Goal: Task Accomplishment & Management: Manage account settings

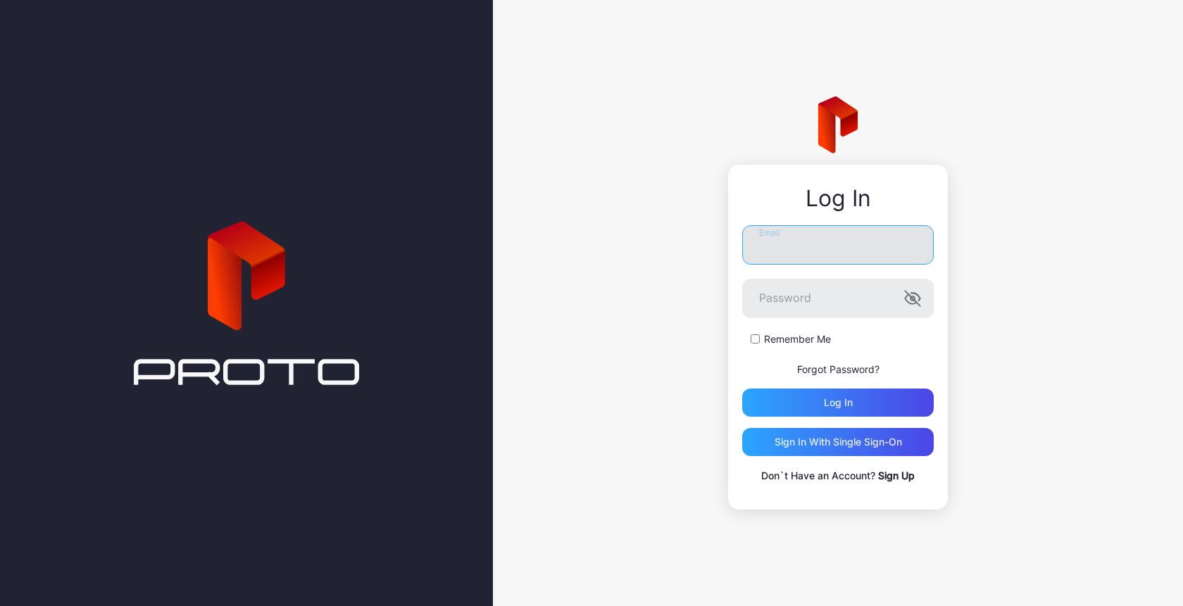
click at [804, 252] on input "Email" at bounding box center [838, 244] width 192 height 39
click at [824, 247] on input "Email" at bounding box center [838, 244] width 192 height 39
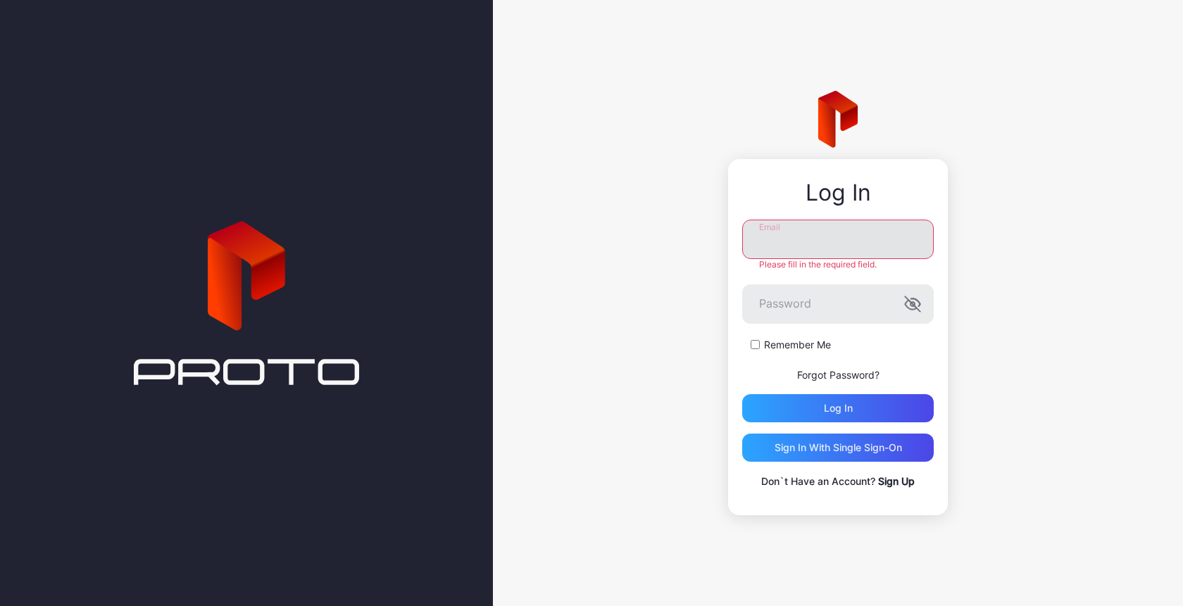
click at [800, 237] on input "Email" at bounding box center [838, 239] width 192 height 39
type input "**********"
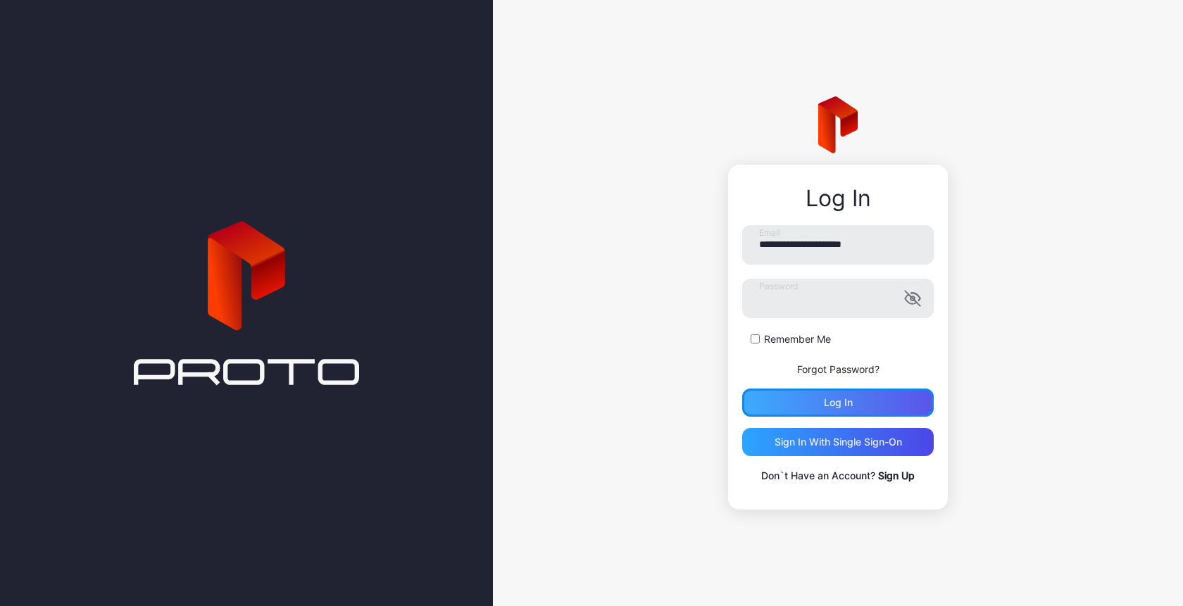
click at [794, 401] on div "Log in" at bounding box center [838, 403] width 192 height 28
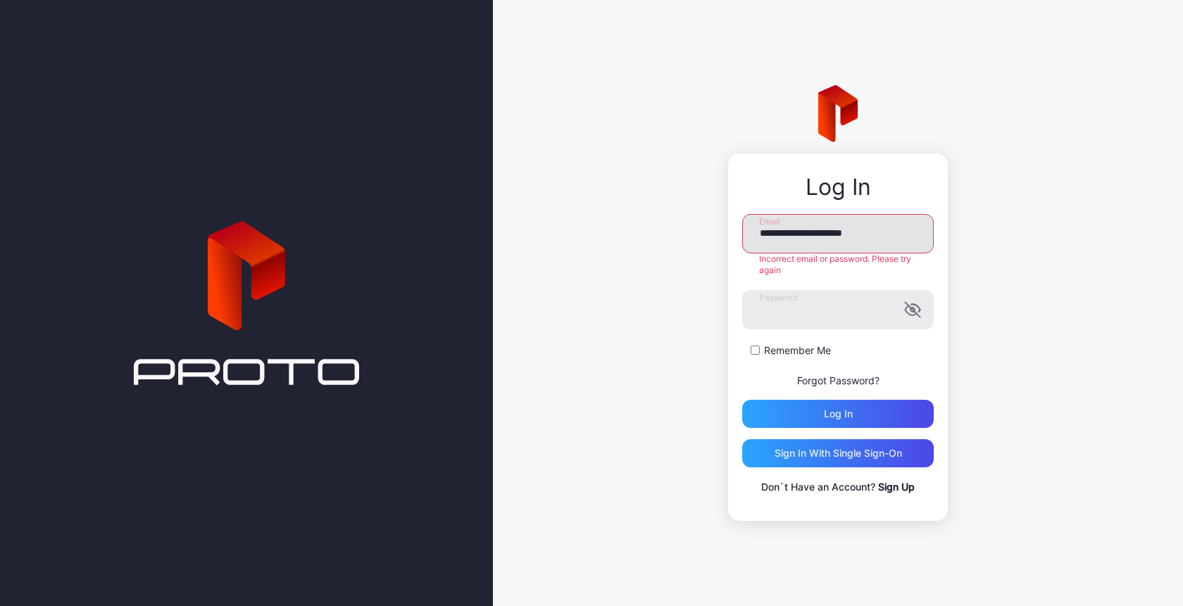
click at [858, 239] on input "**********" at bounding box center [838, 233] width 192 height 39
click at [896, 493] on div "**********" at bounding box center [838, 337] width 220 height 368
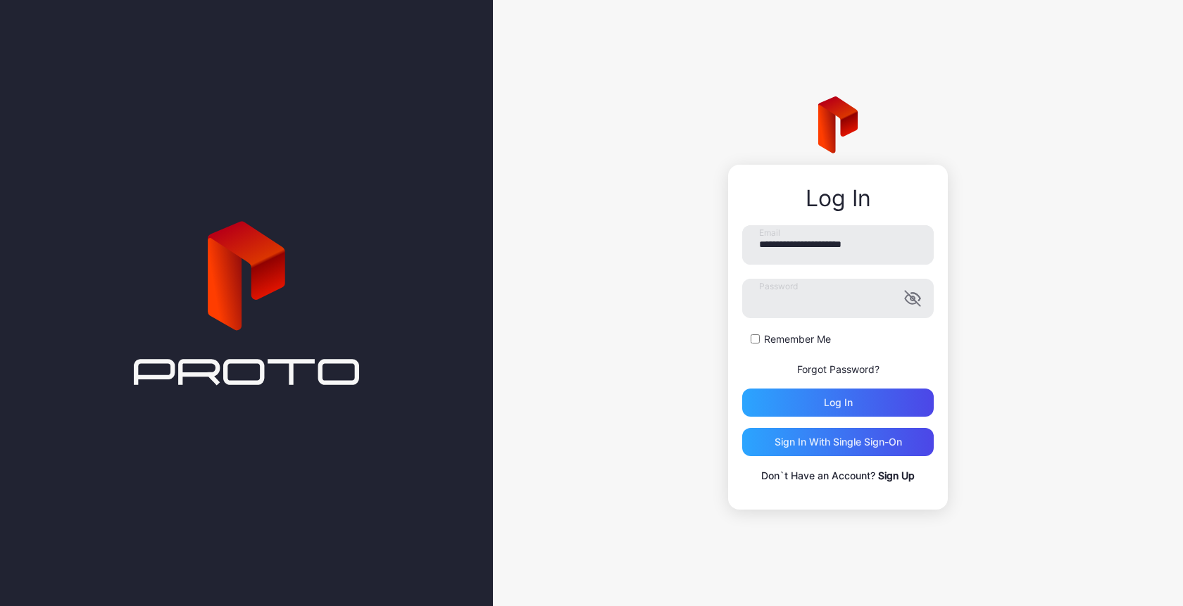
click at [897, 482] on p "Don`t Have an Account? Sign Up" at bounding box center [838, 476] width 192 height 17
click at [898, 467] on div "**********" at bounding box center [838, 354] width 192 height 259
click at [897, 476] on link "Sign Up" at bounding box center [896, 476] width 37 height 12
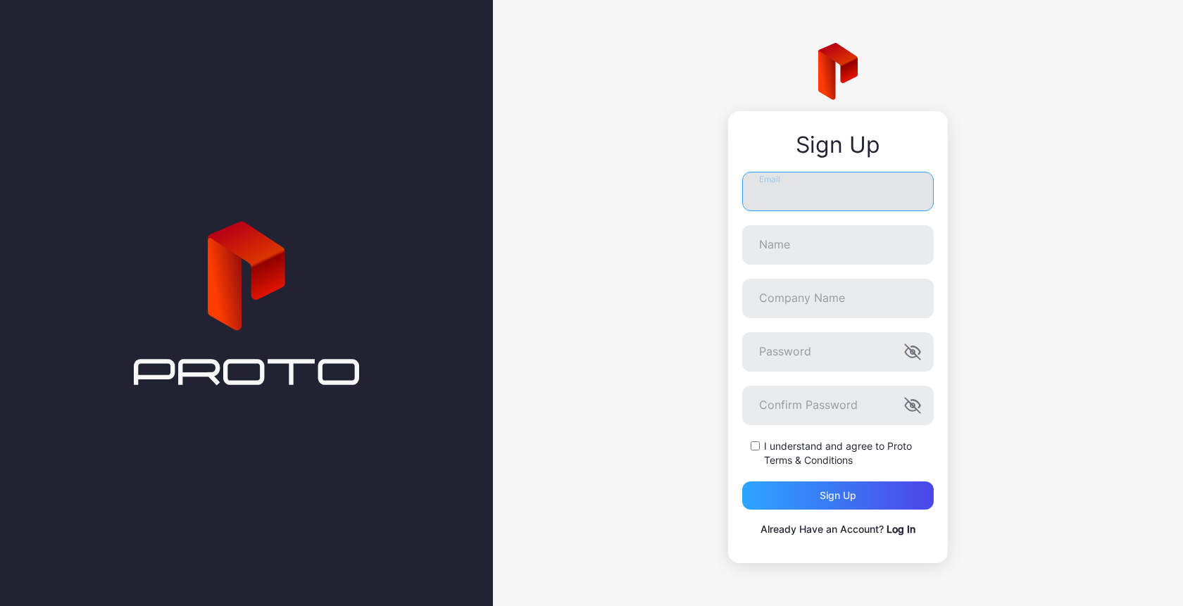
click at [764, 195] on input "Email" at bounding box center [838, 191] width 192 height 39
paste input "**********"
type input "**********"
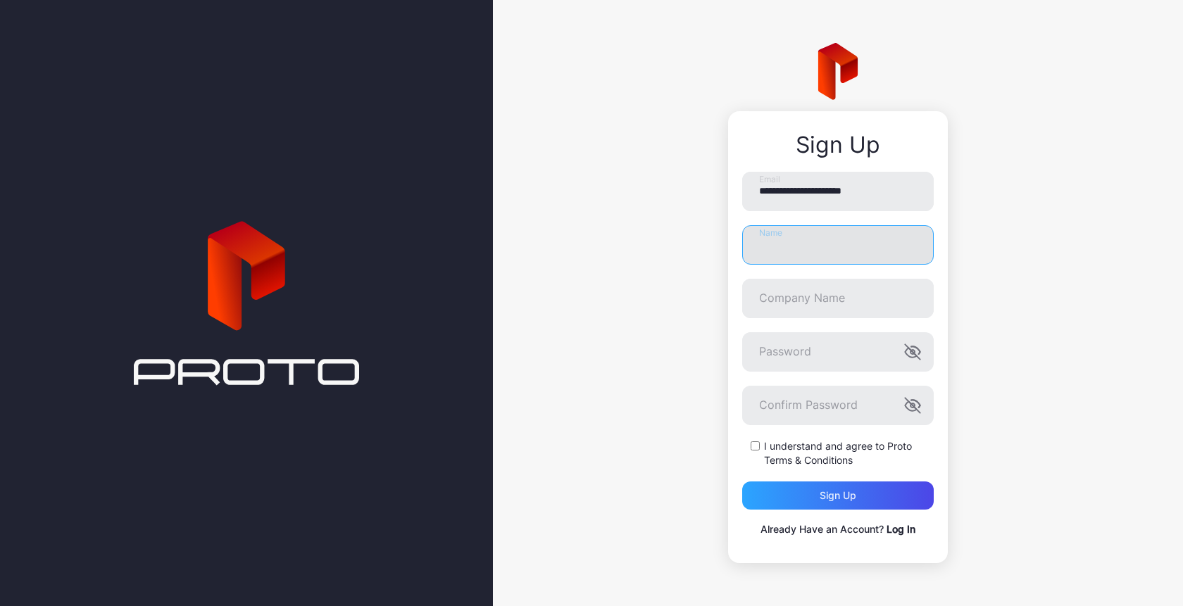
click at [770, 234] on input "Name" at bounding box center [838, 244] width 192 height 39
type input "*****"
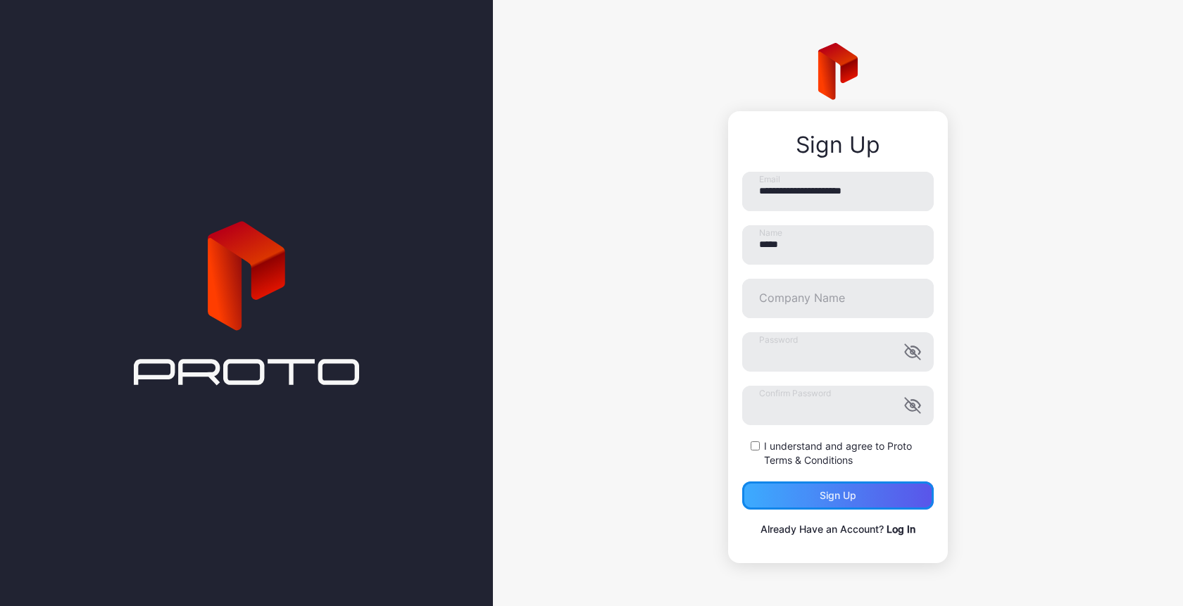
click at [788, 493] on div "Sign up" at bounding box center [838, 496] width 192 height 28
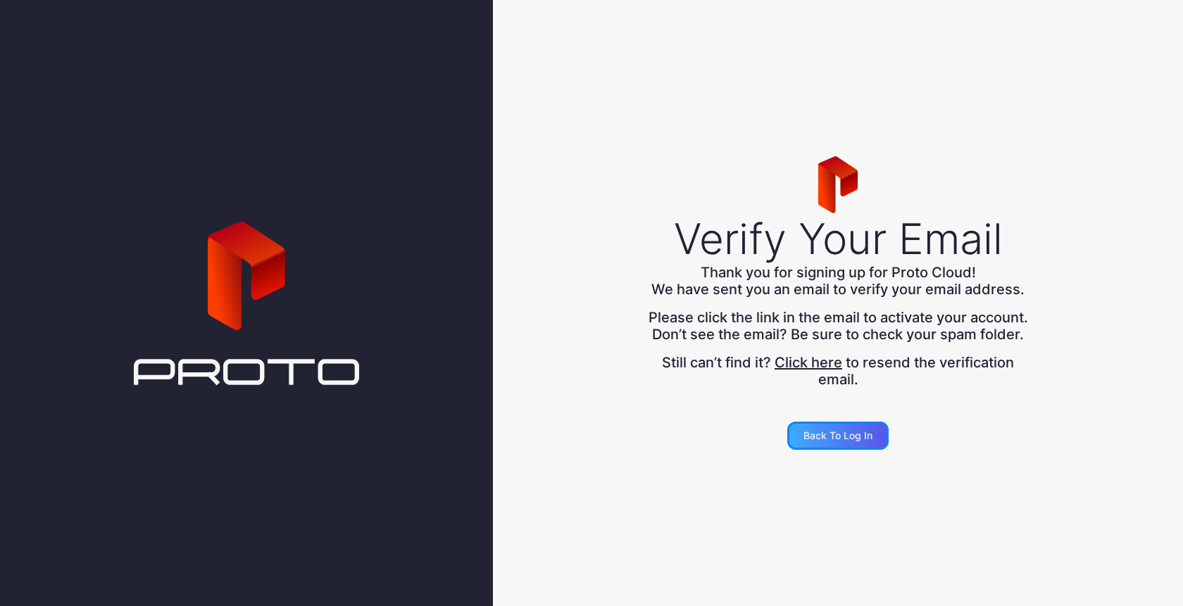
click at [819, 440] on div "Back to Log in" at bounding box center [837, 435] width 69 height 11
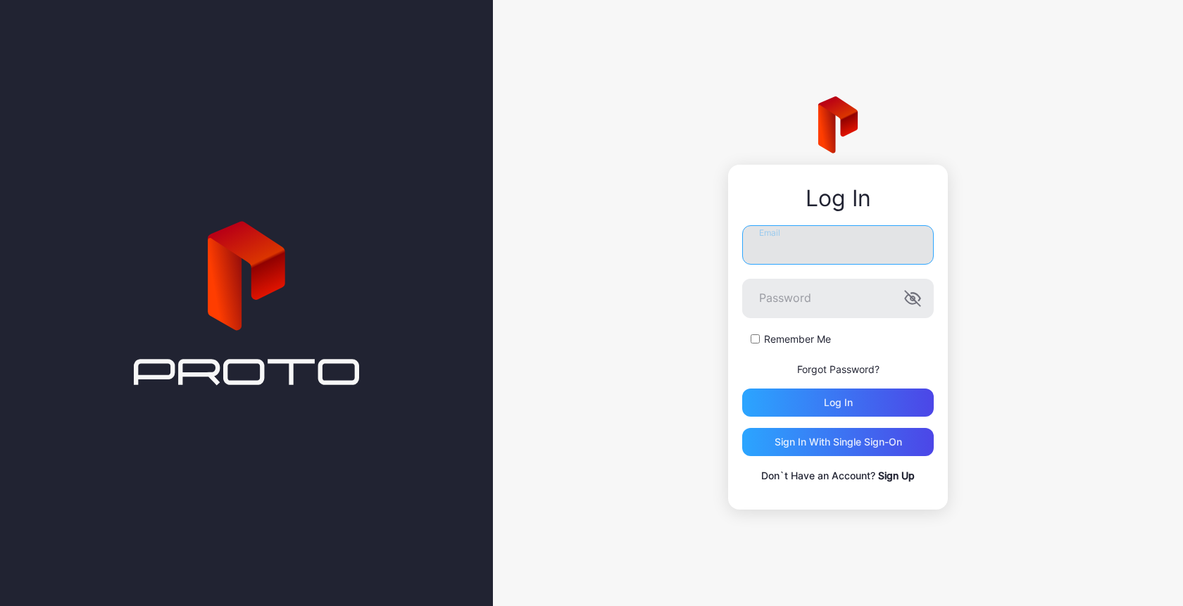
click at [794, 250] on input "Email" at bounding box center [838, 244] width 192 height 39
click at [790, 249] on input "Email" at bounding box center [838, 244] width 192 height 39
type input "**********"
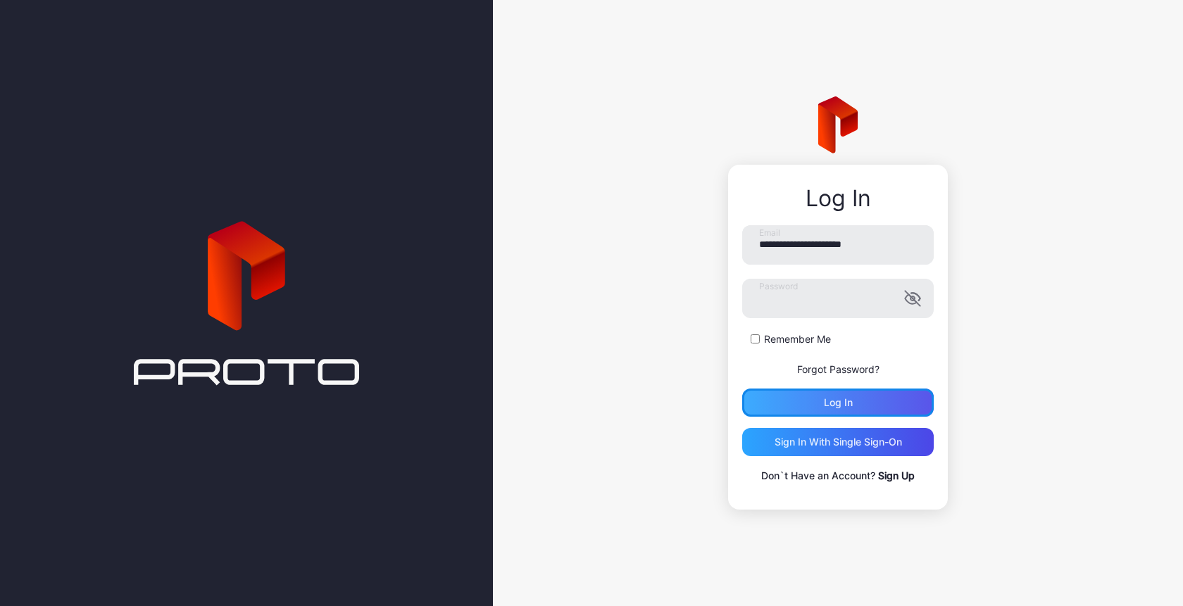
click at [806, 397] on div "Log in" at bounding box center [838, 403] width 192 height 28
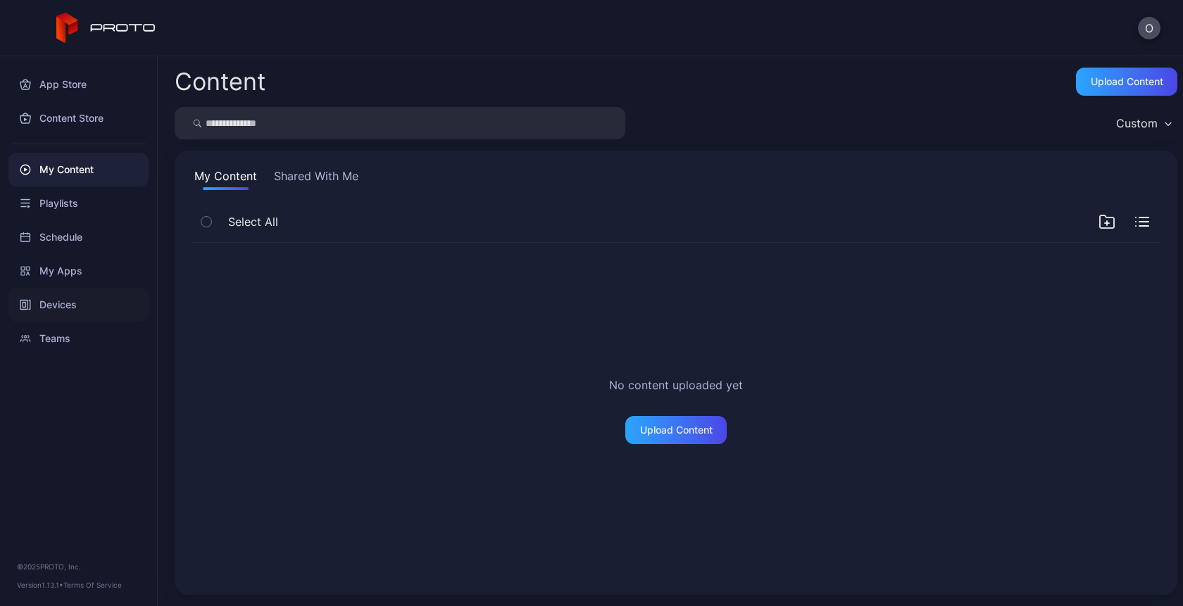
click at [46, 308] on div "Devices" at bounding box center [78, 305] width 140 height 34
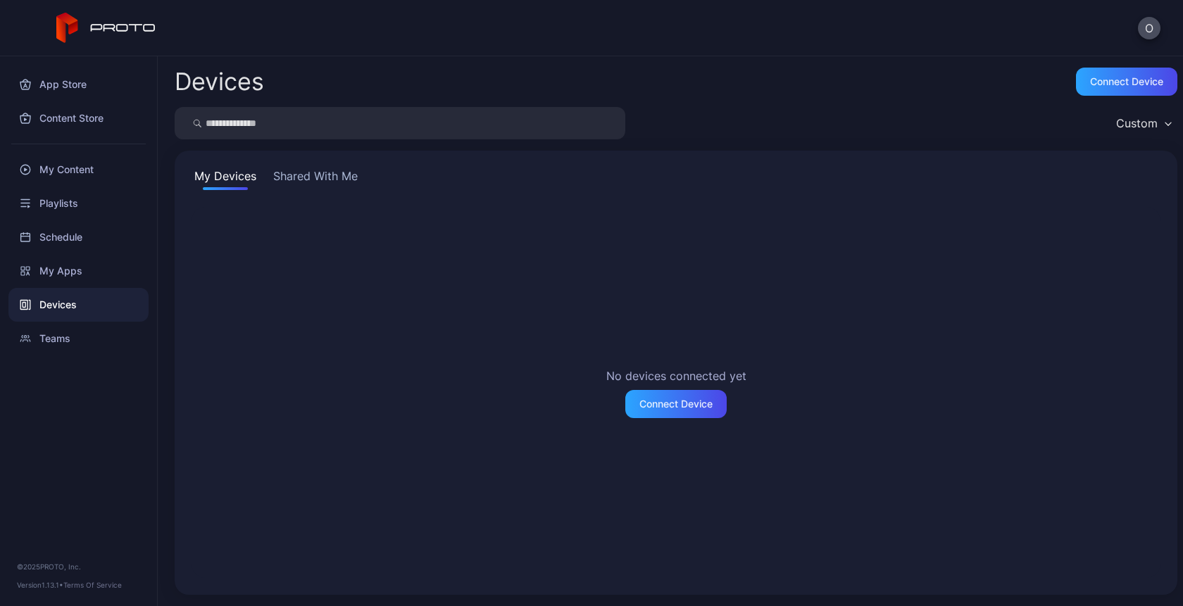
click at [298, 168] on button "Shared With Me" at bounding box center [315, 179] width 90 height 23
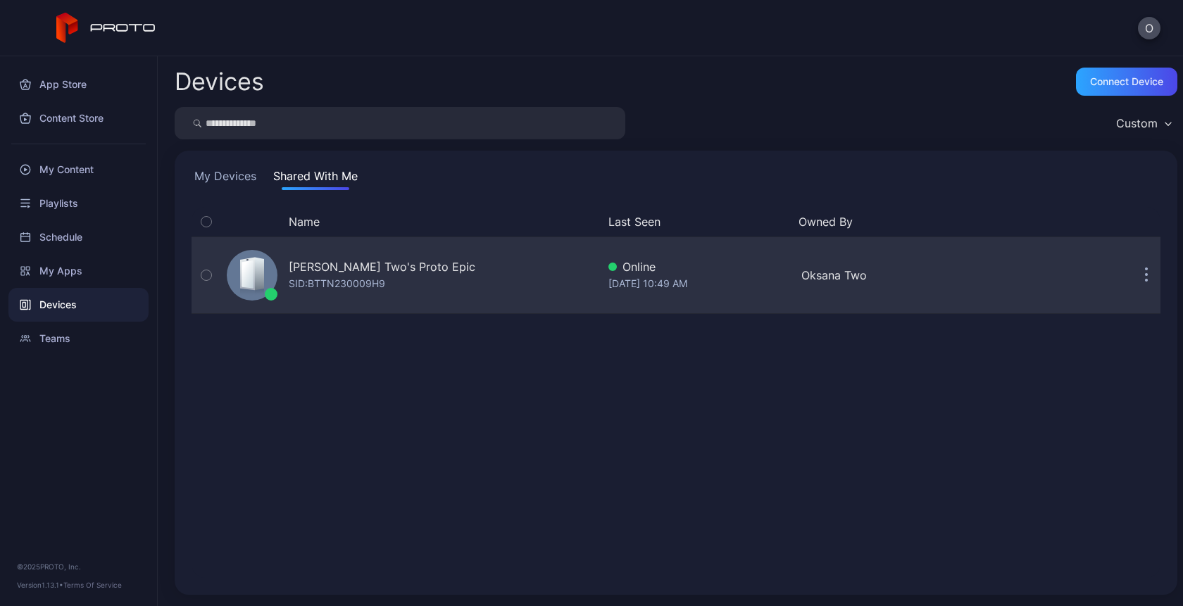
click at [377, 276] on div "SID: BTTN230009H9" at bounding box center [337, 283] width 96 height 17
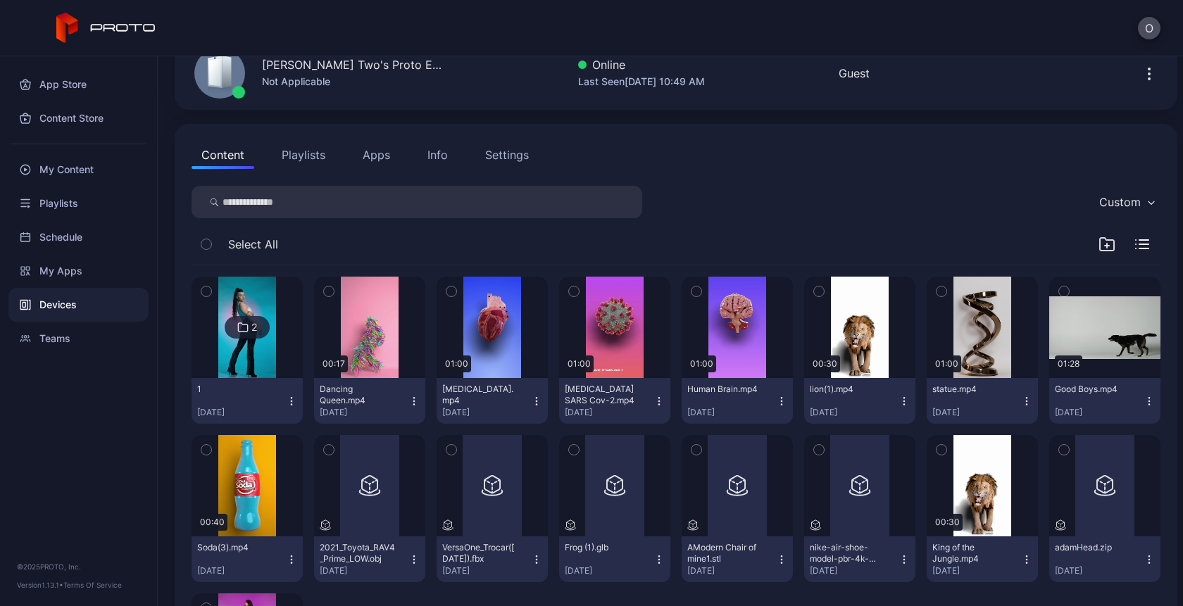
scroll to position [66, 0]
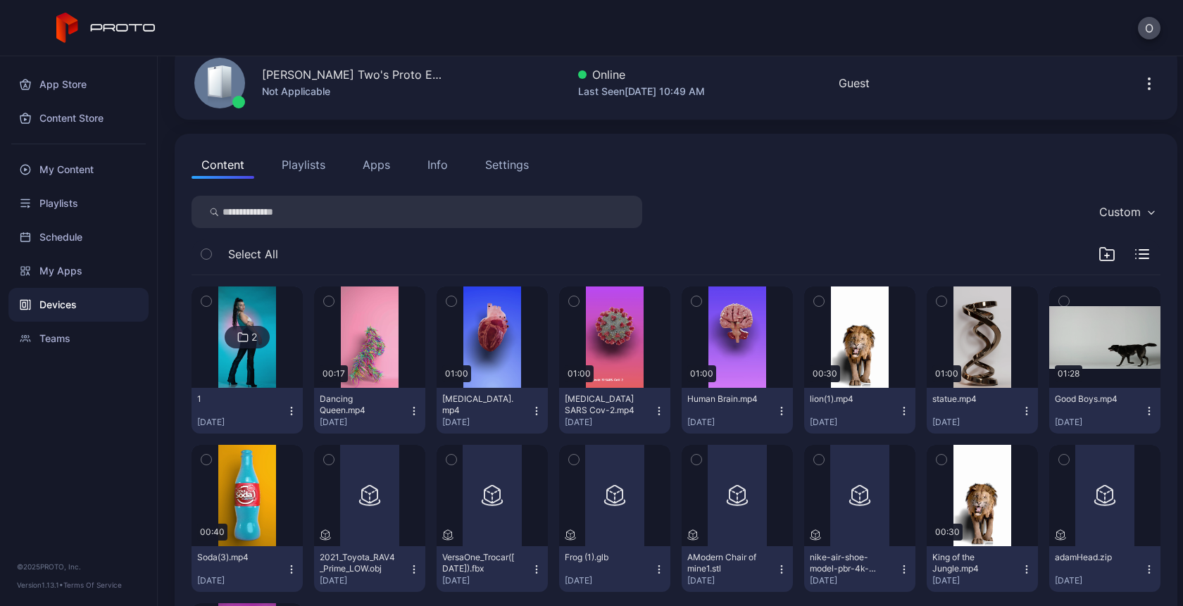
click at [303, 159] on button "Playlists" at bounding box center [303, 165] width 63 height 28
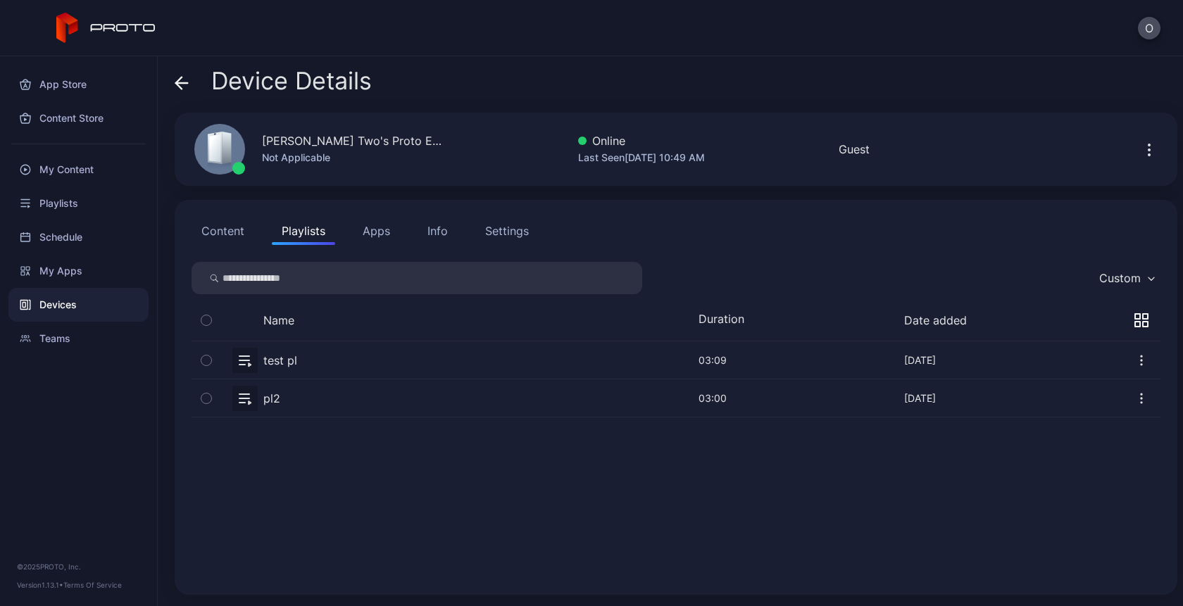
click at [1137, 322] on div at bounding box center [1141, 320] width 37 height 17
click at [1135, 322] on icon "button" at bounding box center [1137, 324] width 5 height 5
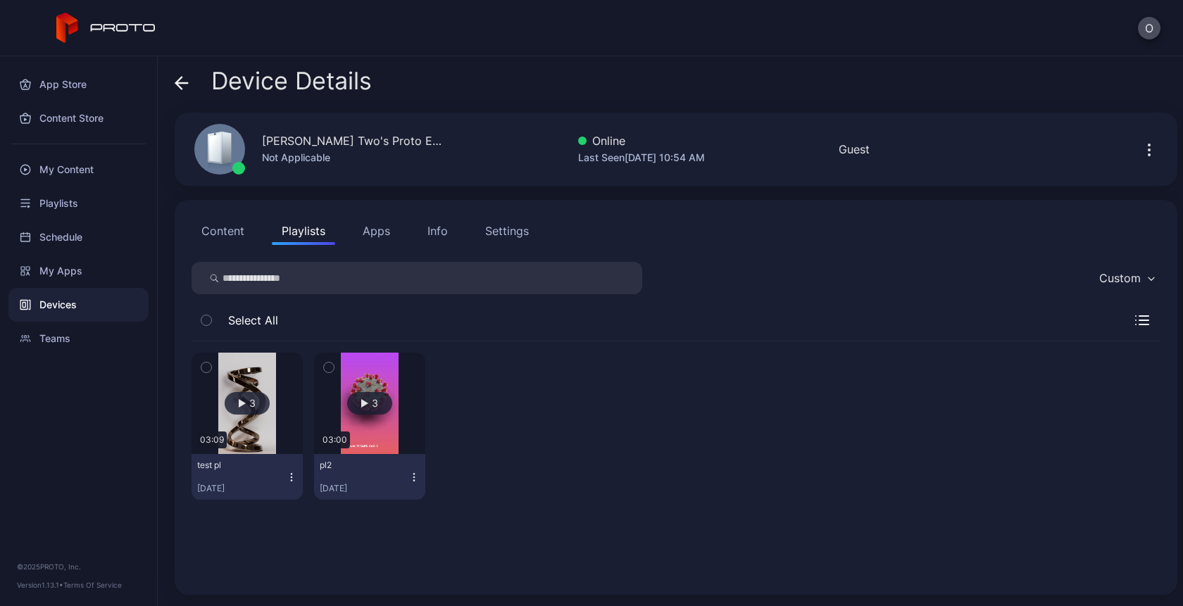
click at [372, 230] on button "Apps" at bounding box center [376, 231] width 47 height 28
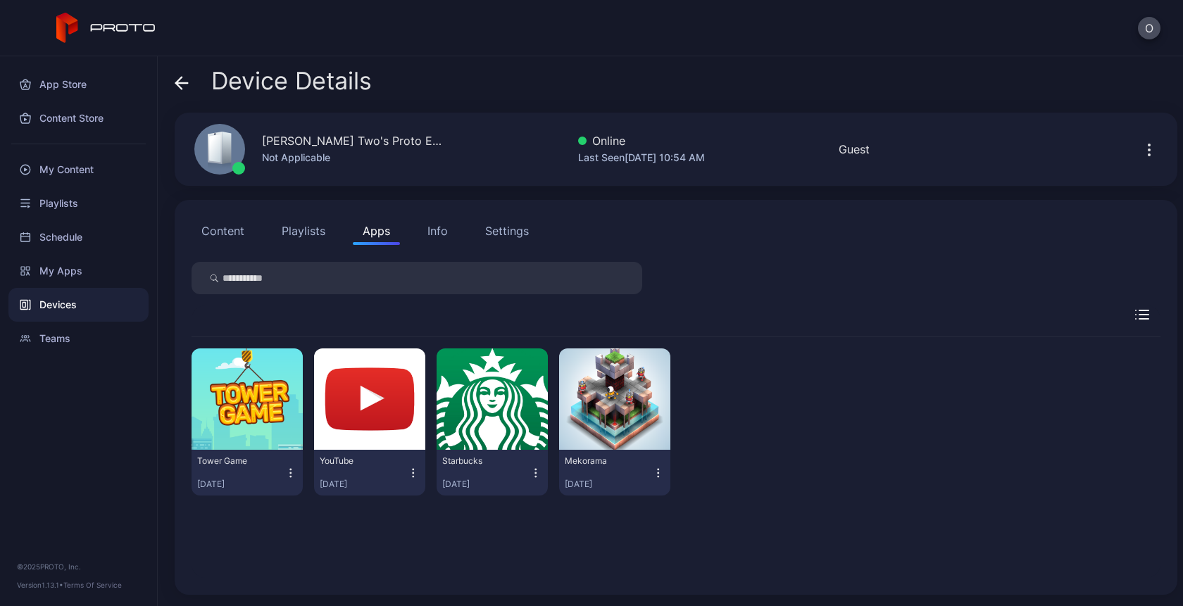
click at [438, 230] on div "Info" at bounding box center [437, 230] width 20 height 17
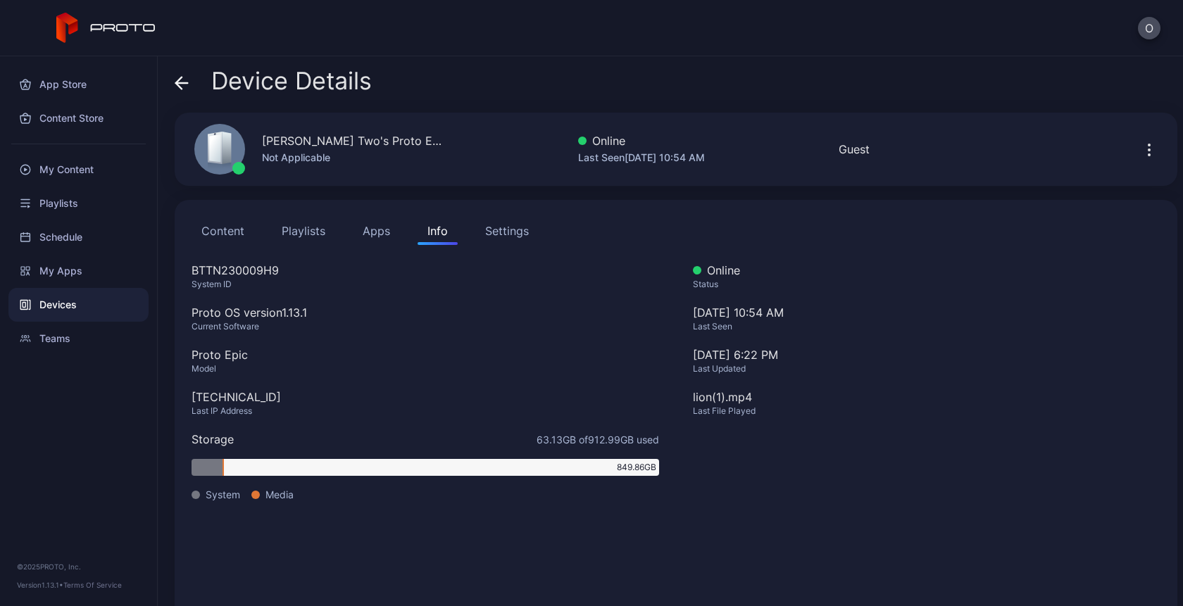
click at [506, 232] on div "Settings" at bounding box center [507, 230] width 44 height 17
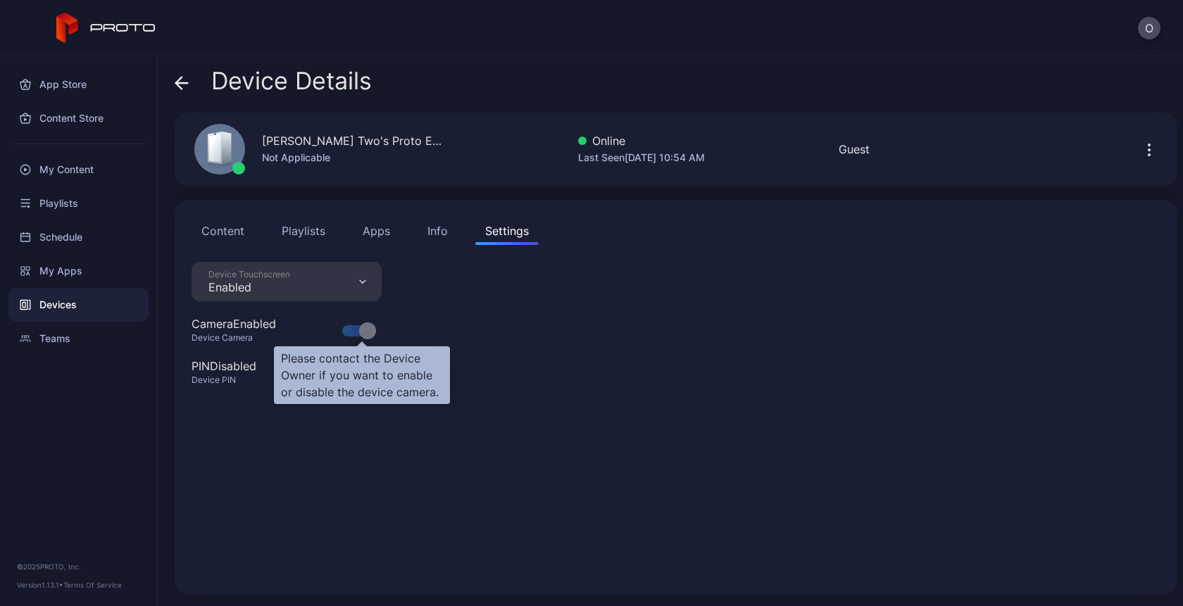
click at [356, 333] on div at bounding box center [357, 330] width 31 height 11
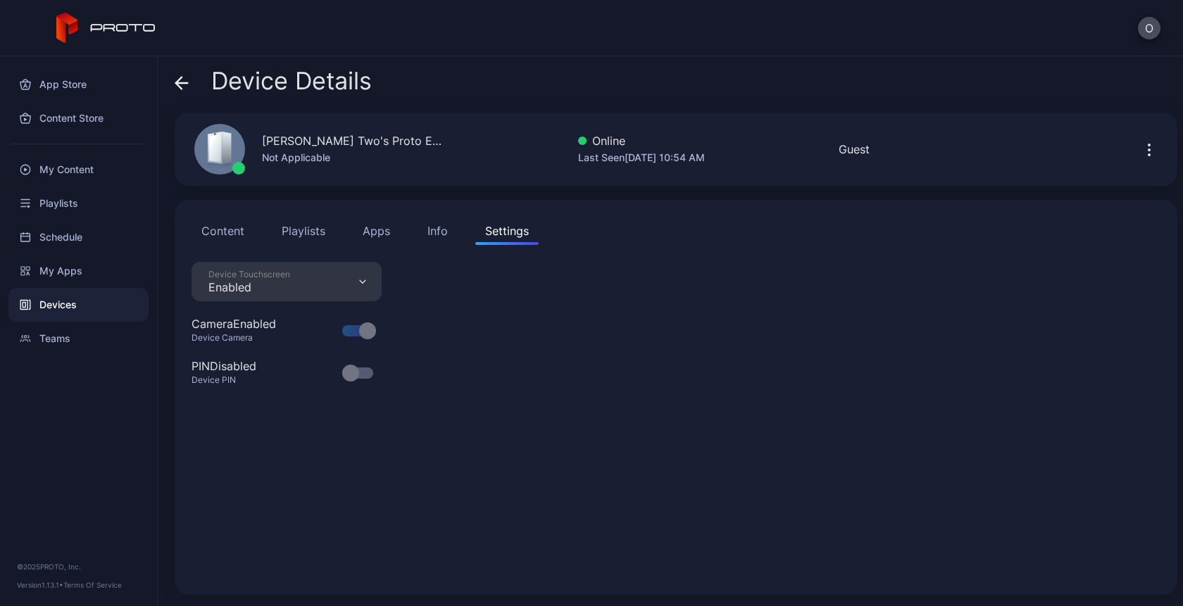
click at [1138, 145] on button "button" at bounding box center [1149, 149] width 23 height 28
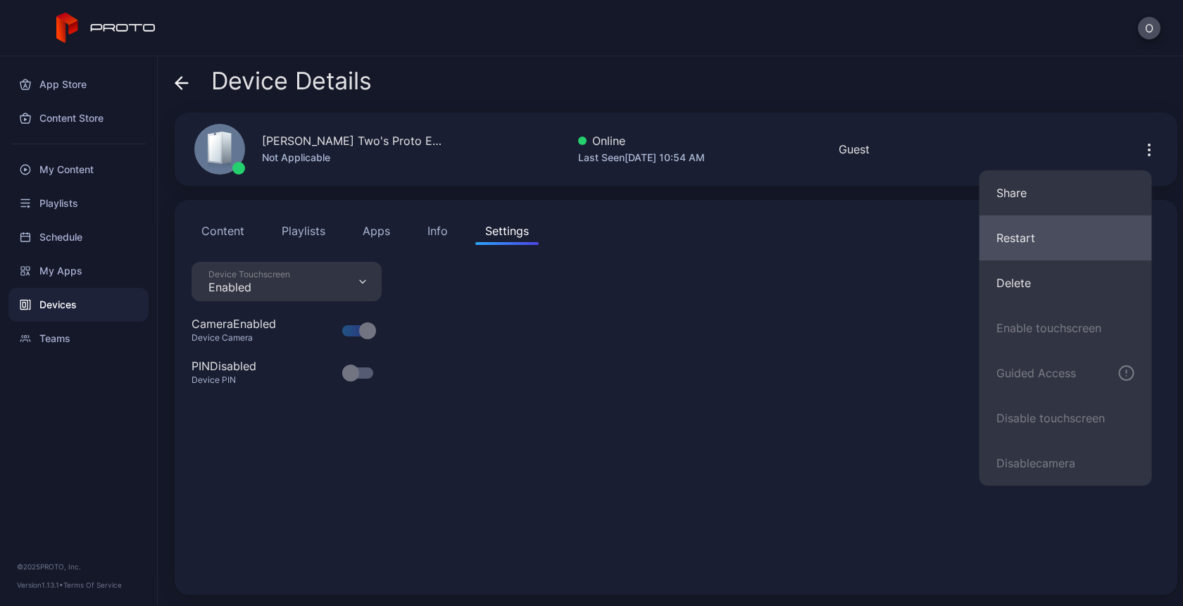
click at [1023, 244] on button "Restart" at bounding box center [1065, 237] width 173 height 45
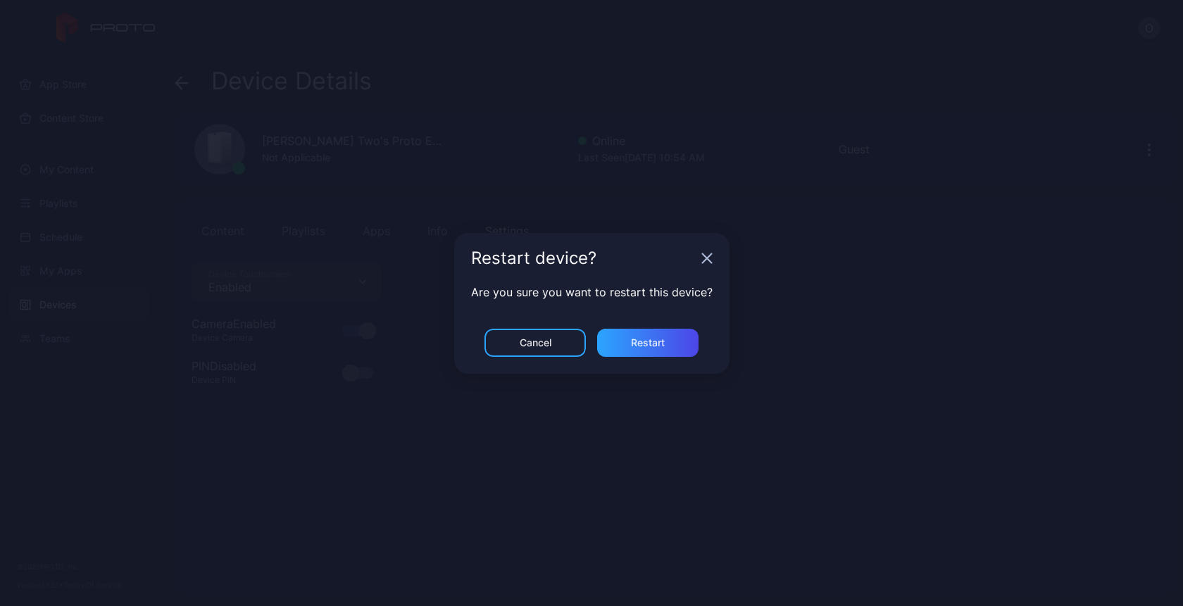
click at [695, 253] on div "Restart device?" at bounding box center [591, 258] width 275 height 51
click at [709, 262] on icon "button" at bounding box center [706, 258] width 11 height 11
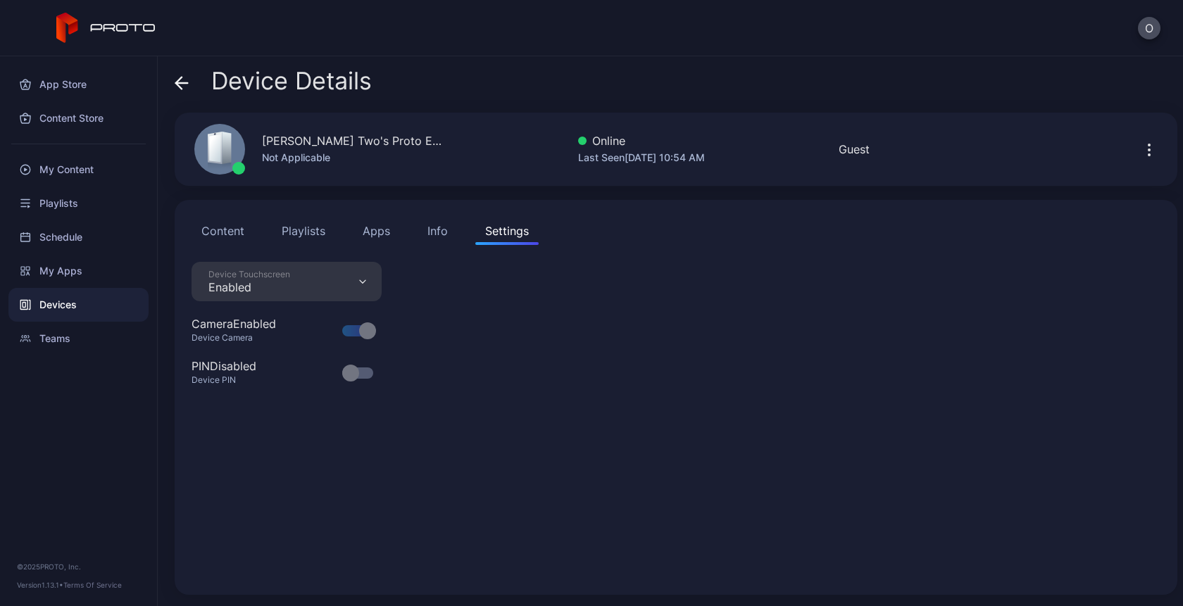
click at [1138, 155] on button "button" at bounding box center [1149, 149] width 23 height 28
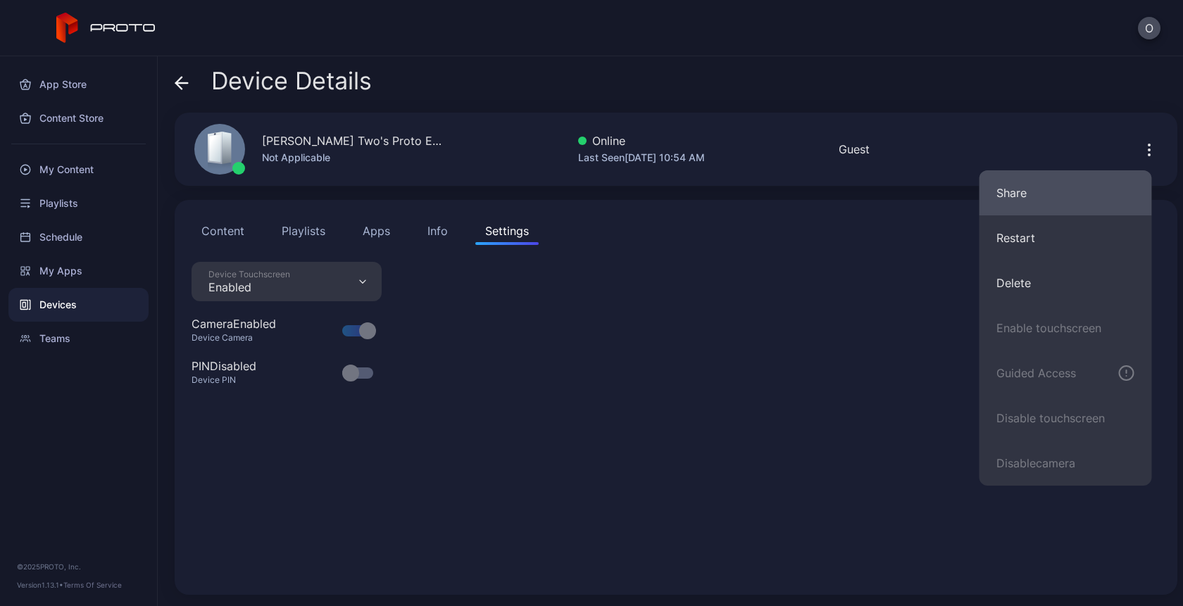
click at [1027, 201] on button "Share" at bounding box center [1065, 192] width 173 height 45
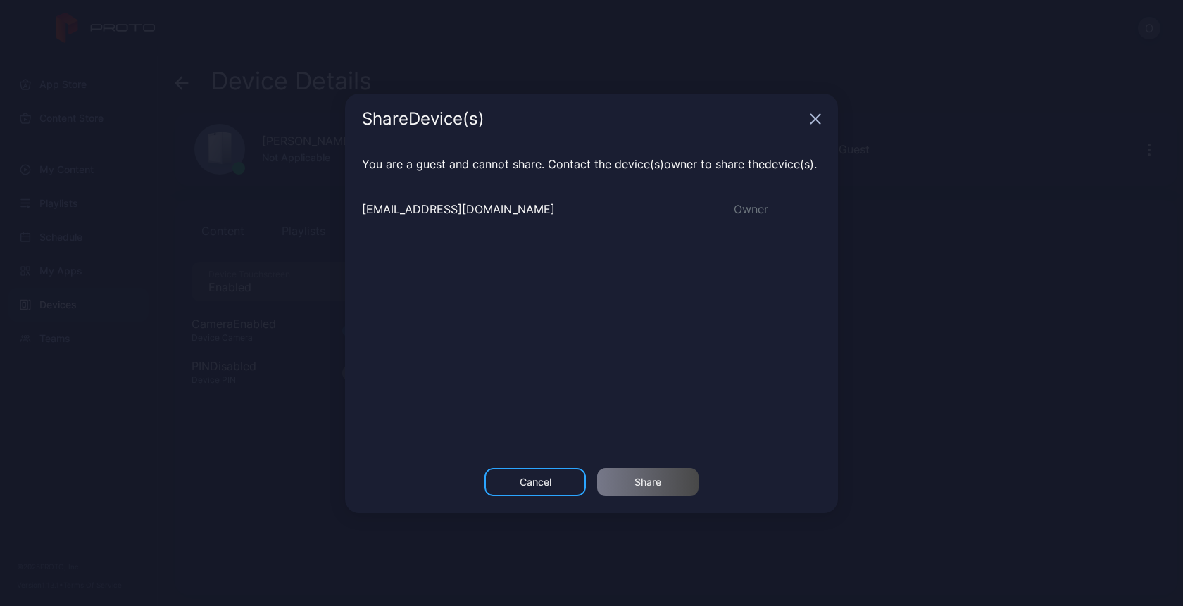
click at [477, 206] on div "savchenkova.ok+2@gmail.com" at bounding box center [458, 209] width 193 height 17
click at [531, 482] on div "Cancel" at bounding box center [536, 482] width 32 height 11
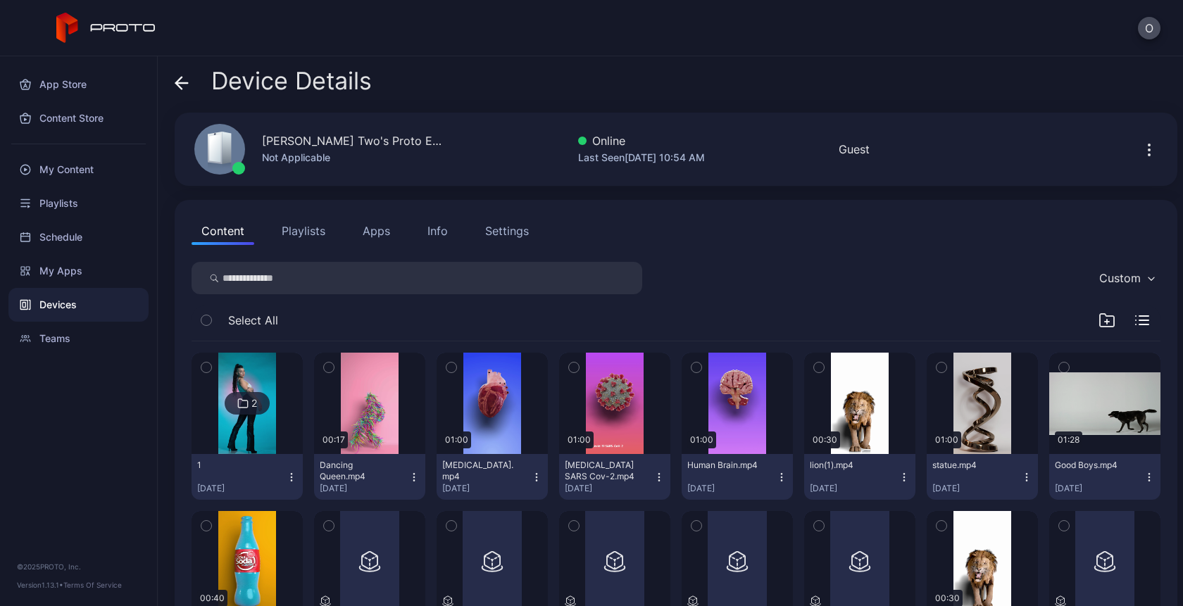
click at [1148, 151] on icon "button" at bounding box center [1148, 149] width 1 height 1
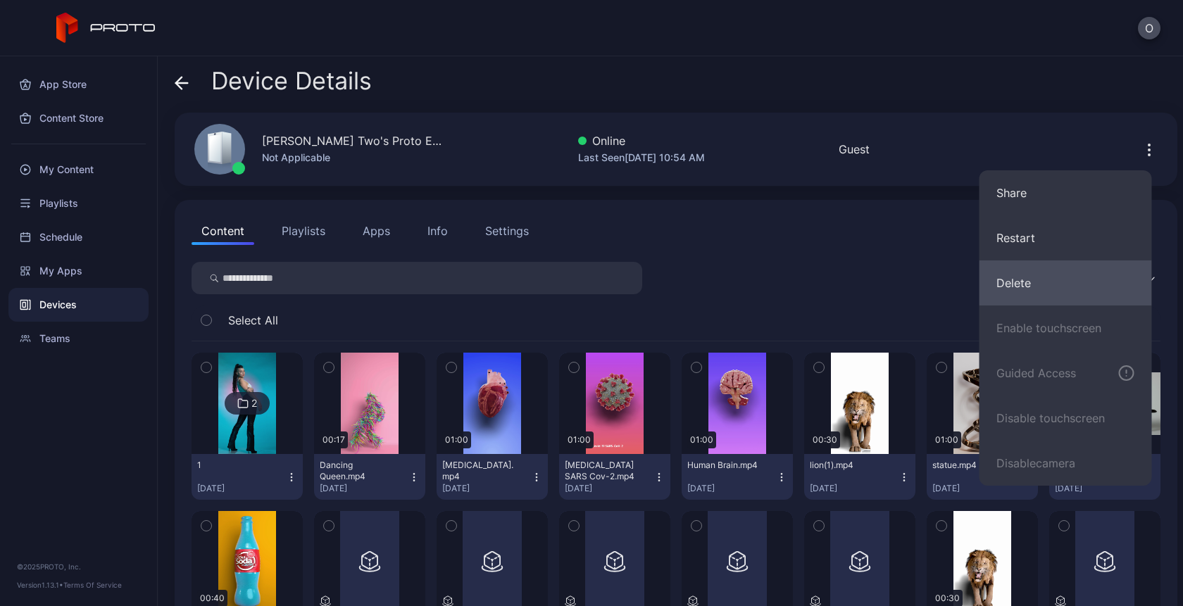
click at [1021, 285] on button "Delete" at bounding box center [1065, 283] width 173 height 45
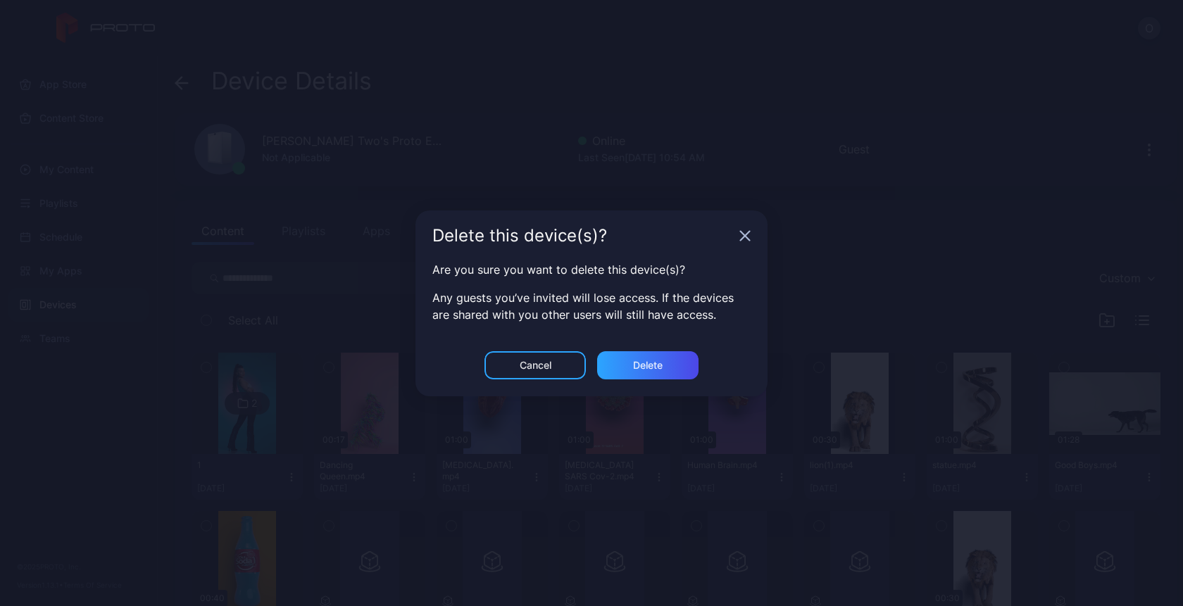
click at [744, 236] on icon "button" at bounding box center [745, 235] width 9 height 9
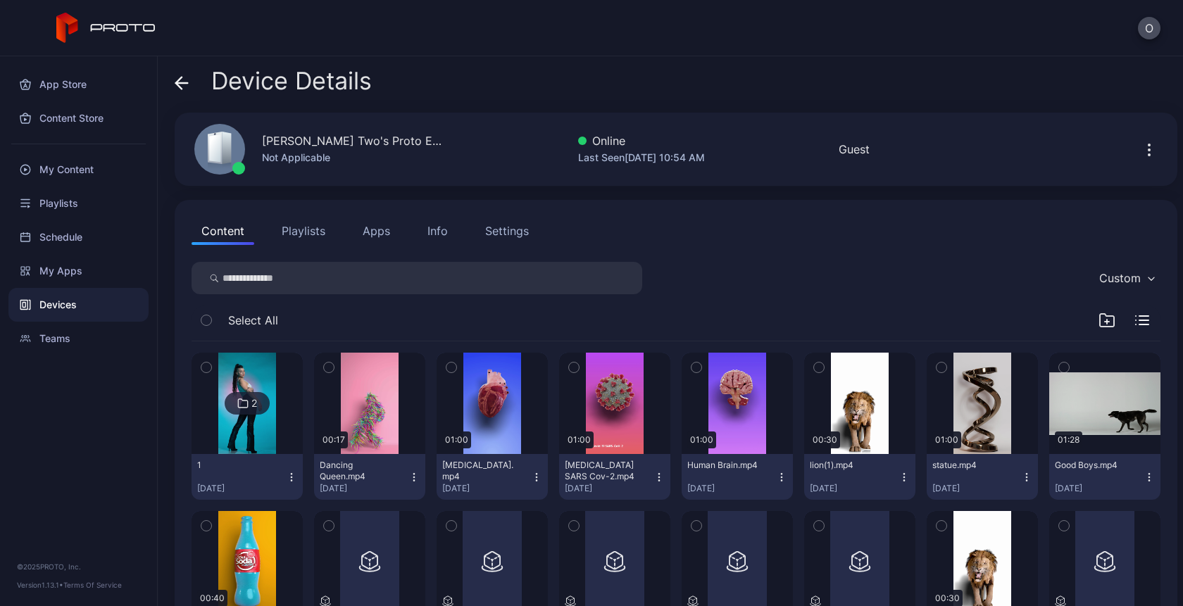
click at [206, 224] on button "Content" at bounding box center [223, 231] width 63 height 28
click at [67, 304] on div "Devices" at bounding box center [78, 305] width 140 height 34
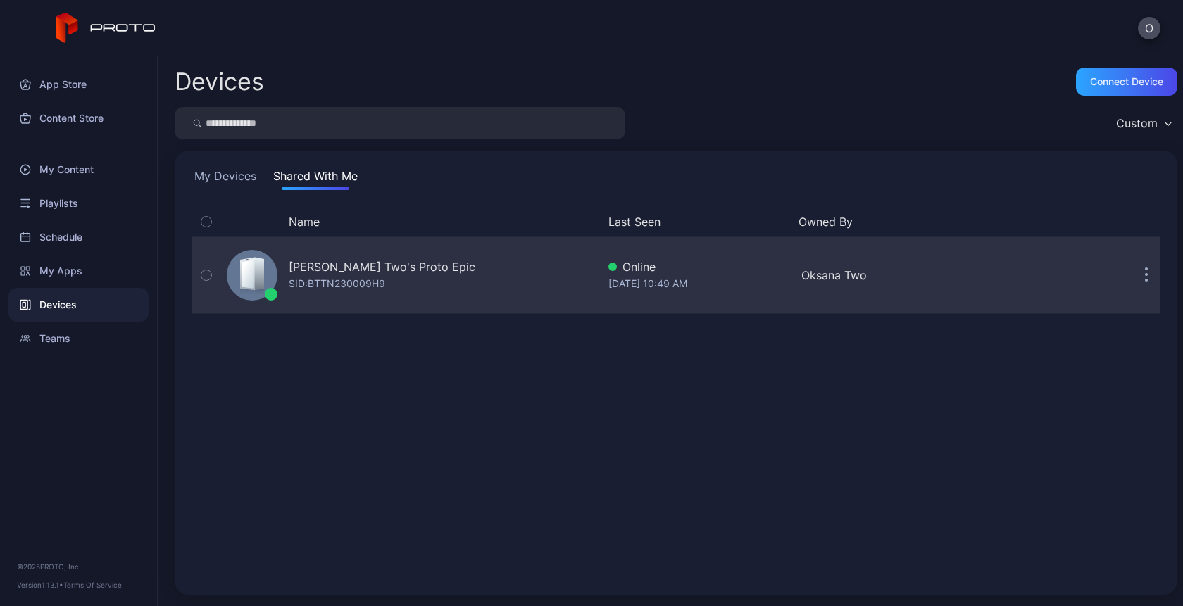
click at [405, 266] on div "[PERSON_NAME] Two's Proto Epic" at bounding box center [382, 266] width 187 height 17
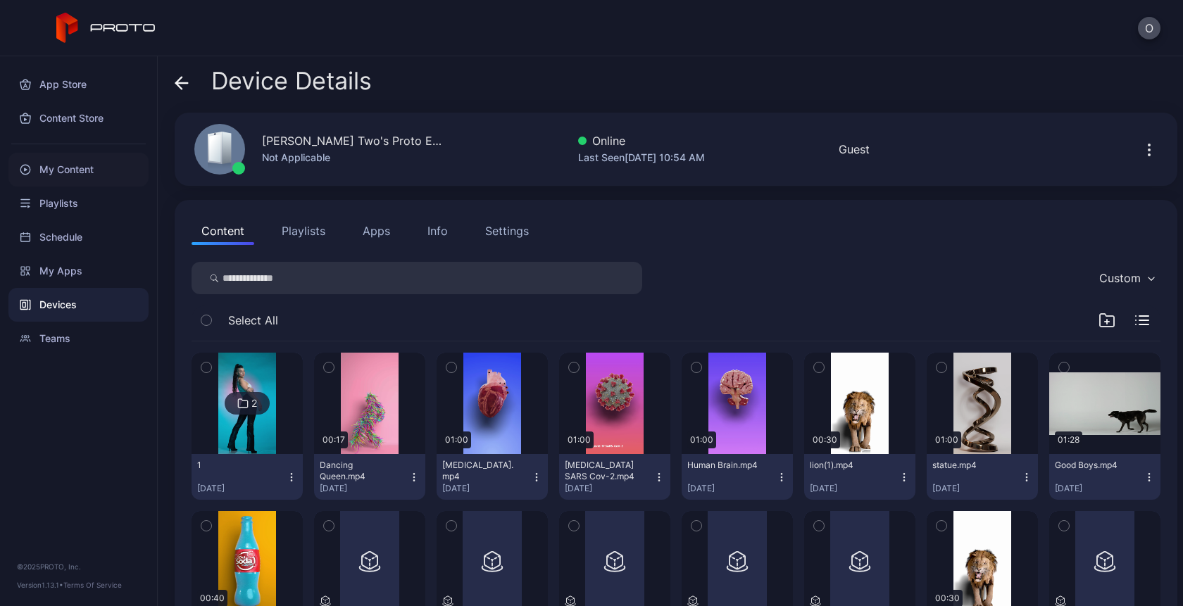
click at [44, 166] on div "My Content" at bounding box center [78, 170] width 140 height 34
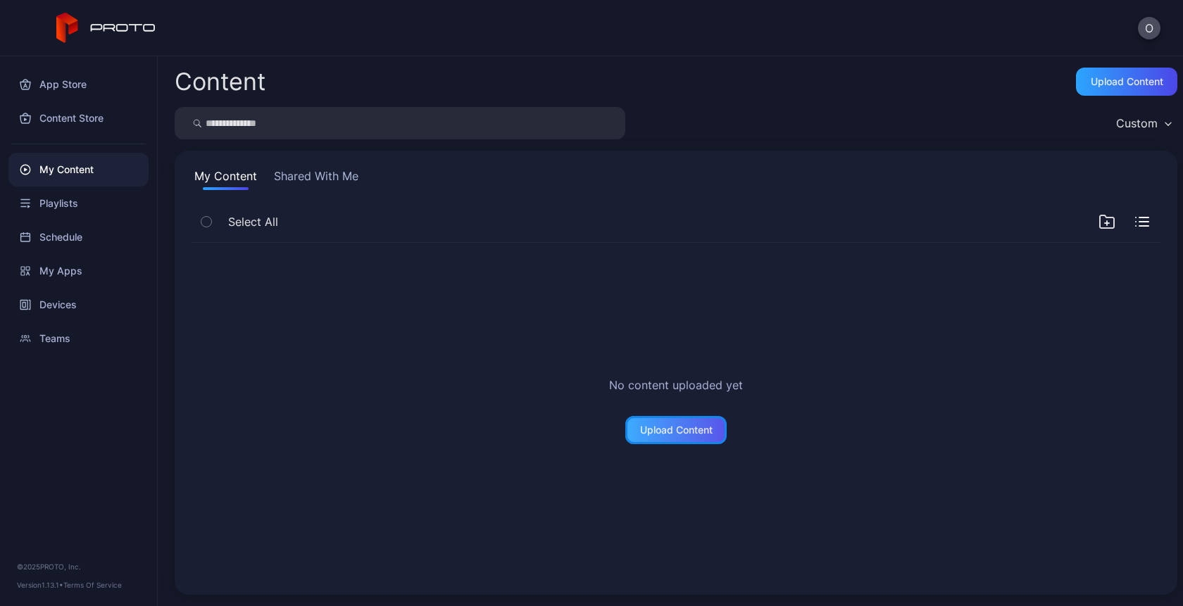
click at [665, 430] on div "Upload Content" at bounding box center [676, 430] width 73 height 11
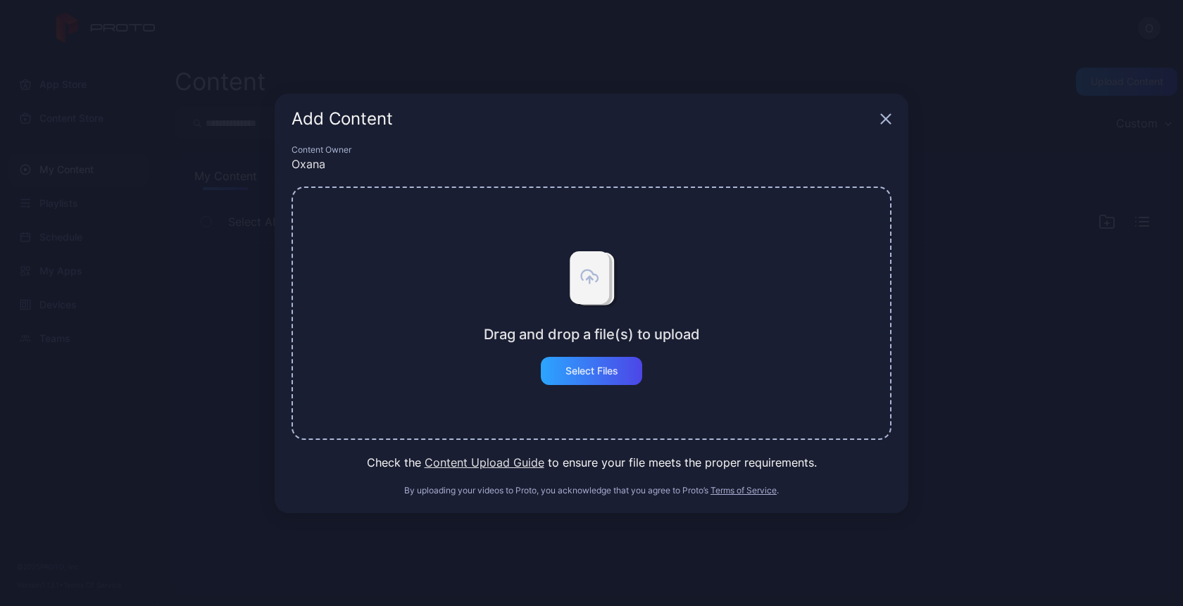
click at [885, 116] on icon "button" at bounding box center [885, 118] width 11 height 11
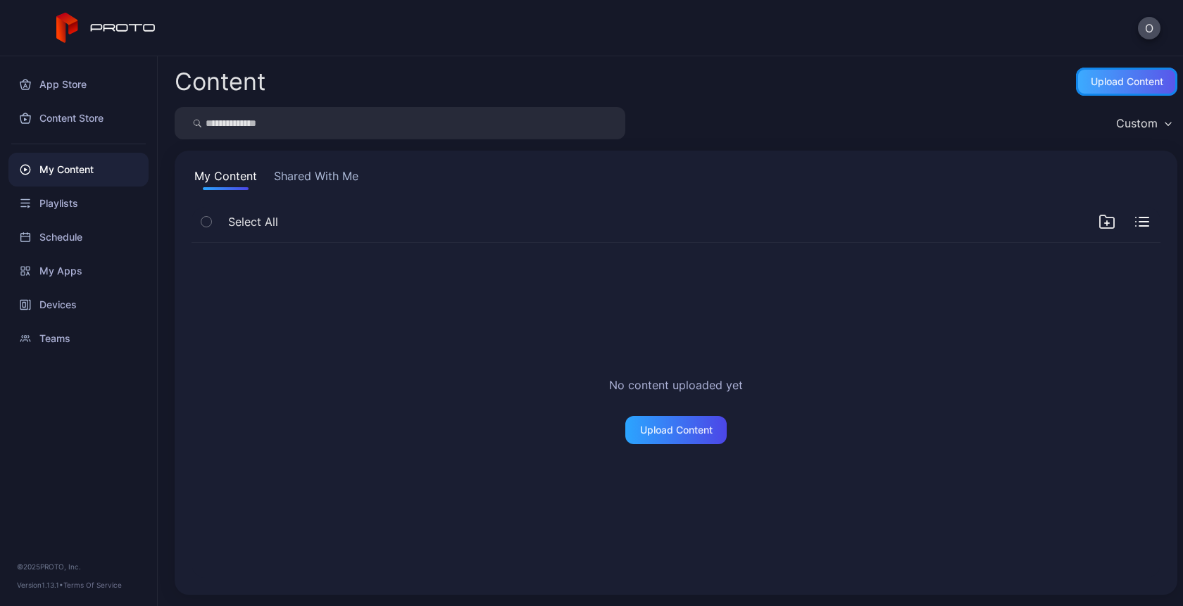
click at [1121, 77] on div "Upload Content" at bounding box center [1127, 81] width 73 height 11
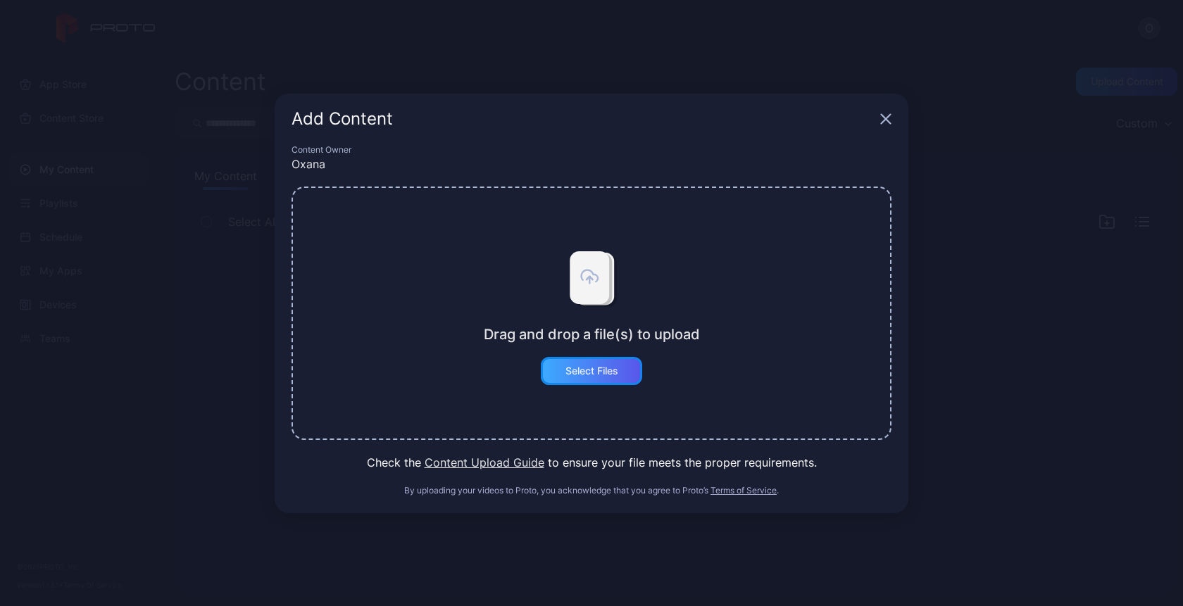
click at [558, 377] on div "Select Files" at bounding box center [591, 371] width 101 height 28
click at [604, 375] on button "Select Files" at bounding box center [591, 371] width 101 height 28
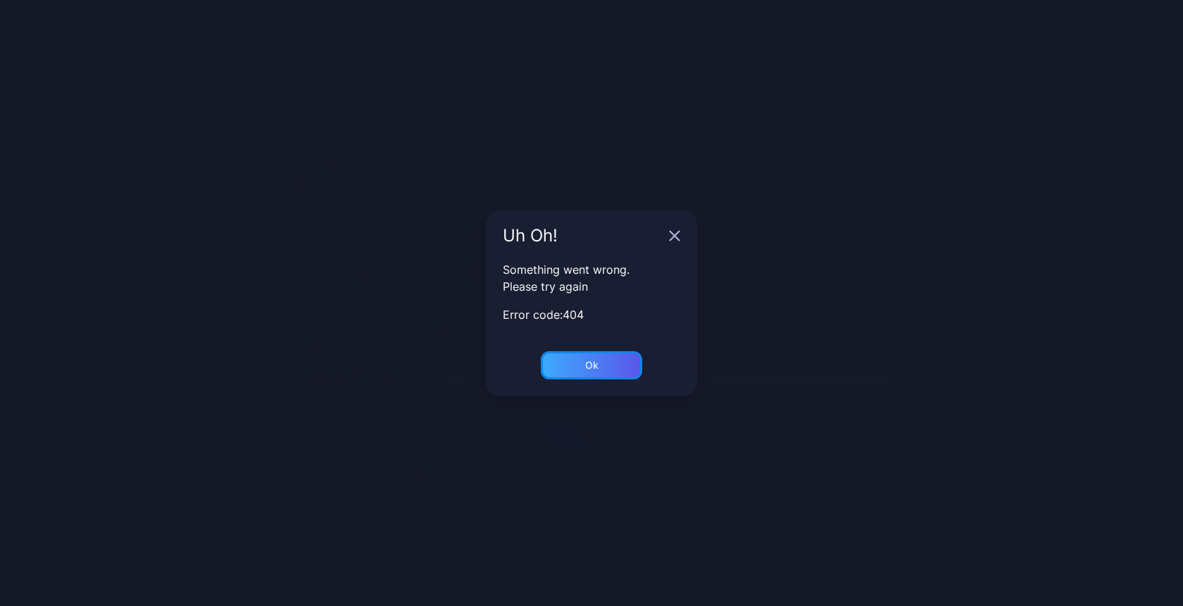
click at [591, 372] on div "Ok" at bounding box center [591, 365] width 101 height 28
click at [578, 372] on div "Ok" at bounding box center [591, 365] width 101 height 28
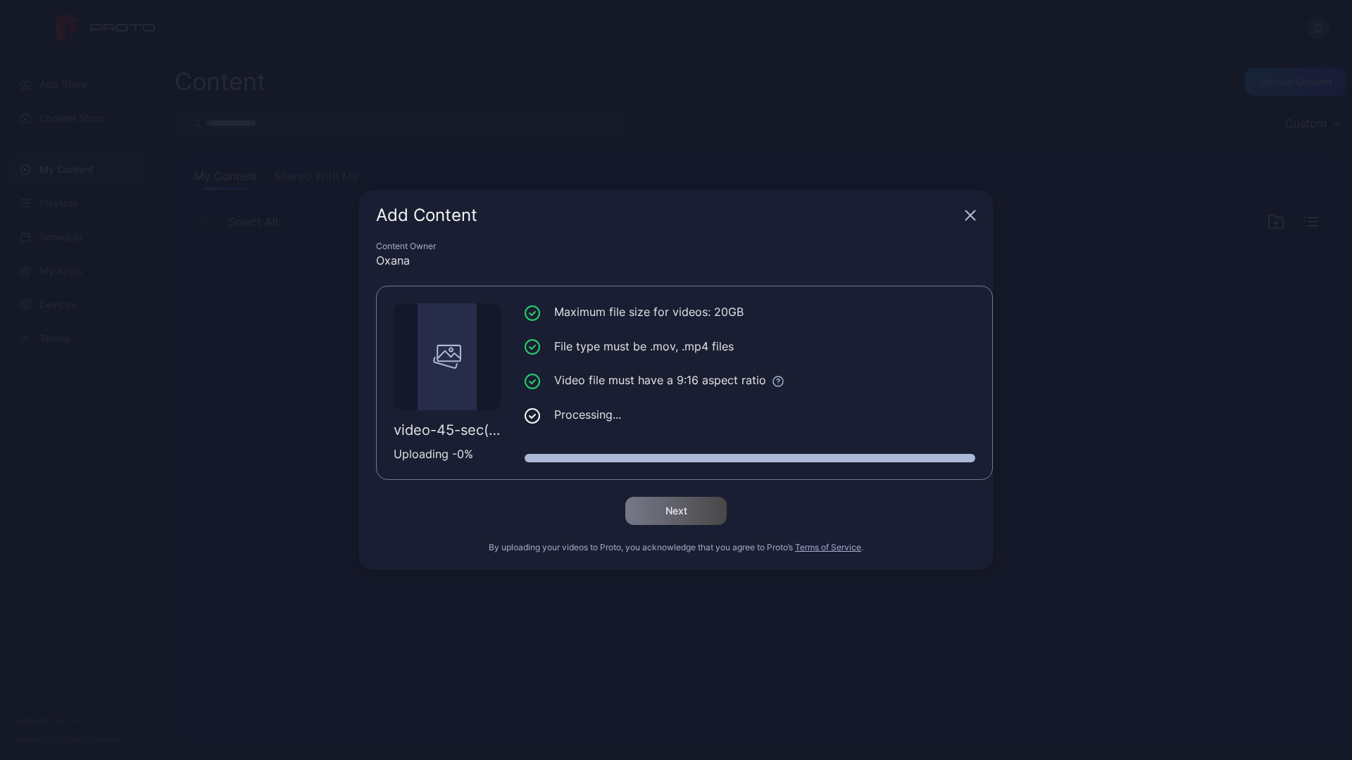
drag, startPoint x: 244, startPoint y: 78, endPoint x: 319, endPoint y: 130, distance: 91.2
click at [319, 130] on div "Add Content Content Owner Oxana video-45-sec(3).mp4 Uploading - 0 % Maximum fil…" at bounding box center [676, 380] width 1352 height 760
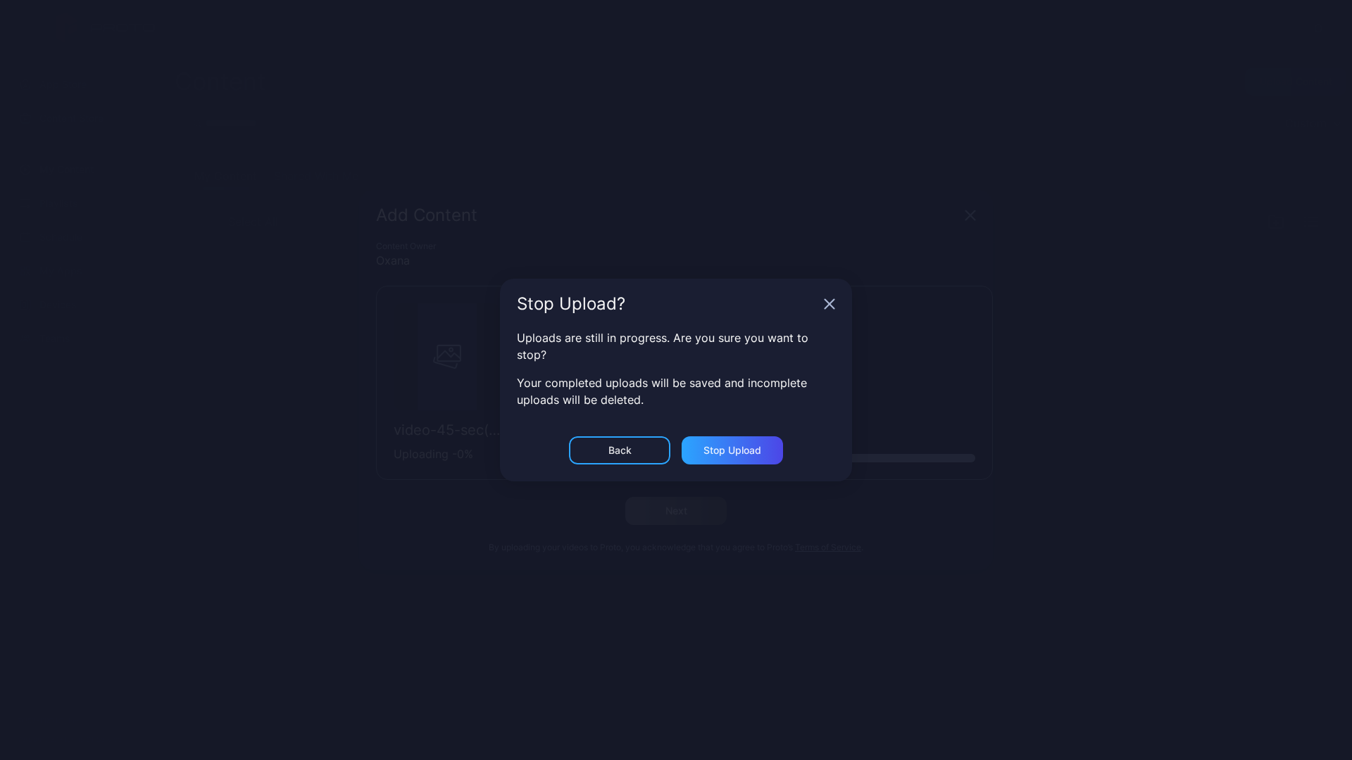
click at [825, 304] on icon "button" at bounding box center [829, 304] width 11 height 11
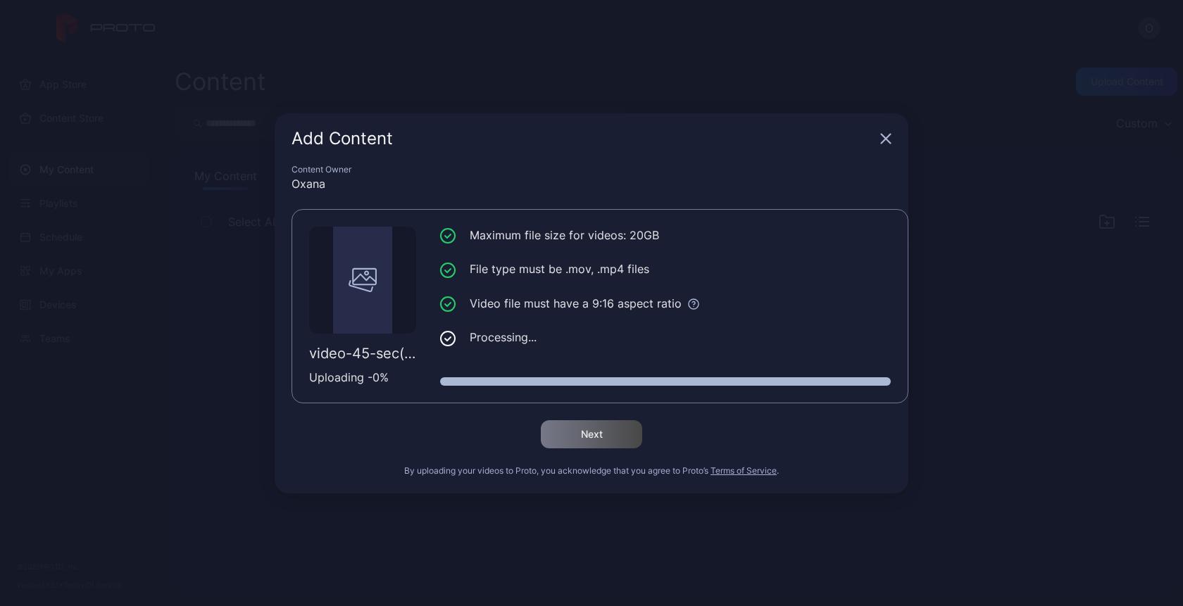
click at [886, 138] on icon "button" at bounding box center [886, 138] width 9 height 9
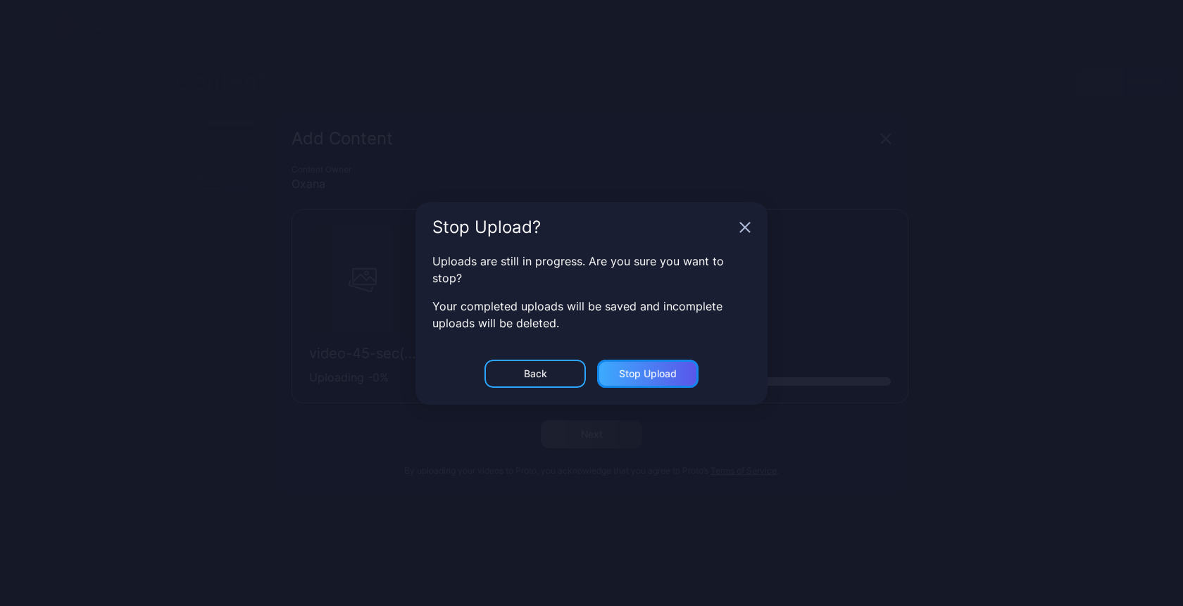
click at [648, 371] on div "Stop Upload" at bounding box center [648, 373] width 58 height 11
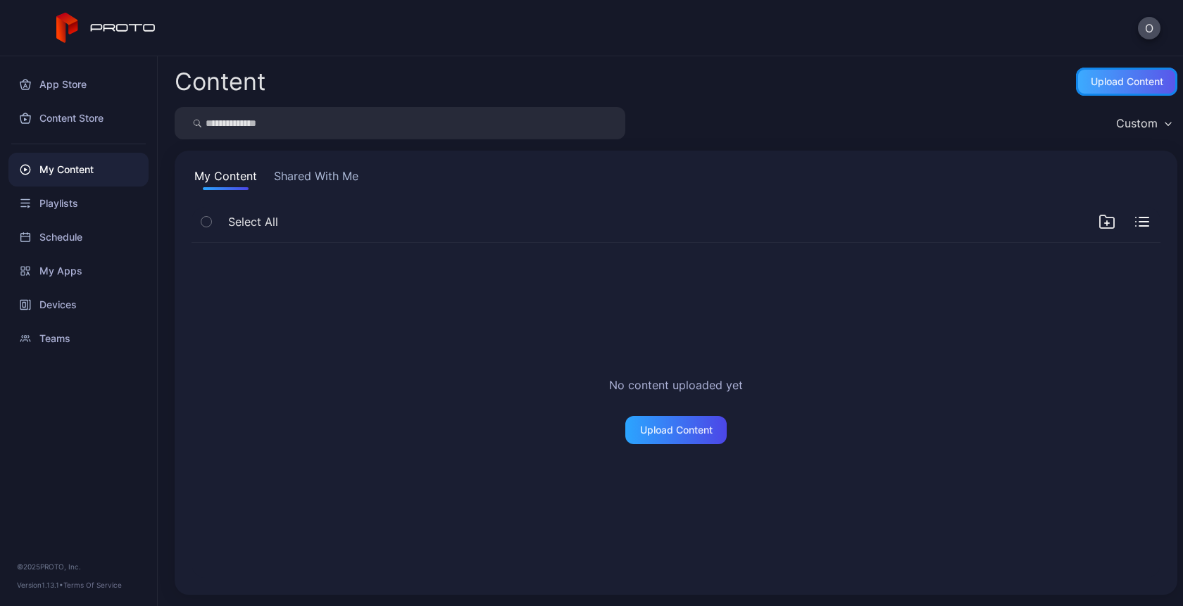
click at [1110, 76] on div "Upload Content" at bounding box center [1127, 81] width 73 height 11
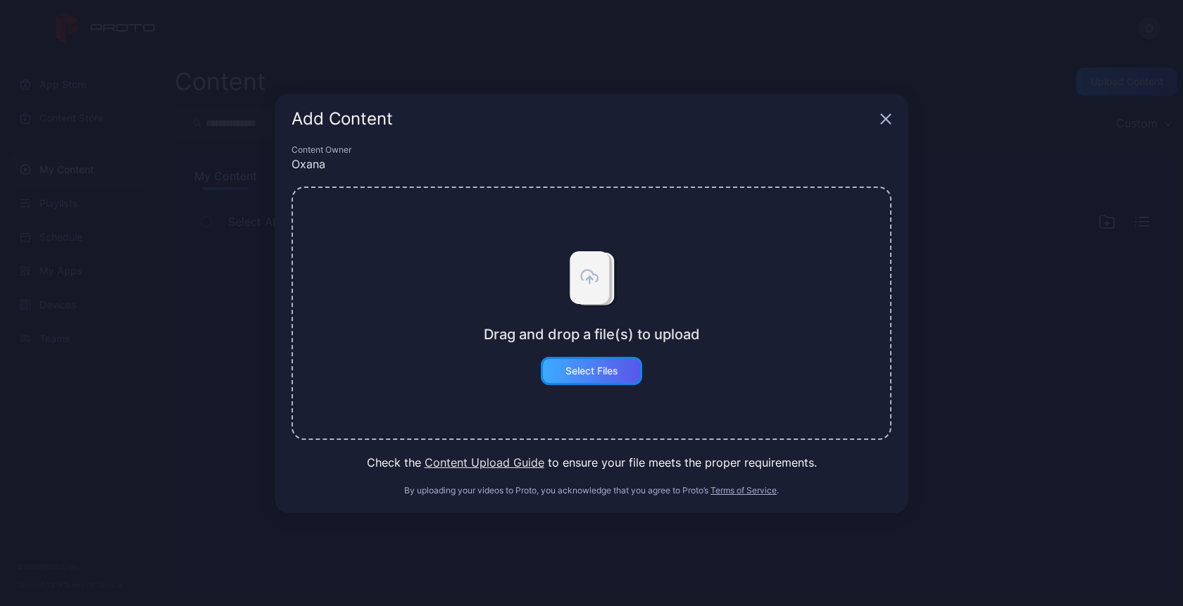
click at [577, 372] on div "Select Files" at bounding box center [591, 370] width 53 height 11
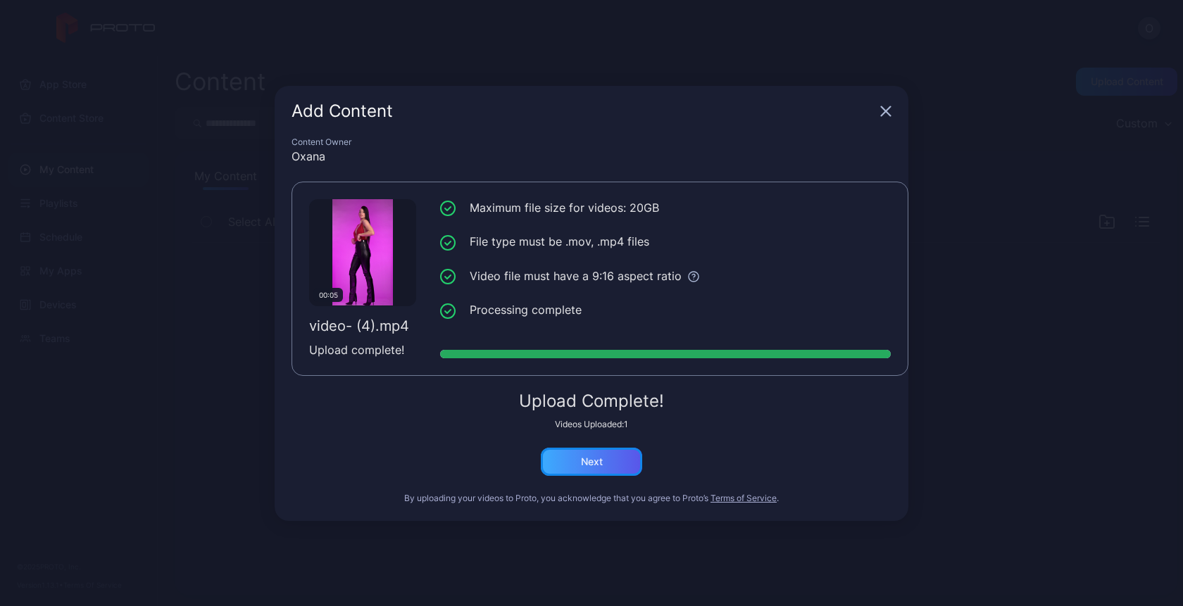
click at [587, 459] on div "Next" at bounding box center [592, 461] width 22 height 11
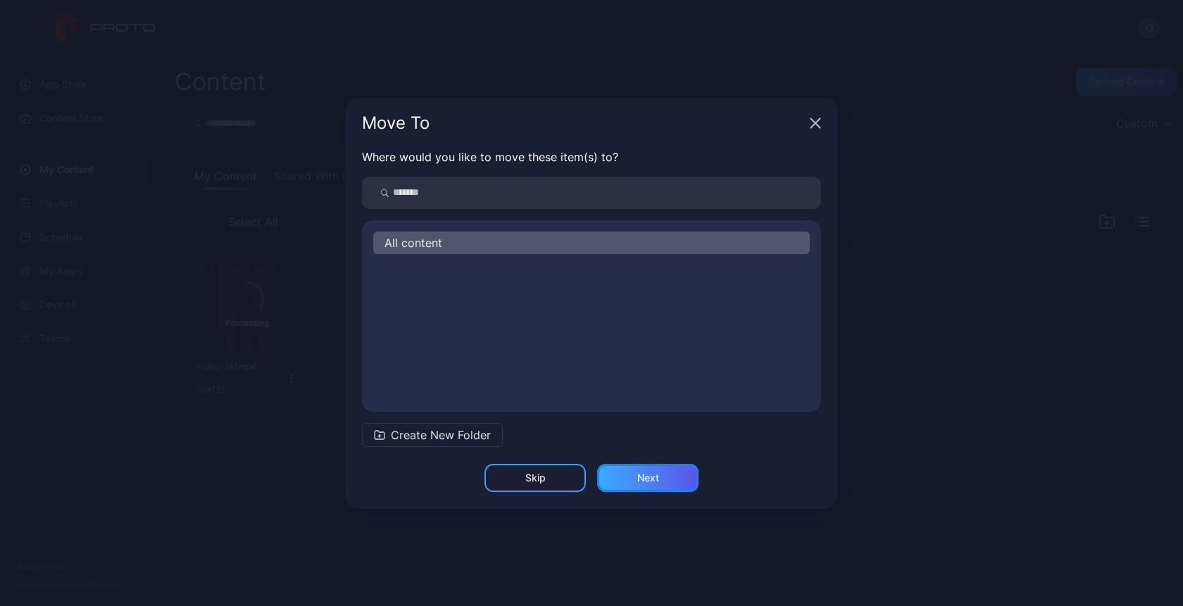
click at [636, 482] on div "Next" at bounding box center [647, 478] width 101 height 28
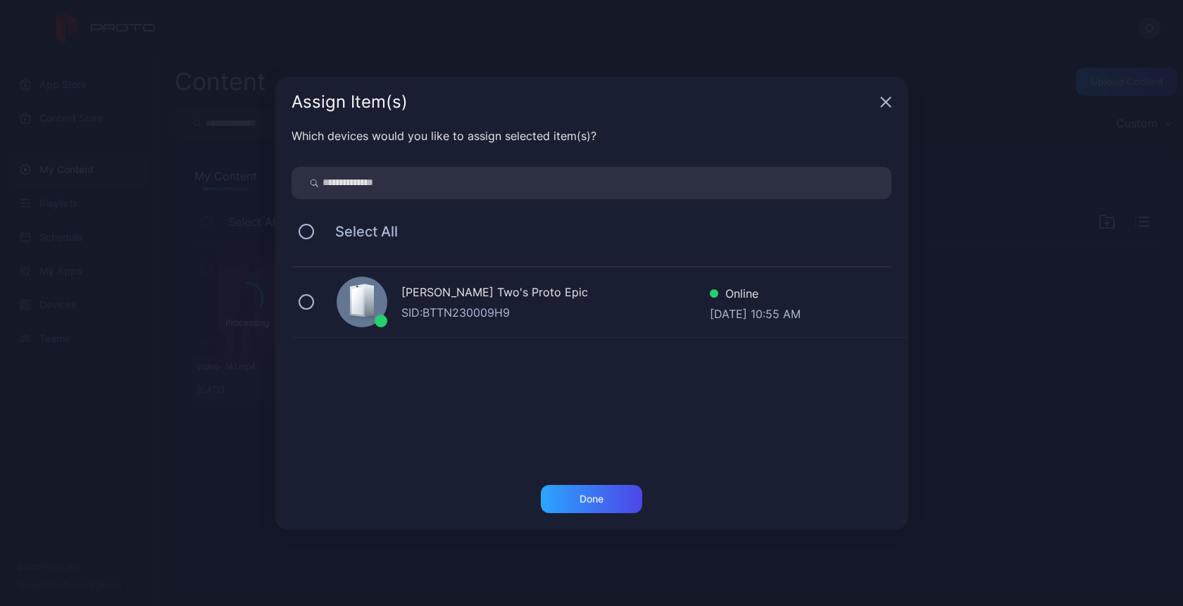
click at [551, 306] on div "SID: BTTN230009H9" at bounding box center [555, 312] width 308 height 17
click at [591, 501] on div "Done" at bounding box center [591, 499] width 24 height 11
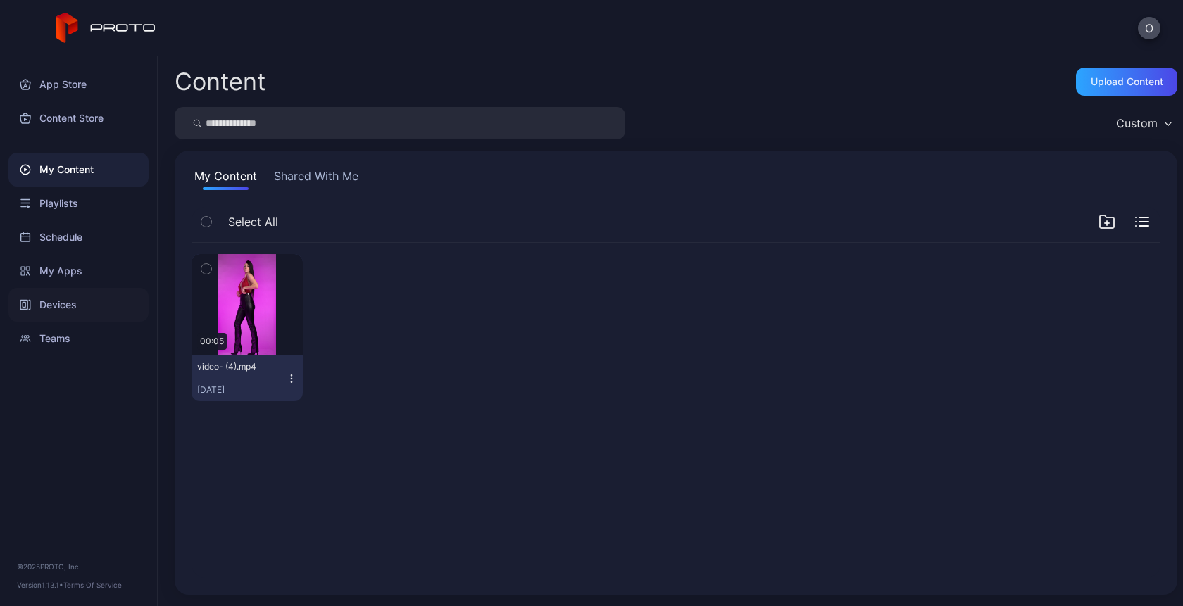
click at [54, 303] on div "Devices" at bounding box center [78, 305] width 140 height 34
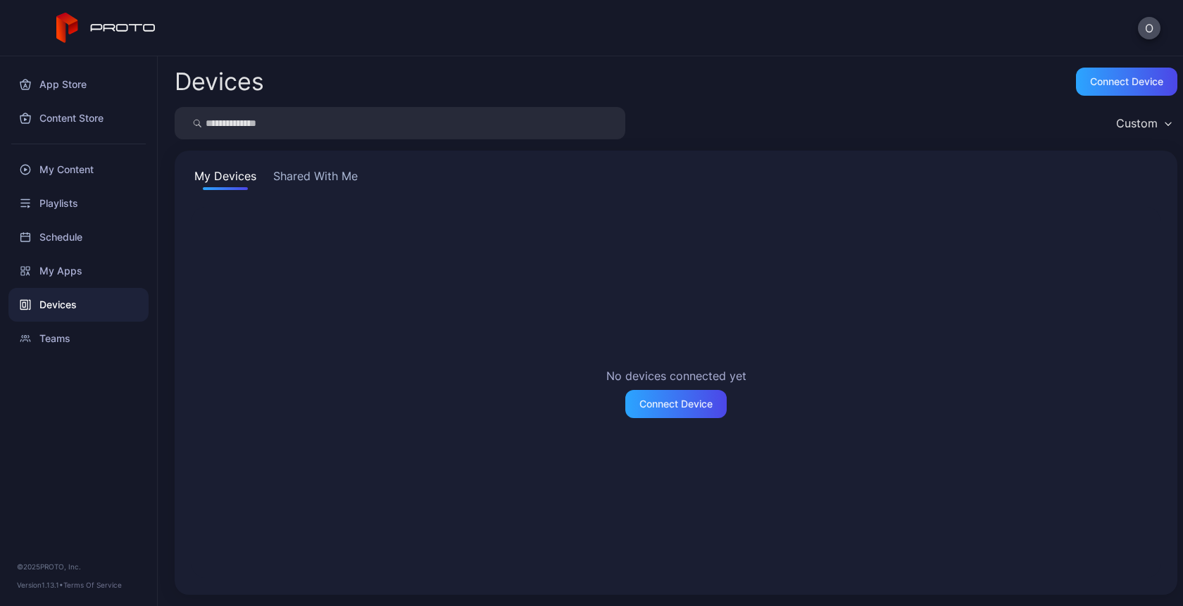
click at [318, 197] on div "No devices connected yet Connect Device" at bounding box center [675, 393] width 991 height 394
click at [318, 172] on button "Shared With Me" at bounding box center [315, 179] width 90 height 23
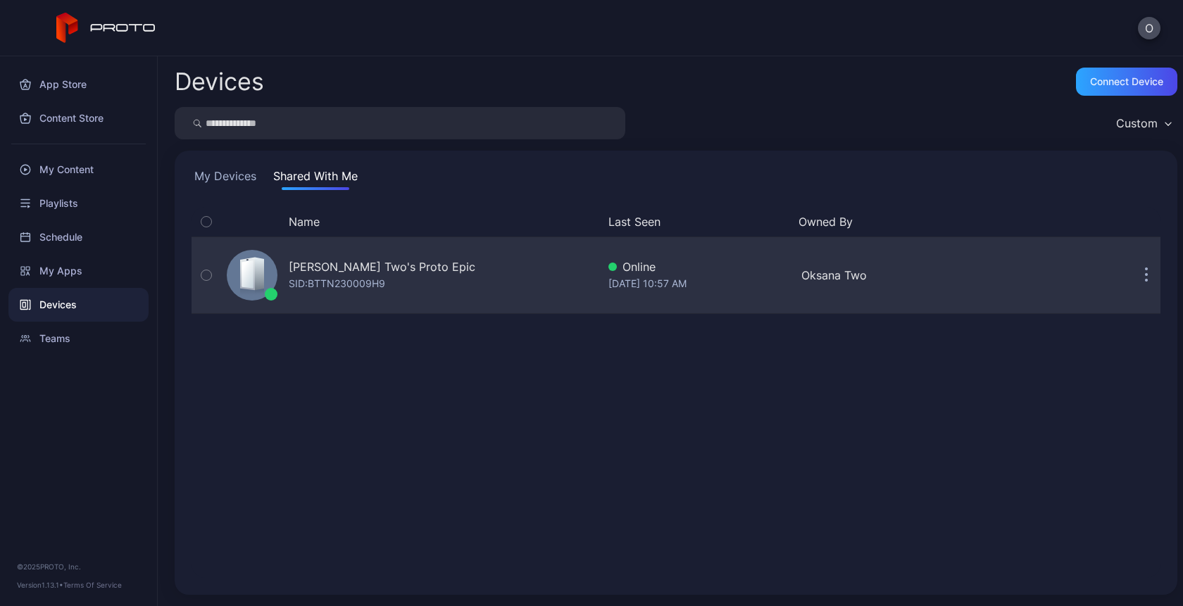
click at [325, 289] on div "SID: BTTN230009H9" at bounding box center [337, 283] width 96 height 17
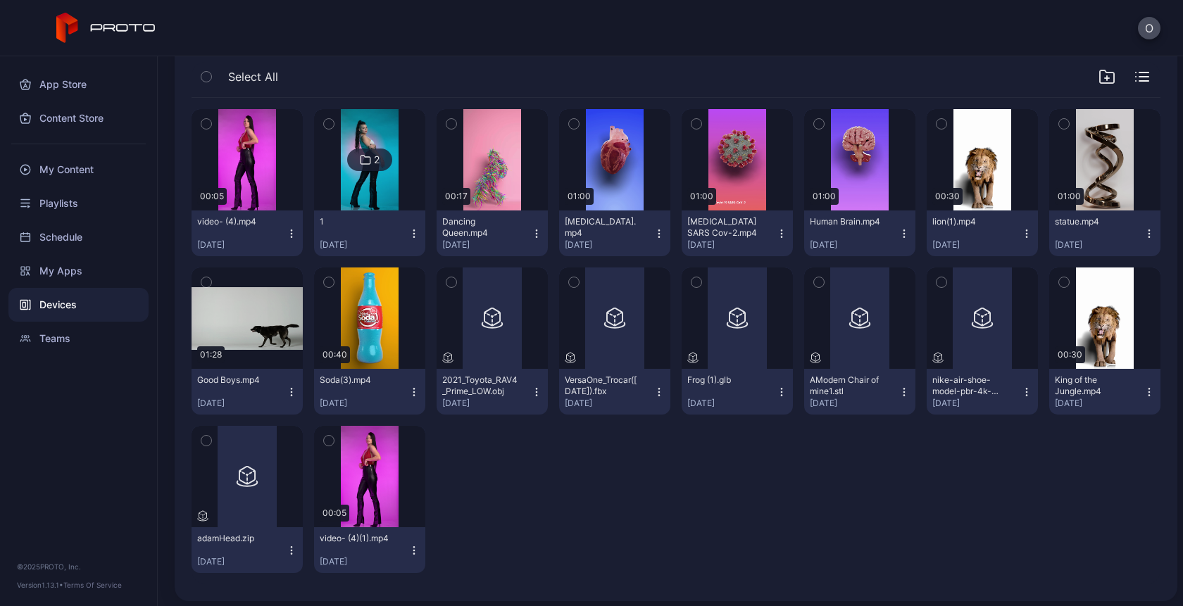
scroll to position [250, 0]
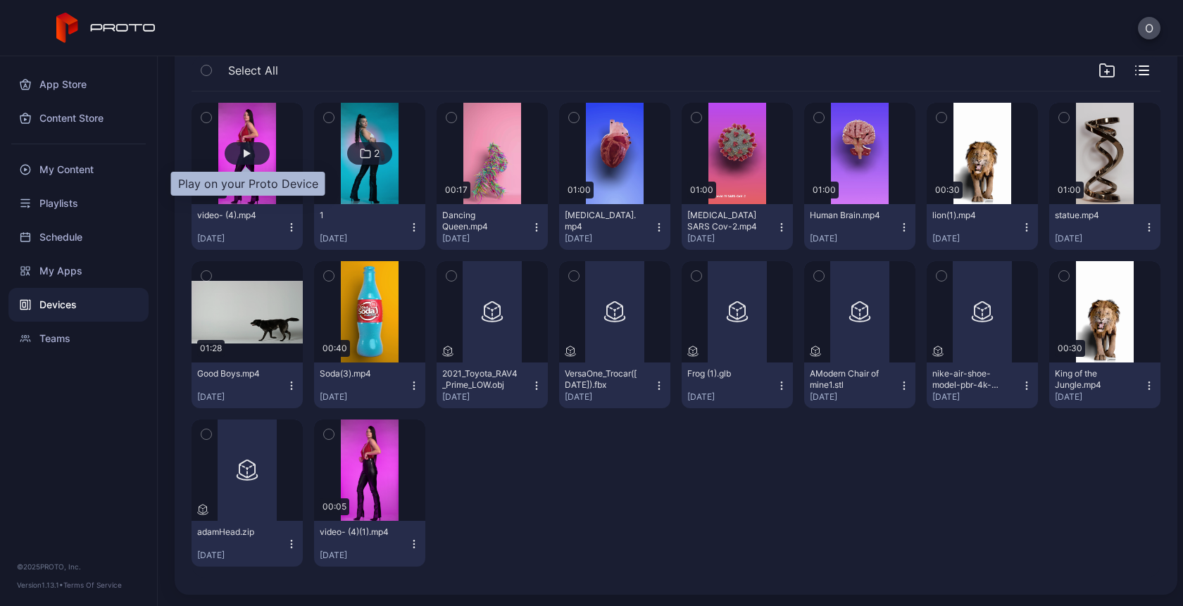
click at [244, 151] on div "button" at bounding box center [247, 153] width 7 height 8
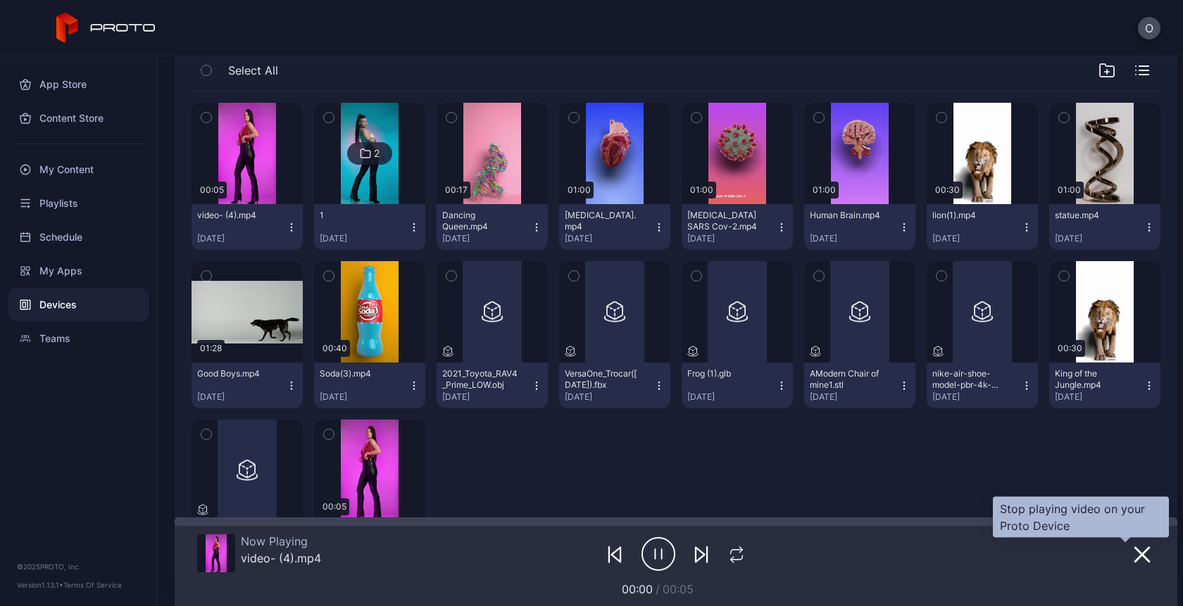
click at [1134, 558] on icon "button" at bounding box center [1142, 554] width 17 height 17
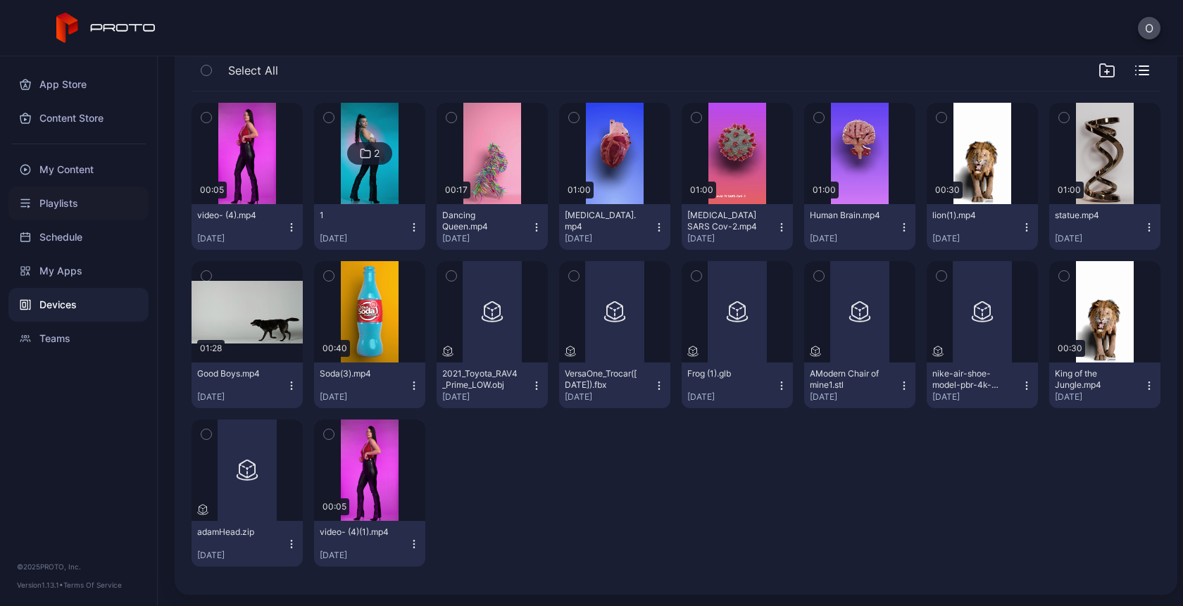
click at [62, 199] on div "Playlists" at bounding box center [78, 204] width 140 height 34
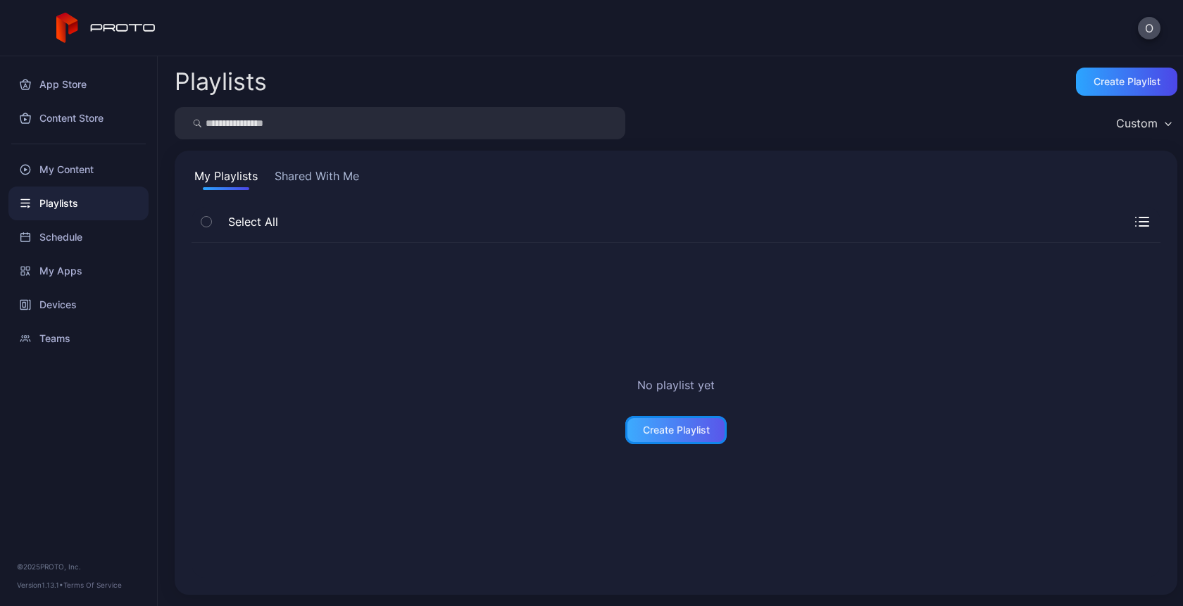
click at [659, 428] on div "Create Playlist" at bounding box center [676, 430] width 67 height 11
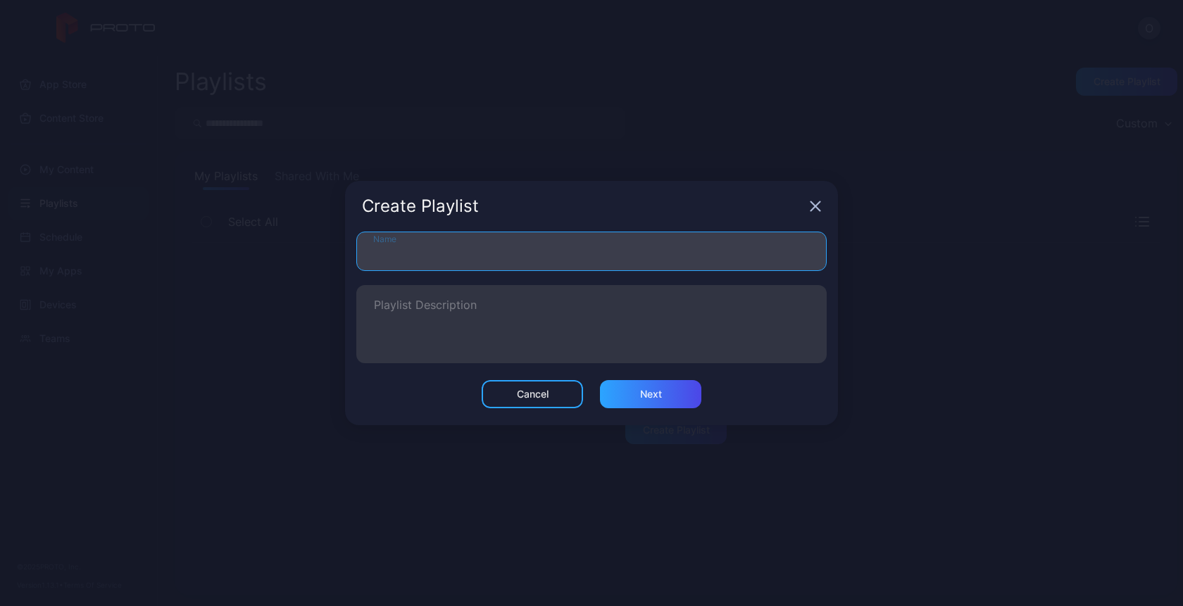
click at [518, 250] on input "Name" at bounding box center [591, 251] width 470 height 39
type input "***"
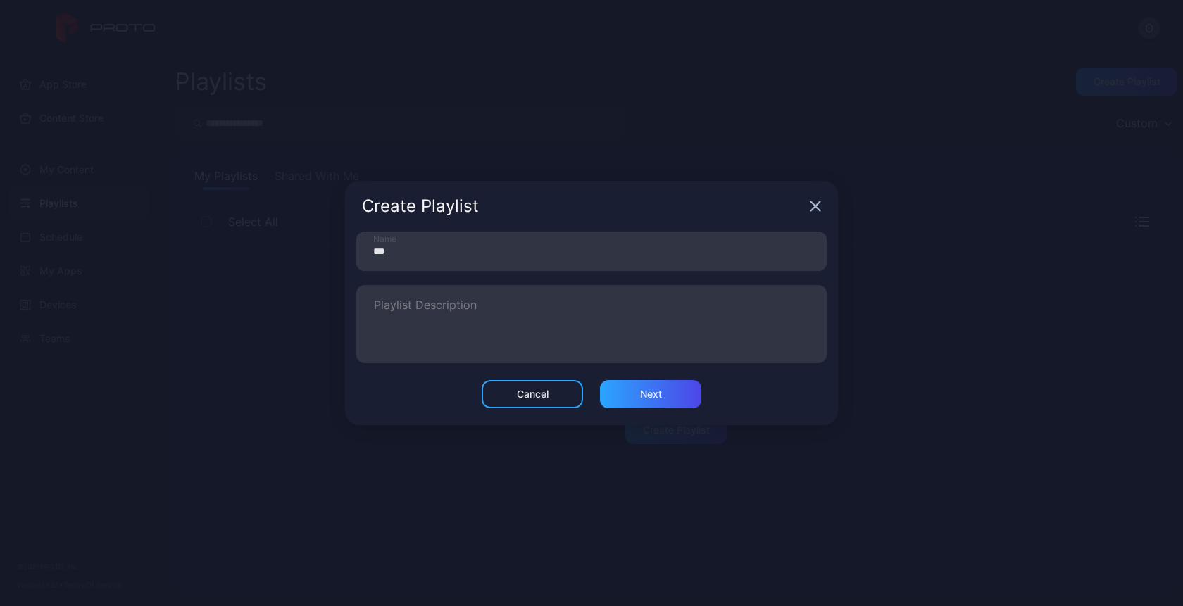
click at [641, 410] on div "Cancel Next" at bounding box center [591, 402] width 493 height 45
click at [644, 389] on div "Next" at bounding box center [651, 394] width 22 height 11
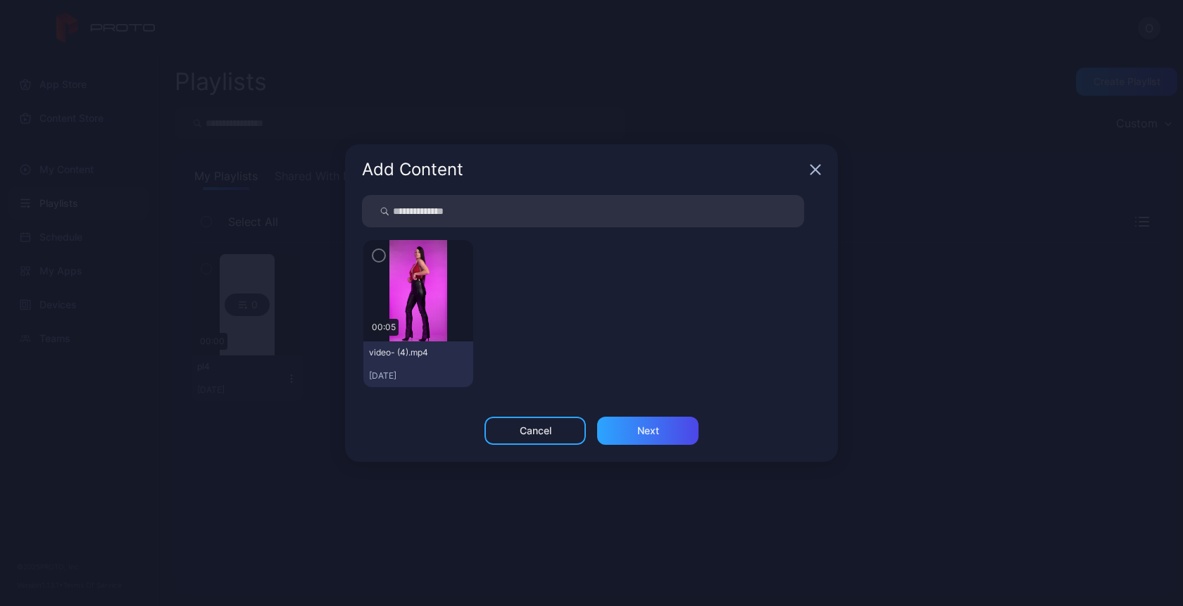
click at [818, 171] on icon "button" at bounding box center [815, 169] width 11 height 11
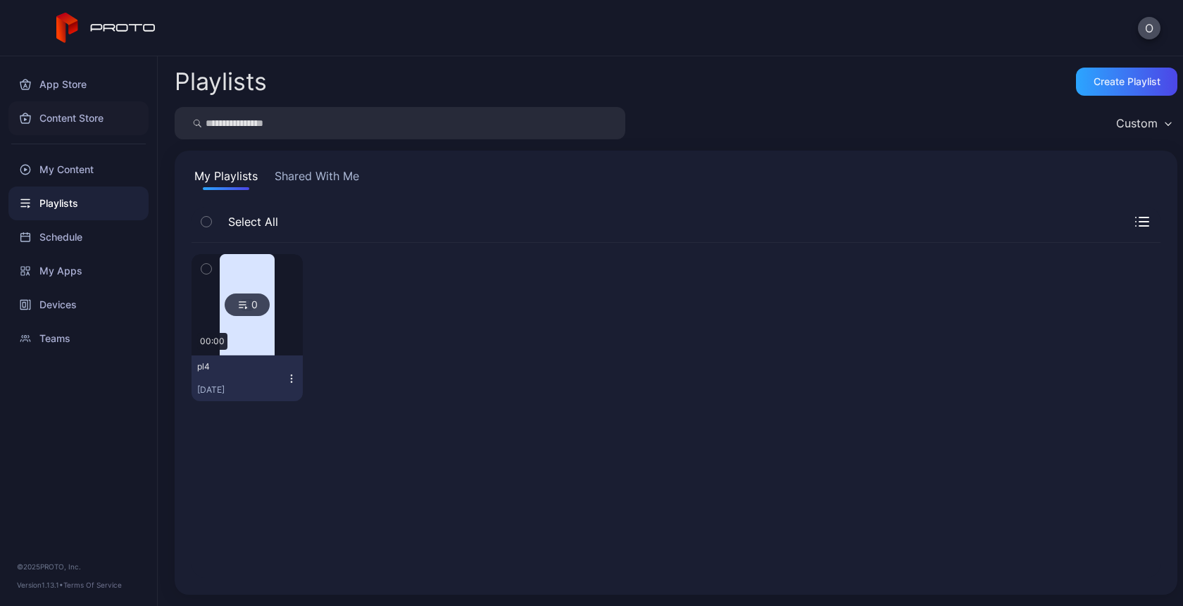
click at [77, 117] on div "Content Store" at bounding box center [78, 118] width 140 height 34
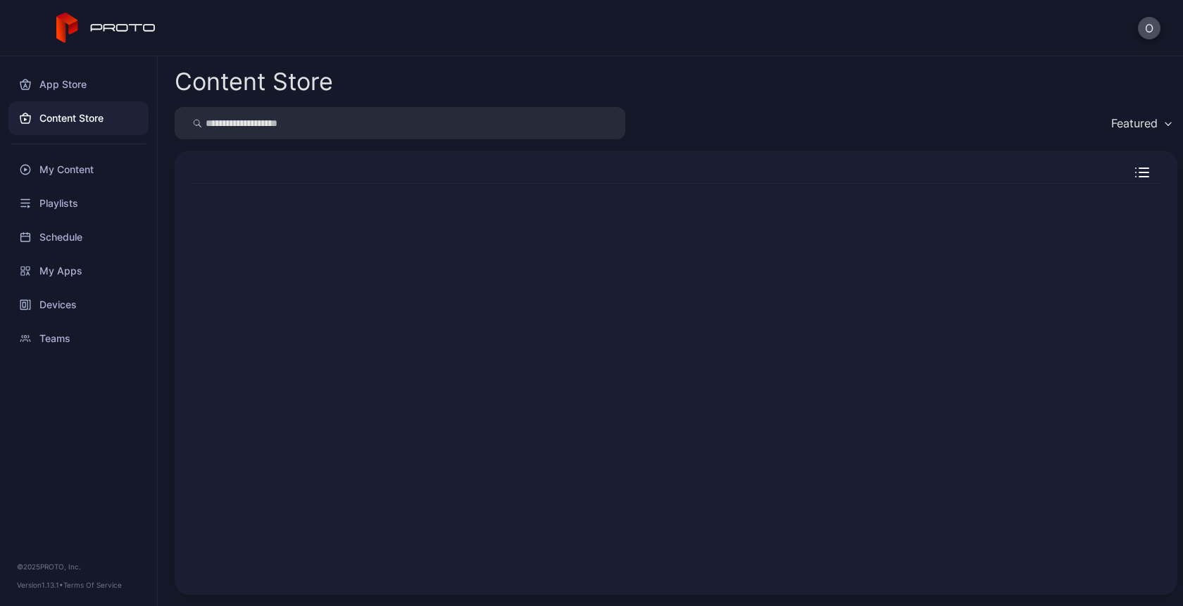
click at [770, 96] on div "Content Store Featured" at bounding box center [670, 331] width 1025 height 550
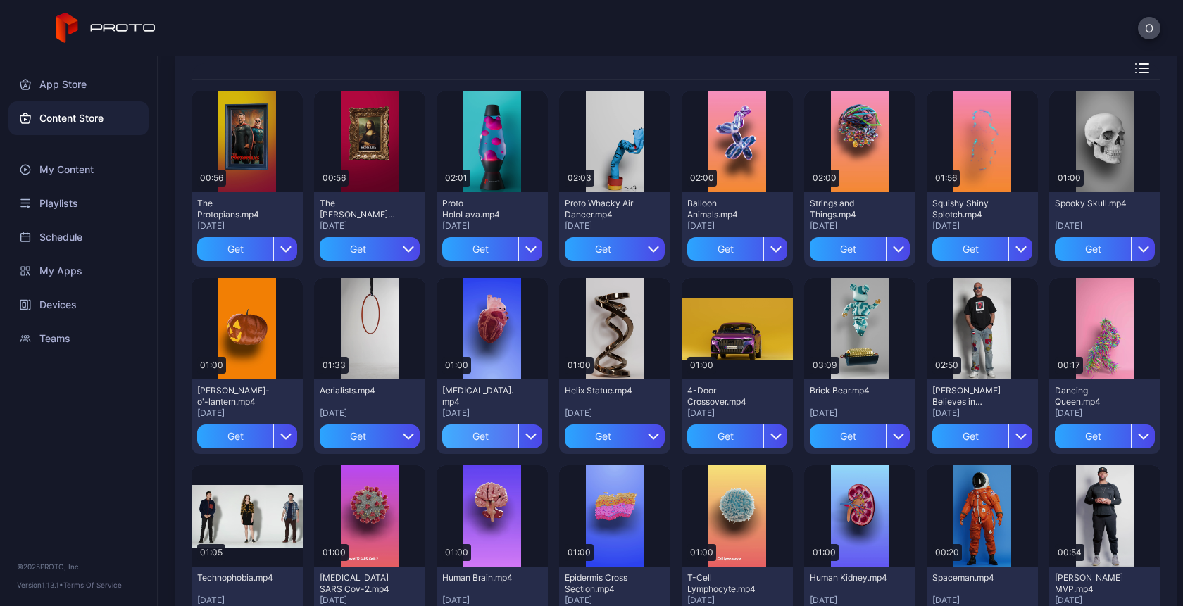
scroll to position [96, 0]
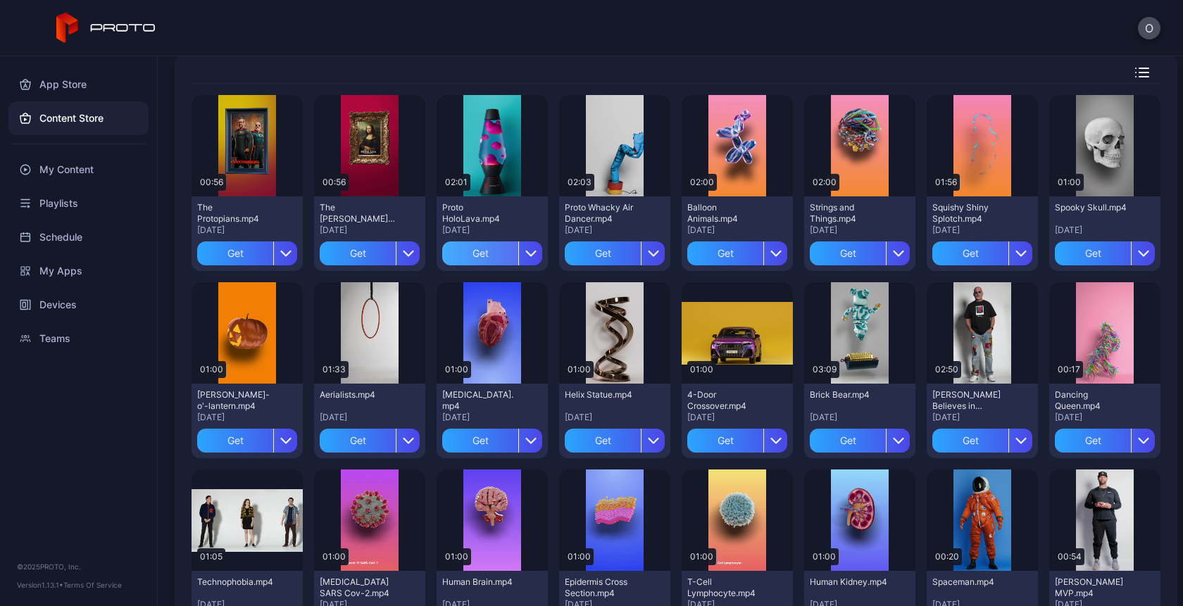
click at [478, 257] on div "Get" at bounding box center [480, 254] width 76 height 24
click at [353, 251] on div "Get" at bounding box center [358, 254] width 76 height 24
click at [403, 249] on icon "button" at bounding box center [408, 253] width 11 height 11
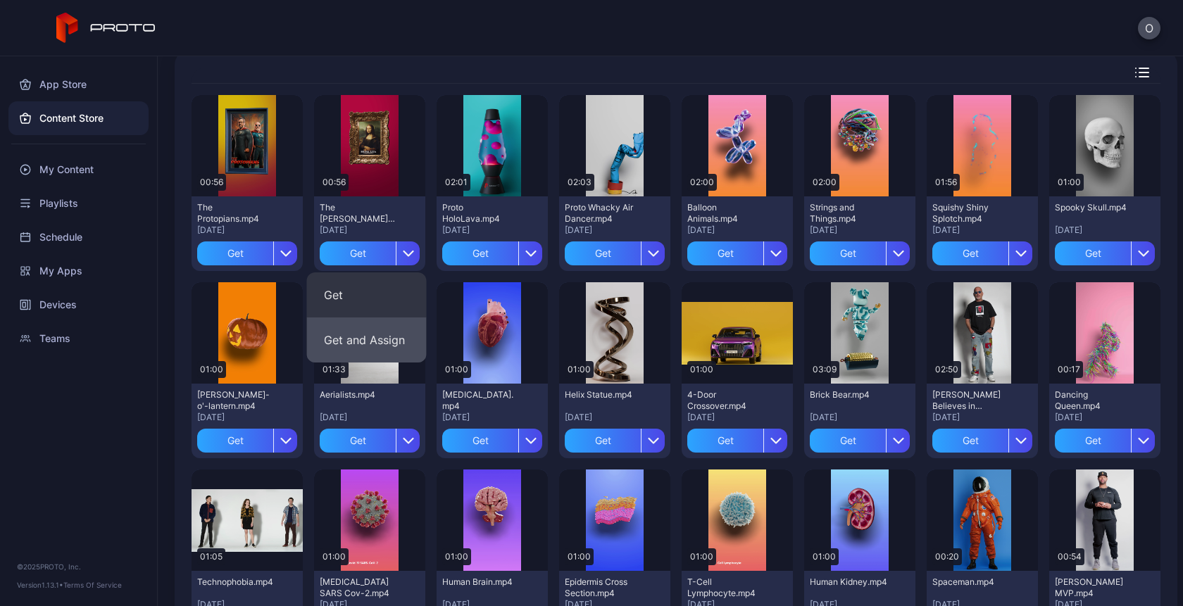
click at [349, 345] on button "Get and Assign" at bounding box center [367, 340] width 120 height 45
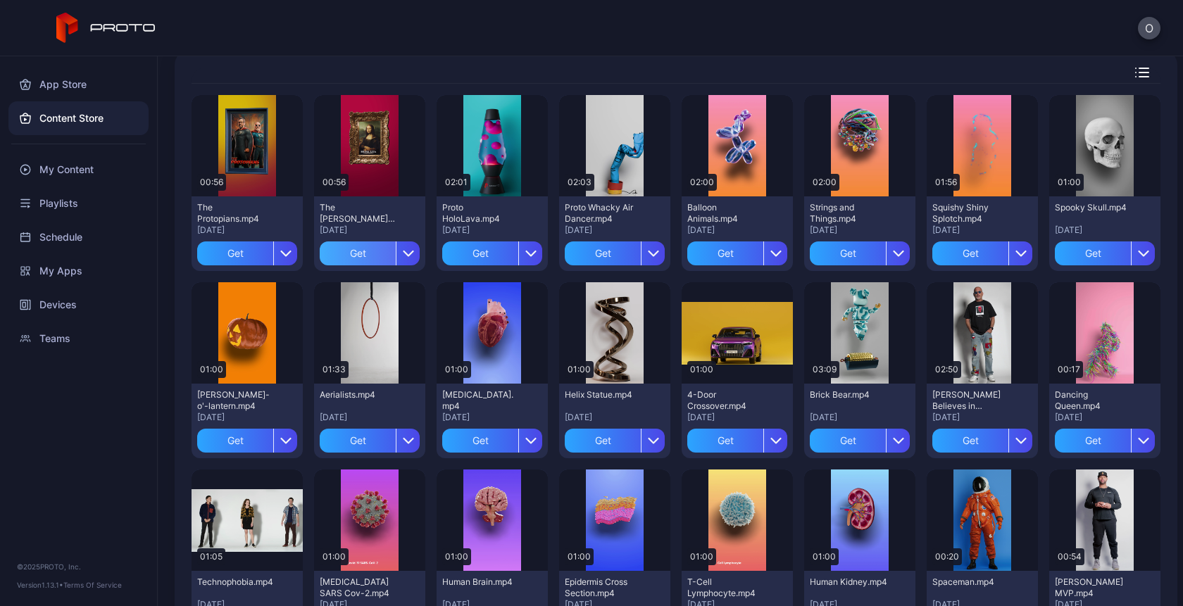
click at [372, 257] on div "Get" at bounding box center [358, 254] width 76 height 24
click at [402, 259] on div "button" at bounding box center [408, 254] width 24 height 24
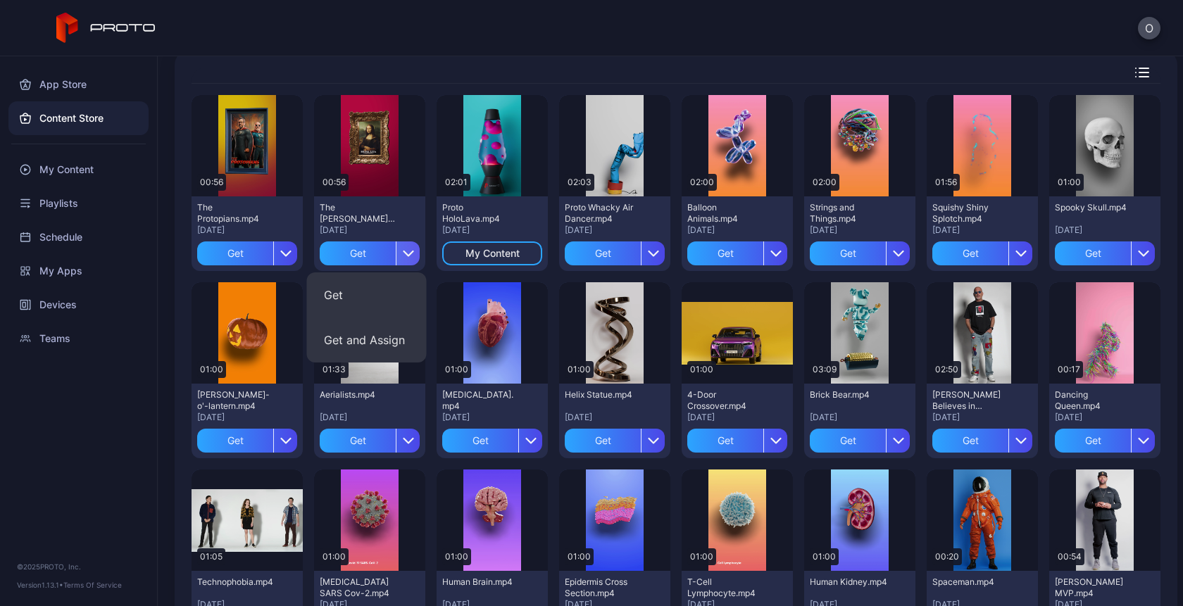
click at [403, 247] on div "button" at bounding box center [408, 254] width 24 height 24
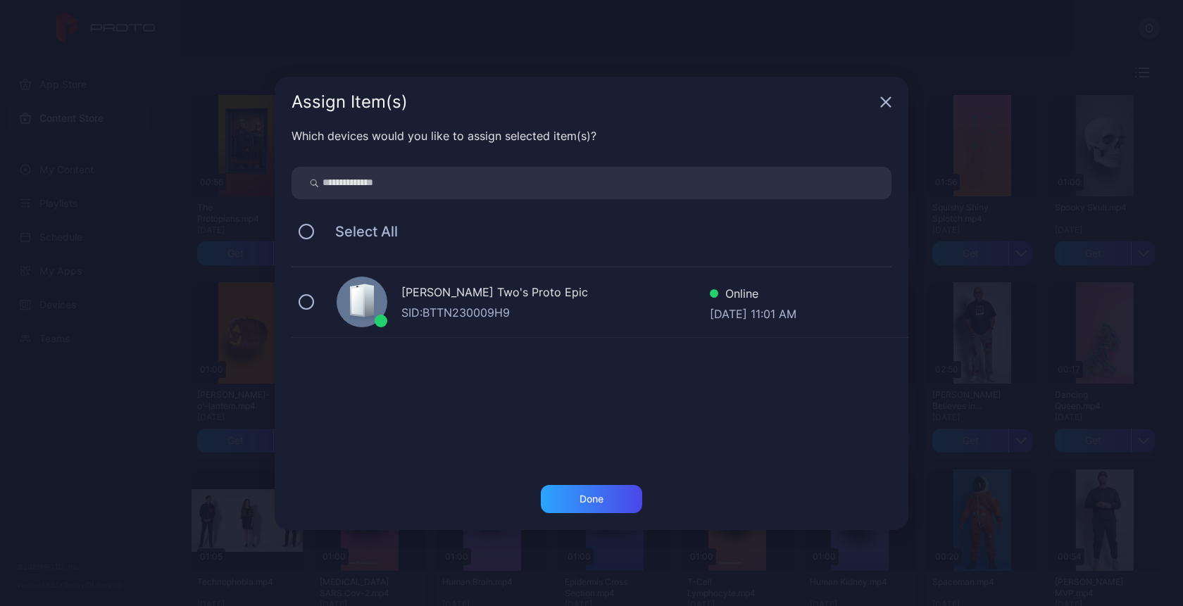
click at [471, 303] on div "Oksana Two's Proto Epic SID: BTTN230009H9" at bounding box center [555, 302] width 308 height 37
click at [600, 502] on div "Done" at bounding box center [591, 499] width 24 height 11
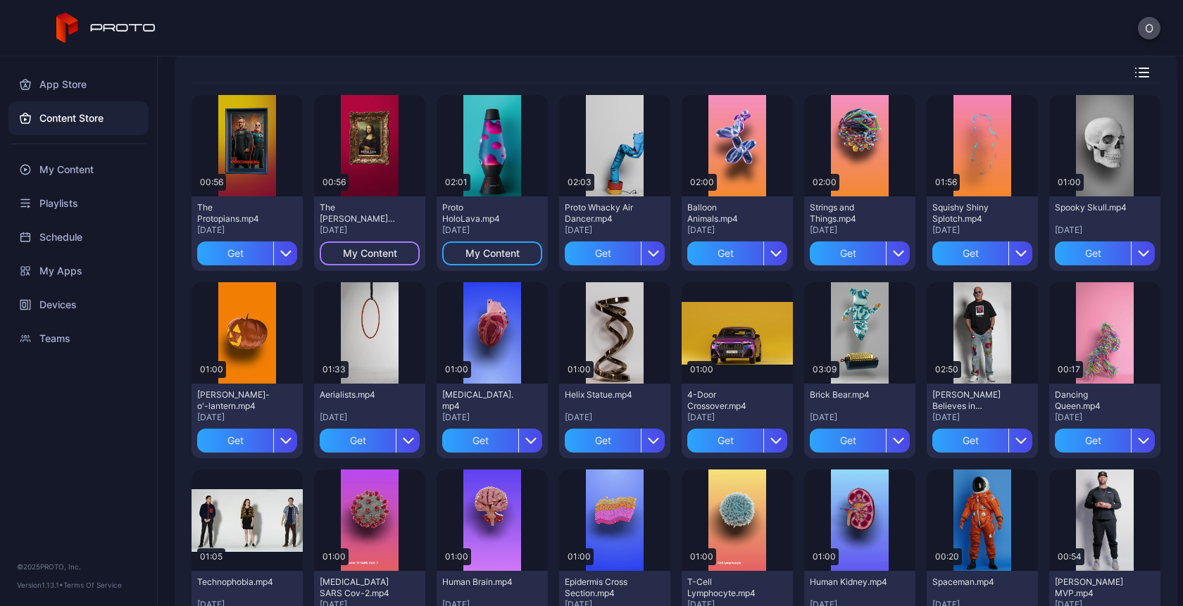
click at [368, 253] on div "My Content" at bounding box center [370, 253] width 54 height 11
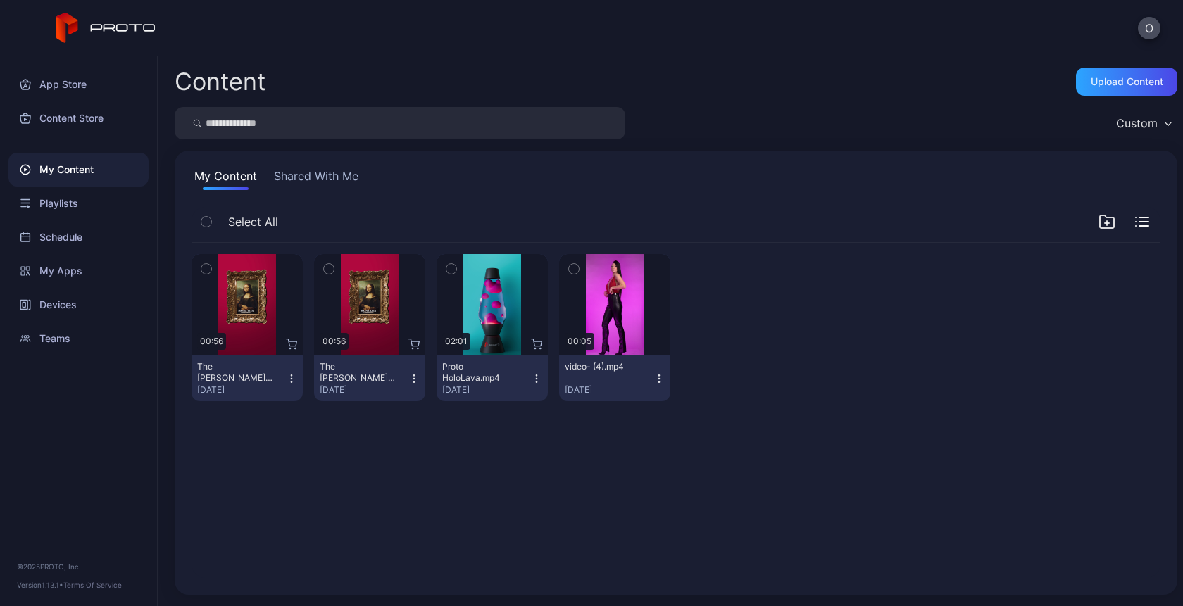
click at [291, 375] on icon "button" at bounding box center [291, 375] width 1 height 1
click at [67, 118] on div "Content Store" at bounding box center [78, 118] width 140 height 34
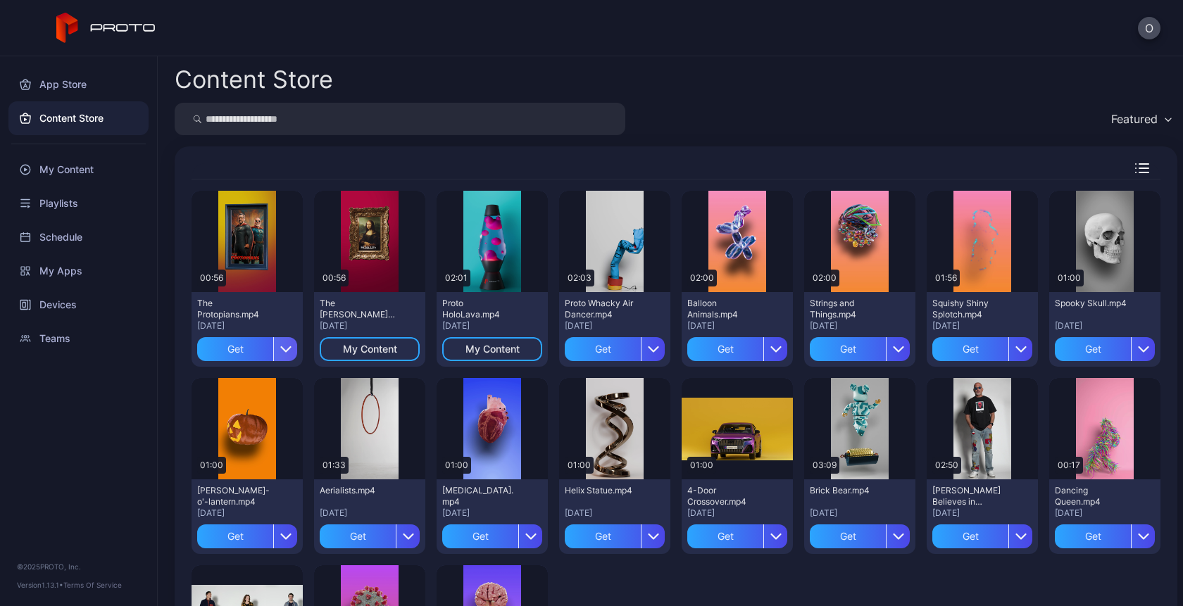
click at [277, 347] on div "button" at bounding box center [285, 349] width 24 height 24
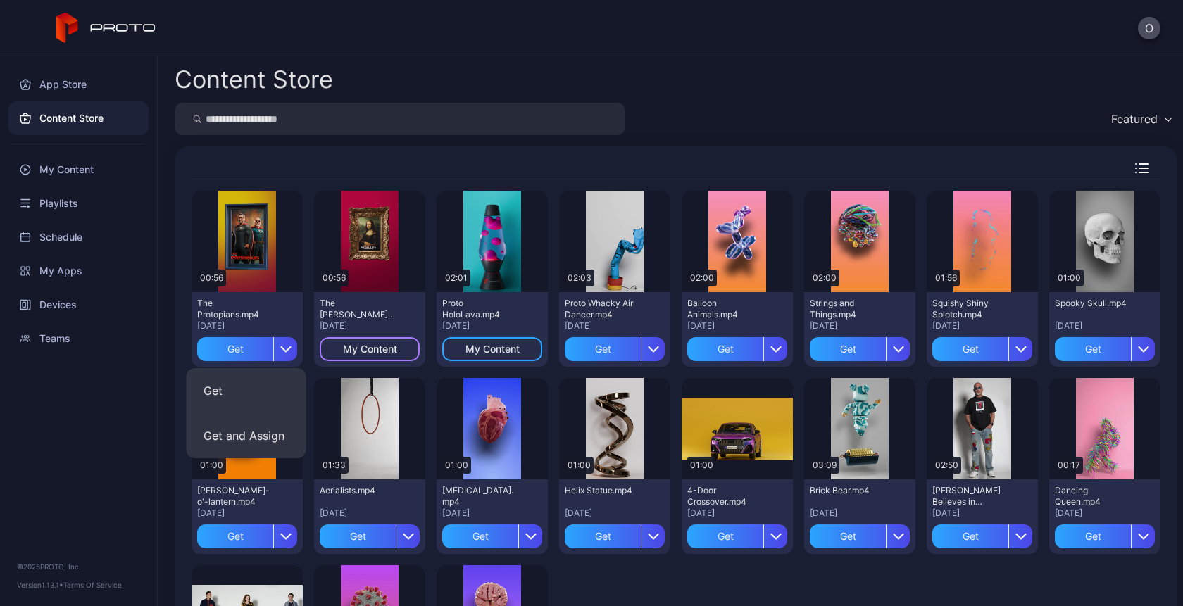
click at [381, 345] on div "My Content" at bounding box center [370, 349] width 54 height 11
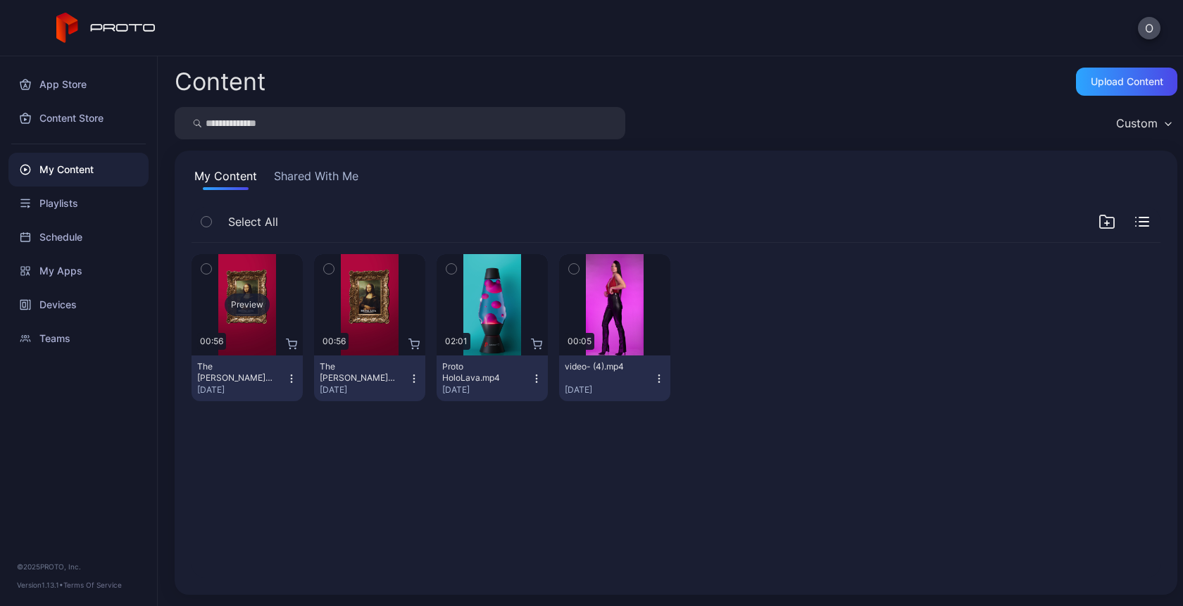
click at [252, 303] on div "Preview" at bounding box center [247, 305] width 45 height 23
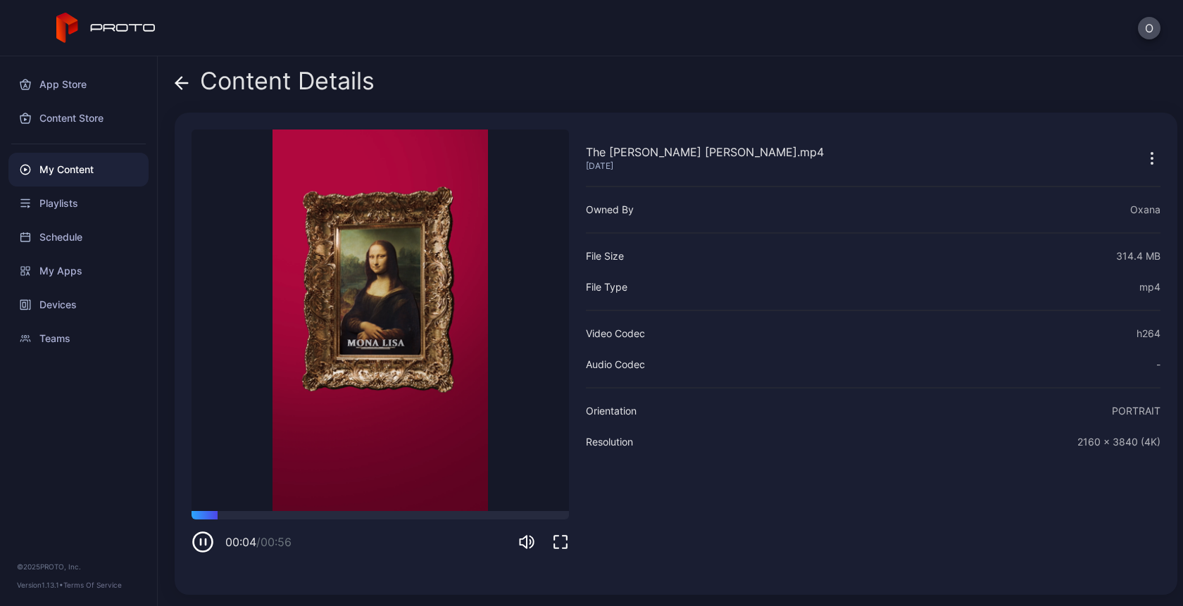
click at [178, 78] on icon at bounding box center [182, 83] width 14 height 14
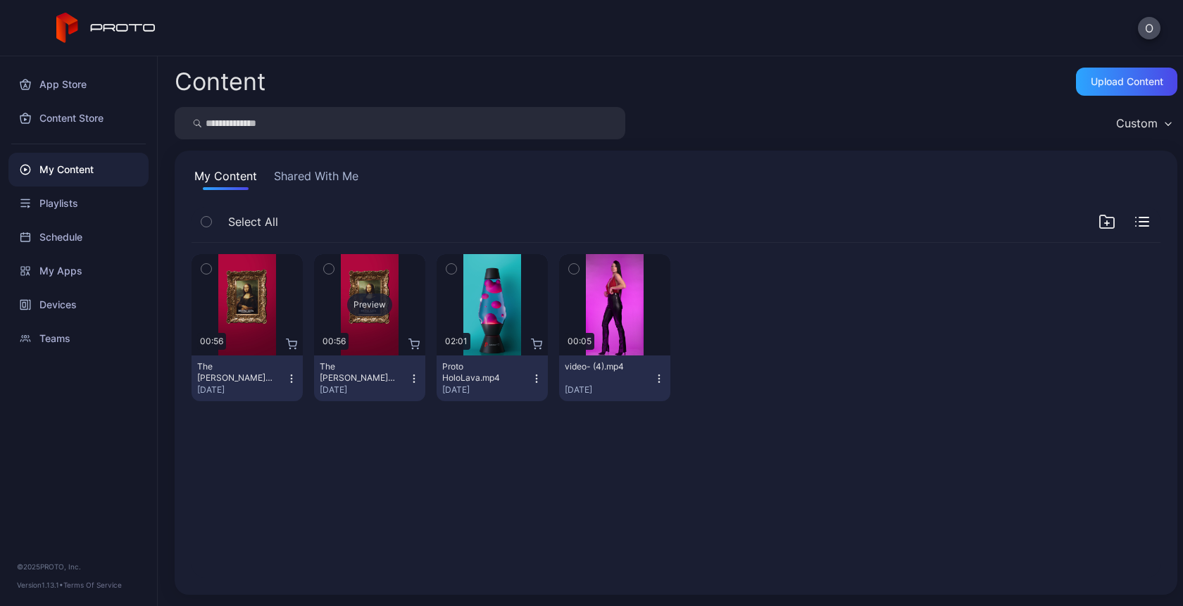
click at [372, 306] on div "Preview" at bounding box center [369, 305] width 45 height 23
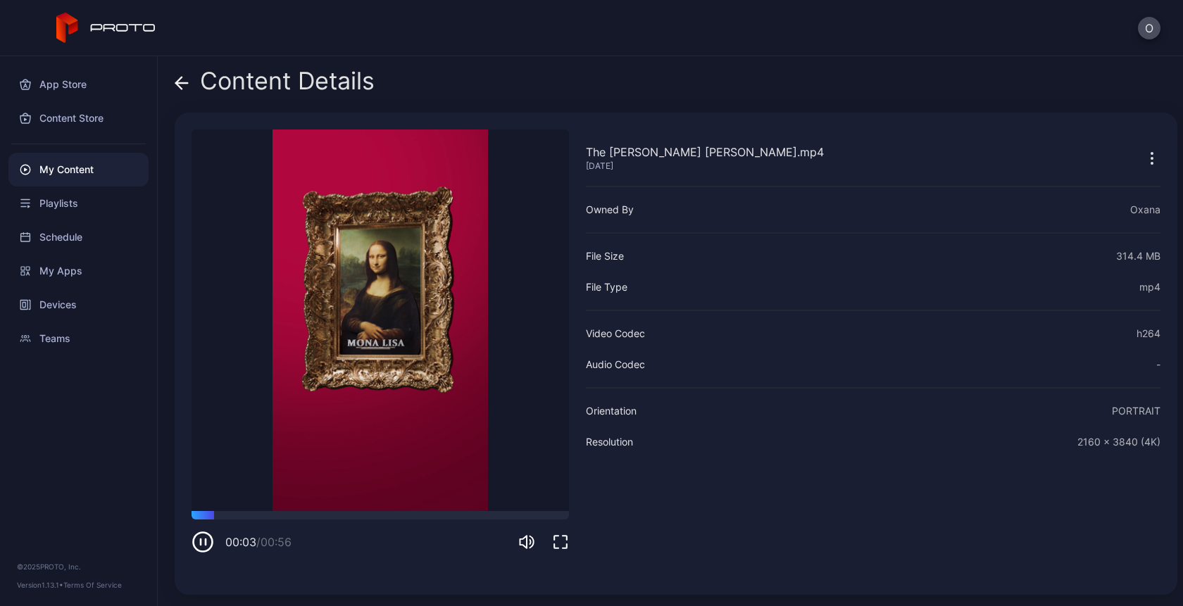
click at [173, 77] on div "Content Details The [PERSON_NAME] [PERSON_NAME].mp4 [DATE] Sorry, your browser …" at bounding box center [670, 331] width 1025 height 550
click at [184, 82] on icon at bounding box center [182, 83] width 14 height 14
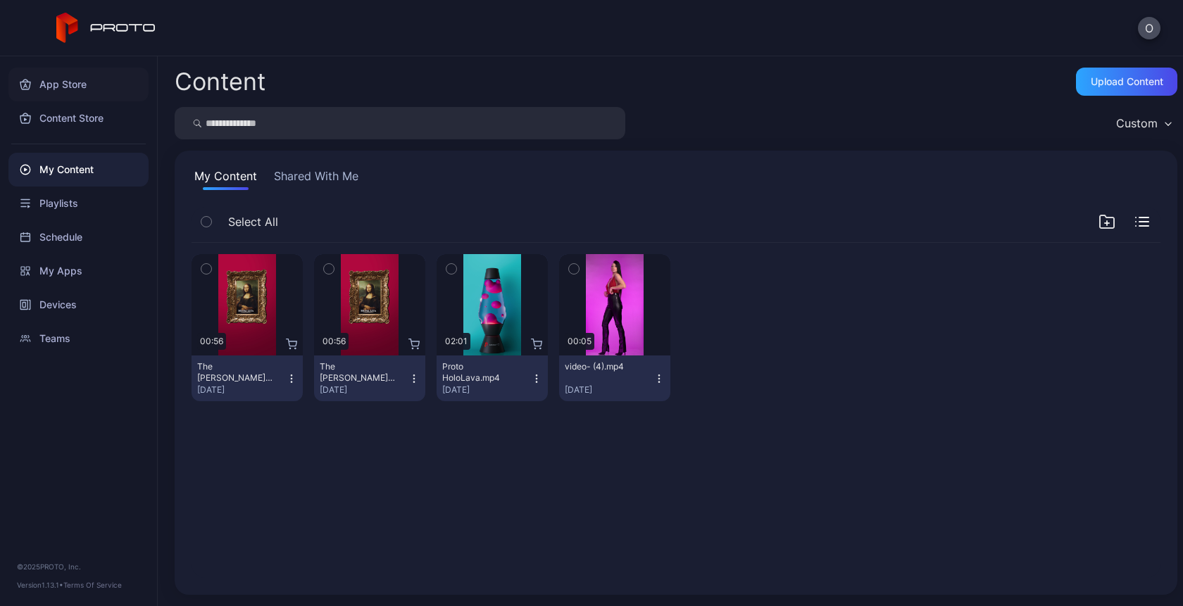
click at [70, 100] on div "App Store" at bounding box center [78, 85] width 140 height 34
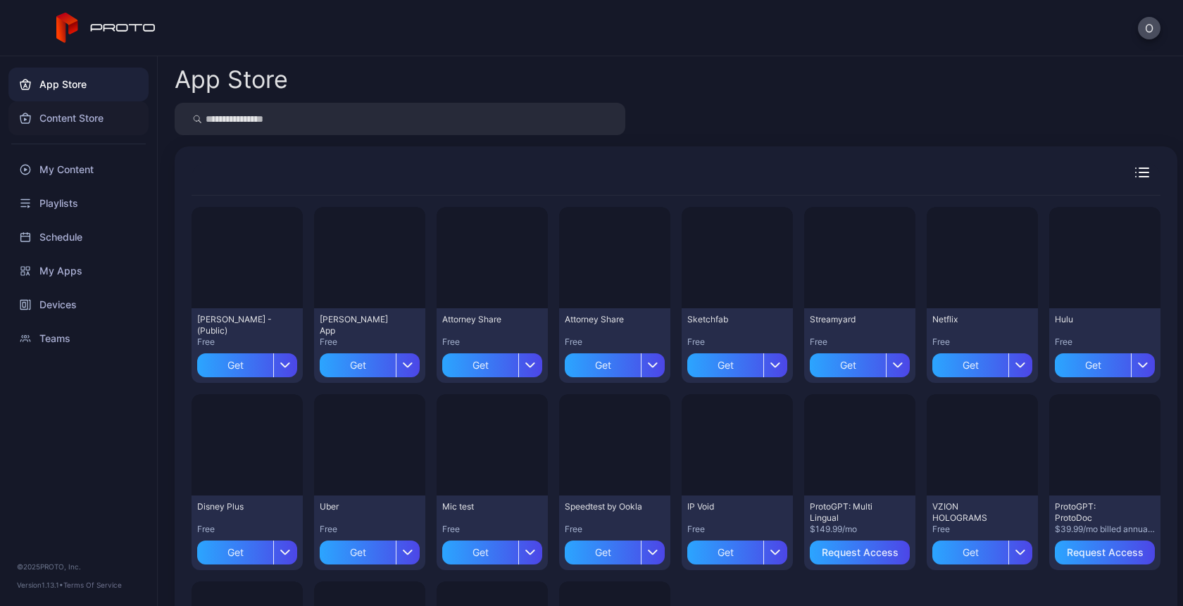
click at [71, 116] on div "Content Store" at bounding box center [78, 118] width 140 height 34
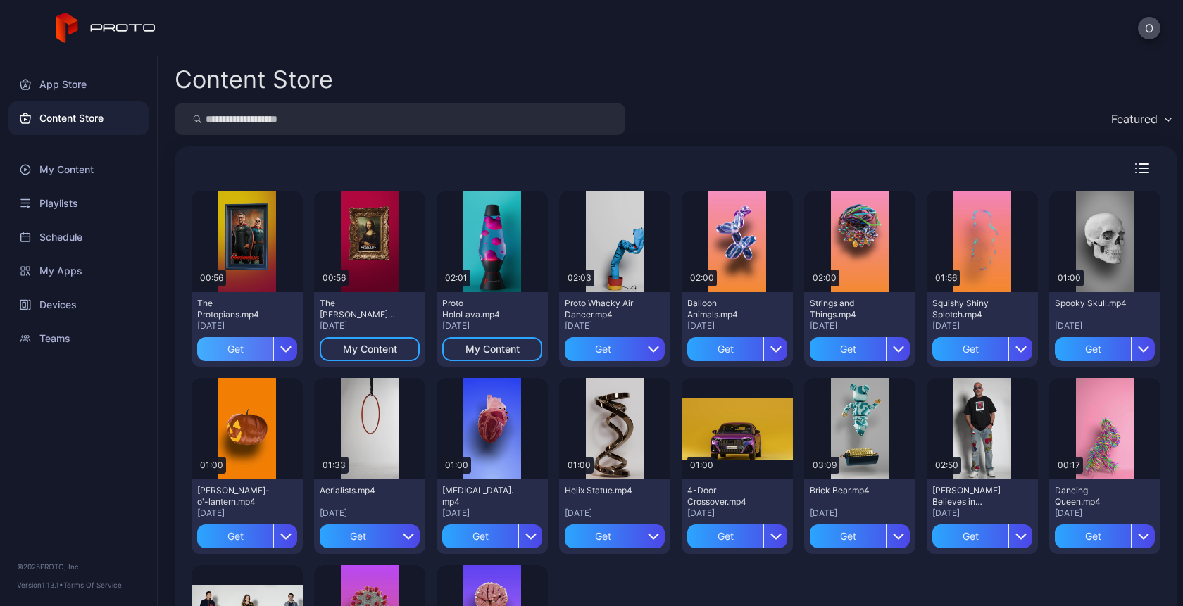
click at [248, 348] on div "Get" at bounding box center [235, 349] width 76 height 24
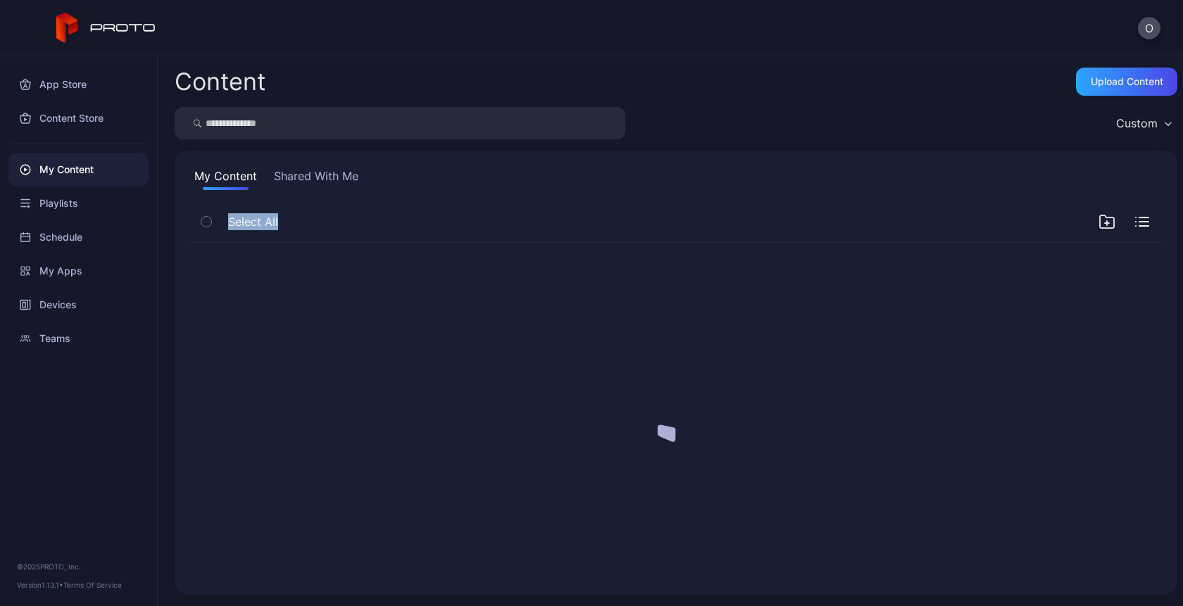
click at [248, 348] on div at bounding box center [675, 411] width 991 height 358
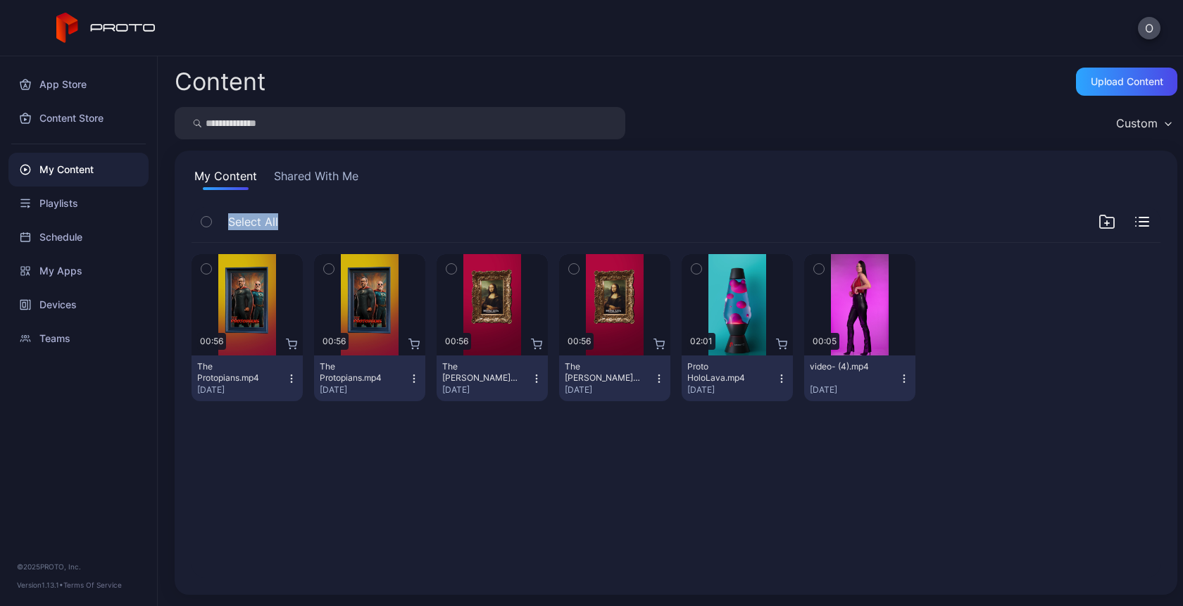
click at [67, 165] on div "My Content" at bounding box center [78, 170] width 140 height 34
click at [69, 168] on div "My Content" at bounding box center [78, 170] width 140 height 34
click at [85, 170] on div "My Content" at bounding box center [78, 170] width 140 height 34
click at [69, 120] on div "Content Store" at bounding box center [78, 118] width 140 height 34
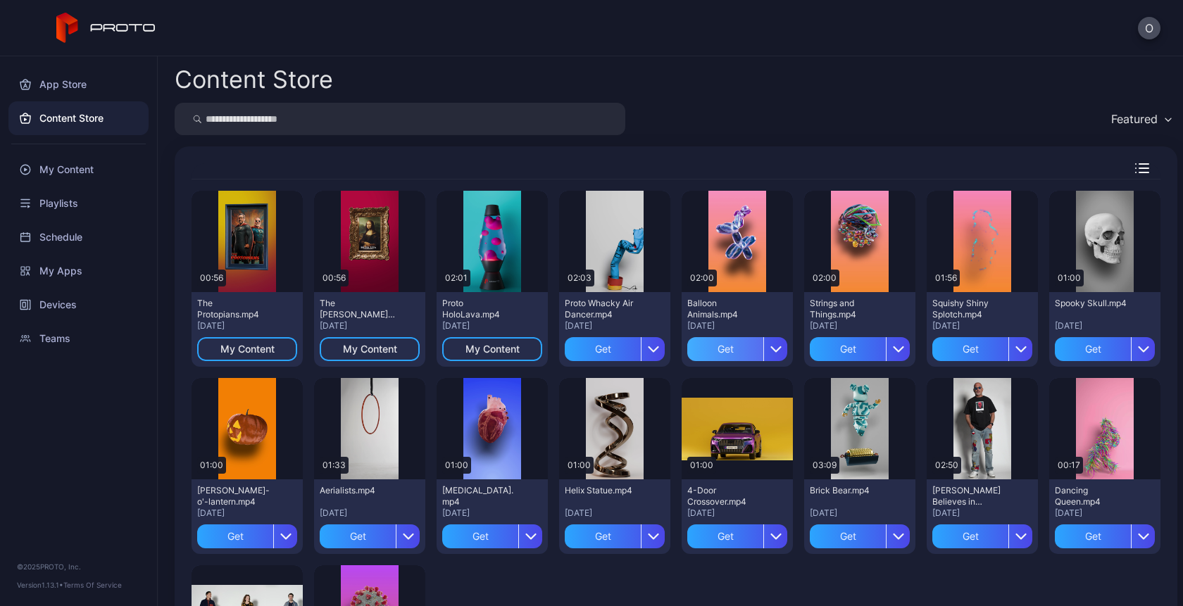
click at [713, 343] on div "Get" at bounding box center [725, 349] width 76 height 24
click at [73, 161] on div "My Content" at bounding box center [78, 170] width 140 height 34
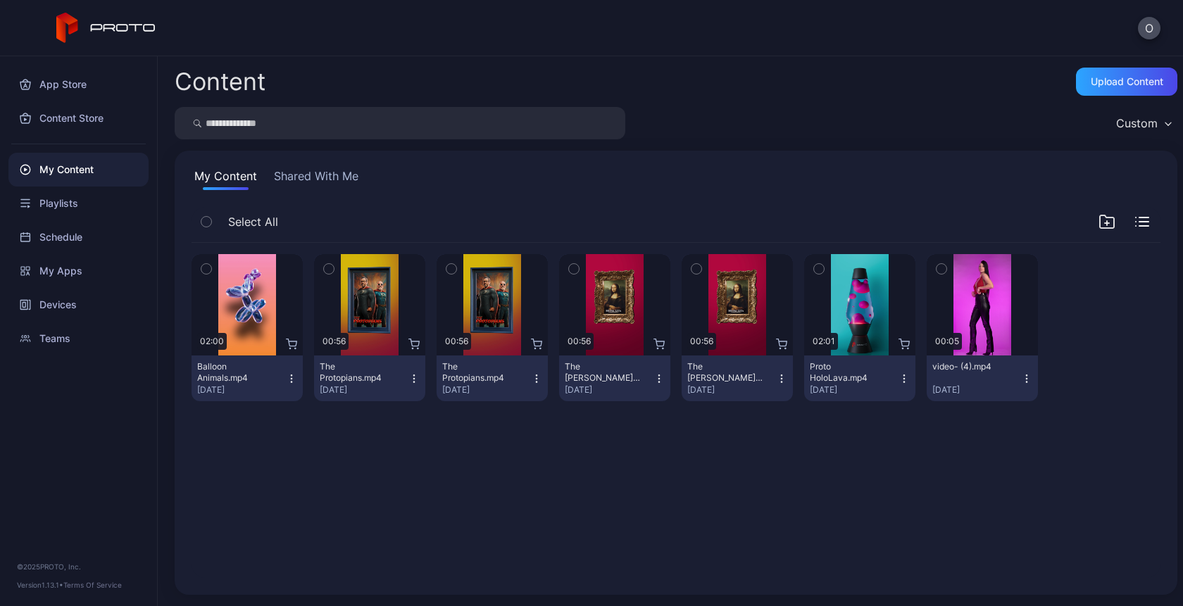
click at [68, 166] on div "My Content" at bounding box center [78, 170] width 140 height 34
click at [89, 113] on div "Content Store" at bounding box center [78, 118] width 140 height 34
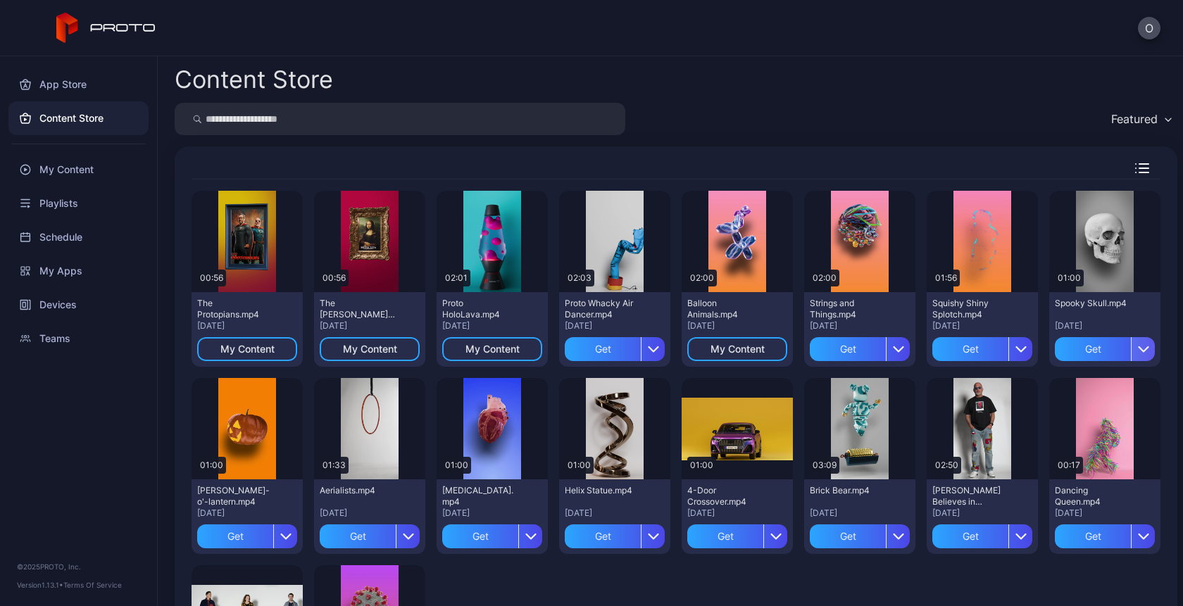
click at [1138, 349] on icon "button" at bounding box center [1143, 349] width 11 height 11
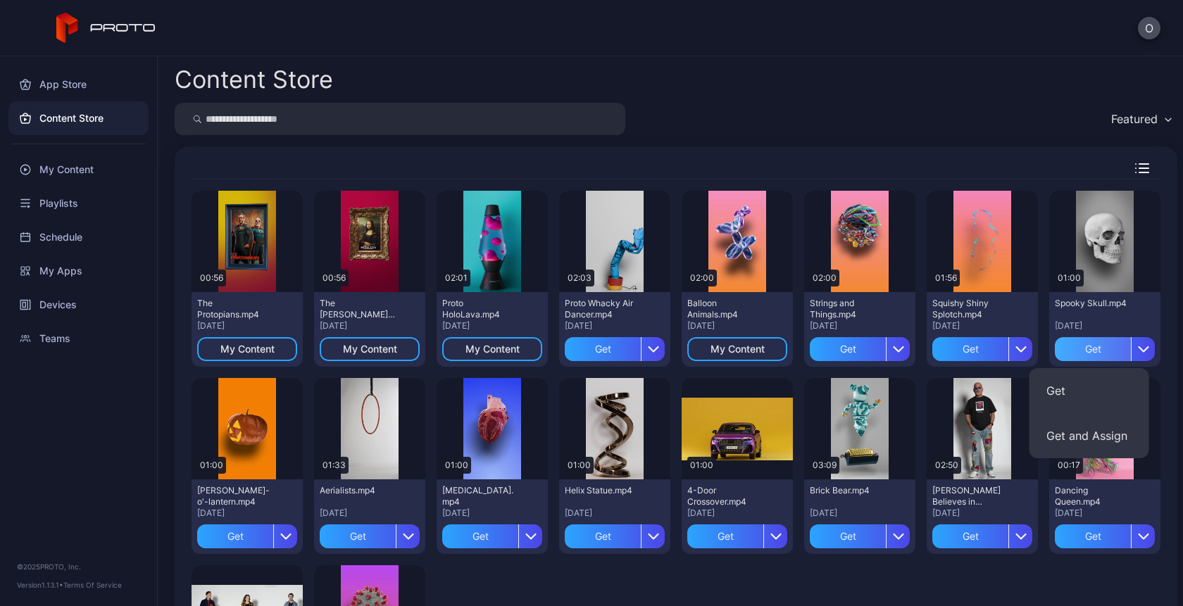
click at [1088, 351] on div "Get" at bounding box center [1093, 349] width 76 height 24
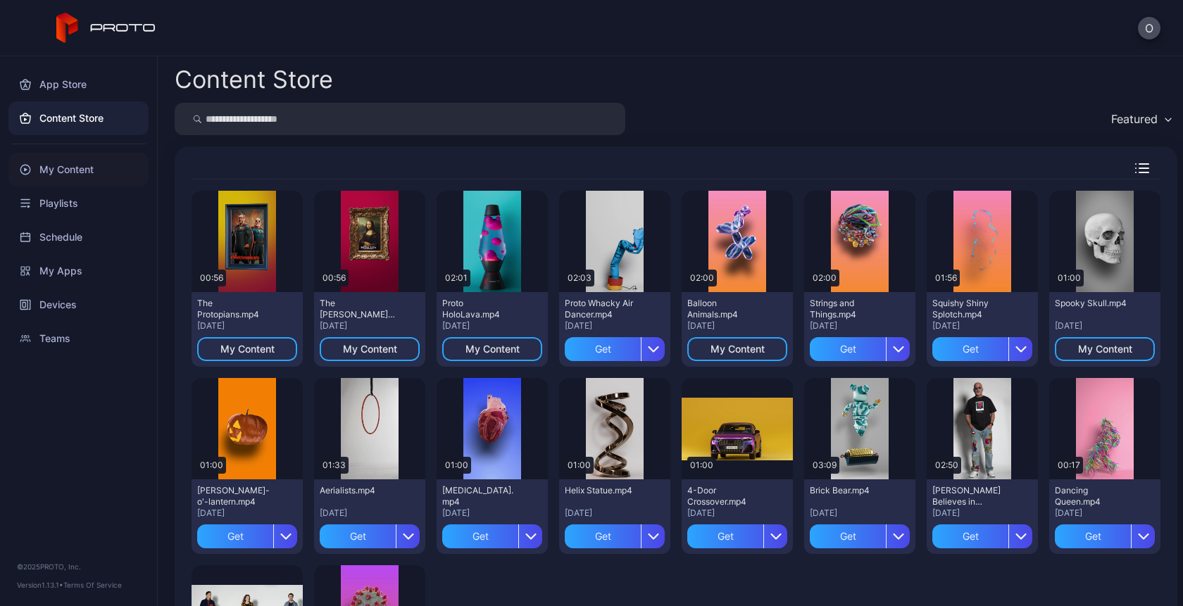
click at [59, 161] on div "My Content" at bounding box center [78, 170] width 140 height 34
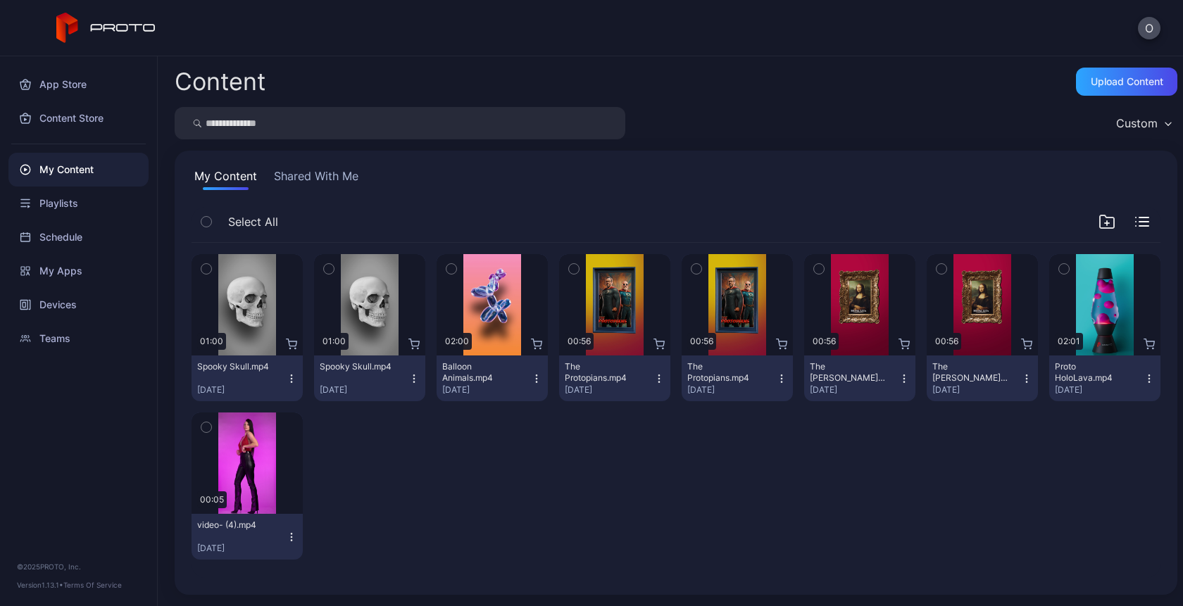
click at [291, 382] on icon "button" at bounding box center [291, 382] width 1 height 1
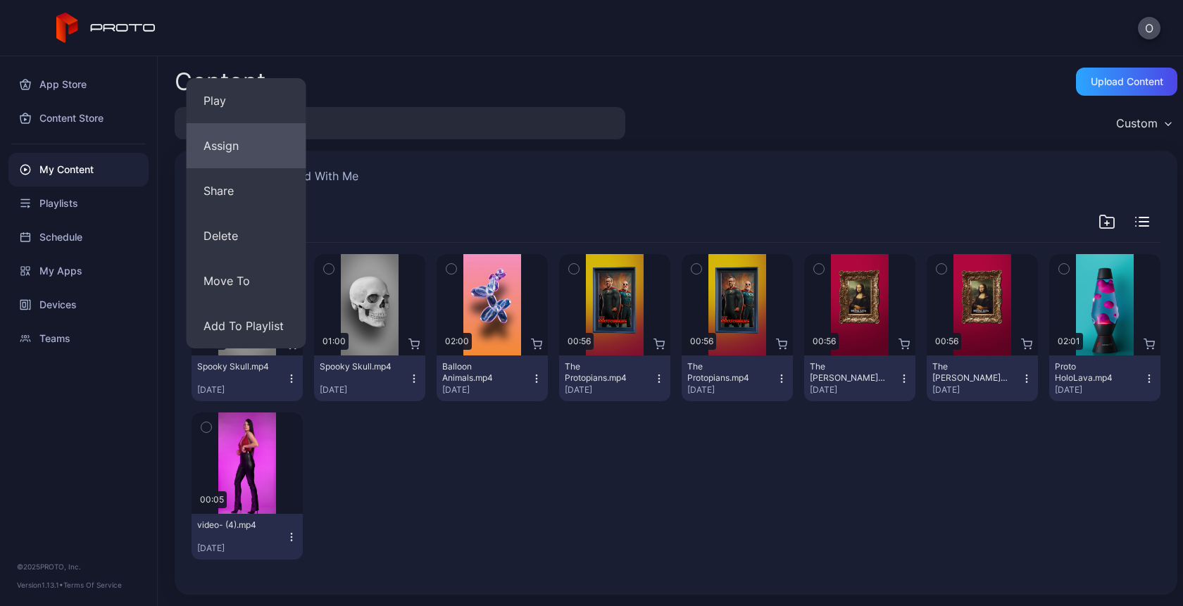
click at [227, 149] on button "Assign" at bounding box center [247, 145] width 120 height 45
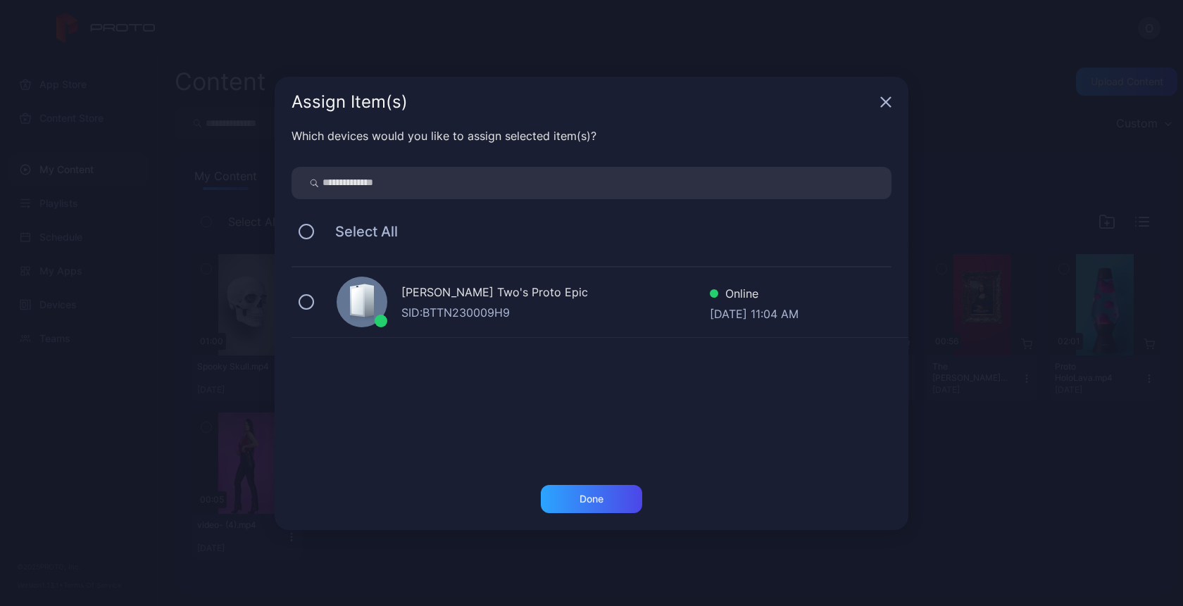
click at [398, 301] on div "Oksana Two's Proto Epic SID: BTTN230009H9 Online Sep 09, 2025 at 11:04 AM" at bounding box center [599, 303] width 617 height 70
click at [608, 503] on div "Done" at bounding box center [591, 499] width 101 height 28
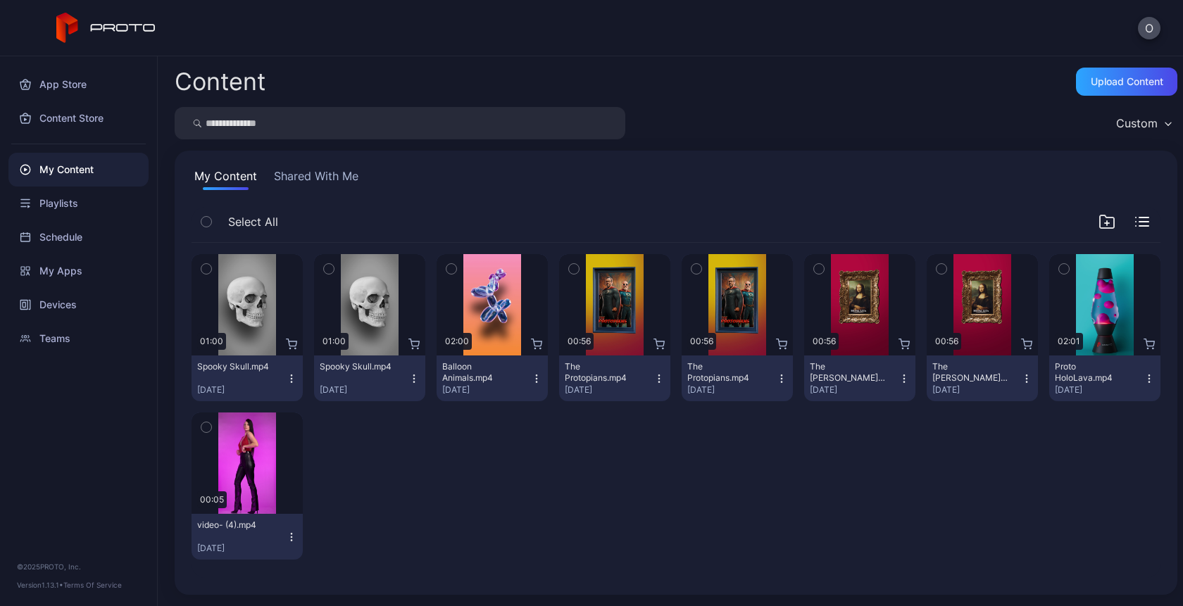
click at [412, 377] on icon "button" at bounding box center [413, 378] width 11 height 11
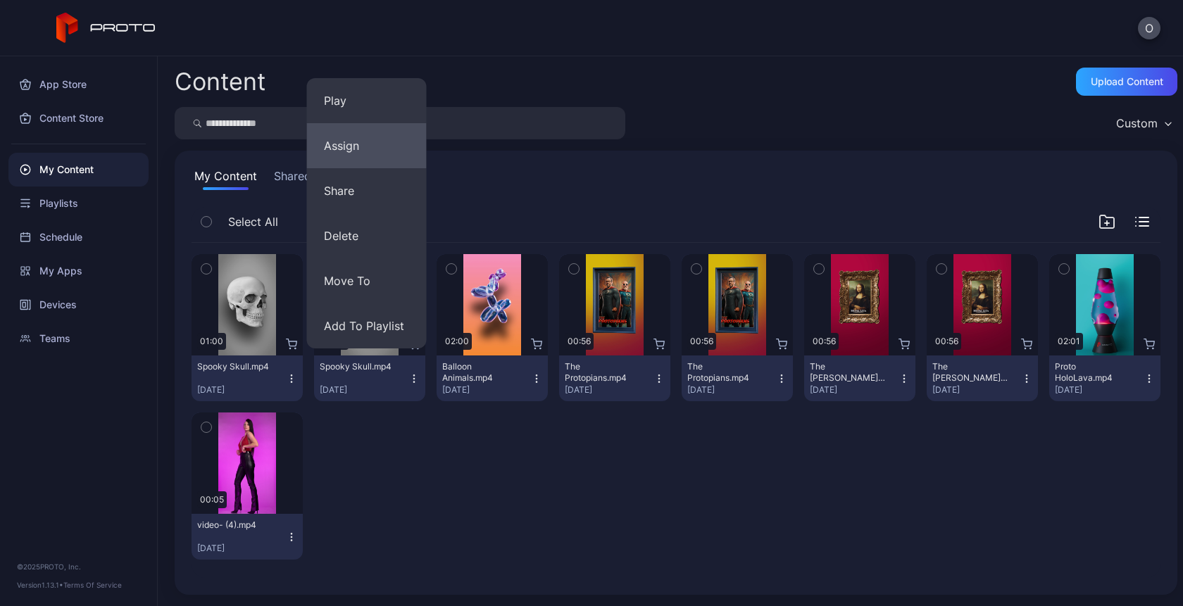
click at [365, 146] on button "Assign" at bounding box center [367, 145] width 120 height 45
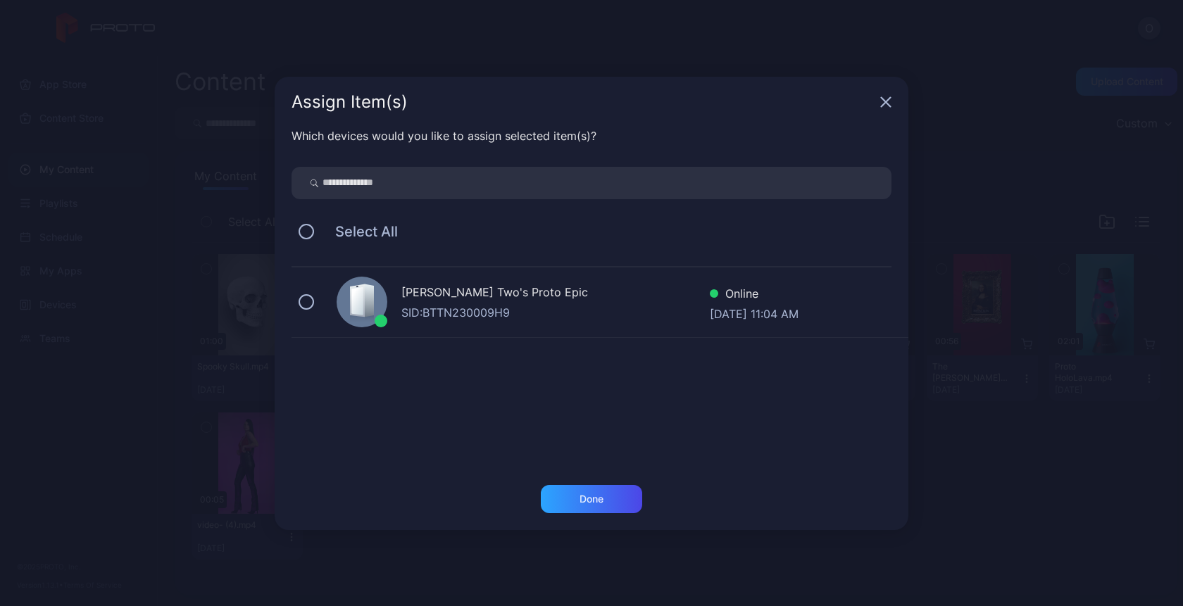
click at [389, 328] on div "Oksana Two's Proto Epic SID: BTTN230009H9 Online Sep 09, 2025 at 11:04 AM" at bounding box center [599, 303] width 617 height 70
click at [587, 494] on div "Done" at bounding box center [591, 499] width 24 height 11
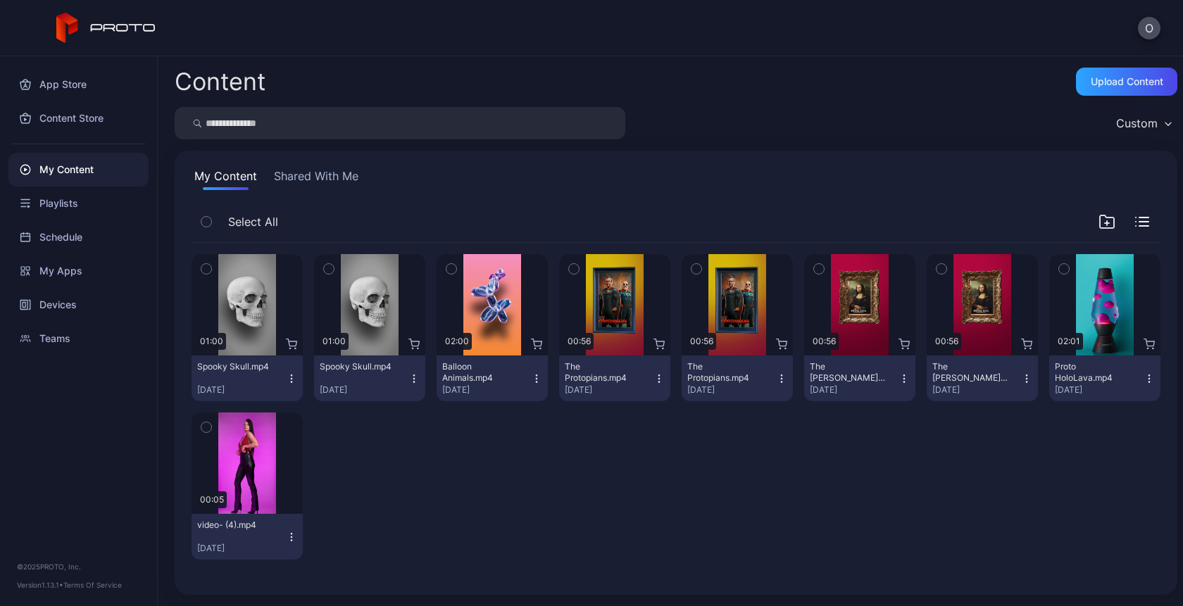
click at [408, 375] on icon "button" at bounding box center [413, 378] width 11 height 11
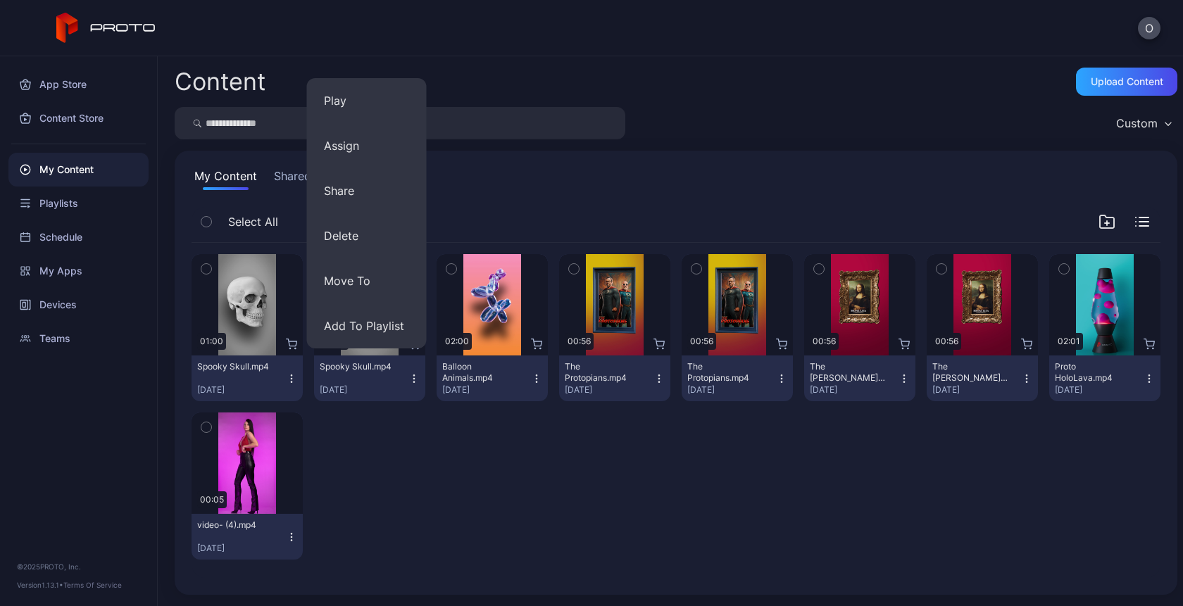
click at [357, 432] on div at bounding box center [369, 486] width 111 height 147
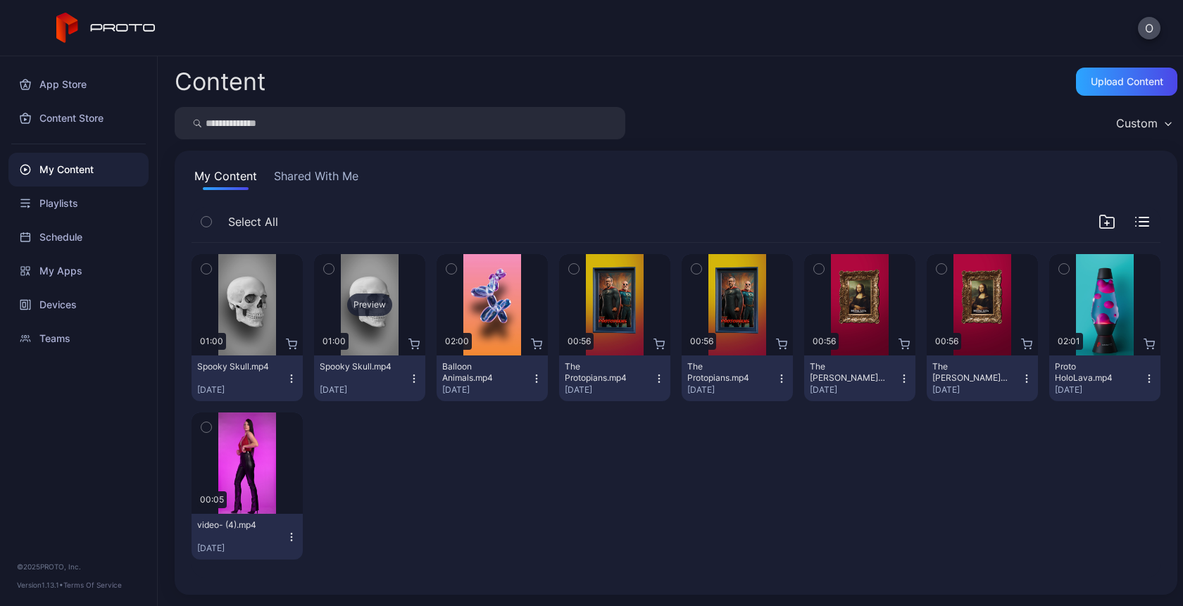
click at [363, 302] on div "Preview" at bounding box center [369, 305] width 45 height 23
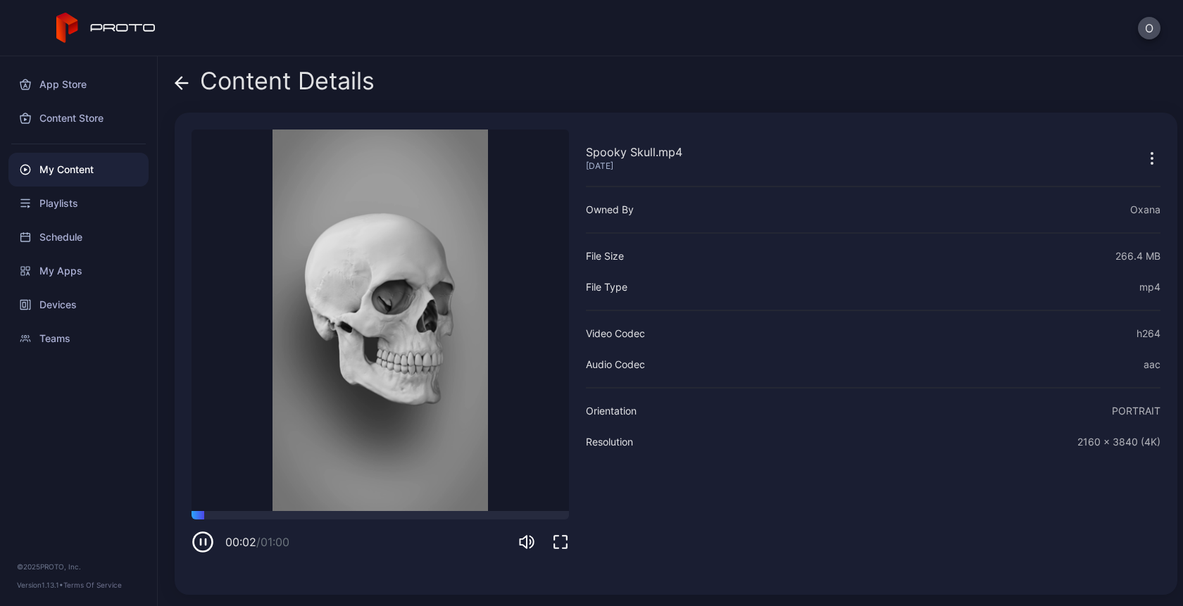
click at [1143, 158] on icon "button" at bounding box center [1151, 158] width 17 height 17
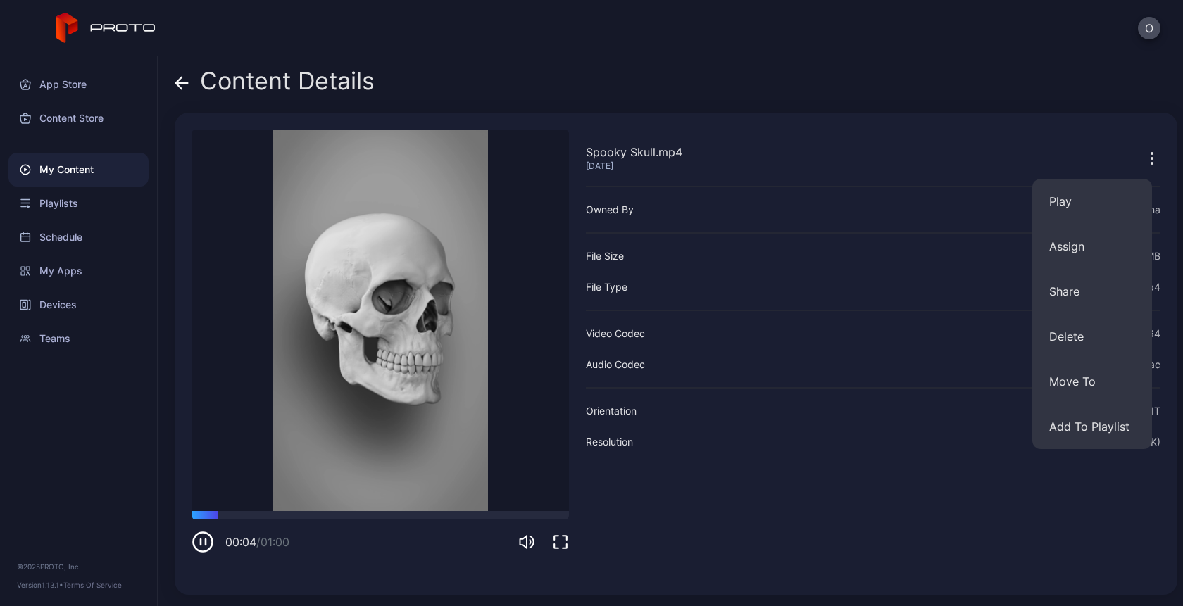
click at [526, 31] on div "O" at bounding box center [591, 28] width 1183 height 56
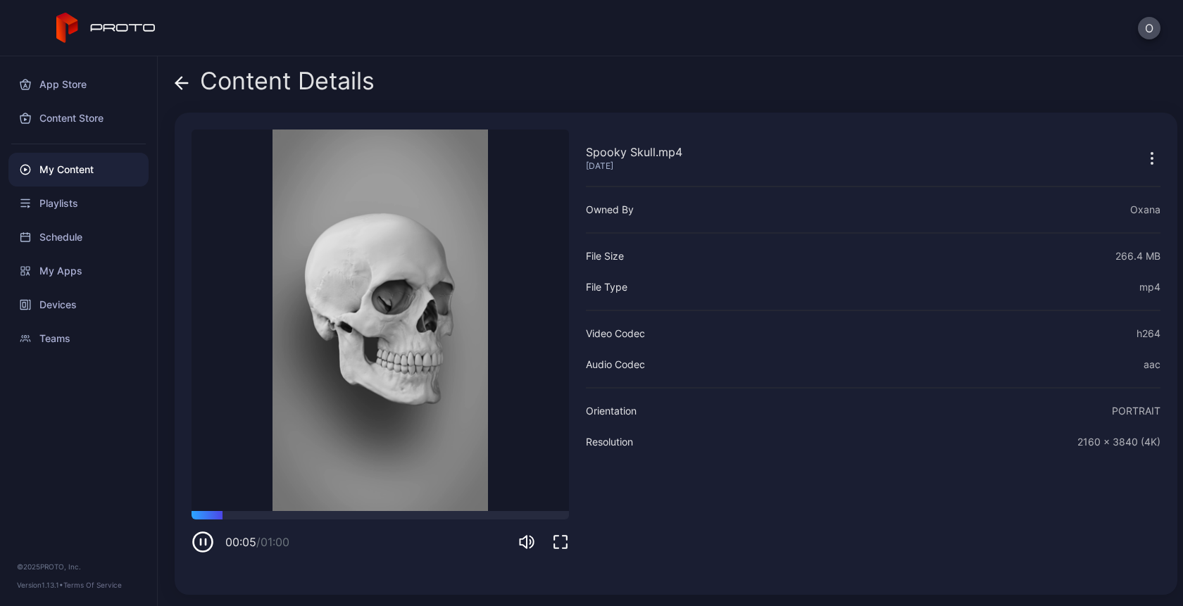
click at [191, 68] on div "Content Details" at bounding box center [275, 85] width 200 height 34
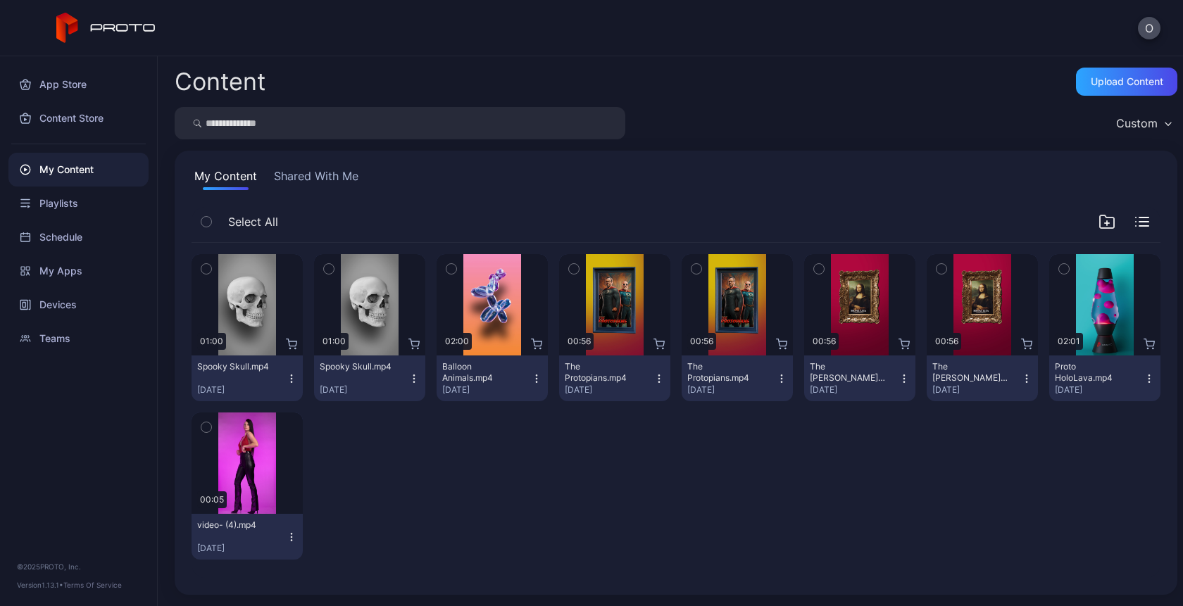
click at [191, 82] on div "Content" at bounding box center [220, 82] width 91 height 24
click at [64, 191] on div "Playlists" at bounding box center [78, 204] width 140 height 34
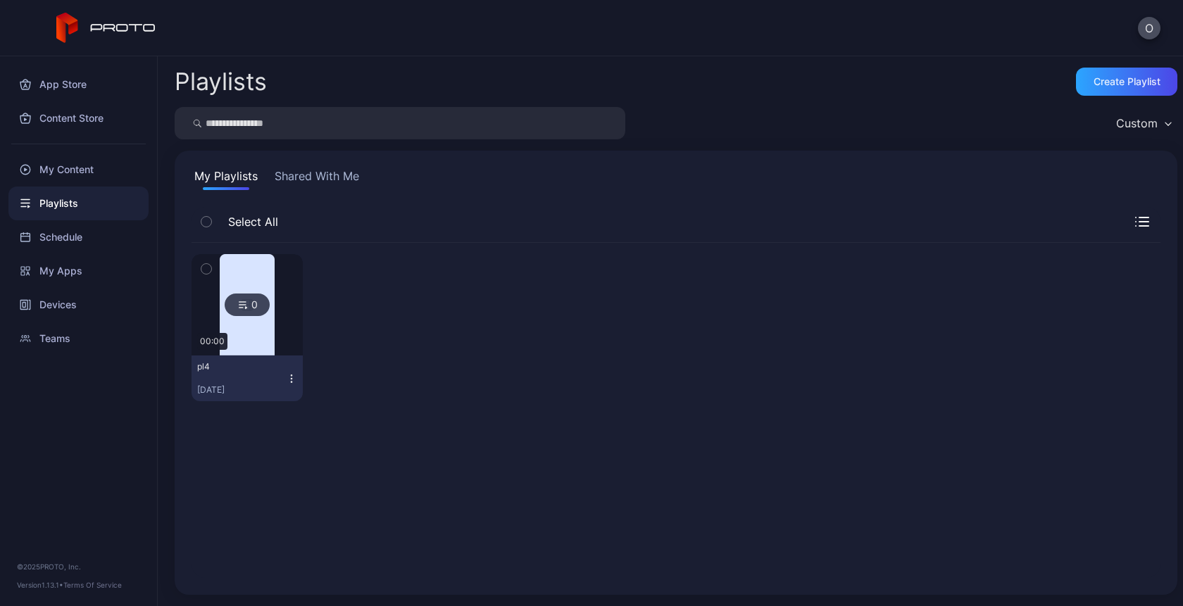
click at [232, 313] on div "0" at bounding box center [247, 305] width 45 height 23
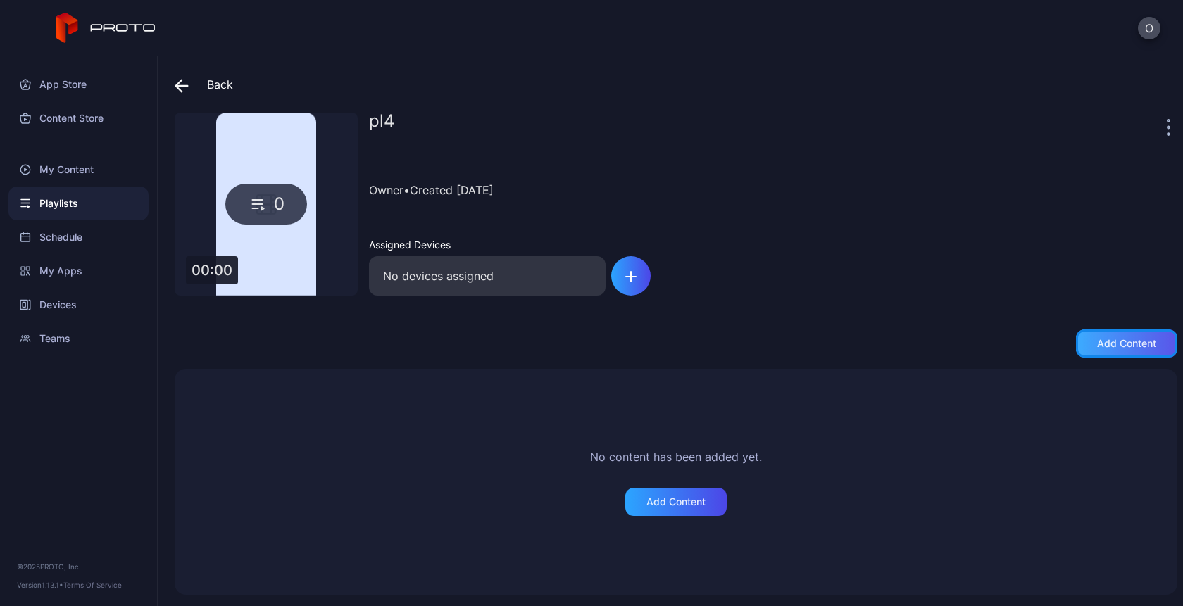
click at [1115, 343] on div "Add content" at bounding box center [1126, 343] width 59 height 11
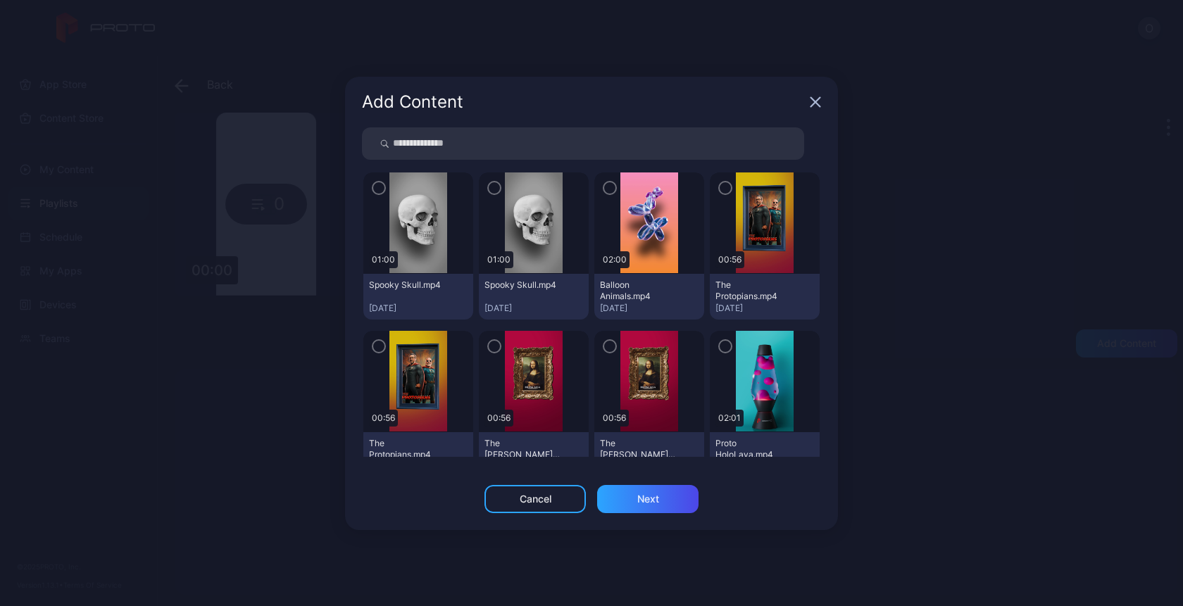
click at [375, 189] on icon "button" at bounding box center [378, 187] width 11 height 15
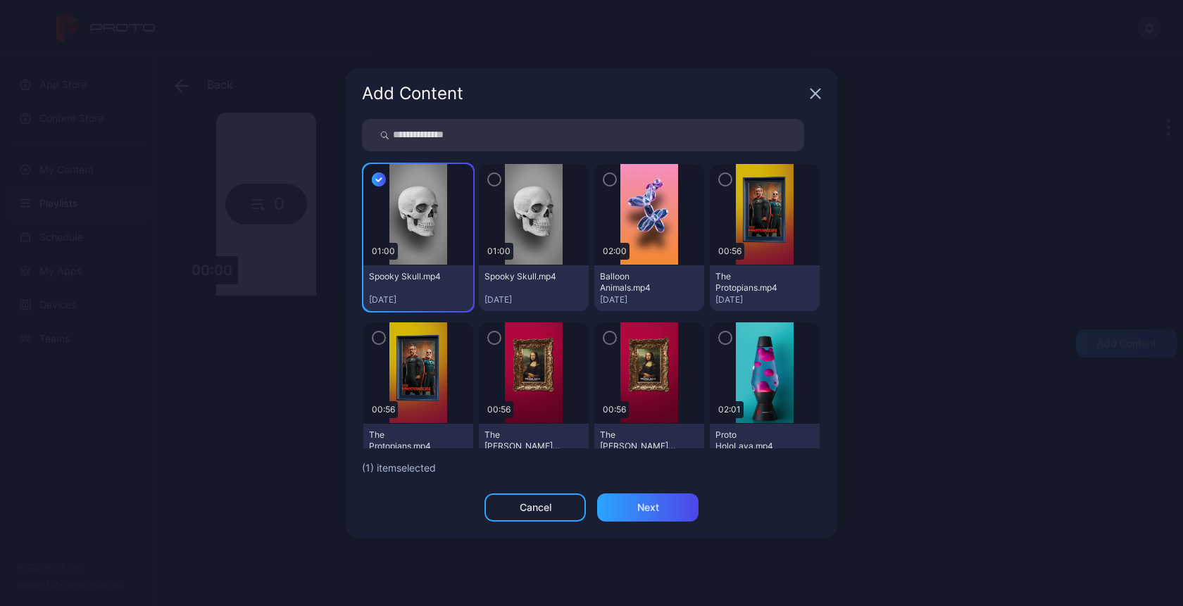
scroll to position [85, 0]
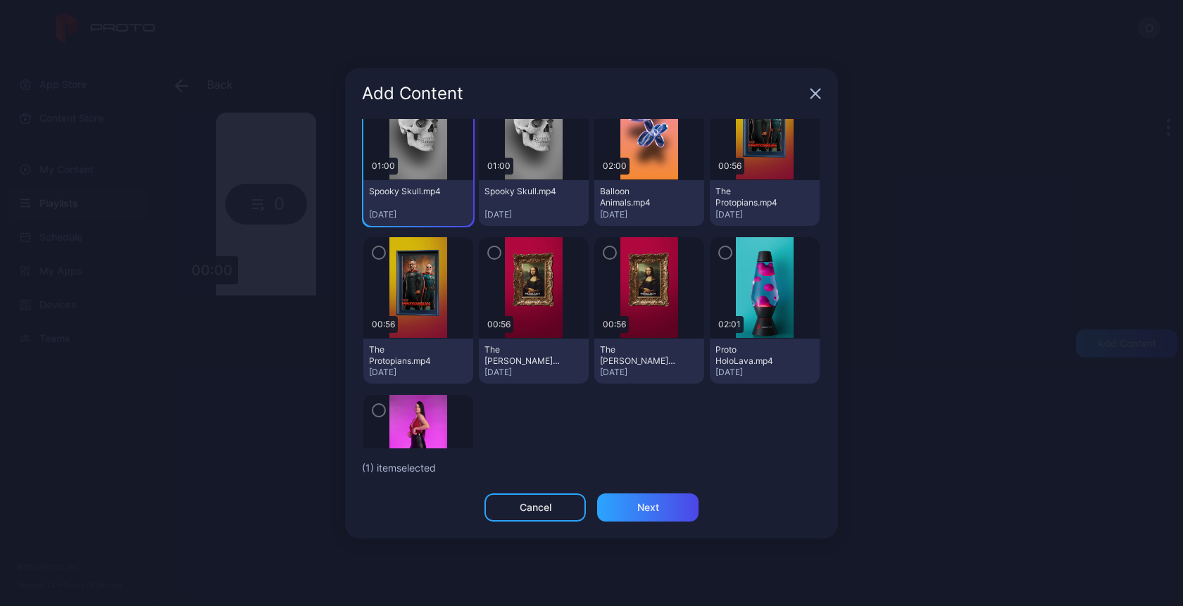
click at [491, 255] on icon "button" at bounding box center [494, 252] width 11 height 15
click at [720, 255] on icon "button" at bounding box center [725, 252] width 11 height 15
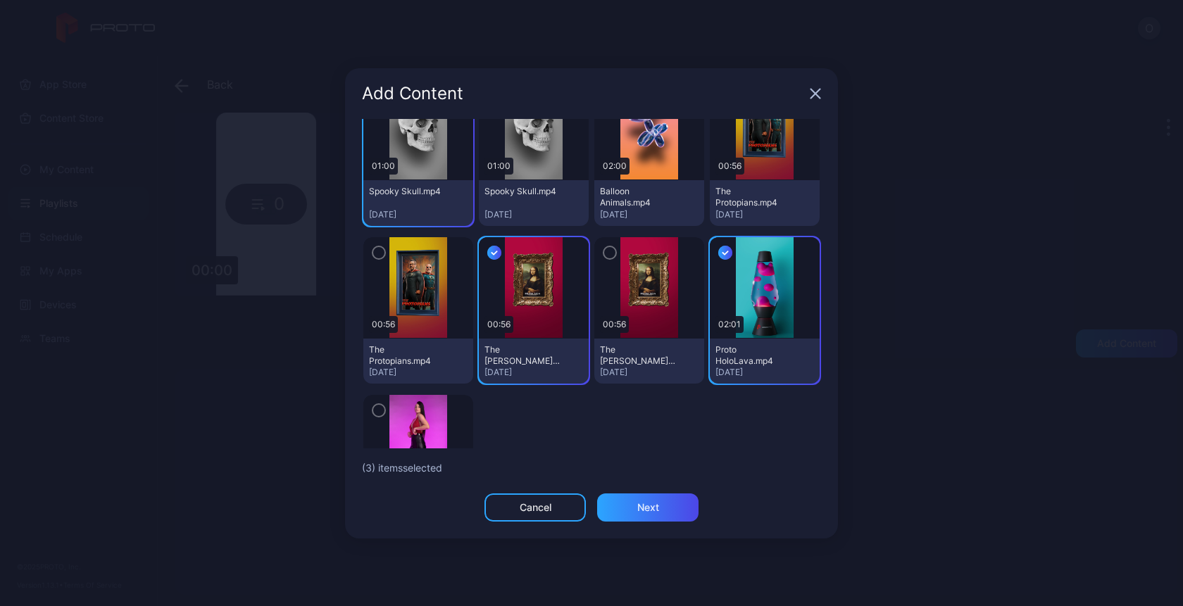
click at [374, 253] on icon "button" at bounding box center [378, 252] width 11 height 15
click at [645, 502] on div "Next" at bounding box center [648, 507] width 22 height 11
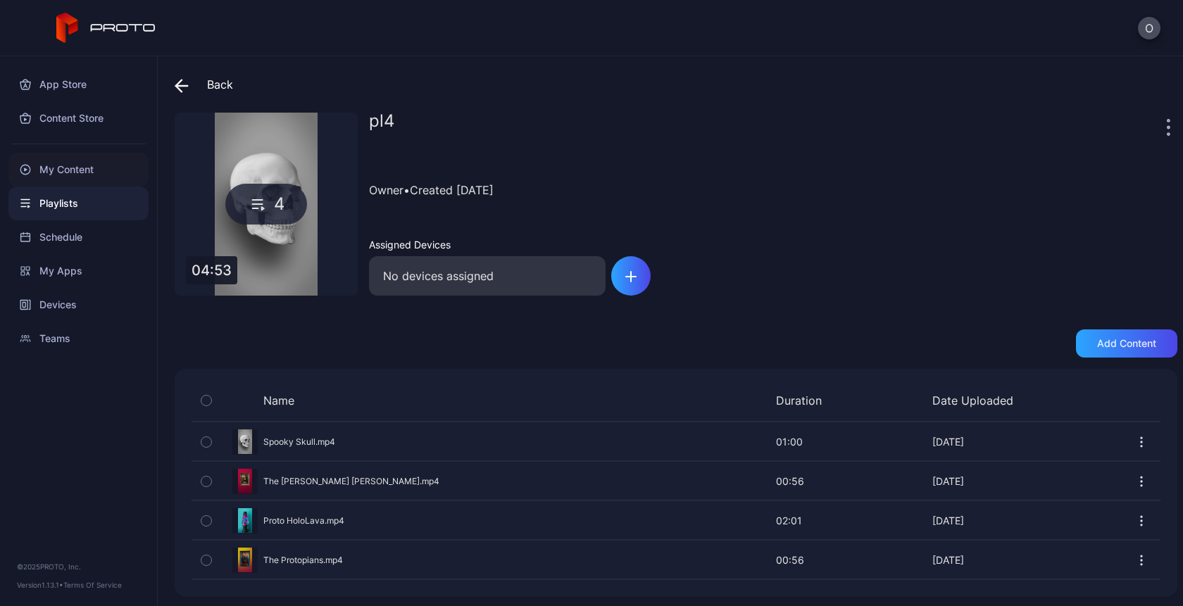
click at [75, 159] on div "My Content" at bounding box center [78, 170] width 140 height 34
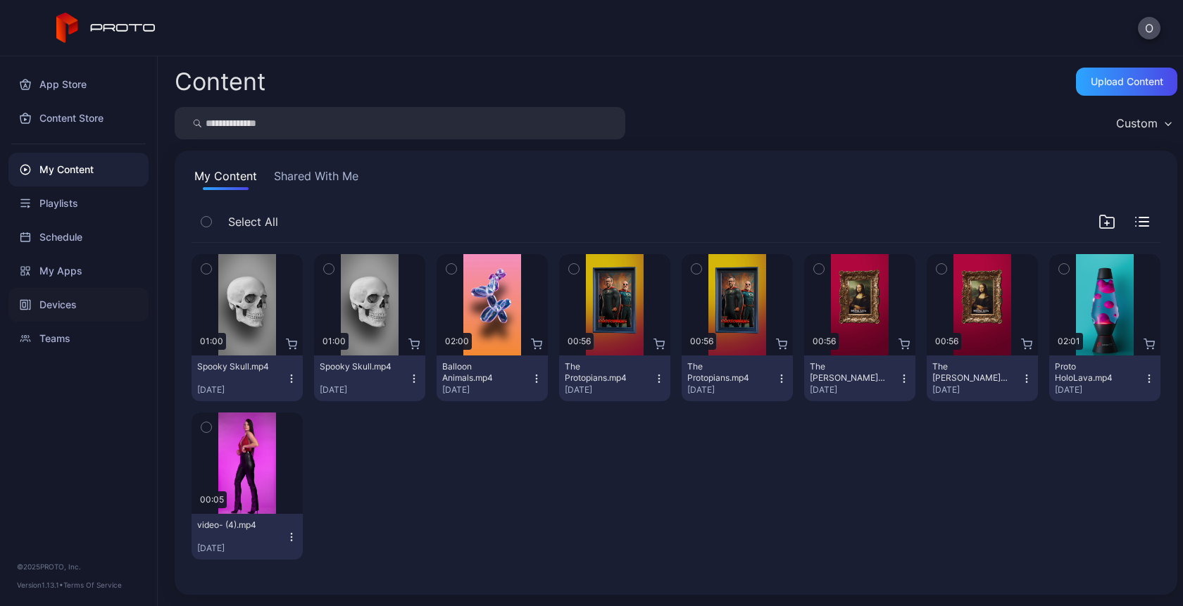
click at [50, 305] on div "Devices" at bounding box center [78, 305] width 140 height 34
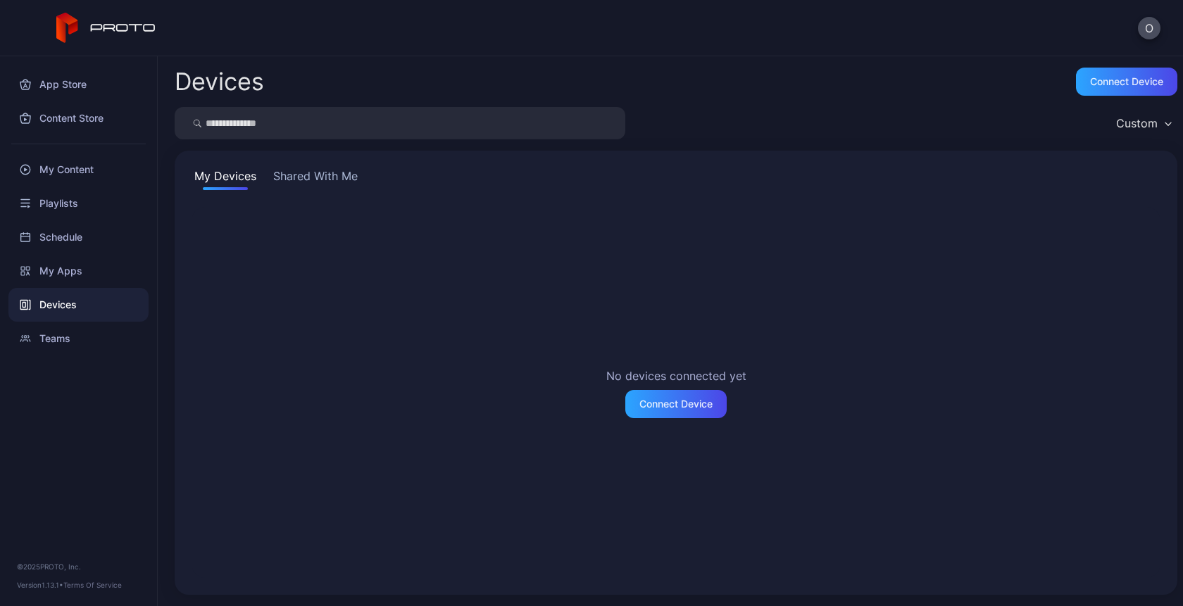
click at [320, 185] on button "Shared With Me" at bounding box center [315, 179] width 90 height 23
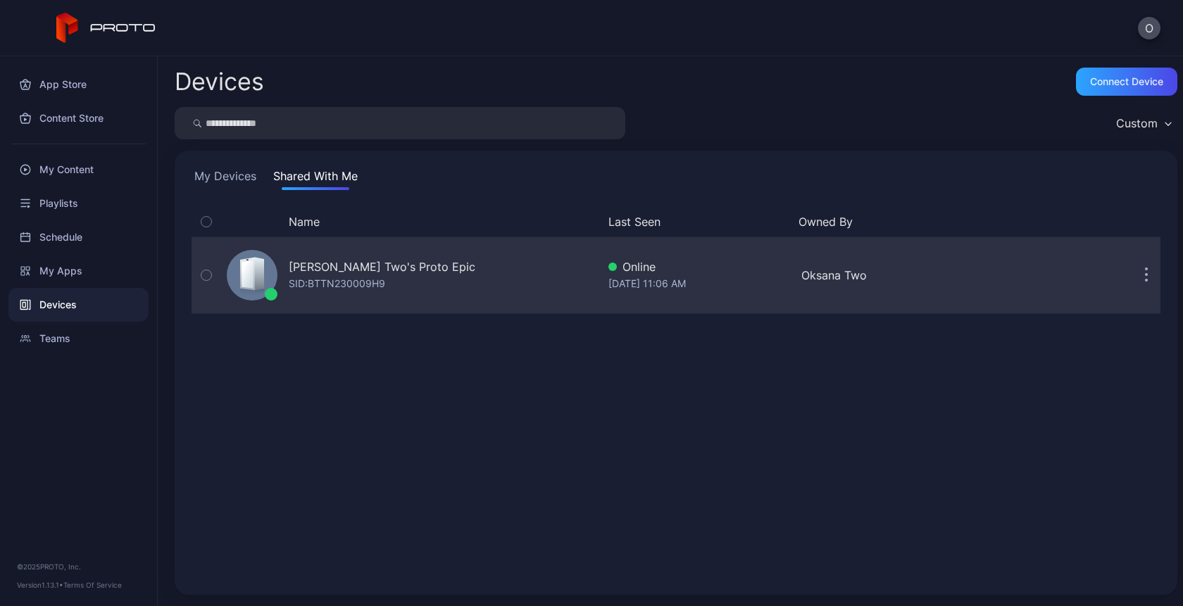
click at [324, 278] on div "SID: BTTN230009H9" at bounding box center [337, 283] width 96 height 17
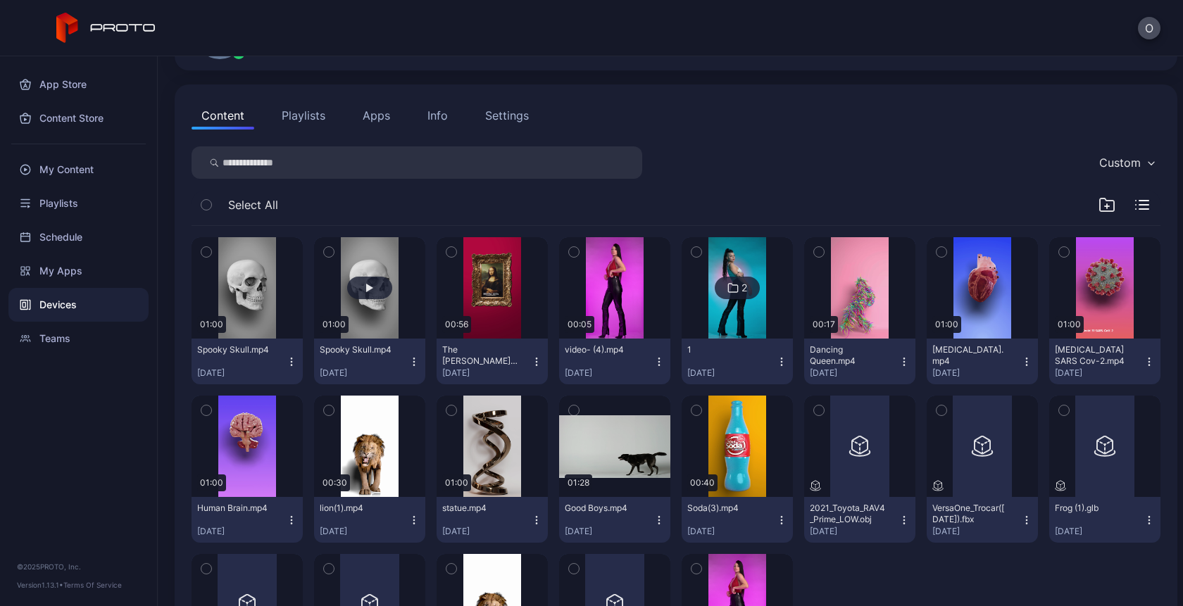
scroll to position [132, 0]
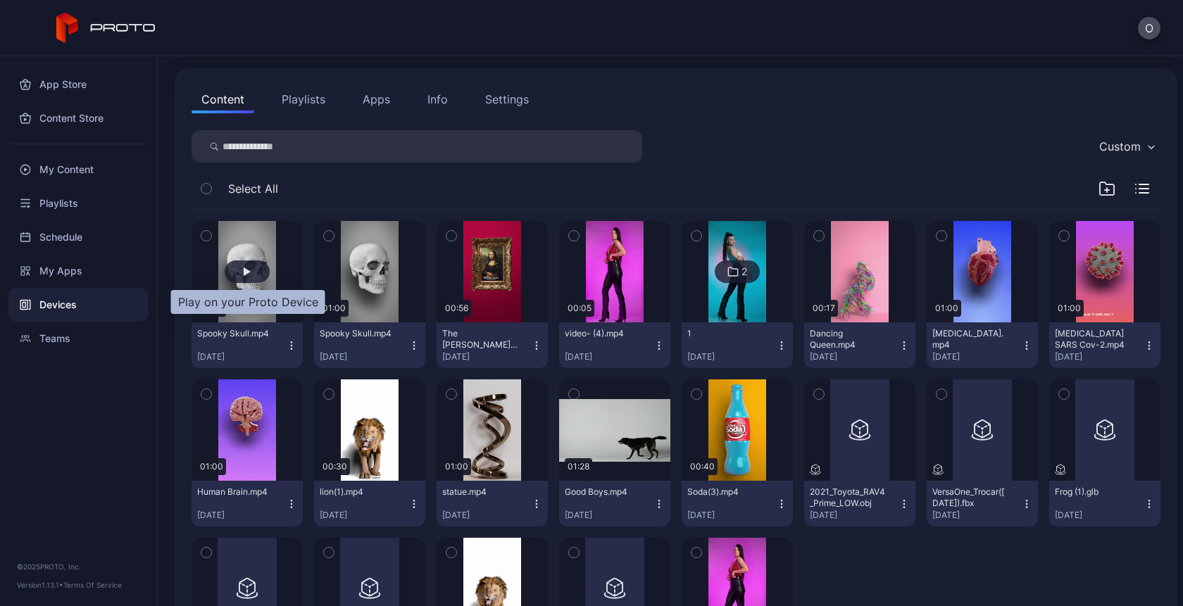
click at [247, 270] on div "button" at bounding box center [247, 272] width 7 height 8
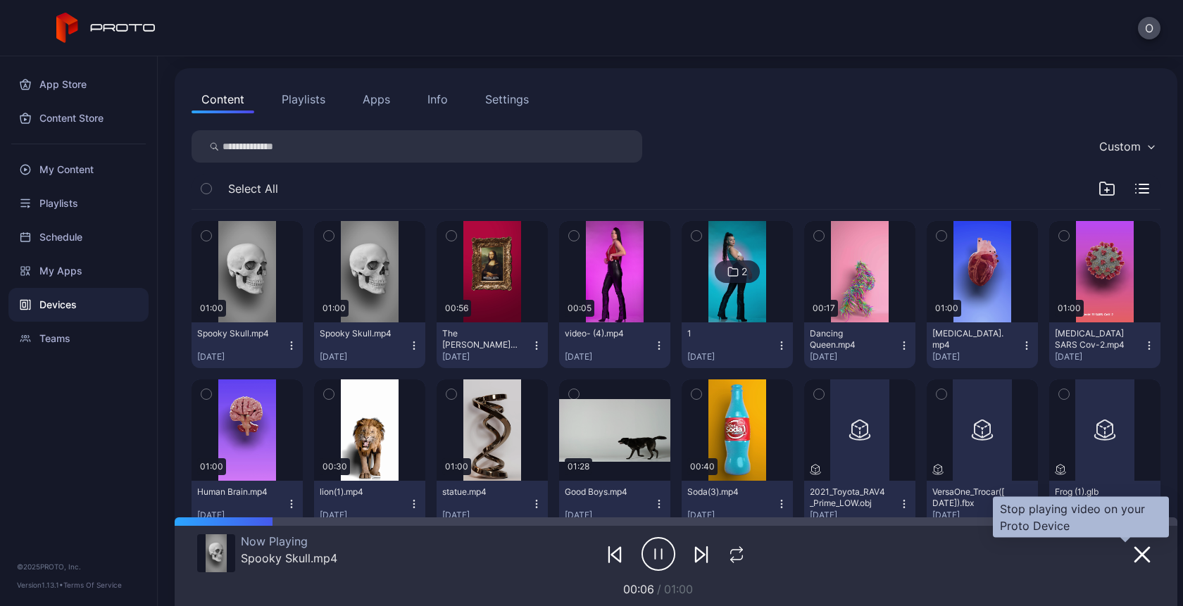
click at [1134, 563] on icon "button" at bounding box center [1142, 554] width 17 height 17
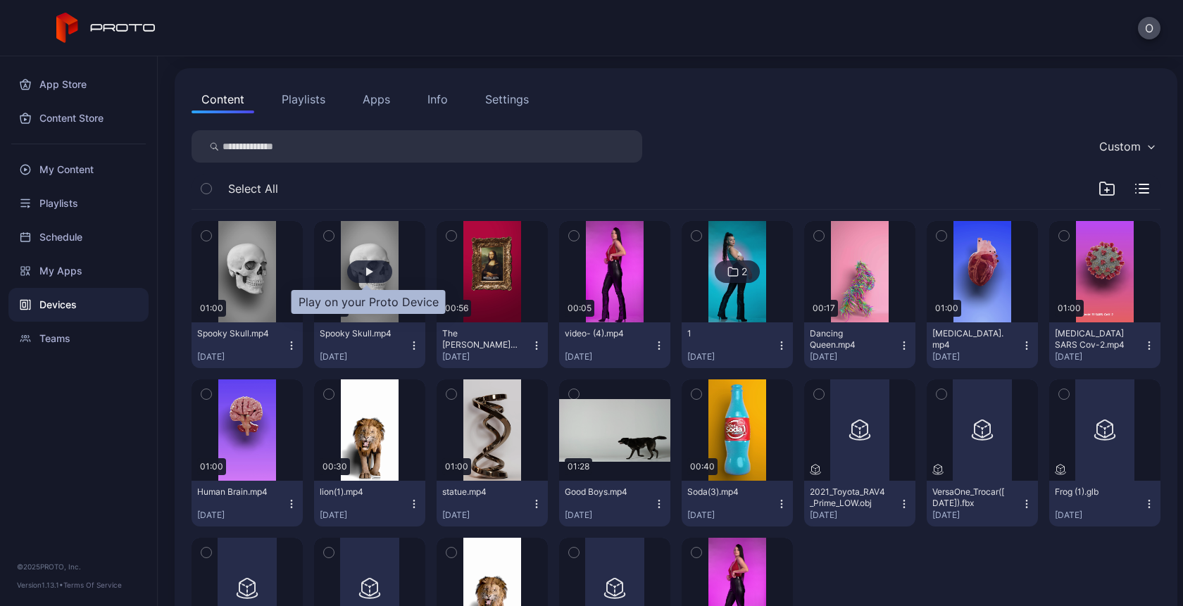
click at [370, 280] on div "button" at bounding box center [369, 272] width 45 height 23
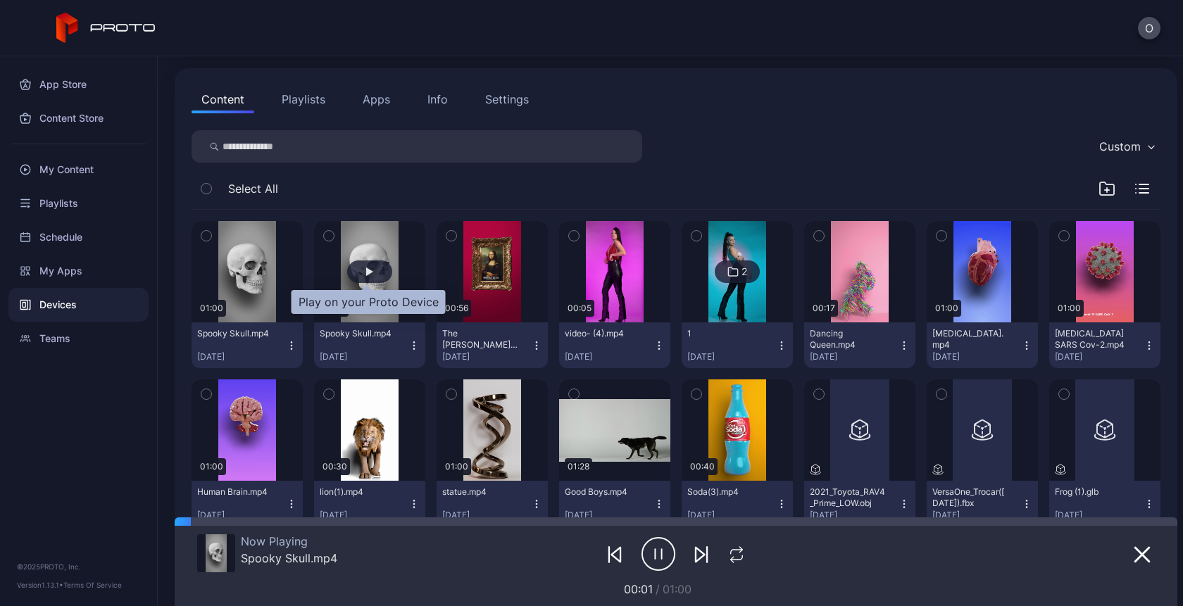
click at [366, 268] on div "button" at bounding box center [369, 272] width 7 height 8
click at [1127, 563] on div at bounding box center [1075, 553] width 160 height 39
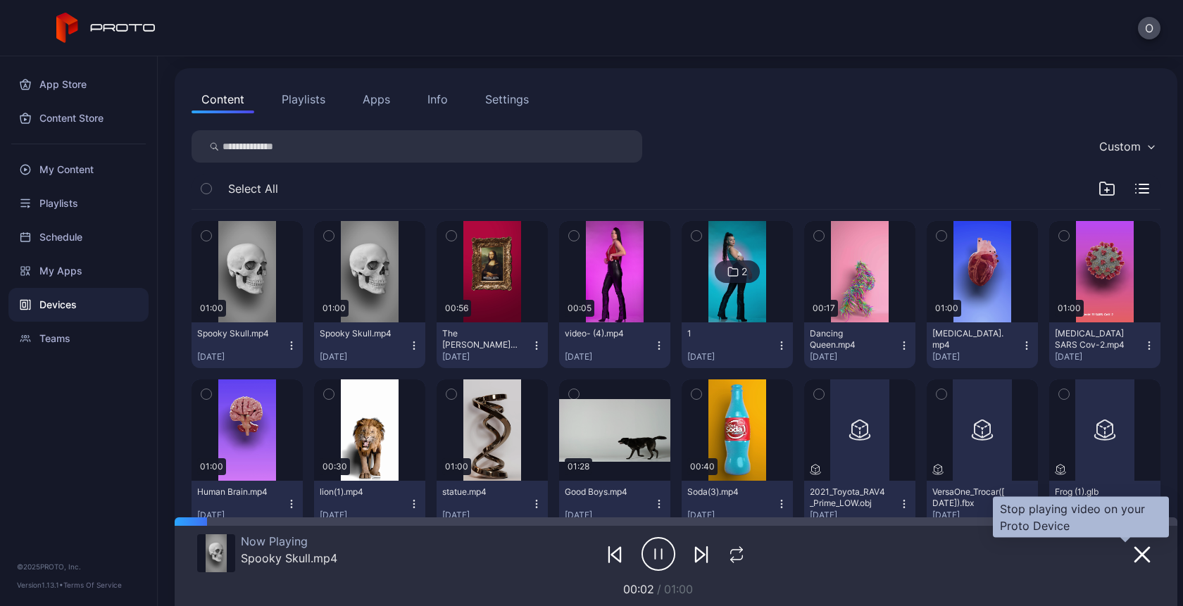
click at [1135, 557] on icon "button" at bounding box center [1142, 555] width 14 height 14
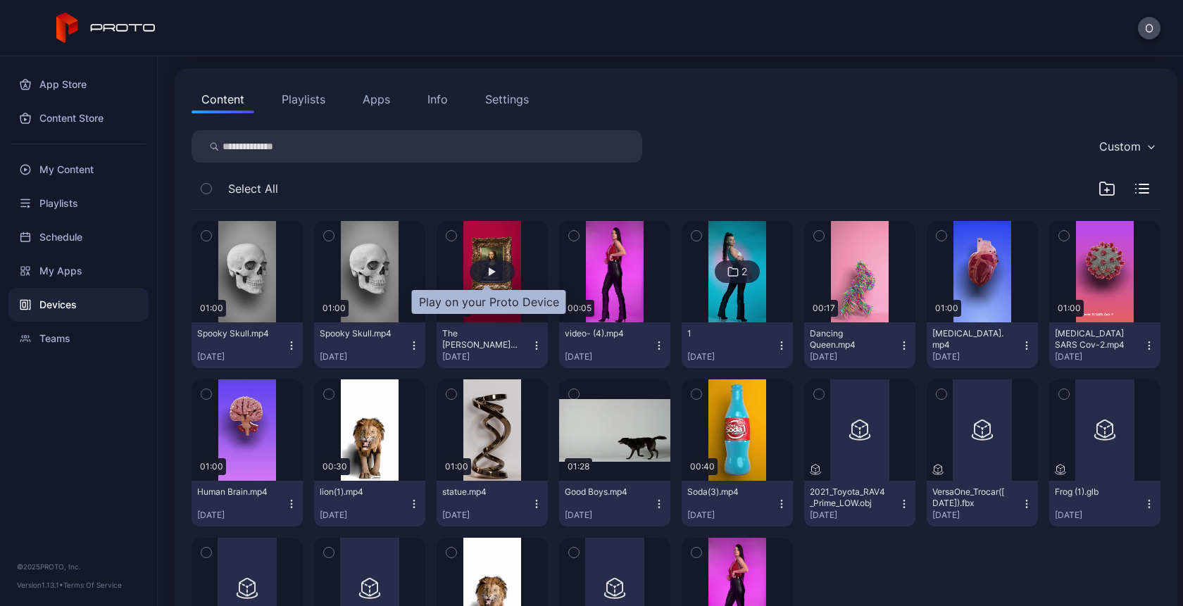
click at [482, 281] on div "button" at bounding box center [492, 272] width 45 height 23
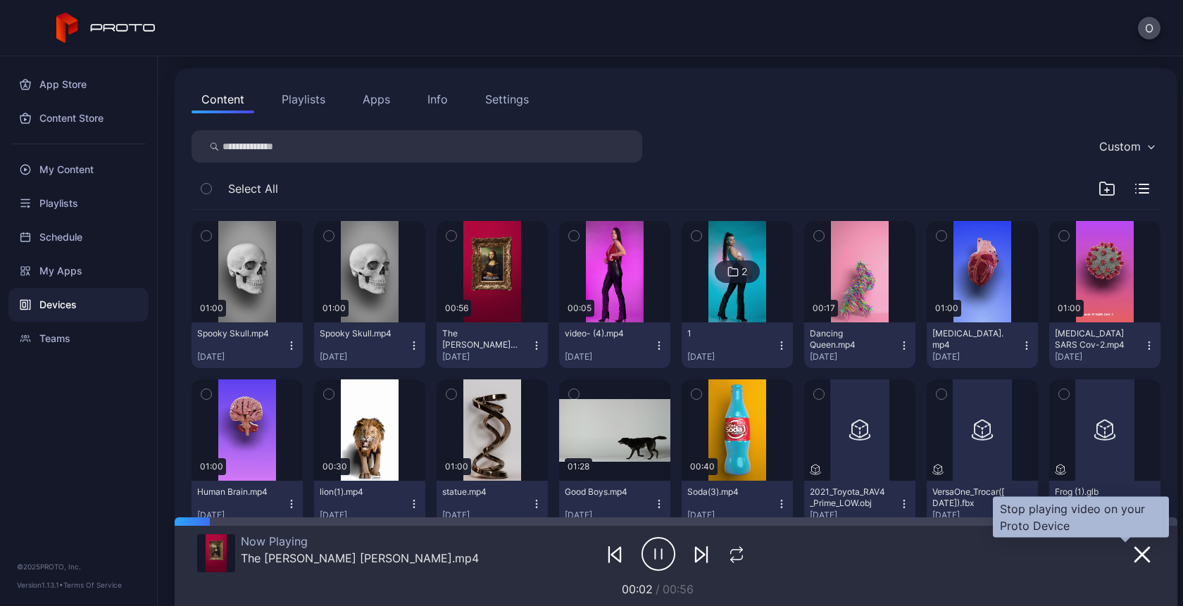
click at [1135, 554] on icon "button" at bounding box center [1142, 555] width 14 height 14
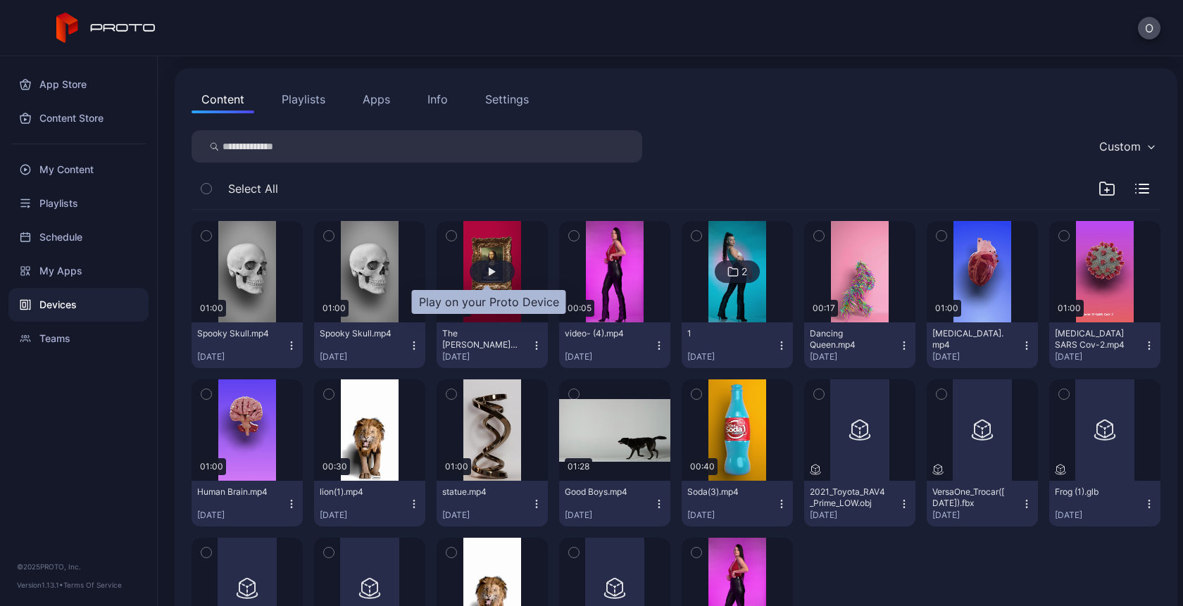
click at [489, 268] on div "button" at bounding box center [492, 272] width 7 height 8
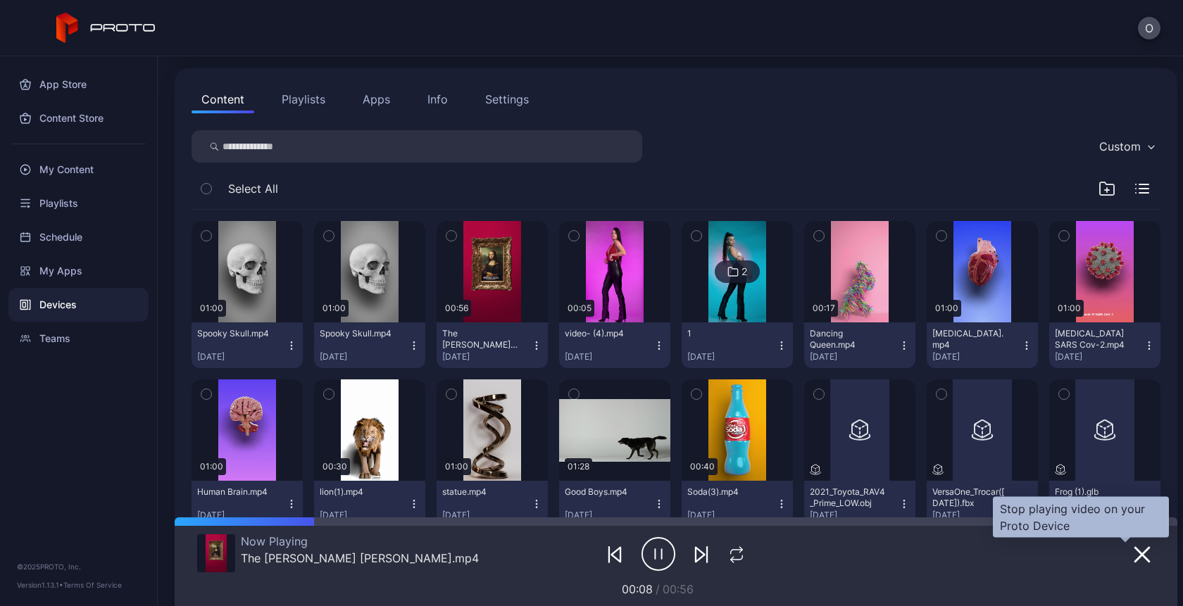
click at [1134, 551] on icon "button" at bounding box center [1142, 554] width 17 height 17
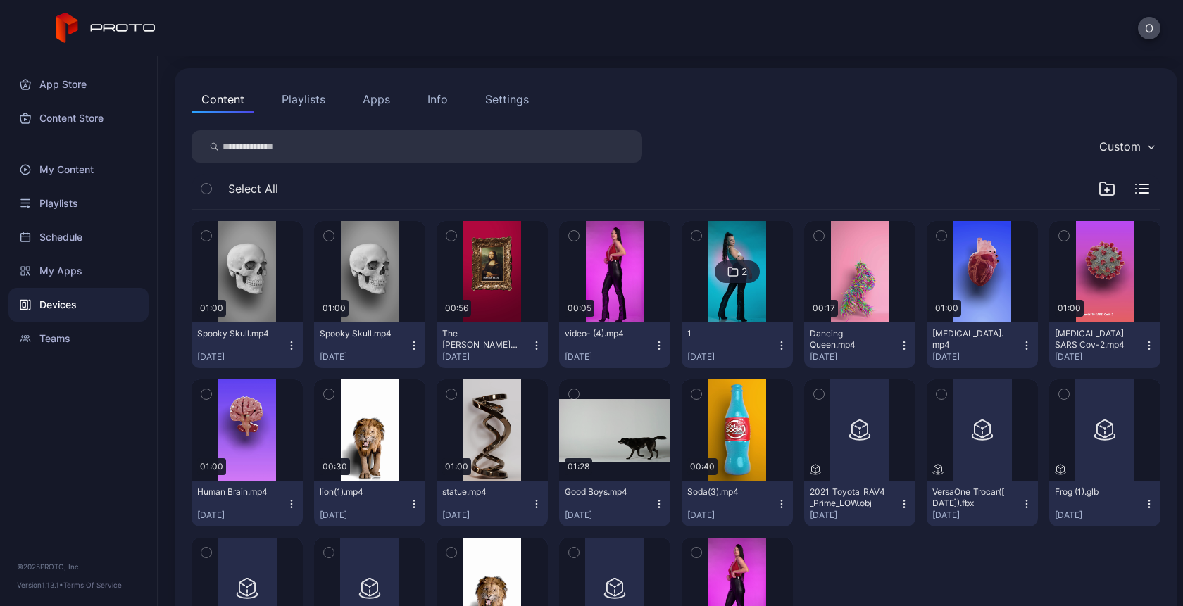
click at [237, 100] on button "Content" at bounding box center [223, 99] width 63 height 28
click at [306, 99] on button "Playlists" at bounding box center [303, 99] width 63 height 28
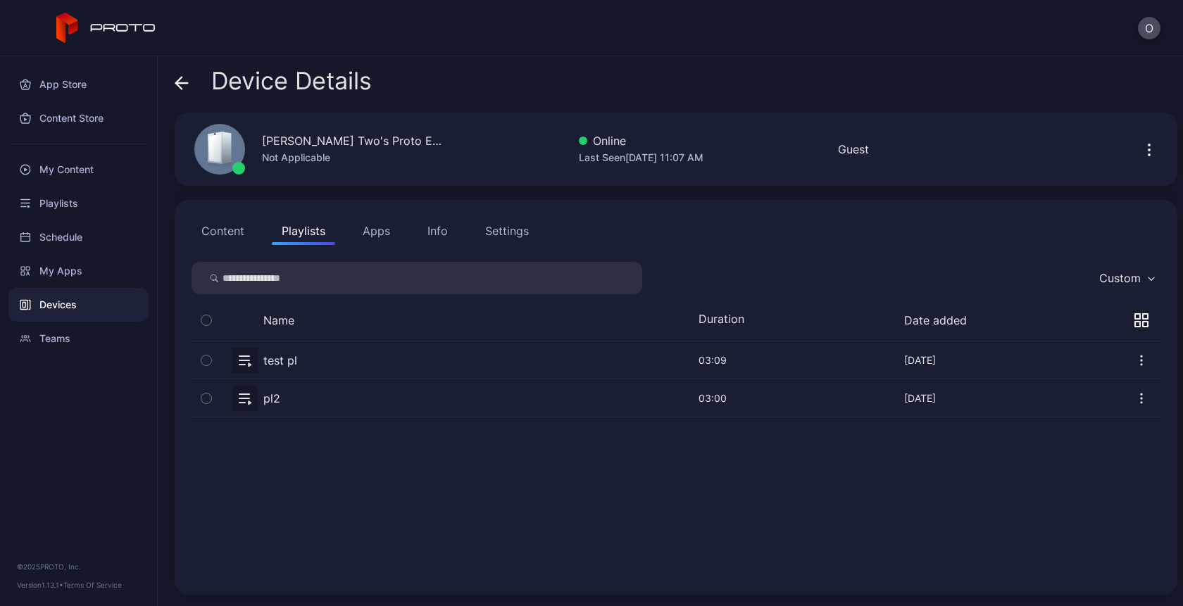
click at [1119, 311] on div "Name Duration Date added" at bounding box center [676, 324] width 969 height 36
click at [1143, 322] on icon "button" at bounding box center [1145, 324] width 5 height 5
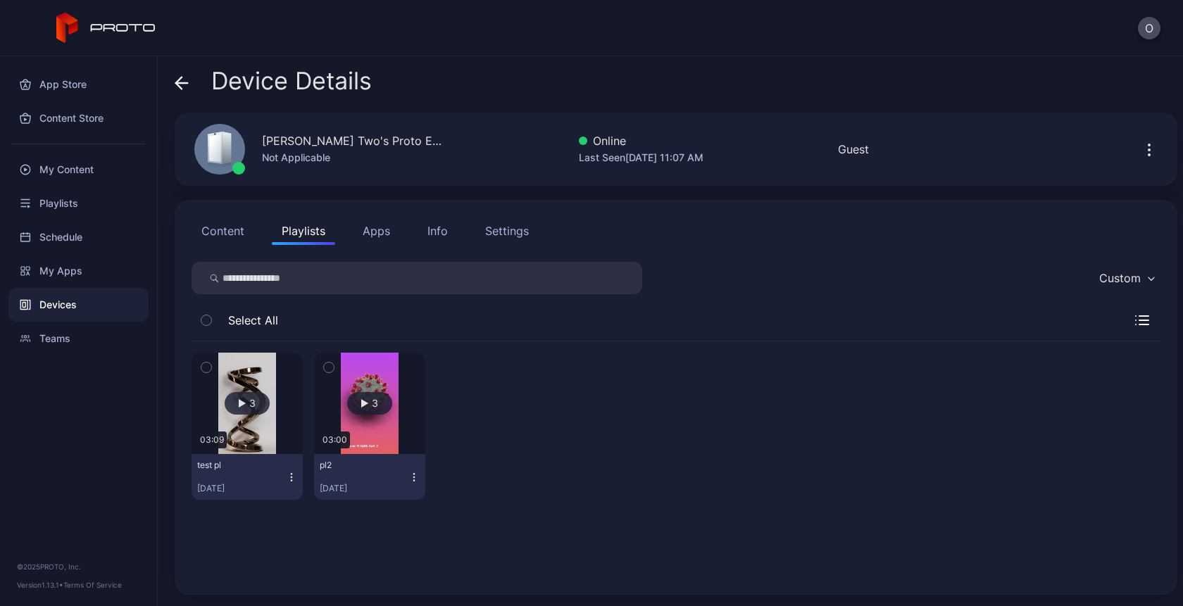
click at [298, 234] on button "Playlists" at bounding box center [303, 231] width 63 height 28
click at [82, 199] on div "Playlists" at bounding box center [78, 204] width 140 height 34
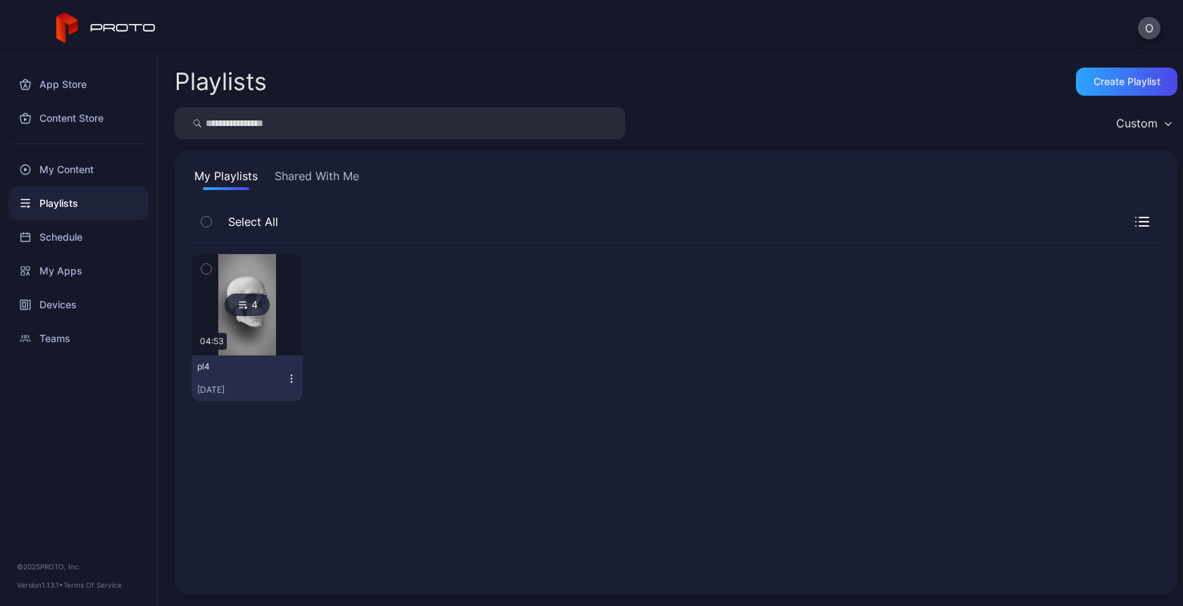
click at [286, 375] on icon "button" at bounding box center [291, 378] width 11 height 11
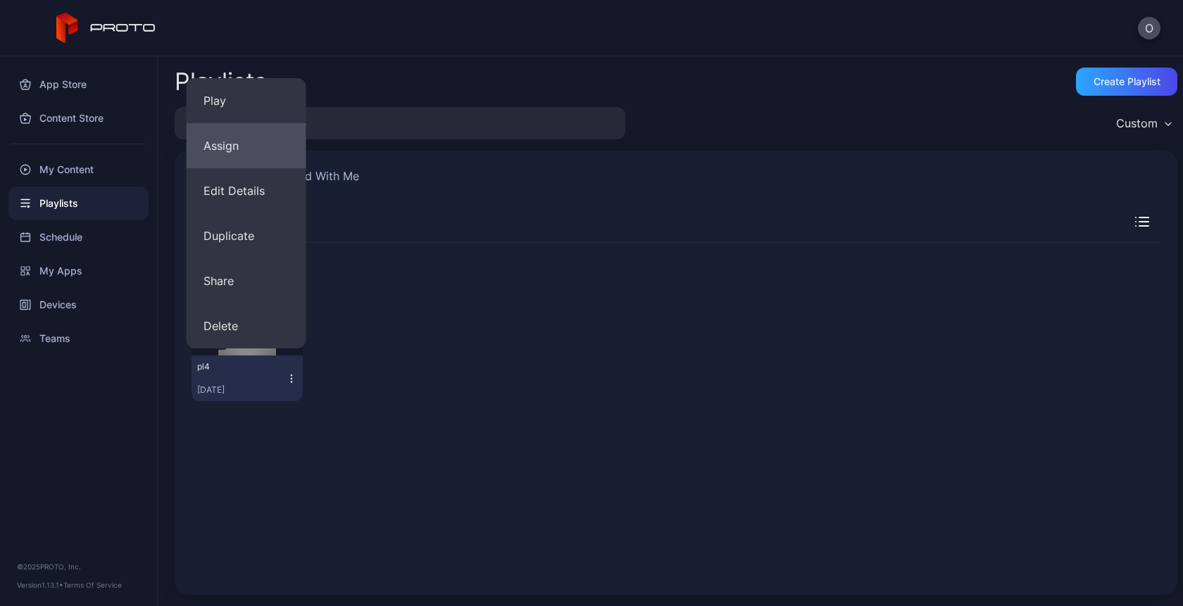
click at [244, 141] on button "Assign" at bounding box center [247, 145] width 120 height 45
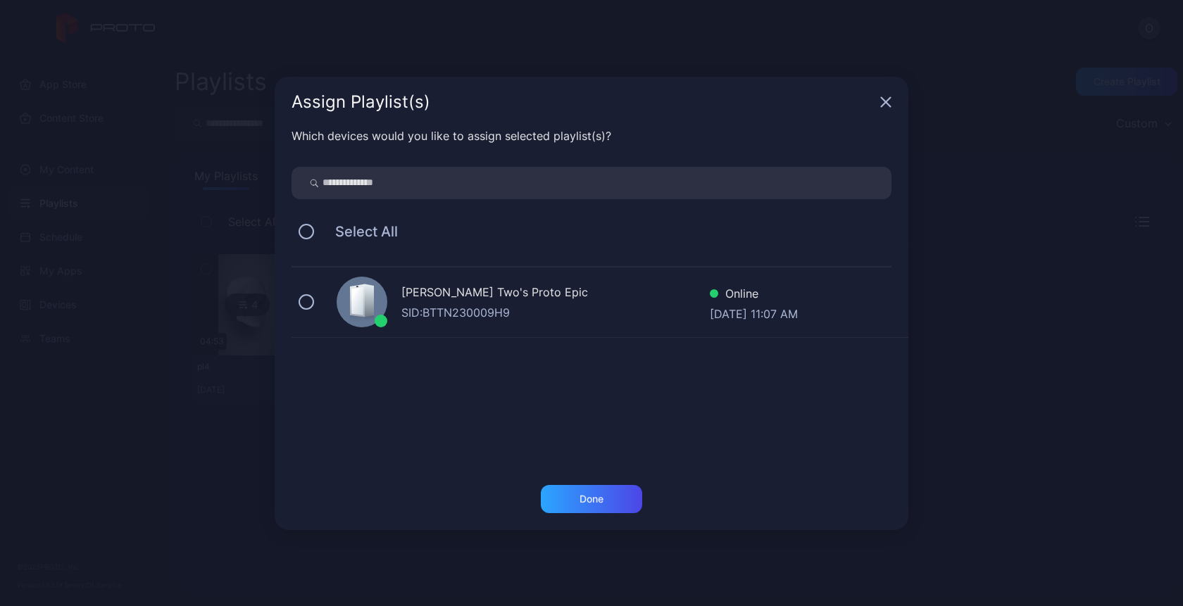
click at [430, 301] on div "[PERSON_NAME] Two's Proto Epic" at bounding box center [555, 294] width 308 height 20
click at [576, 496] on div "Done" at bounding box center [591, 499] width 101 height 28
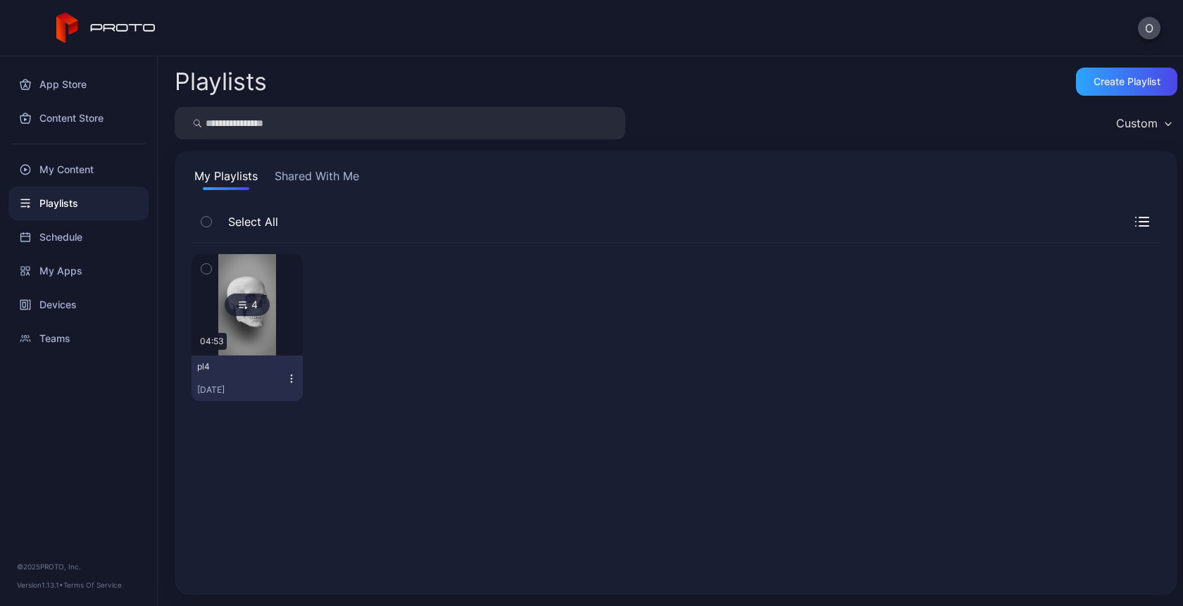
click at [229, 169] on button "My Playlists" at bounding box center [226, 179] width 69 height 23
click at [76, 192] on div "Playlists" at bounding box center [78, 204] width 140 height 34
click at [73, 166] on div "My Content" at bounding box center [78, 170] width 140 height 34
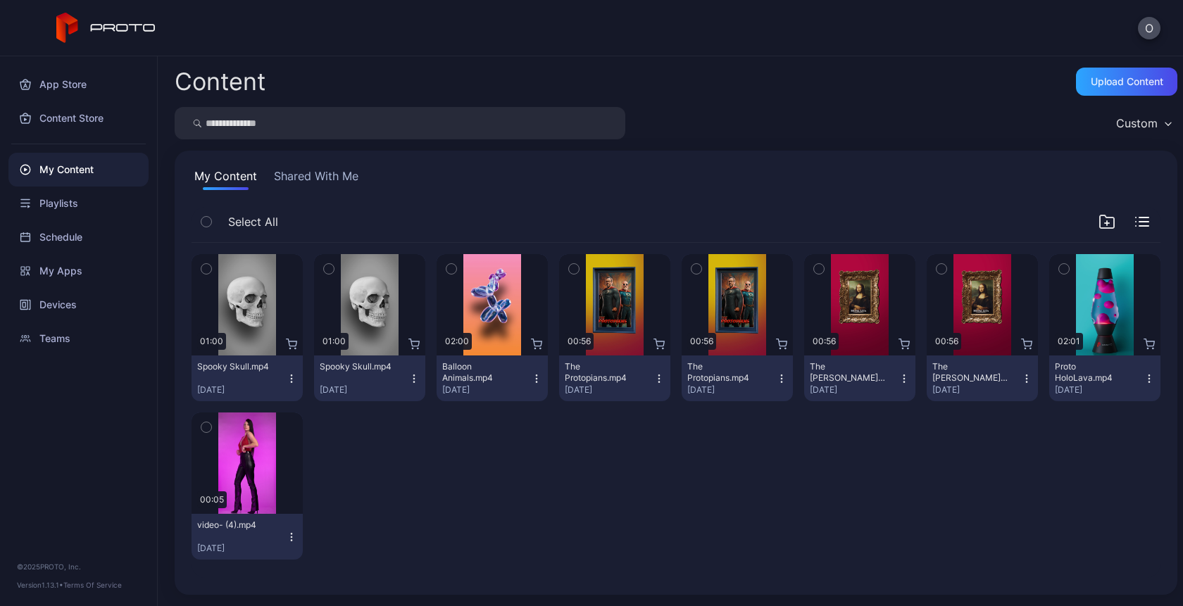
click at [658, 378] on icon "button" at bounding box center [658, 378] width 1 height 1
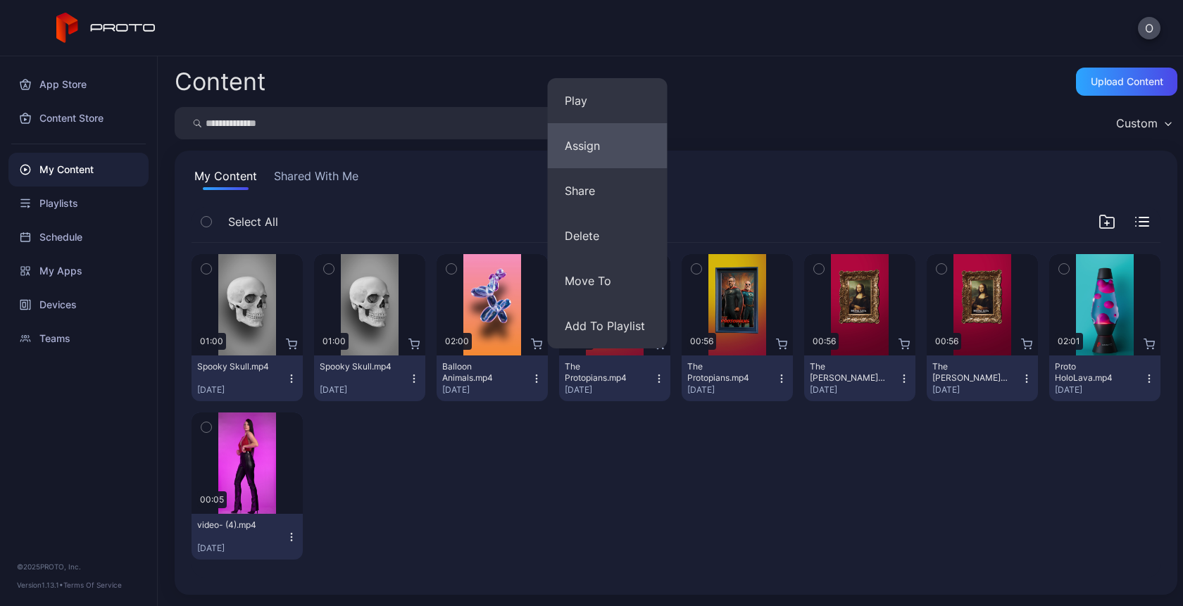
click at [598, 149] on button "Assign" at bounding box center [608, 145] width 120 height 45
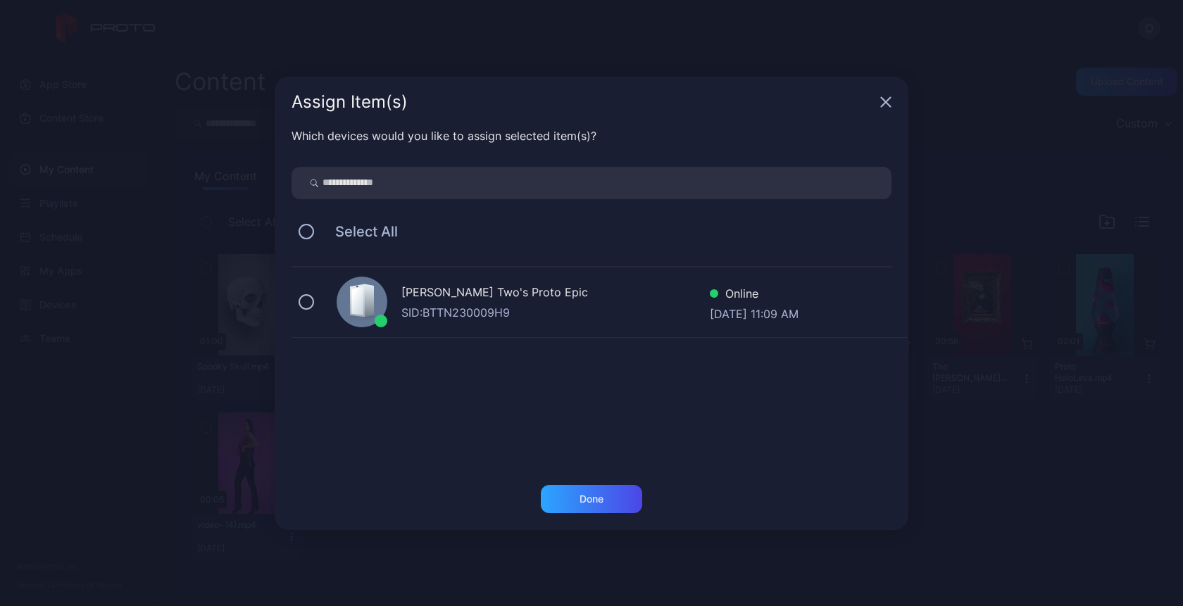
click at [494, 282] on div "Oksana Two's Proto Epic SID: BTTN230009H9 Online Sep 09, 2025 at 11:09 AM" at bounding box center [599, 303] width 617 height 70
click at [575, 499] on div "Done" at bounding box center [591, 499] width 101 height 28
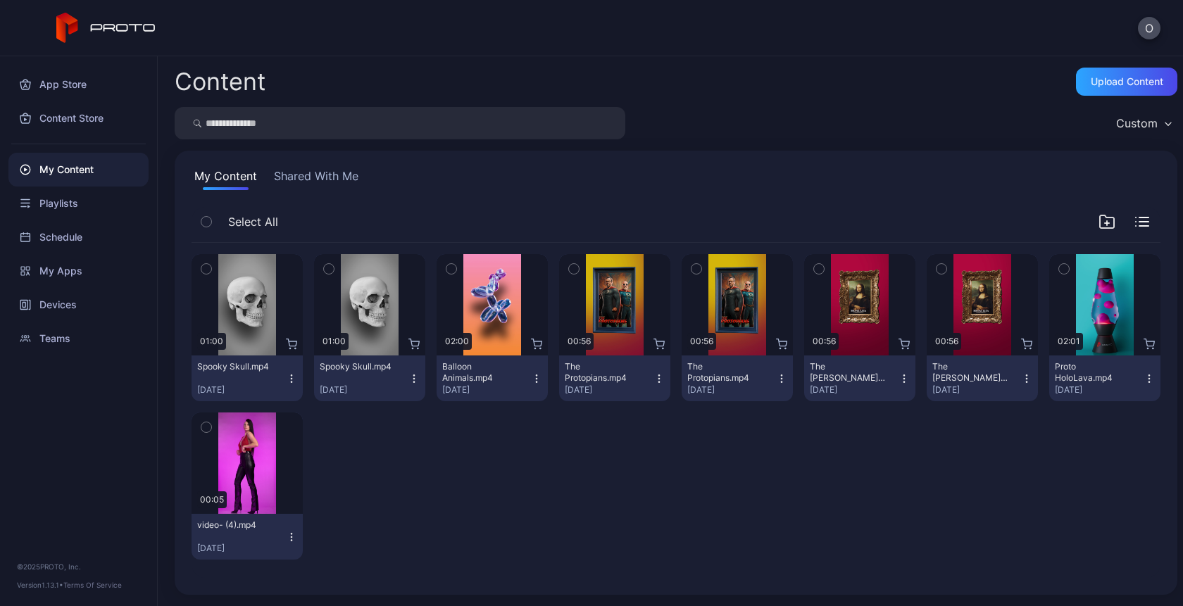
click at [776, 382] on icon "button" at bounding box center [781, 378] width 11 height 11
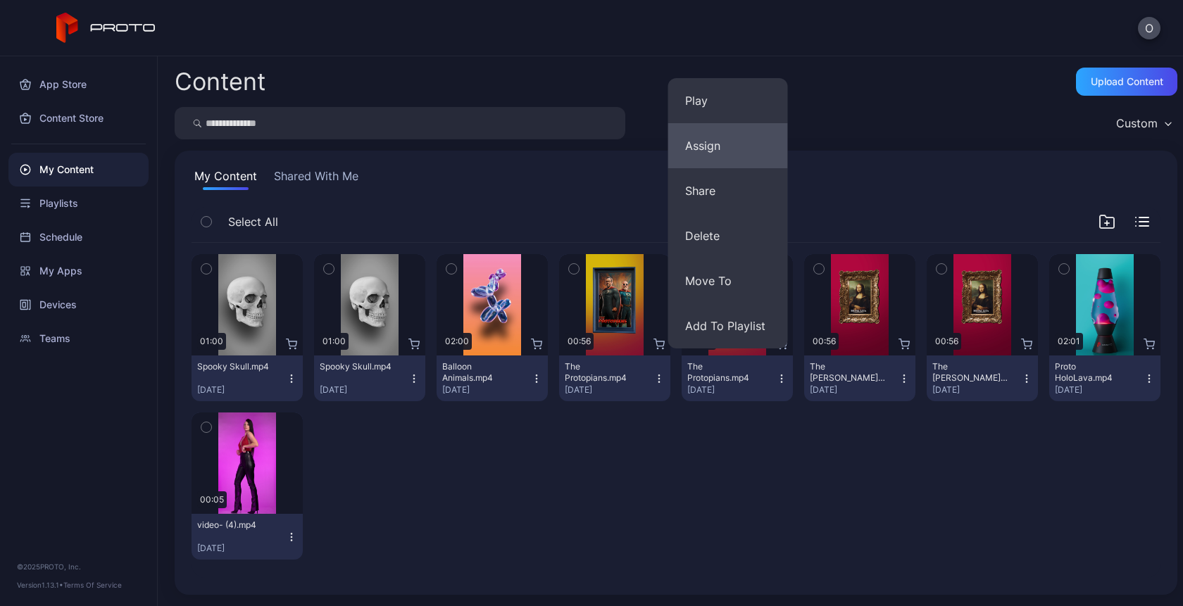
click at [722, 134] on button "Assign" at bounding box center [728, 145] width 120 height 45
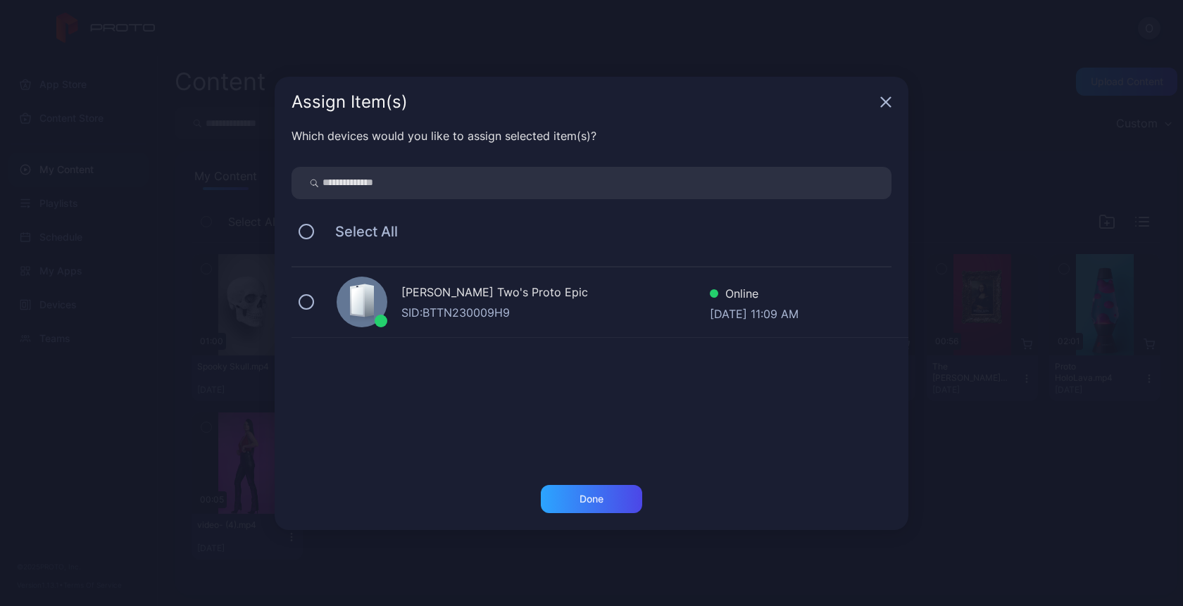
click at [514, 301] on div "[PERSON_NAME] Two's Proto Epic" at bounding box center [555, 294] width 308 height 20
click at [604, 507] on div "Done" at bounding box center [591, 499] width 101 height 28
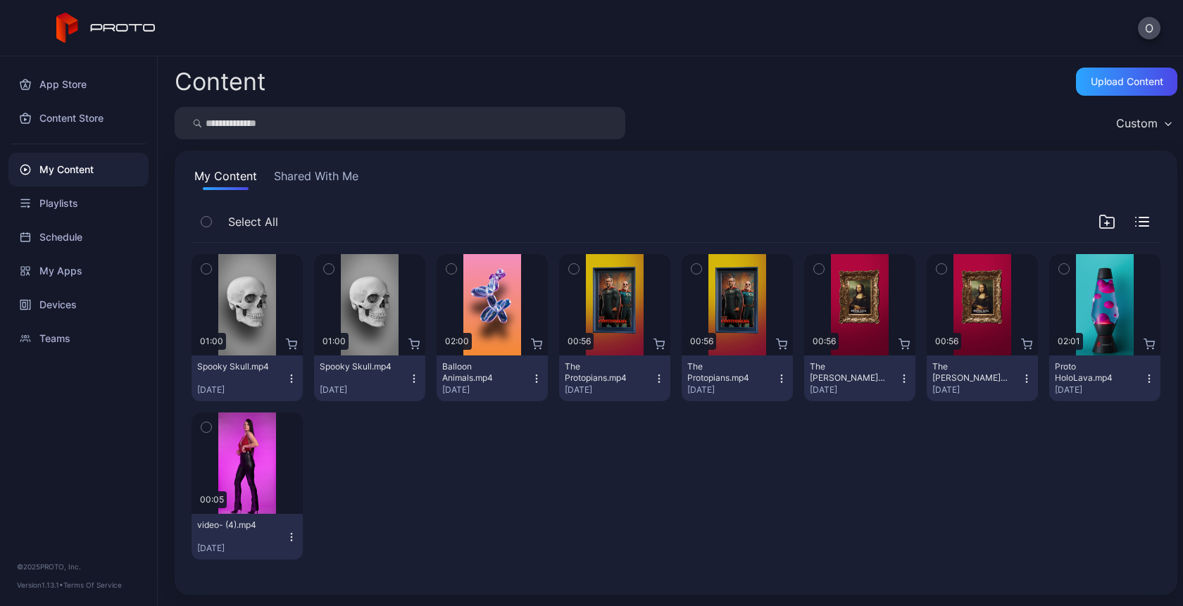
click at [286, 384] on icon "button" at bounding box center [291, 378] width 11 height 11
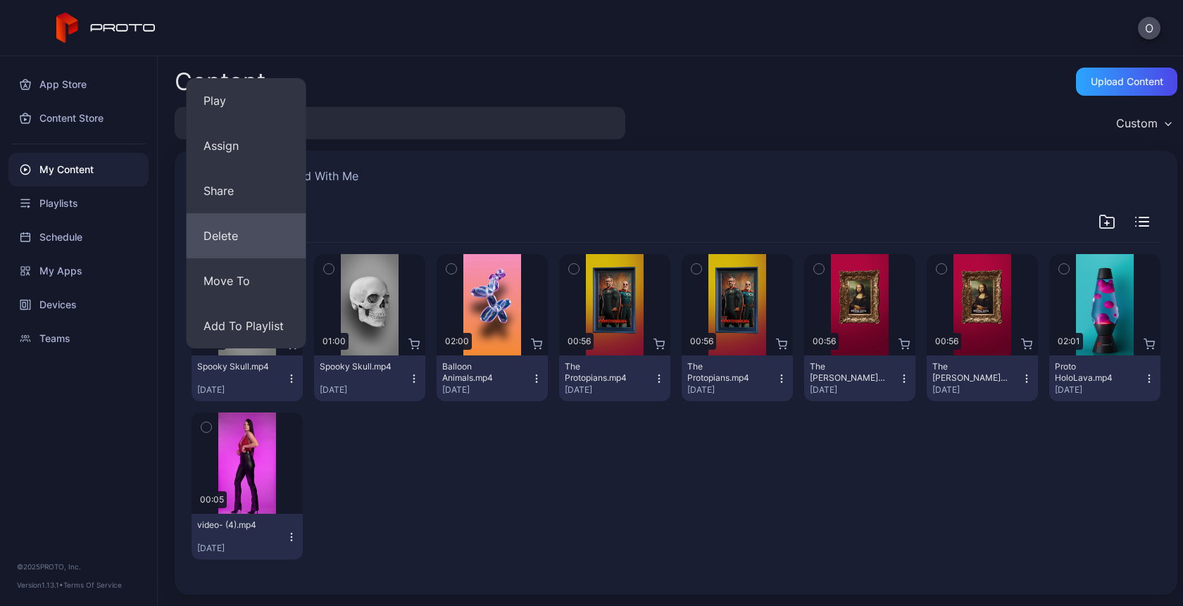
click at [234, 233] on button "Delete" at bounding box center [247, 235] width 120 height 45
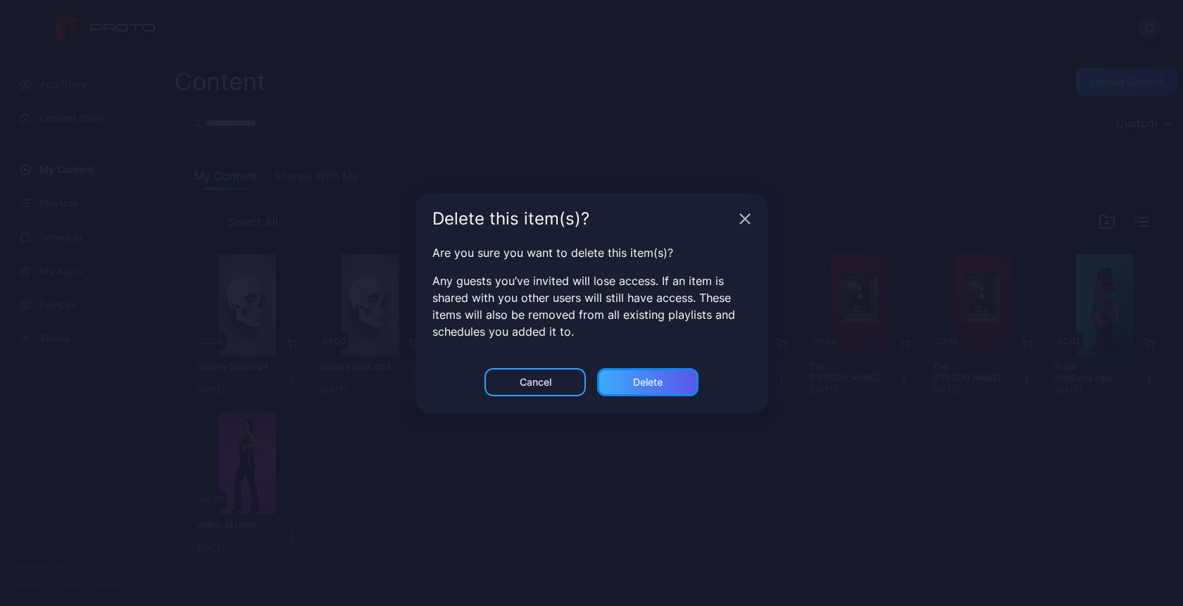
click at [637, 375] on div "Delete" at bounding box center [647, 382] width 101 height 28
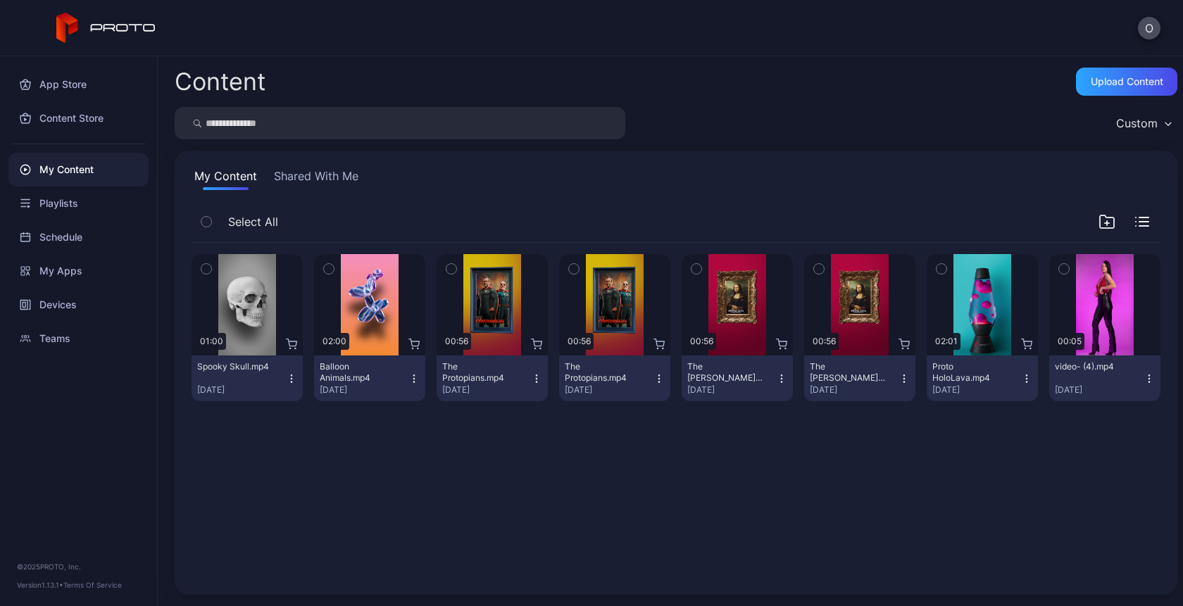
click at [291, 380] on icon "button" at bounding box center [291, 378] width 11 height 11
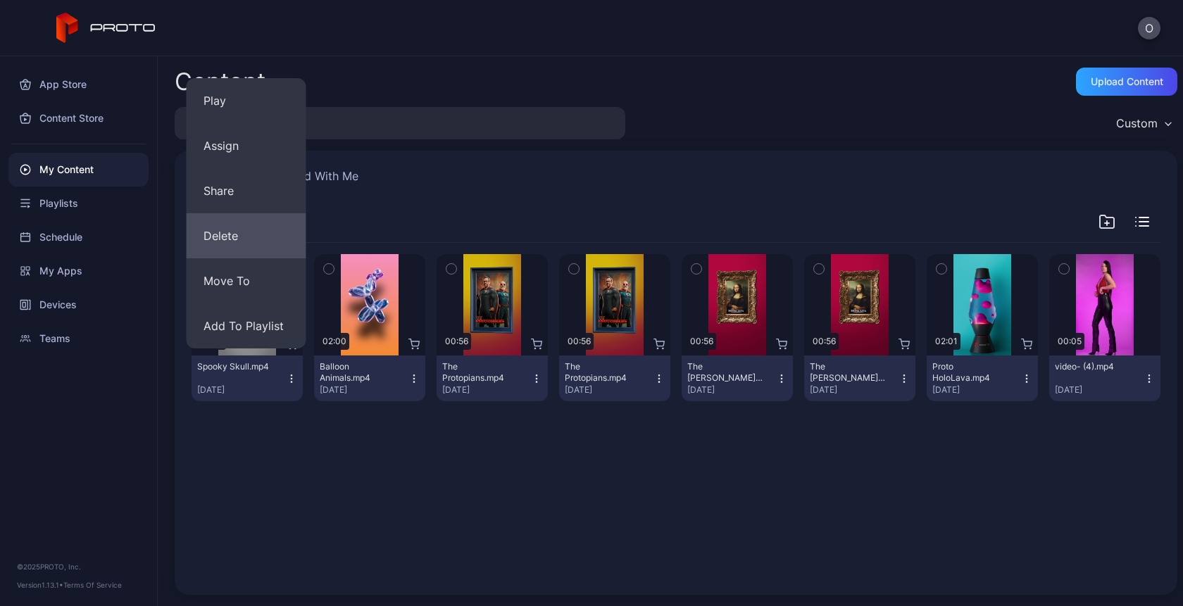
click at [237, 246] on button "Delete" at bounding box center [247, 235] width 120 height 45
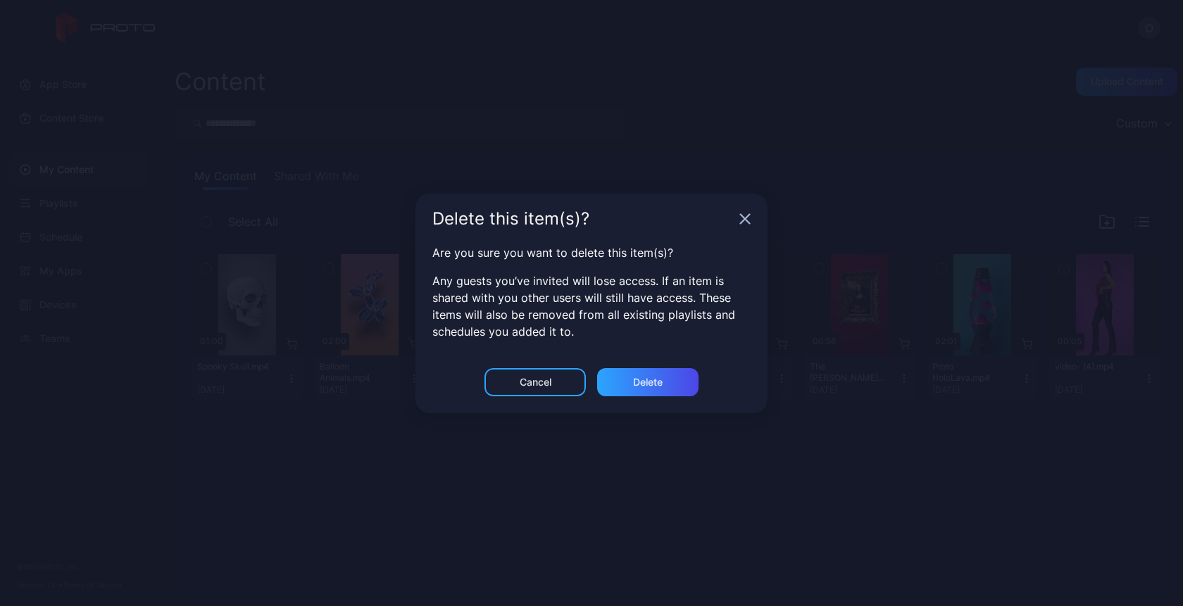
click at [643, 408] on div "Cancel Delete" at bounding box center [591, 390] width 352 height 45
click at [643, 383] on div "Delete" at bounding box center [648, 382] width 30 height 11
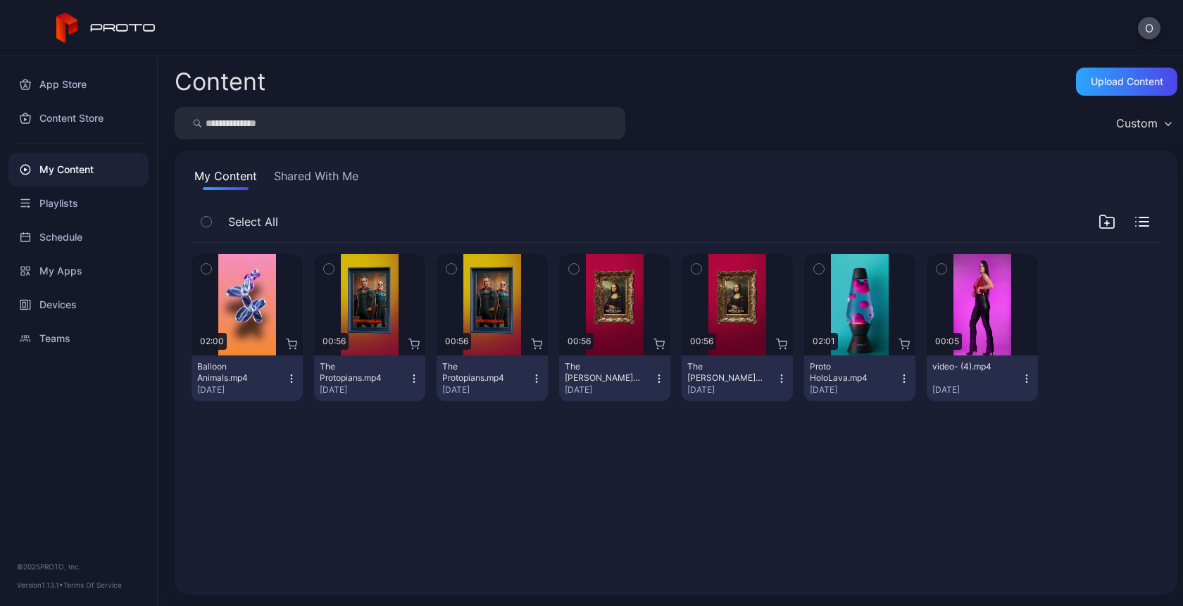
click at [409, 376] on icon "button" at bounding box center [413, 378] width 11 height 11
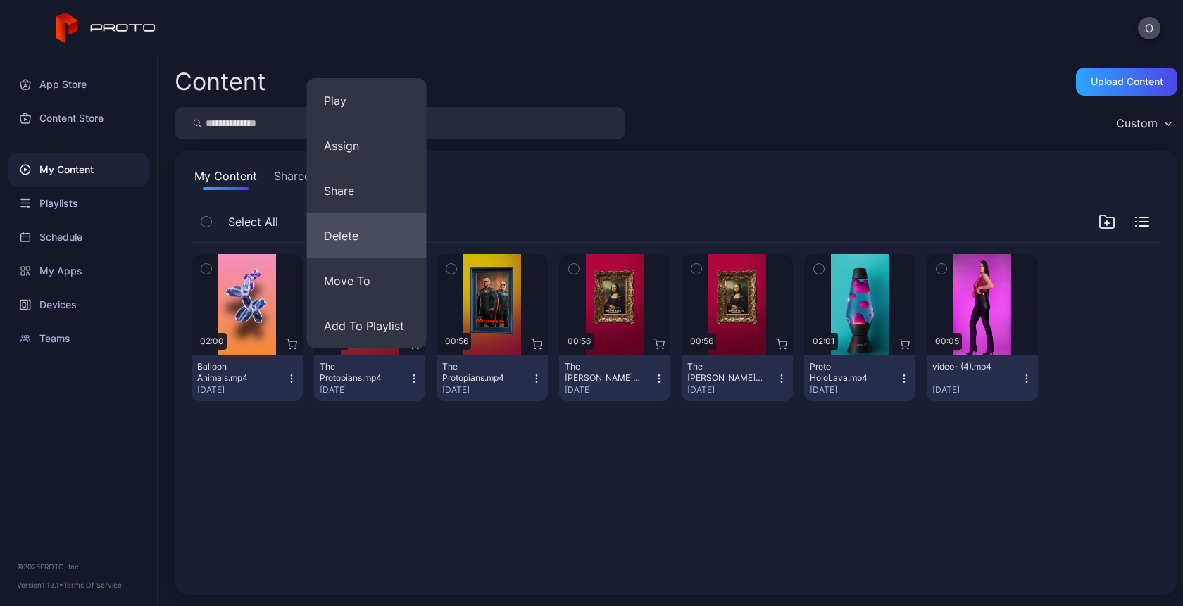
click at [357, 239] on button "Delete" at bounding box center [367, 235] width 120 height 45
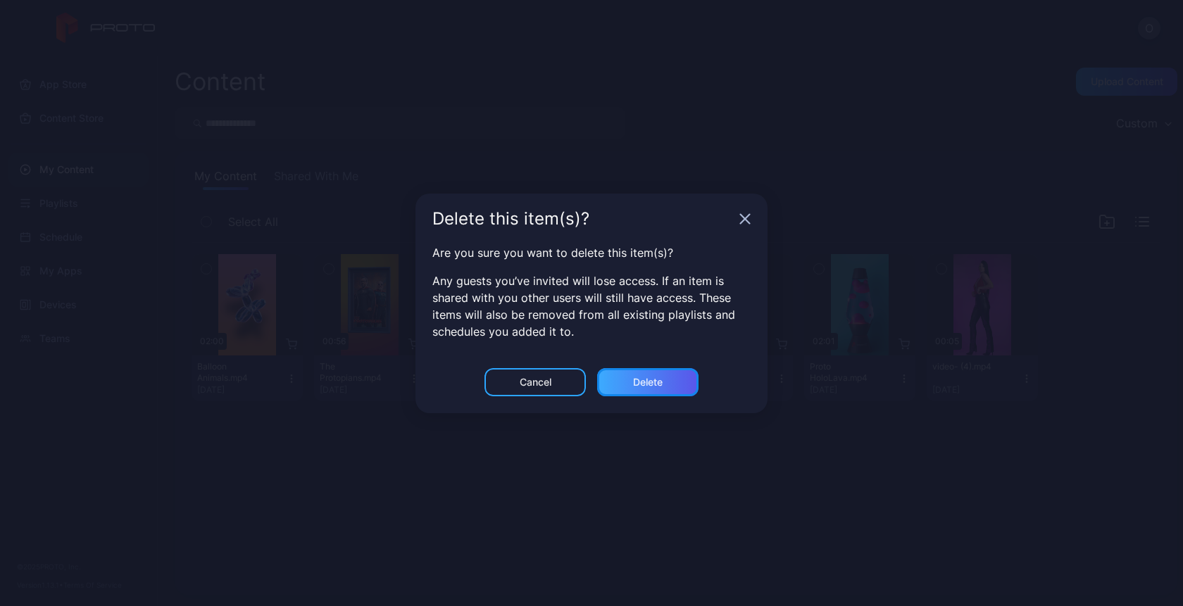
click at [675, 383] on div "Delete" at bounding box center [647, 382] width 101 height 28
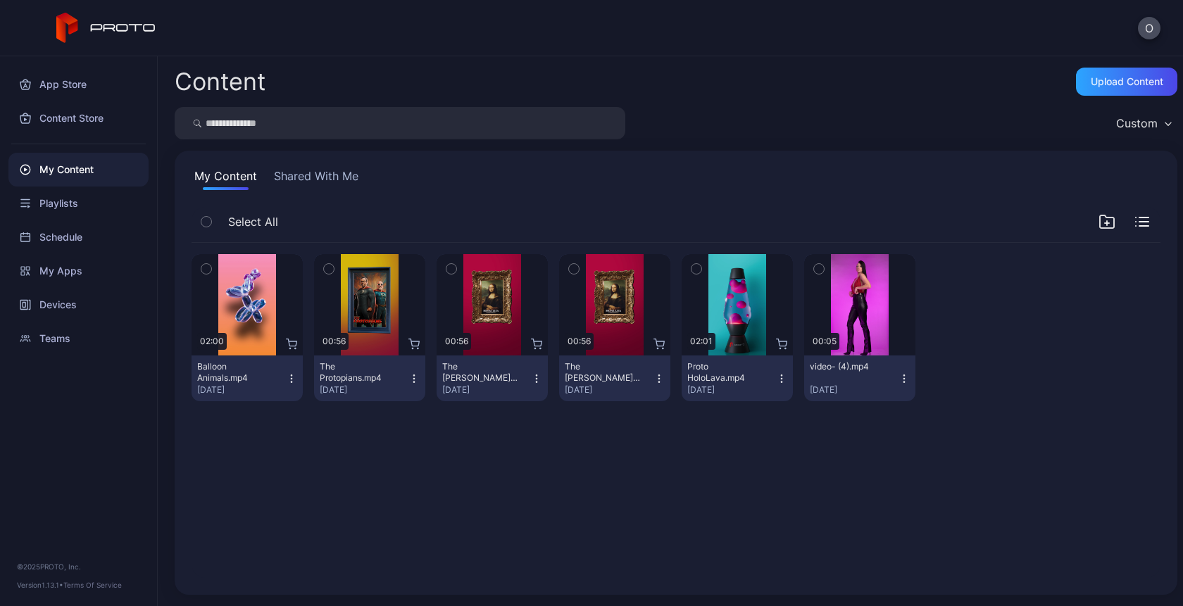
click at [536, 375] on icon "button" at bounding box center [536, 375] width 1 height 1
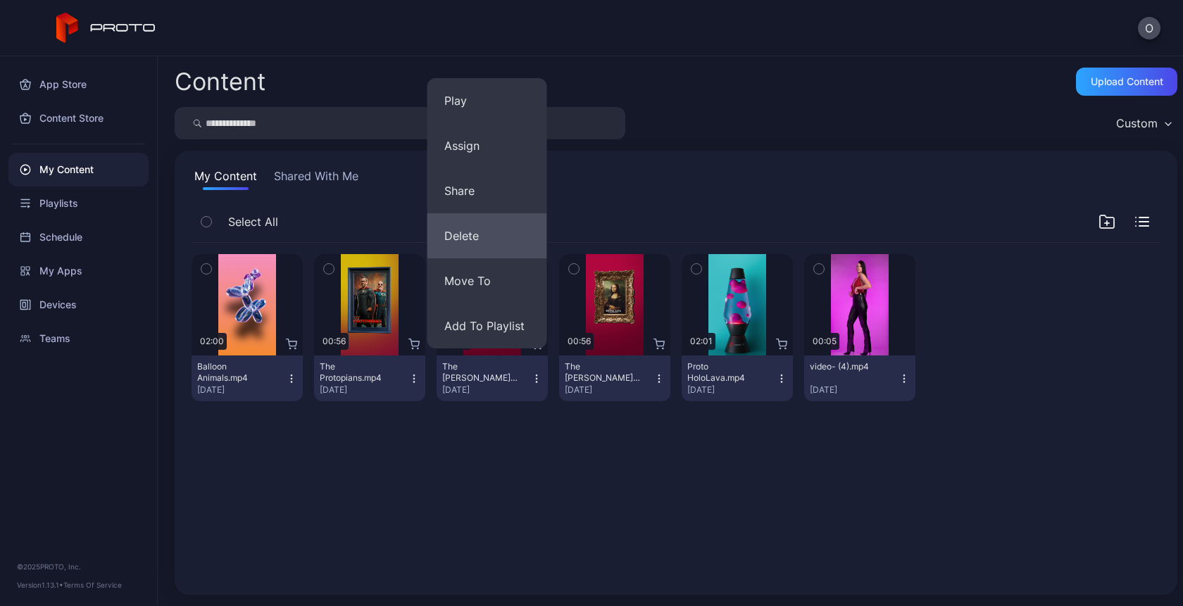
click at [468, 230] on button "Delete" at bounding box center [487, 235] width 120 height 45
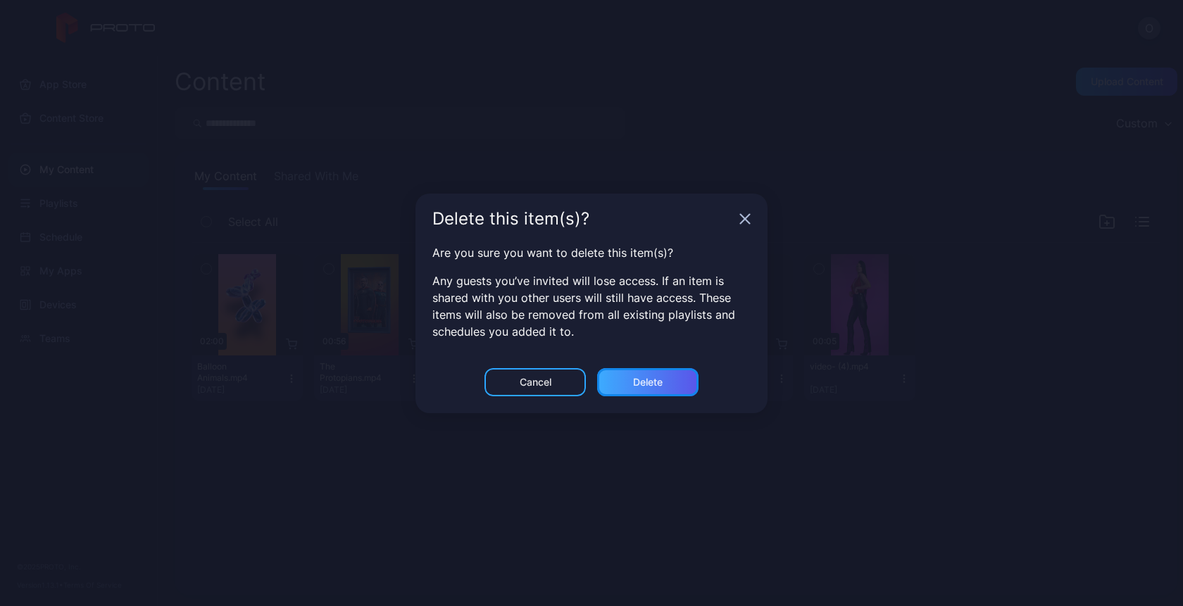
click at [645, 377] on div "Delete" at bounding box center [648, 382] width 30 height 11
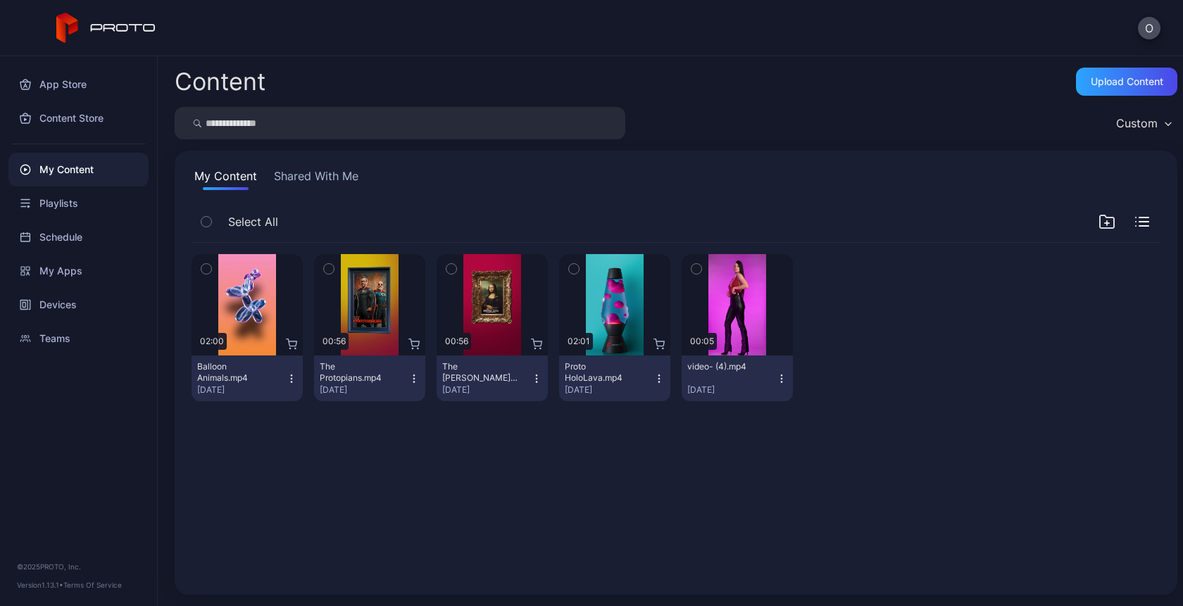
click at [411, 378] on icon "button" at bounding box center [413, 378] width 11 height 11
click at [382, 517] on div "Preview 02:00 Balloon Animals.mp4 Sep 9, 2025 Preview 00:56 The Protopians.mp4 …" at bounding box center [675, 411] width 991 height 358
click at [227, 177] on button "My Content" at bounding box center [226, 179] width 68 height 23
click at [73, 168] on div "My Content" at bounding box center [78, 170] width 140 height 34
click at [73, 123] on div "Content Store" at bounding box center [78, 118] width 140 height 34
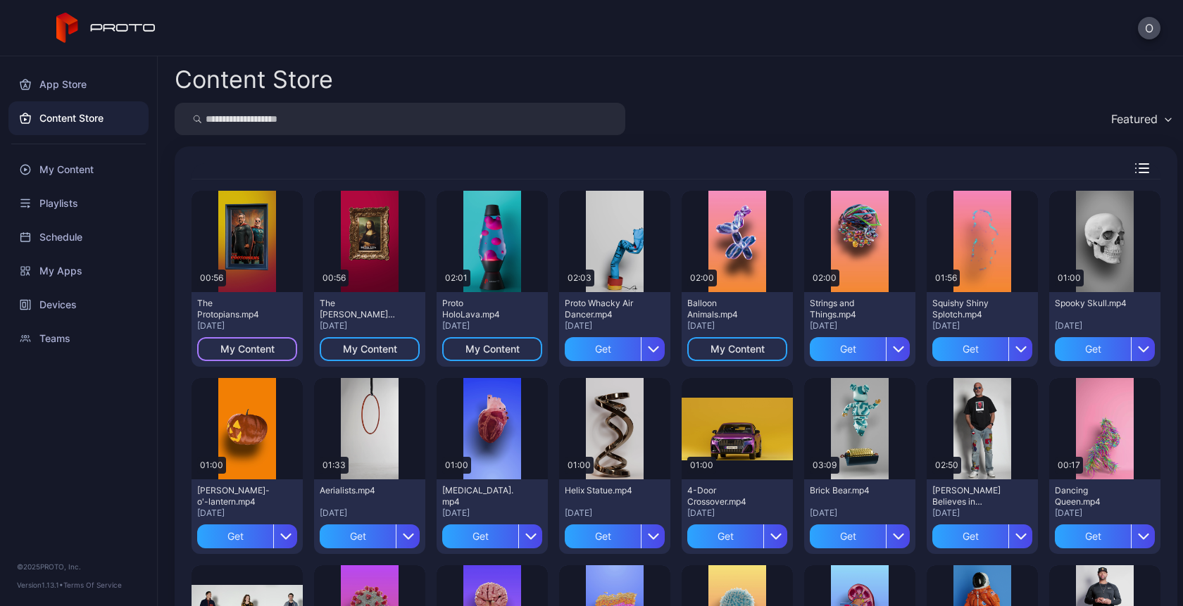
click at [256, 352] on div "My Content" at bounding box center [247, 349] width 54 height 11
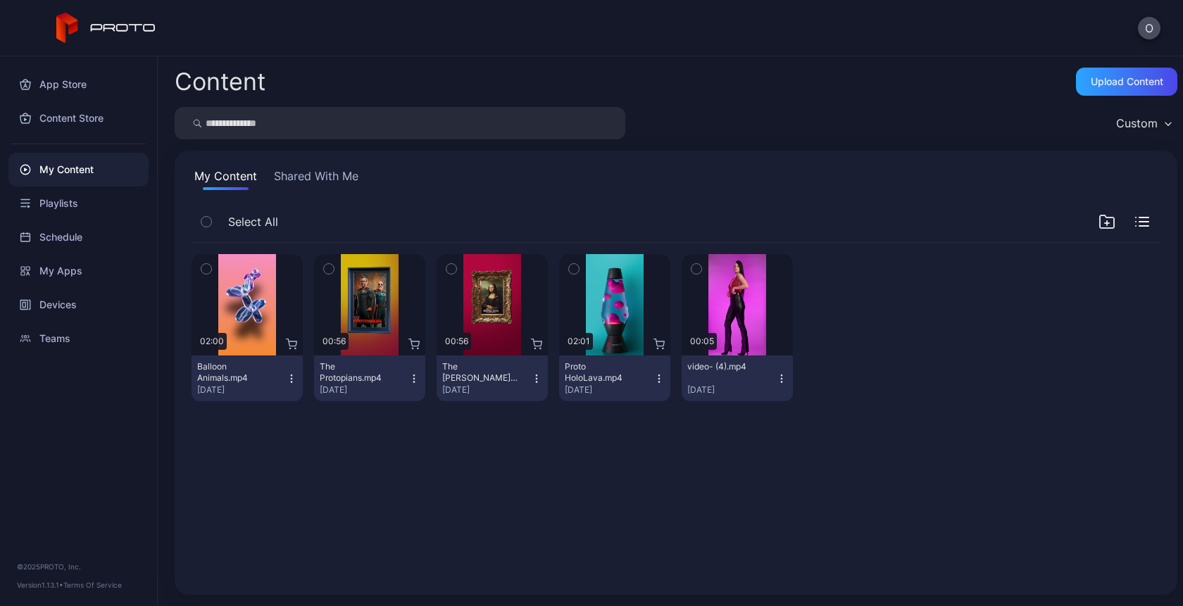
click at [400, 377] on div "The Protopians.mp4 Sep 9, 2025" at bounding box center [364, 378] width 89 height 35
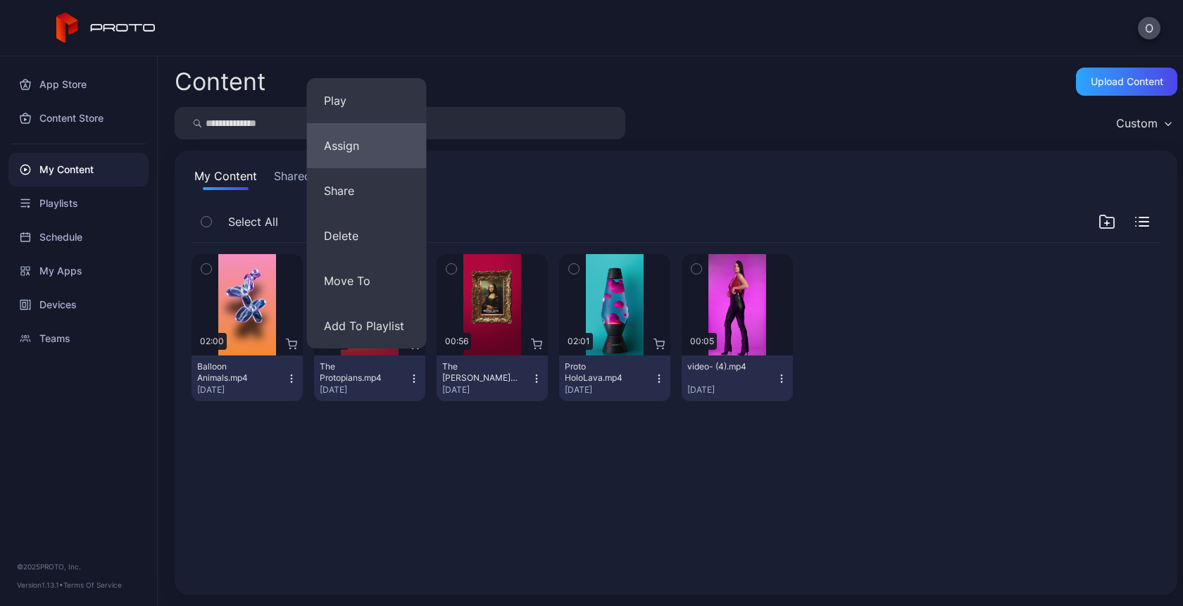
click at [346, 151] on button "Assign" at bounding box center [367, 145] width 120 height 45
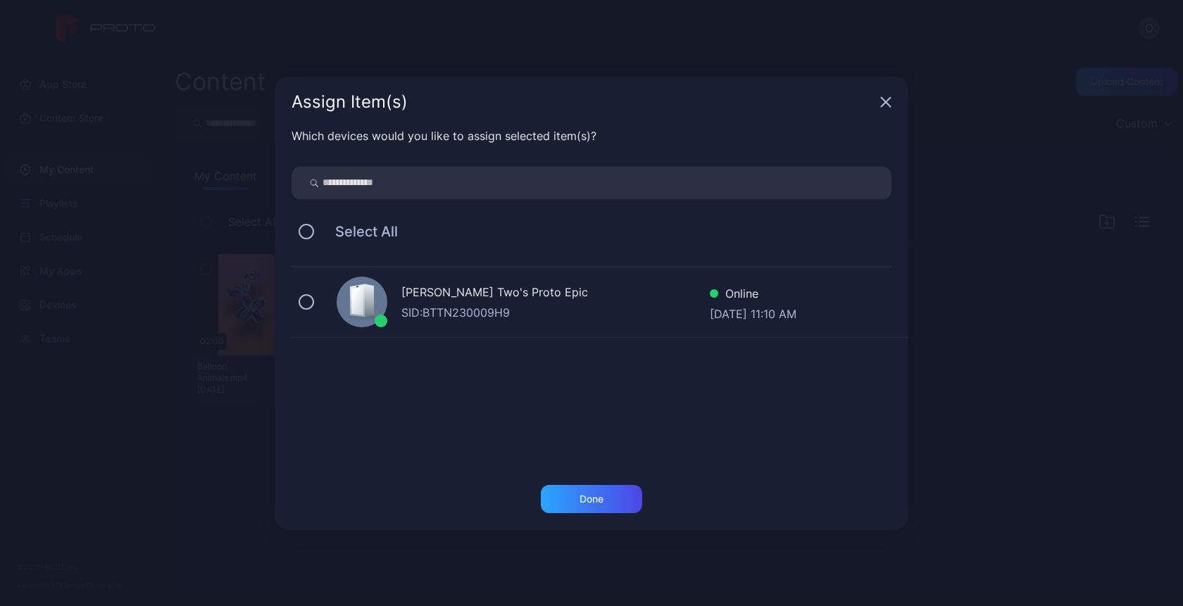
click at [472, 325] on div "Oksana Two's Proto Epic SID: BTTN230009H9 Online Sep 09, 2025 at 11:10 AM" at bounding box center [599, 303] width 617 height 70
click at [591, 495] on div "Done" at bounding box center [591, 499] width 24 height 11
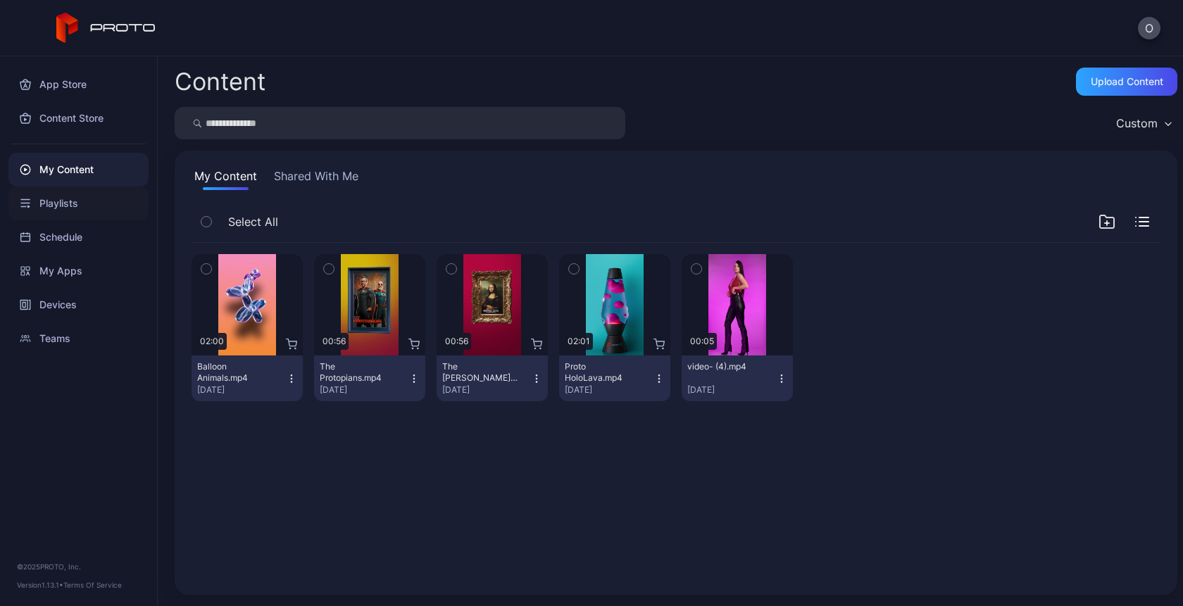
click at [63, 212] on div "Playlists" at bounding box center [78, 204] width 140 height 34
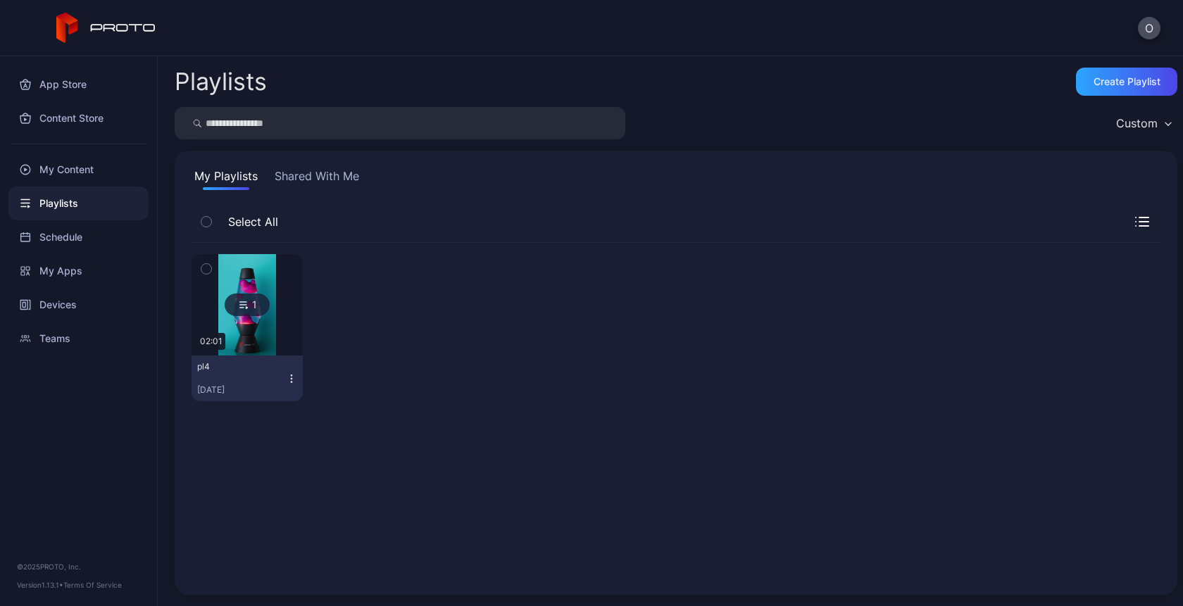
click at [325, 185] on button "Shared With Me" at bounding box center [317, 179] width 90 height 23
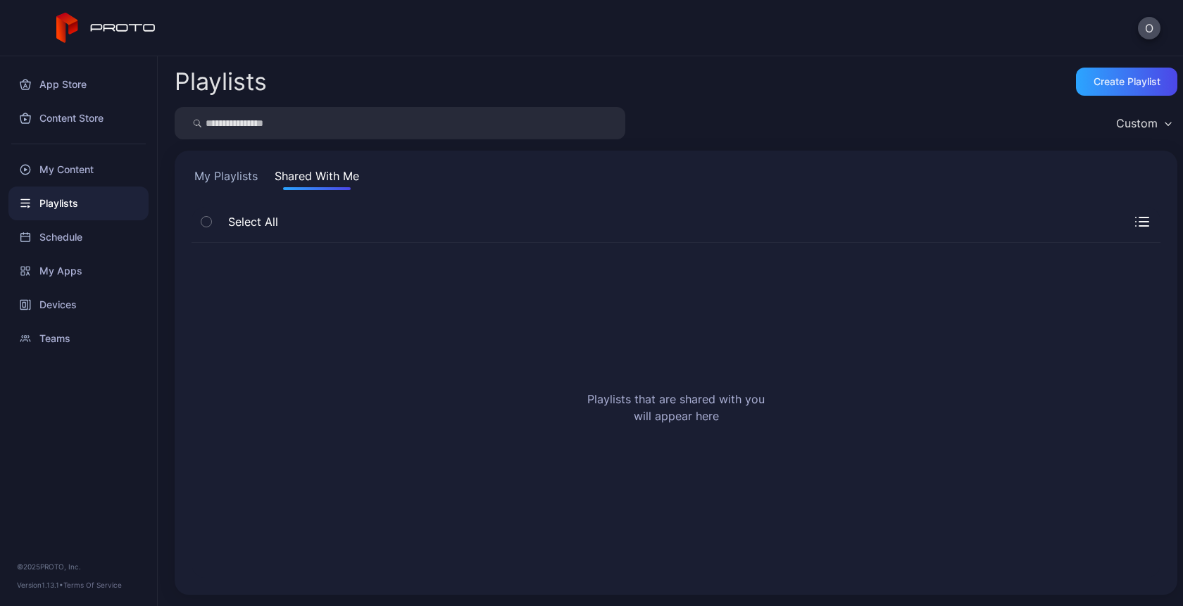
click at [237, 184] on button "My Playlists" at bounding box center [226, 179] width 69 height 23
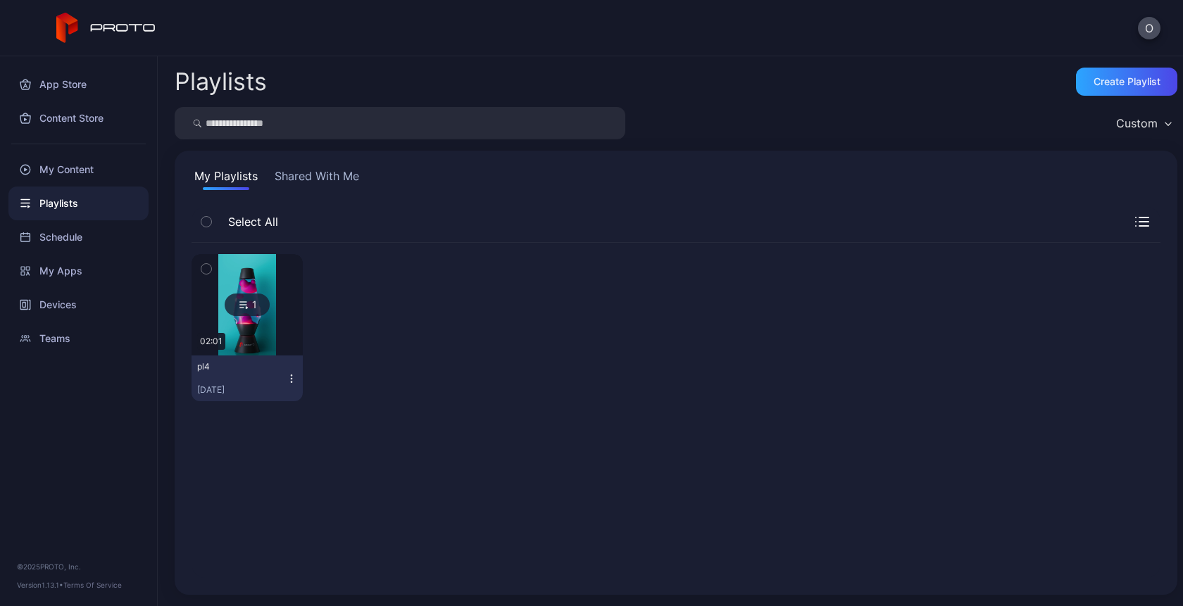
click at [326, 167] on div "My Playlists Shared With Me Select All 1 02:01 pl4 Sep 09, 2025" at bounding box center [676, 373] width 1003 height 444
click at [320, 174] on button "Shared With Me" at bounding box center [317, 179] width 90 height 23
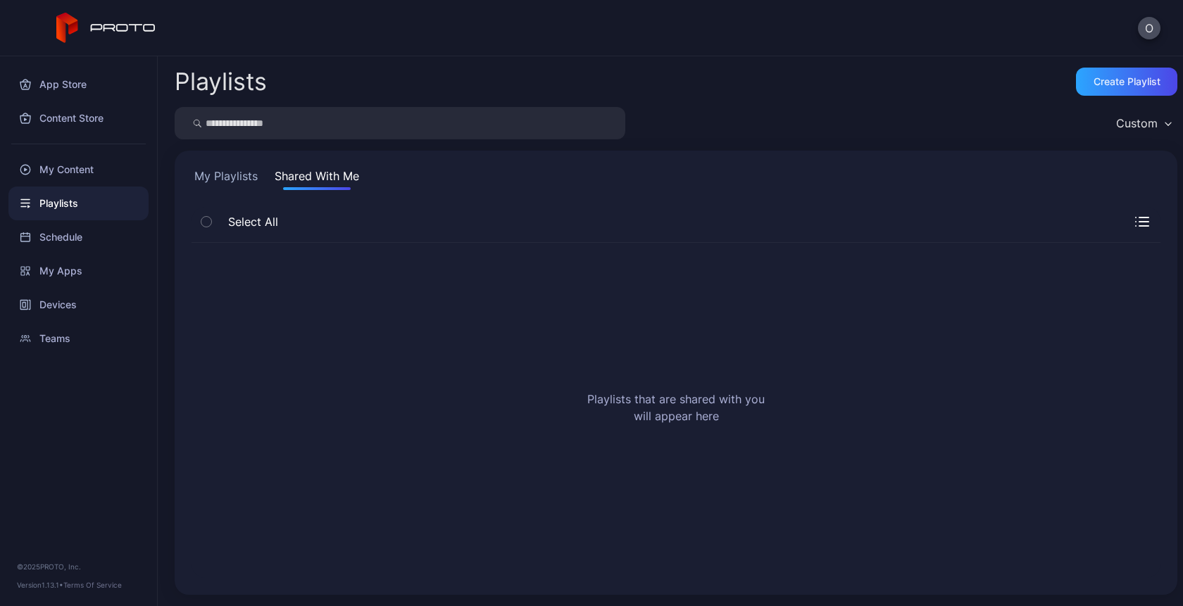
click at [226, 184] on button "My Playlists" at bounding box center [226, 179] width 69 height 23
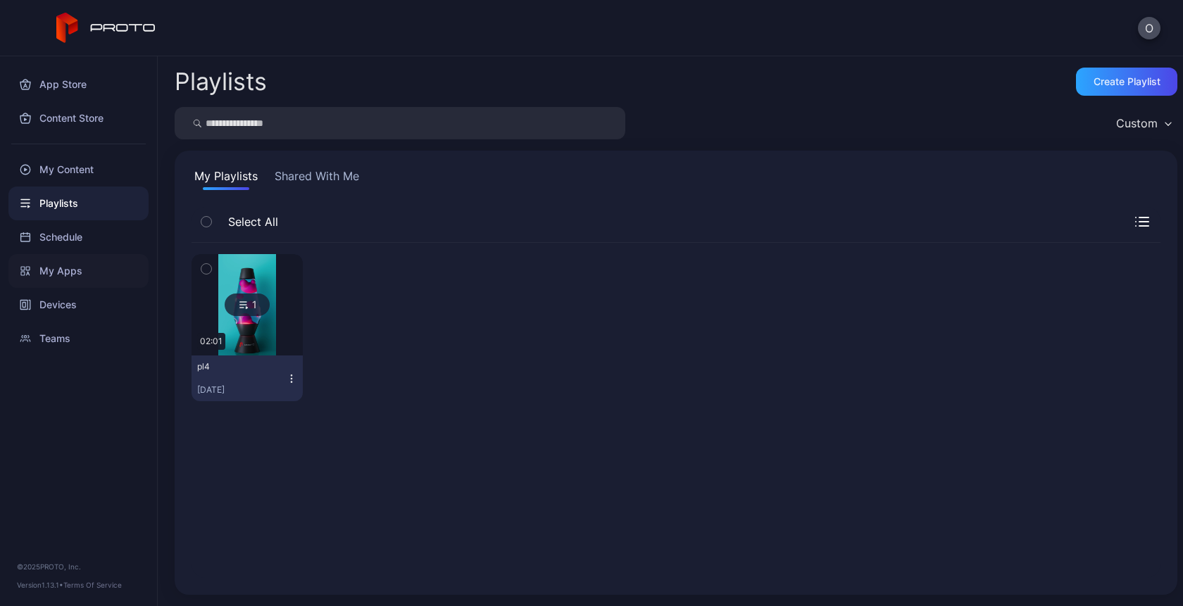
click at [71, 277] on div "My Apps" at bounding box center [78, 271] width 140 height 34
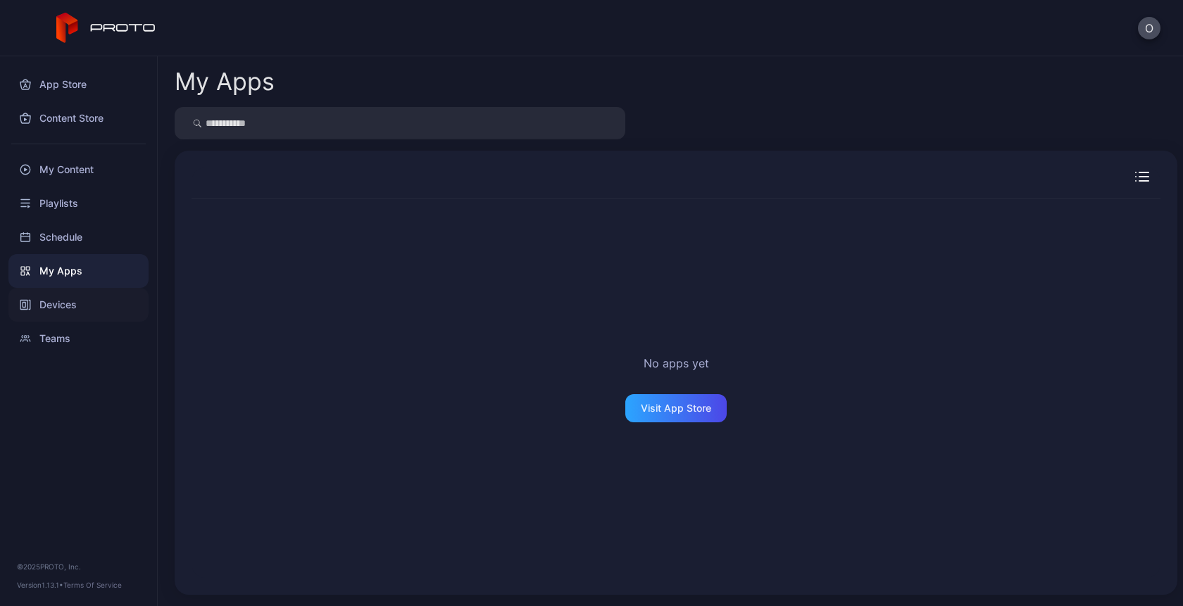
click at [59, 306] on div "Devices" at bounding box center [78, 305] width 140 height 34
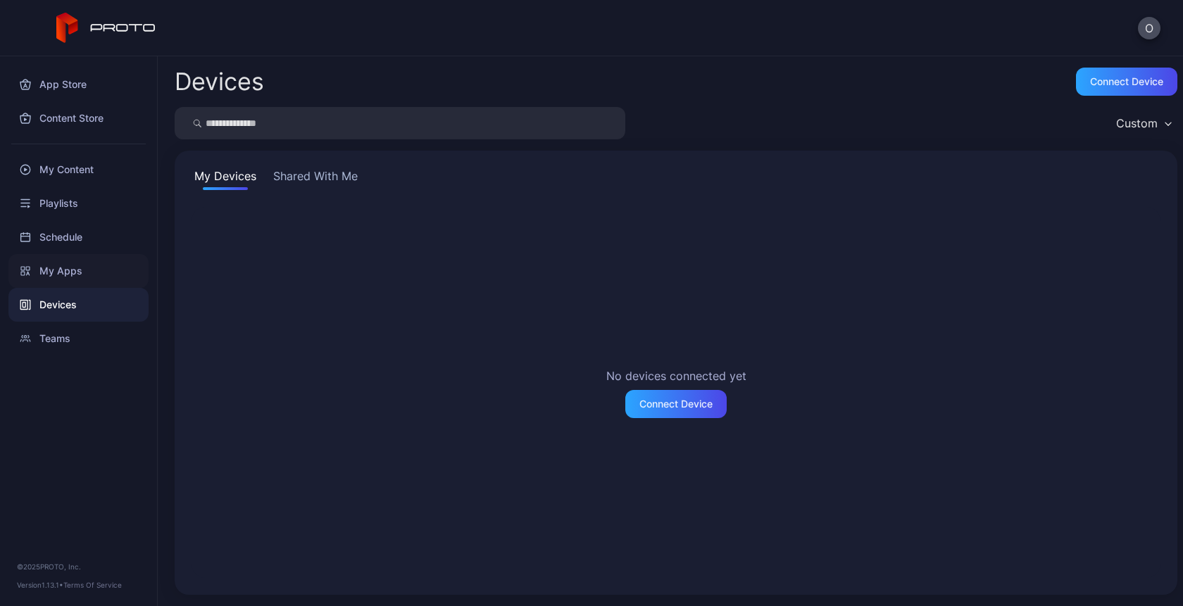
click at [65, 286] on div "My Apps" at bounding box center [78, 271] width 140 height 34
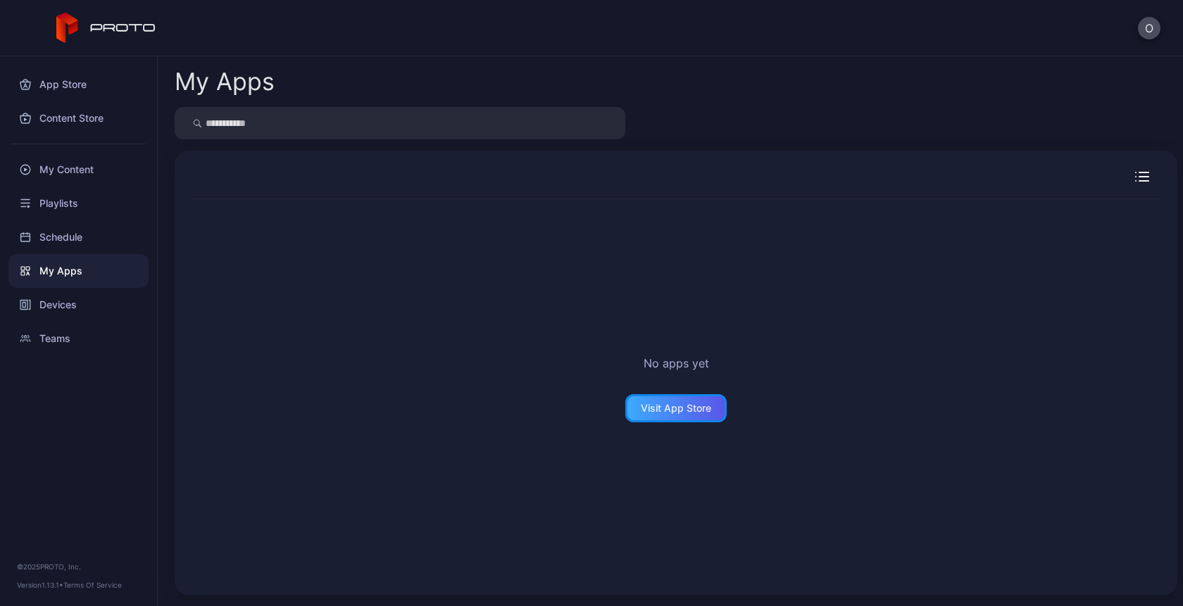
click at [652, 404] on div "Visit App Store" at bounding box center [676, 408] width 70 height 11
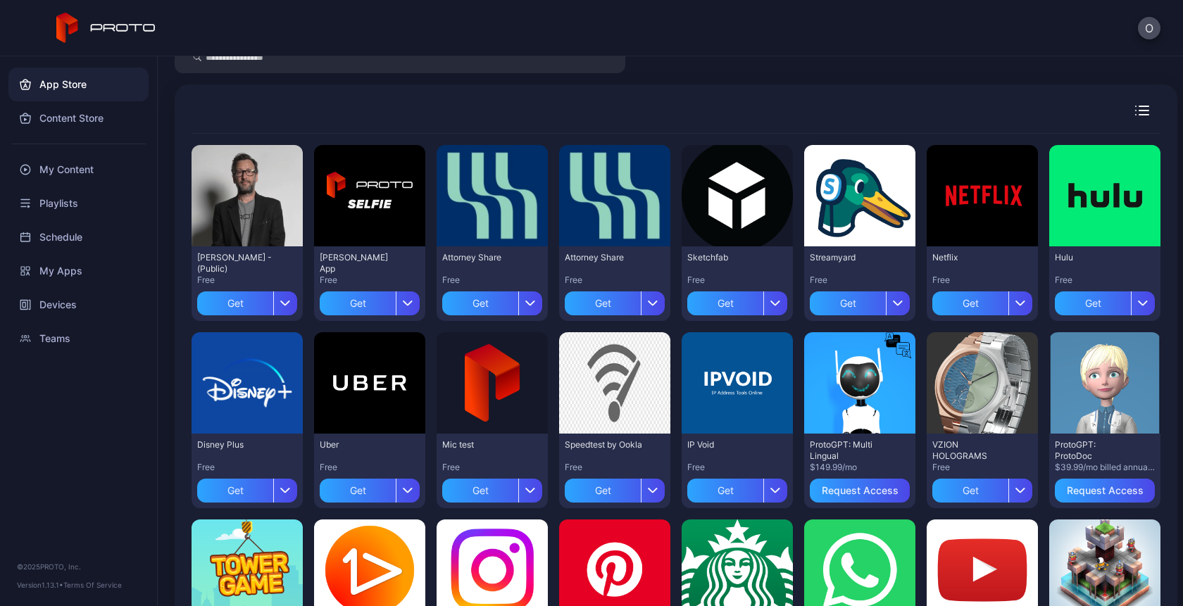
scroll to position [58, 0]
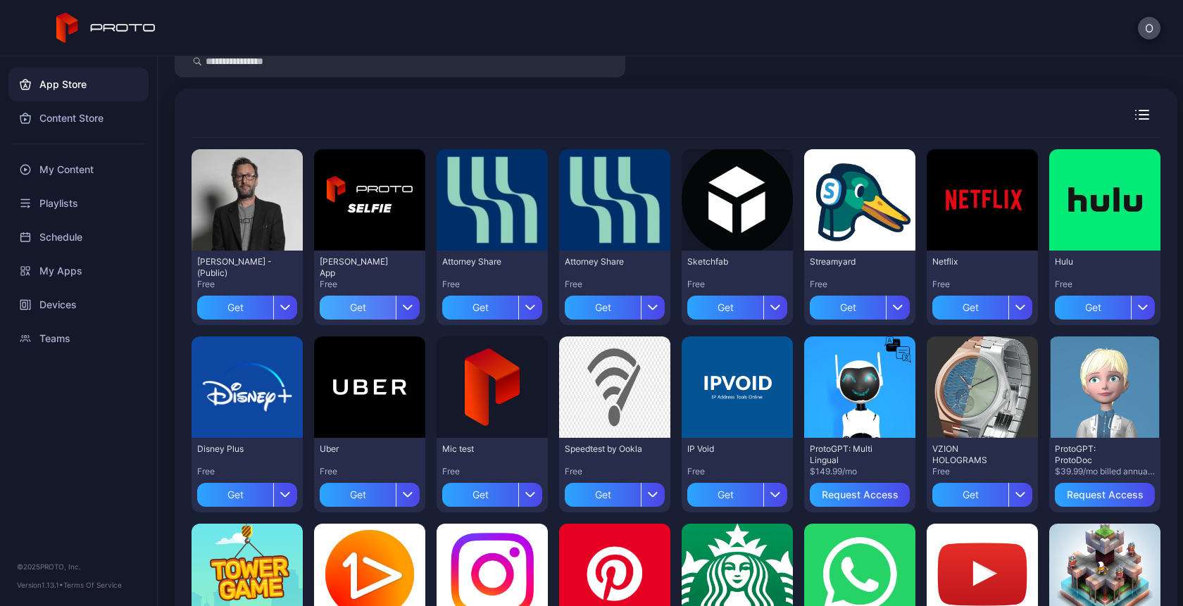
click at [364, 307] on div "Get" at bounding box center [358, 308] width 76 height 24
click at [246, 496] on div "Get" at bounding box center [235, 495] width 76 height 24
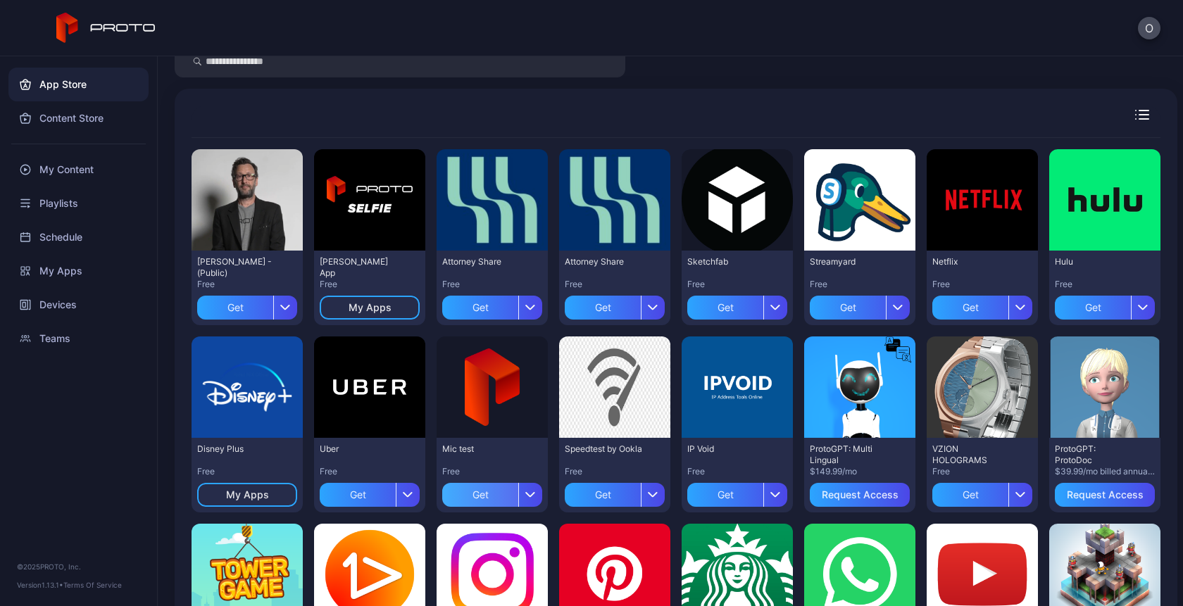
click at [475, 502] on div "Get" at bounding box center [480, 495] width 76 height 24
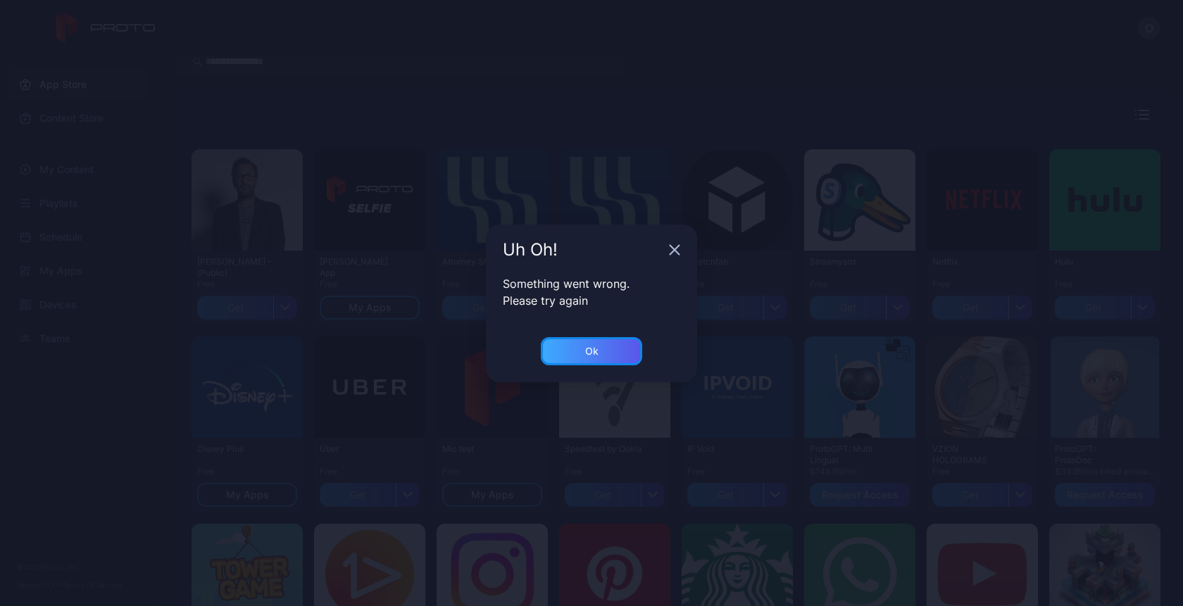
click at [601, 351] on div "Ok" at bounding box center [591, 351] width 101 height 28
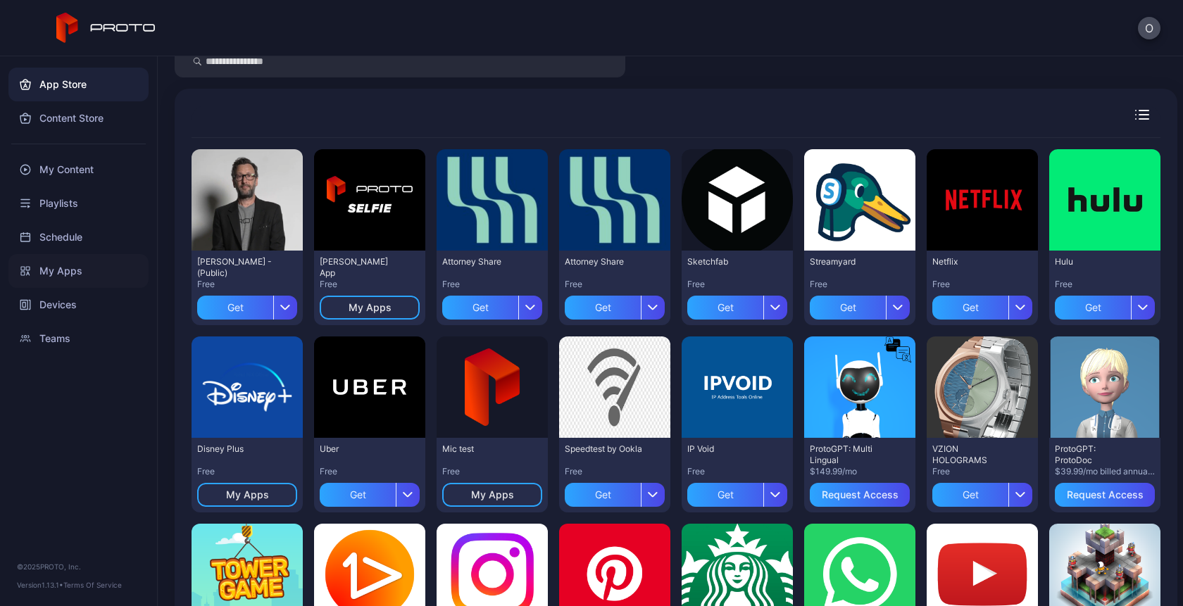
click at [70, 270] on div "My Apps" at bounding box center [78, 271] width 140 height 34
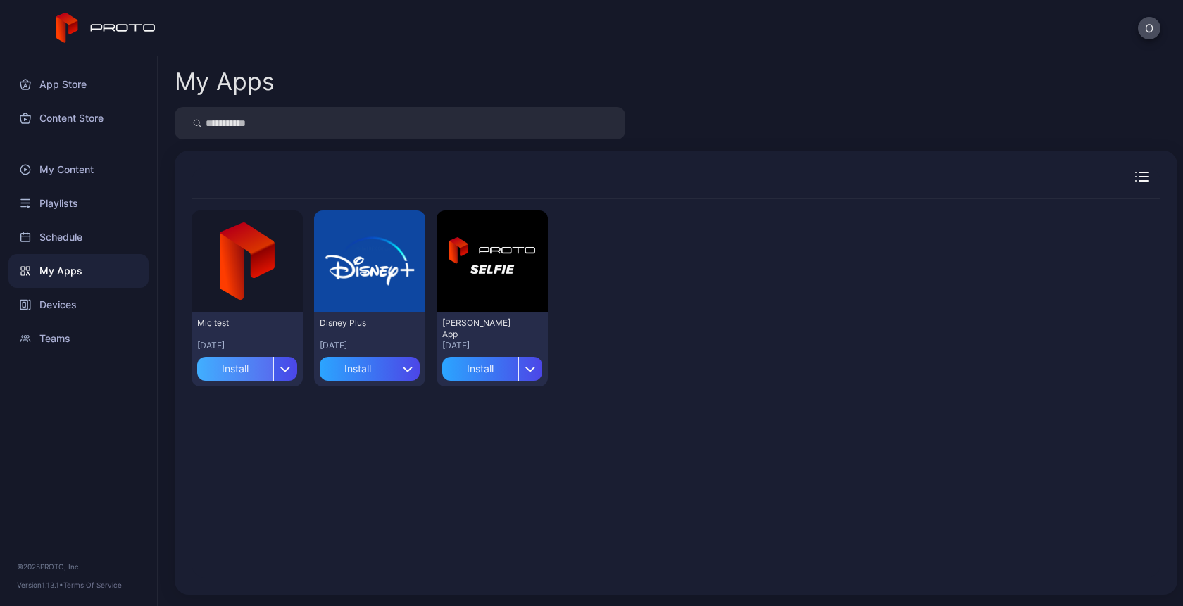
click at [244, 367] on div "Install" at bounding box center [235, 369] width 76 height 24
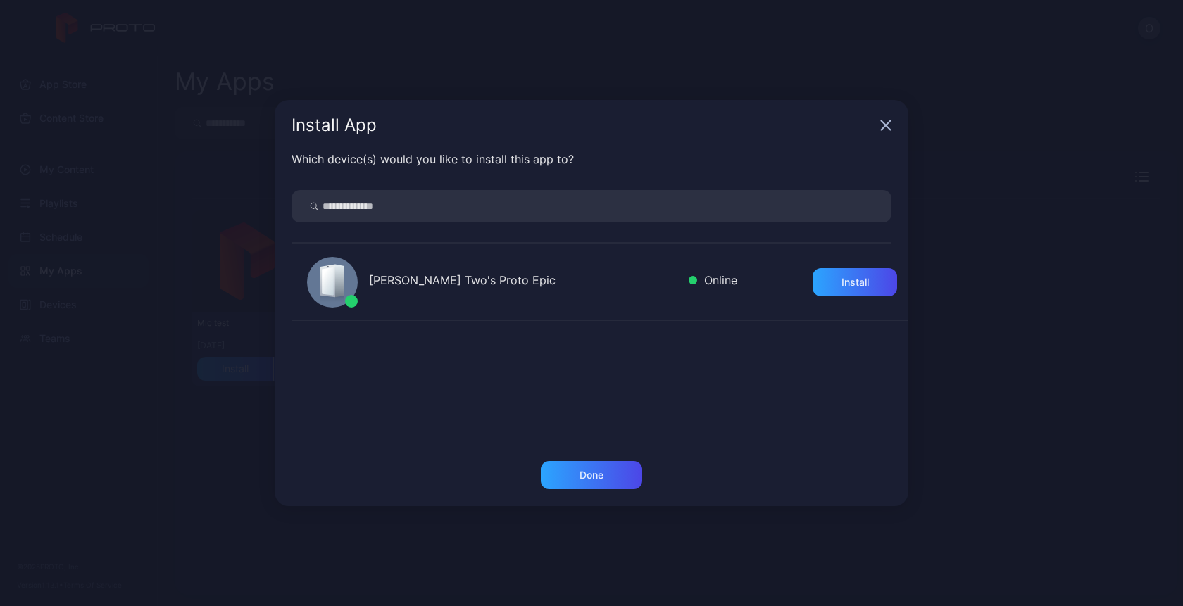
click at [476, 291] on div "Oksana Two's Proto Epic Online Install" at bounding box center [599, 282] width 617 height 77
click at [849, 281] on div "Install" at bounding box center [854, 282] width 27 height 11
click at [597, 475] on div "Done" at bounding box center [591, 475] width 24 height 11
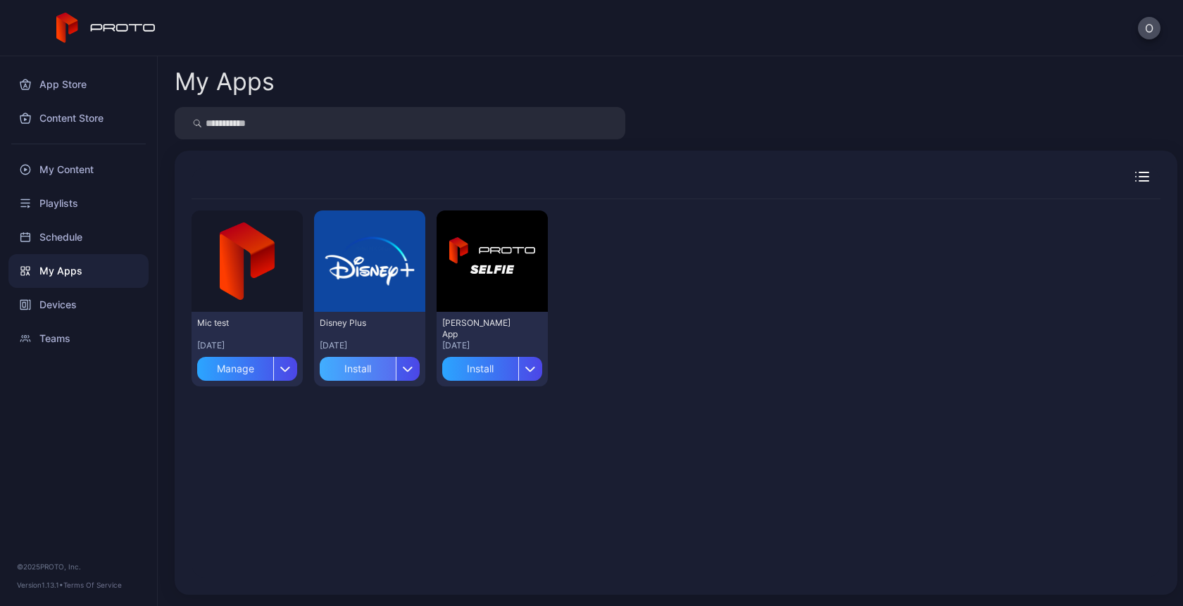
click at [366, 372] on div "Install" at bounding box center [358, 369] width 76 height 24
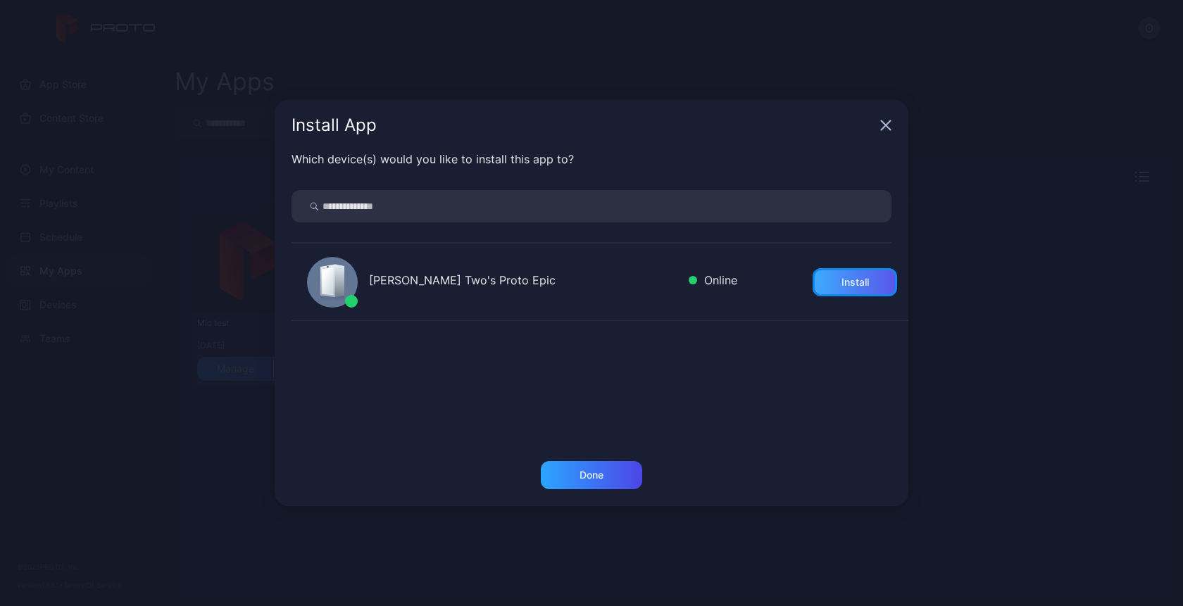
click at [841, 280] on div "Install" at bounding box center [854, 282] width 27 height 11
click at [608, 467] on div "Done" at bounding box center [591, 475] width 101 height 28
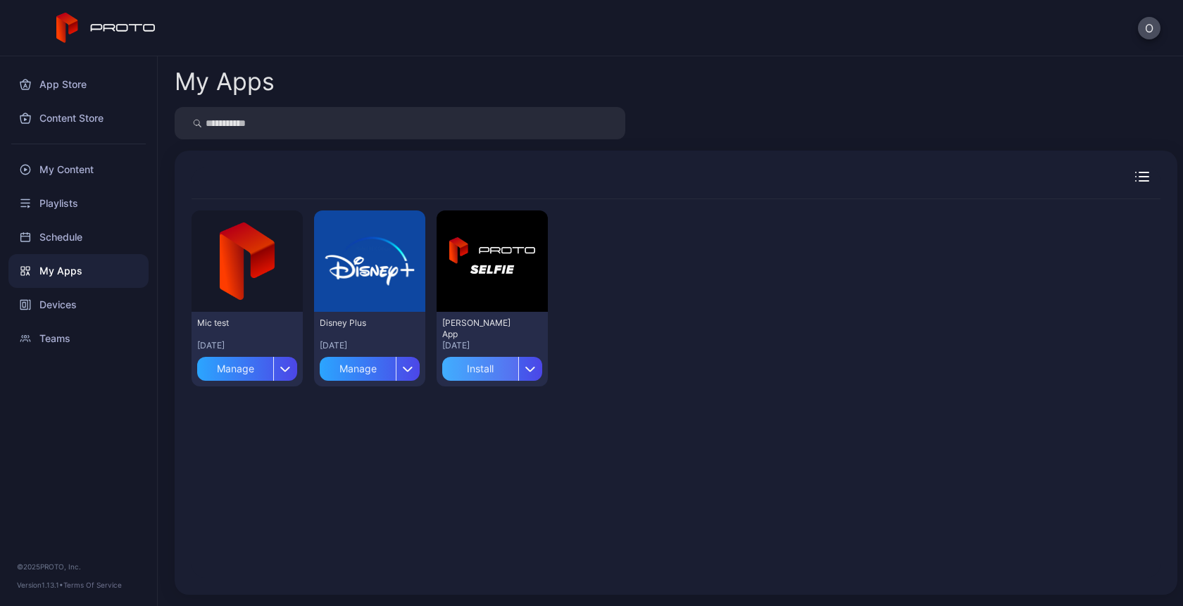
click at [475, 370] on div "Install" at bounding box center [480, 369] width 76 height 24
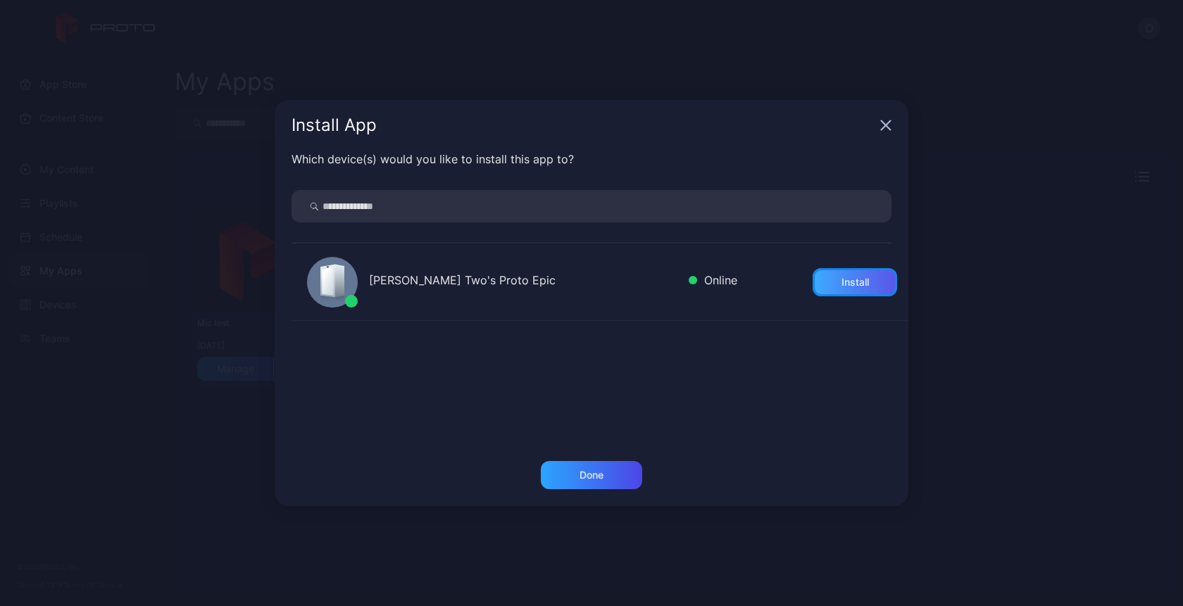
click at [836, 290] on div "Install" at bounding box center [855, 282] width 84 height 28
click at [611, 482] on div "Done" at bounding box center [591, 475] width 101 height 28
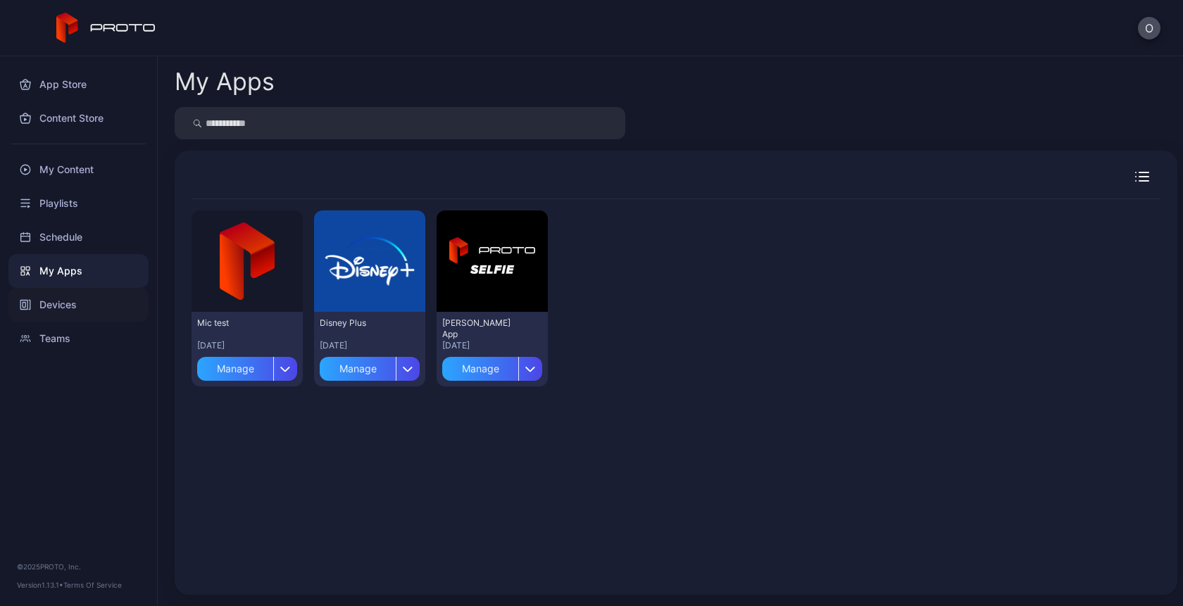
click at [36, 316] on div "Devices" at bounding box center [78, 305] width 140 height 34
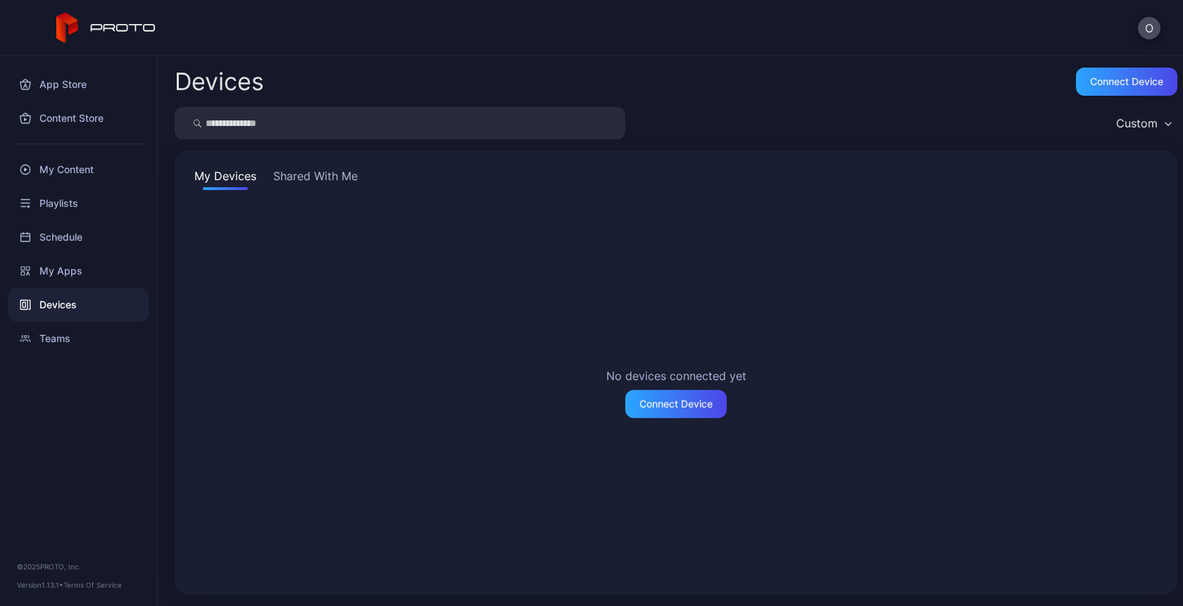
click at [320, 158] on div "My Devices Shared With Me No devices connected yet Connect Device" at bounding box center [676, 373] width 1003 height 444
click at [325, 184] on button "Shared With Me" at bounding box center [315, 179] width 90 height 23
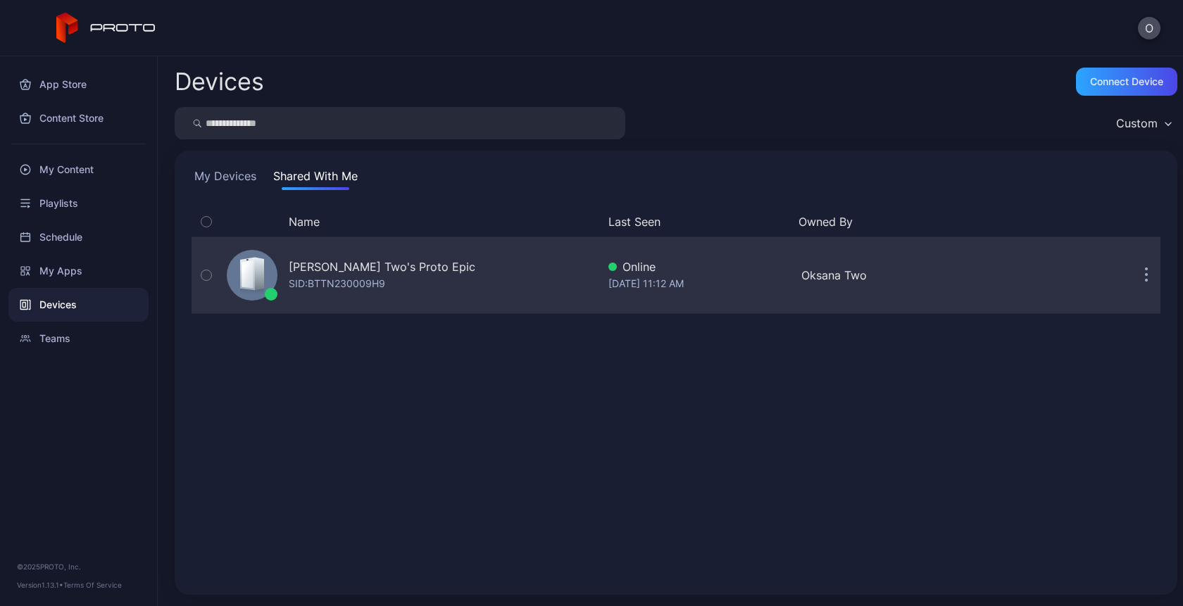
click at [427, 264] on div "Oksana Two's Proto Epic SID: BTTN230009H9" at bounding box center [409, 275] width 376 height 70
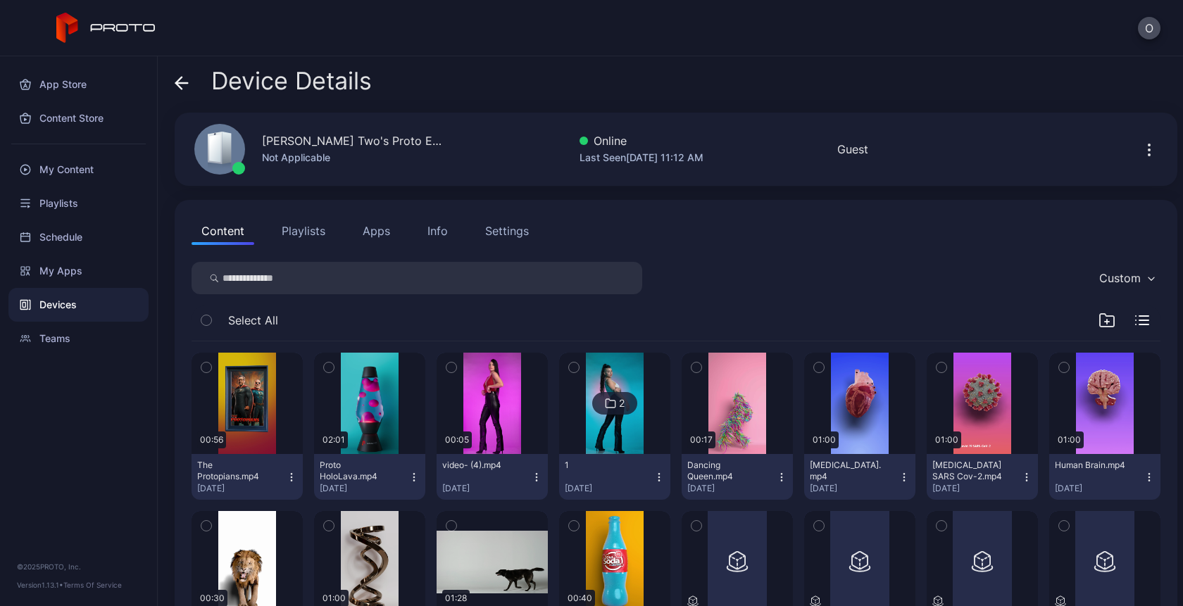
click at [387, 230] on button "Apps" at bounding box center [376, 231] width 47 height 28
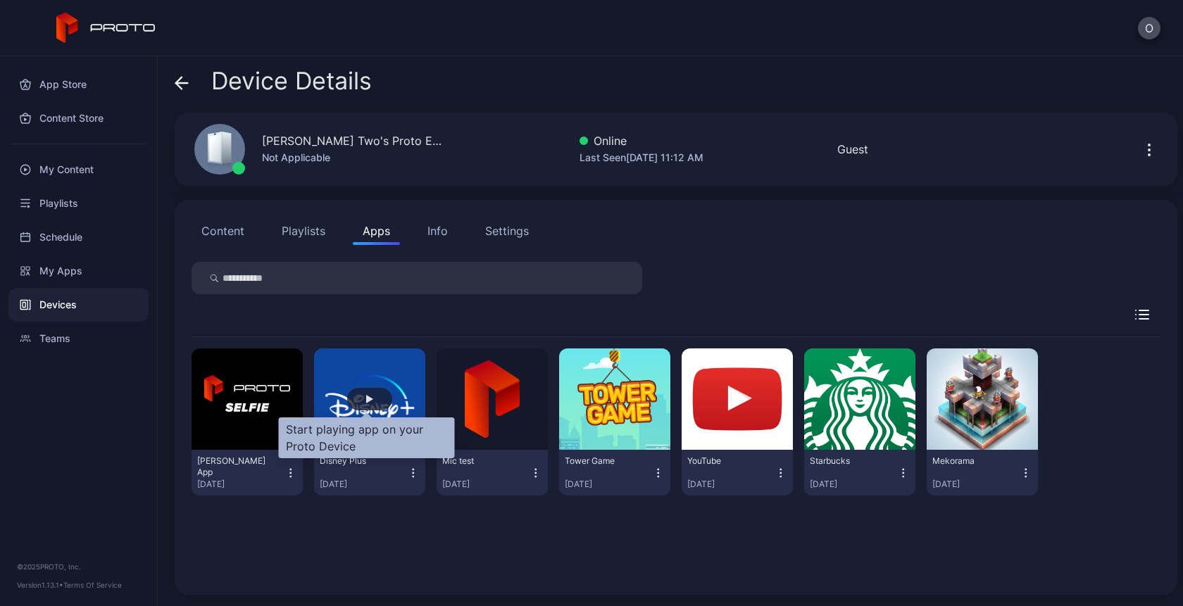
click at [369, 401] on div "button" at bounding box center [369, 399] width 7 height 8
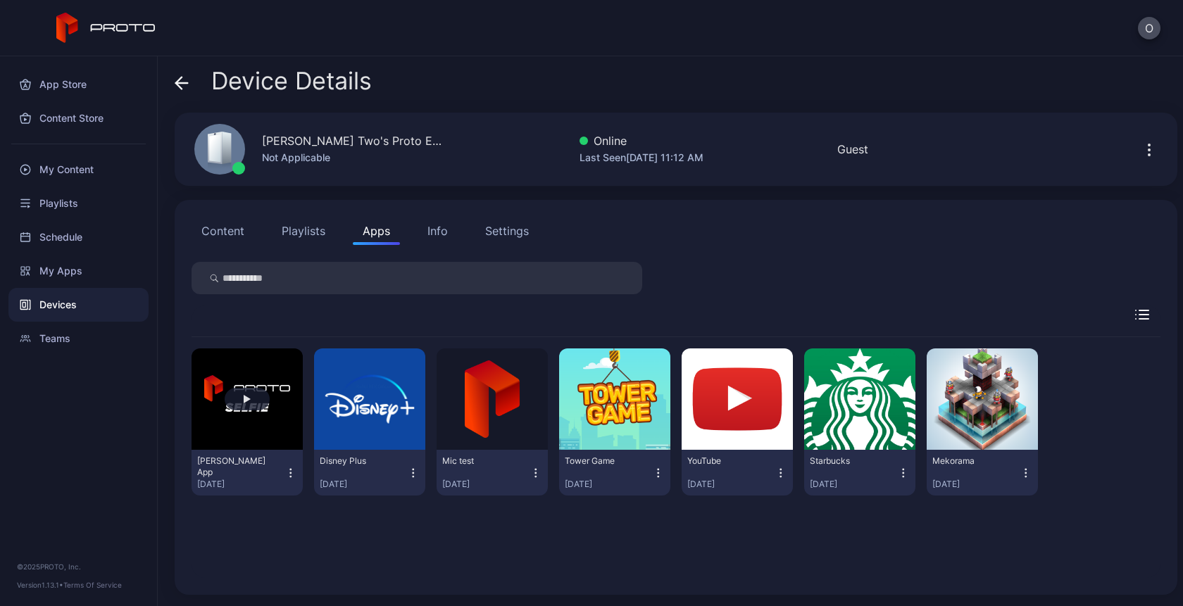
click at [283, 385] on button "button" at bounding box center [247, 399] width 111 height 101
click at [58, 302] on div "Devices" at bounding box center [78, 305] width 140 height 34
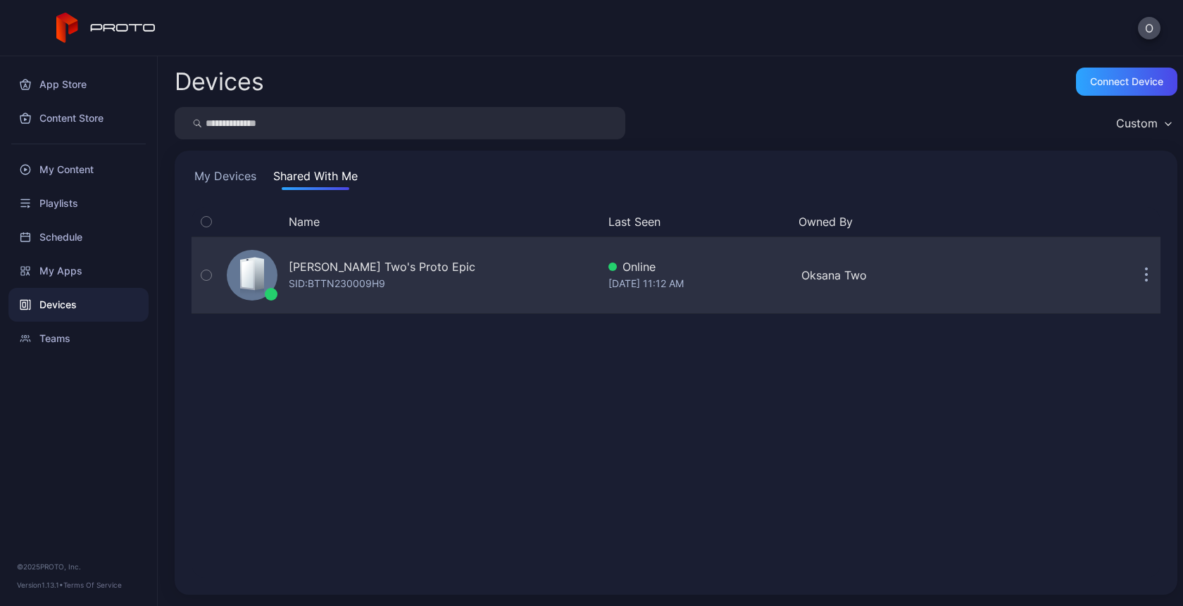
click at [453, 284] on div "Oksana Two's Proto Epic SID: BTTN230009H9" at bounding box center [409, 275] width 376 height 70
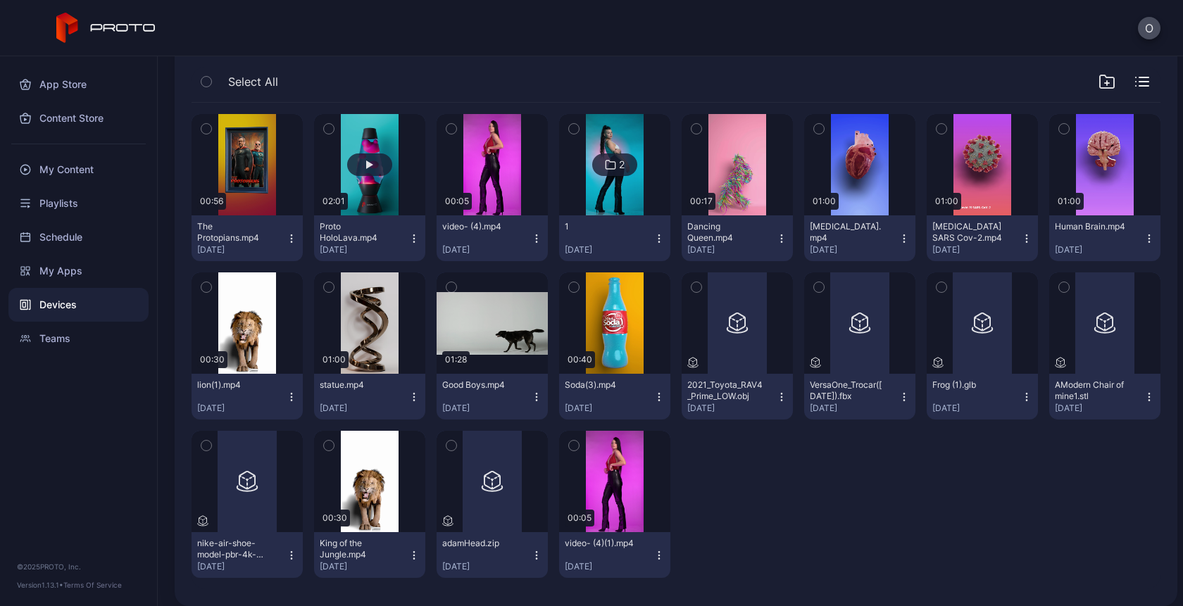
scroll to position [250, 0]
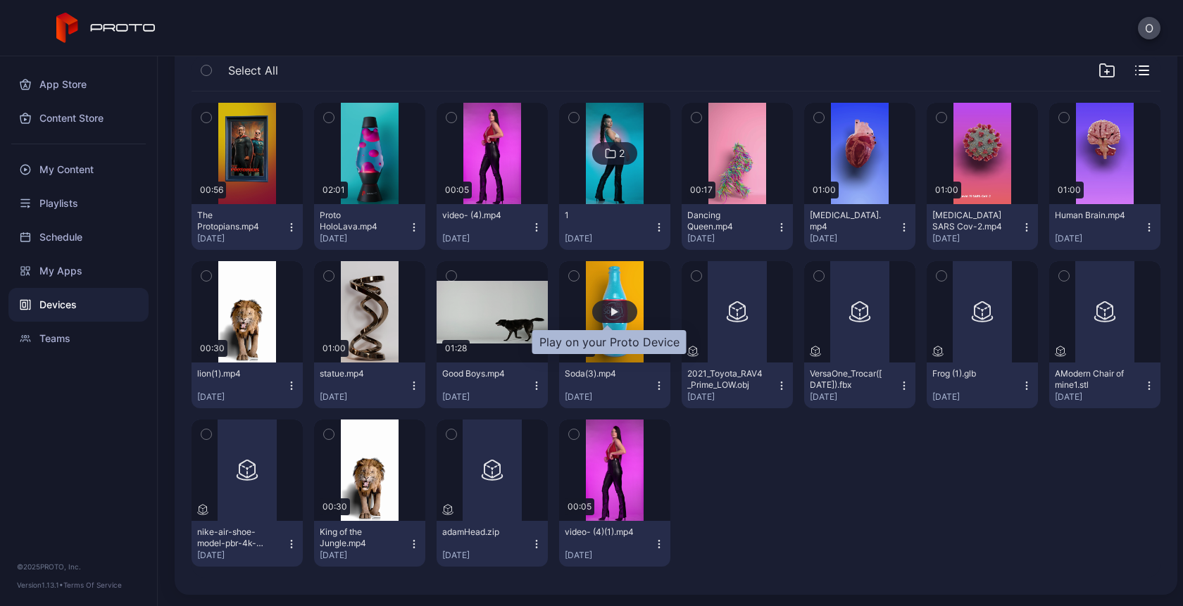
click at [610, 316] on div "button" at bounding box center [614, 312] width 45 height 23
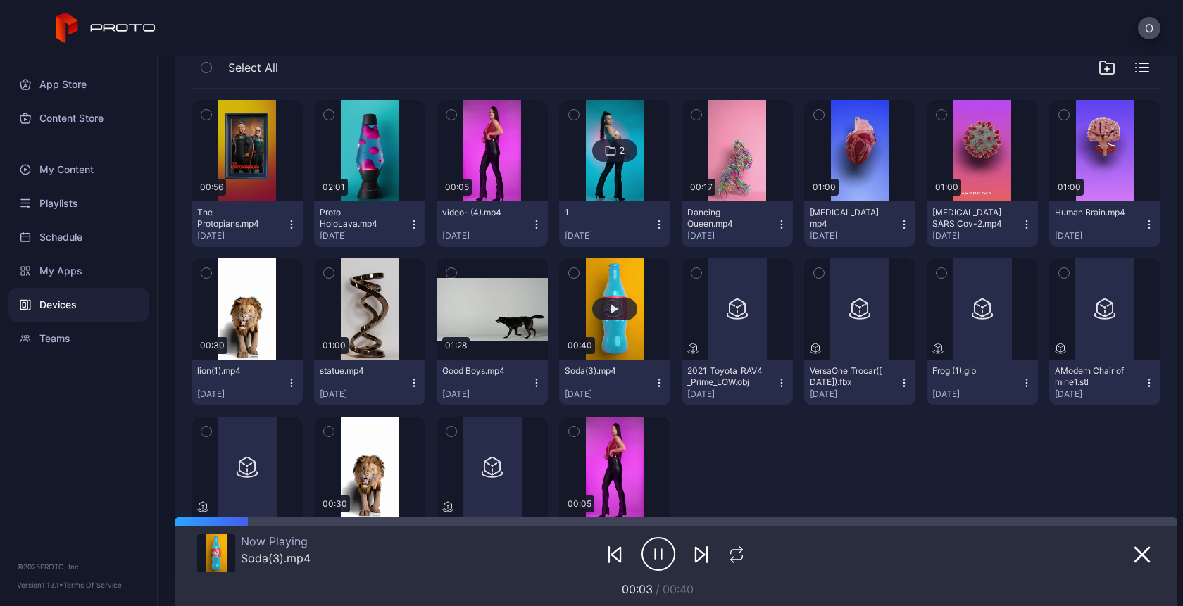
scroll to position [254, 0]
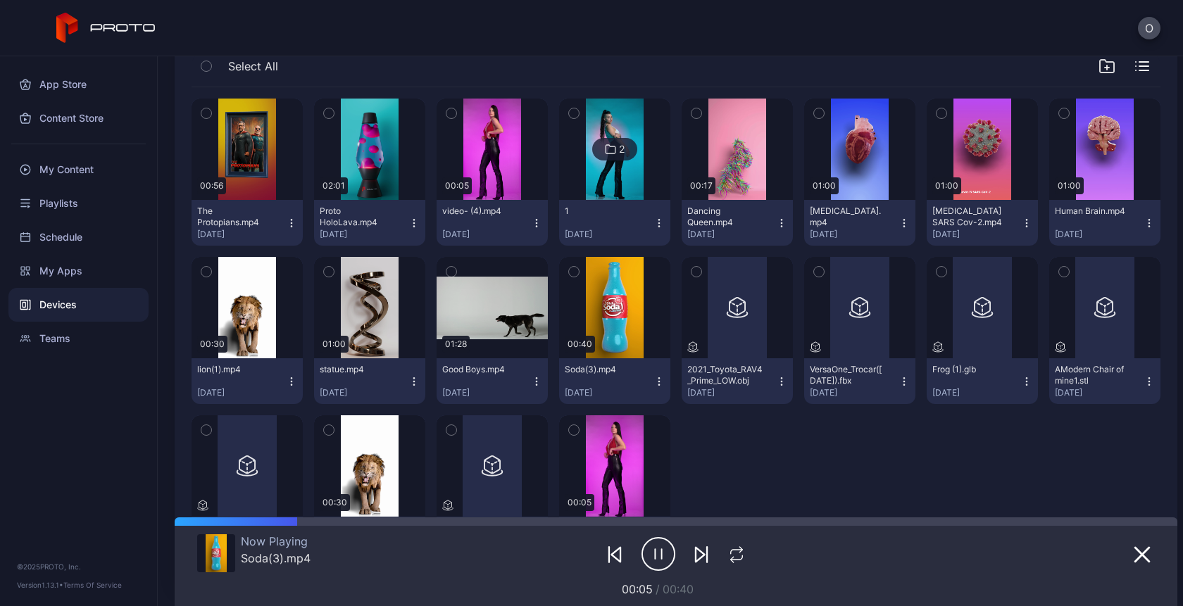
click at [1127, 565] on div at bounding box center [1075, 553] width 160 height 39
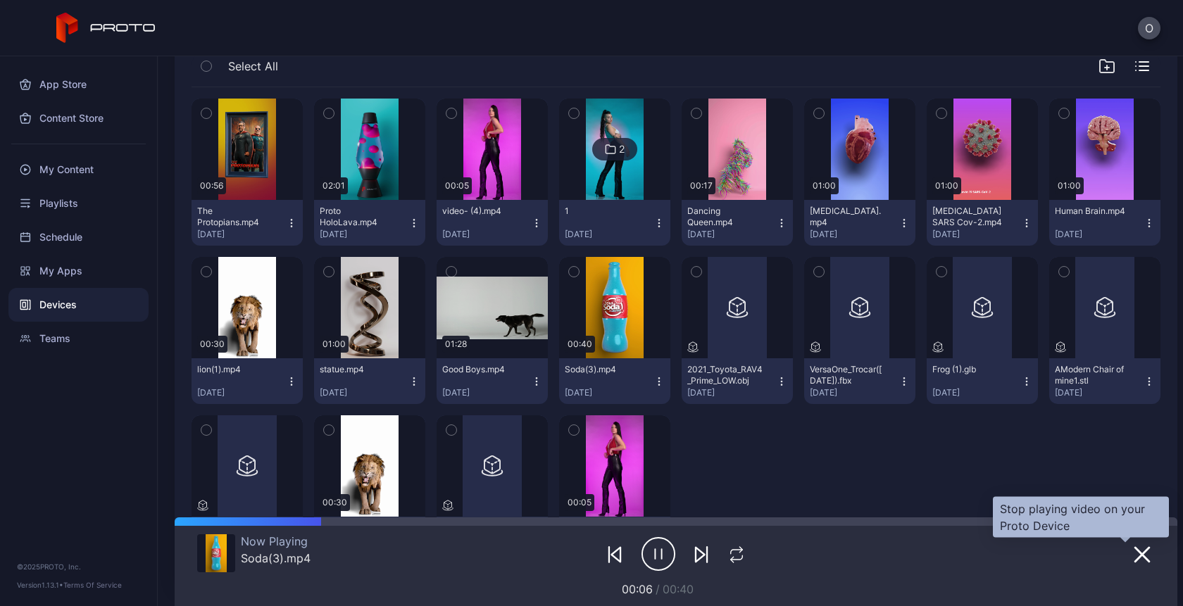
click at [1134, 560] on icon "button" at bounding box center [1142, 554] width 17 height 17
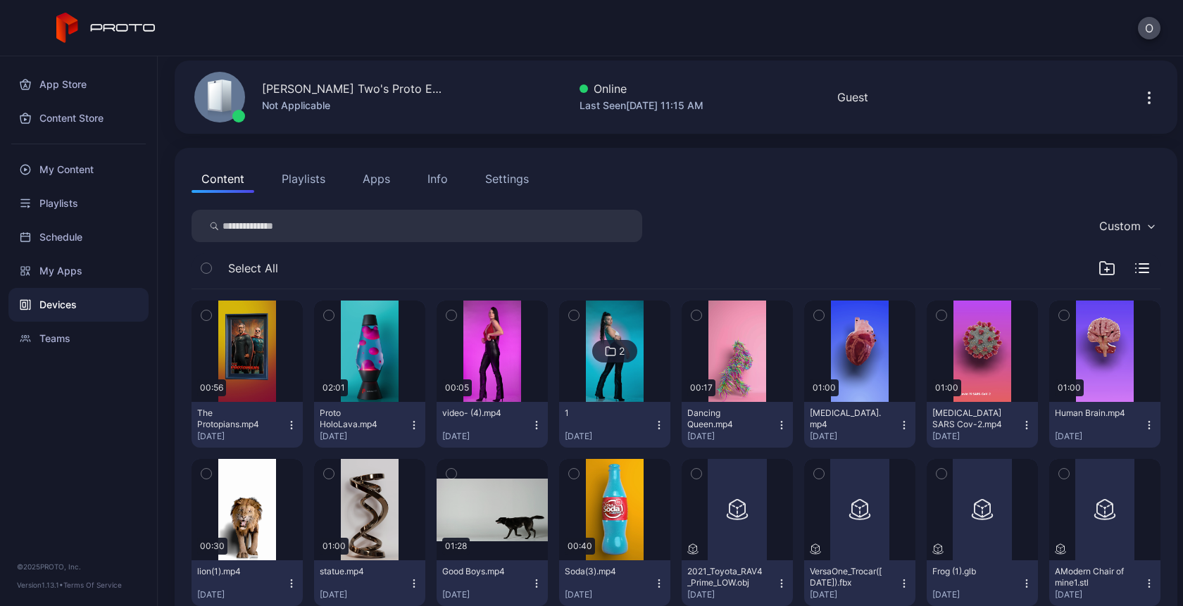
scroll to position [0, 0]
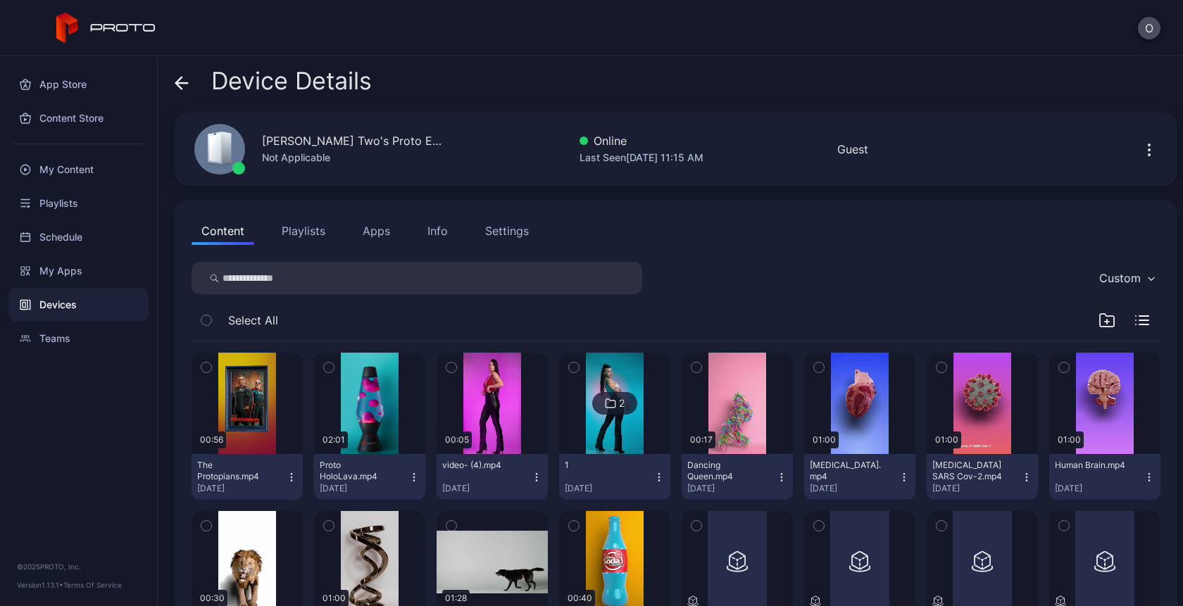
click at [1129, 149] on div at bounding box center [1151, 149] width 45 height 28
click at [1148, 149] on icon "button" at bounding box center [1148, 149] width 1 height 1
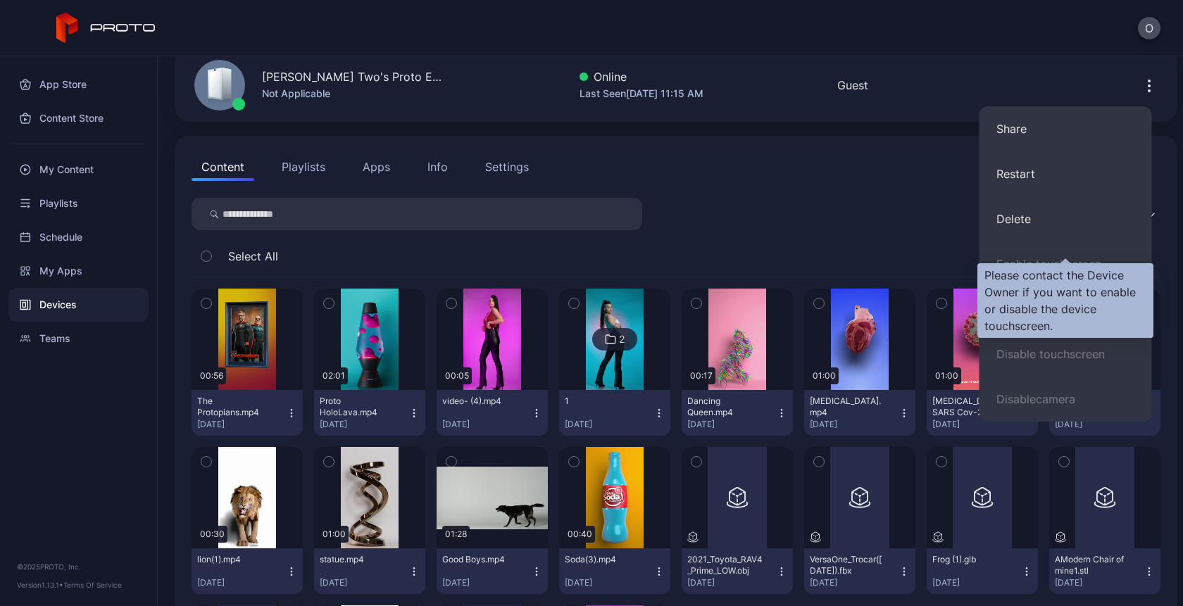
scroll to position [94, 0]
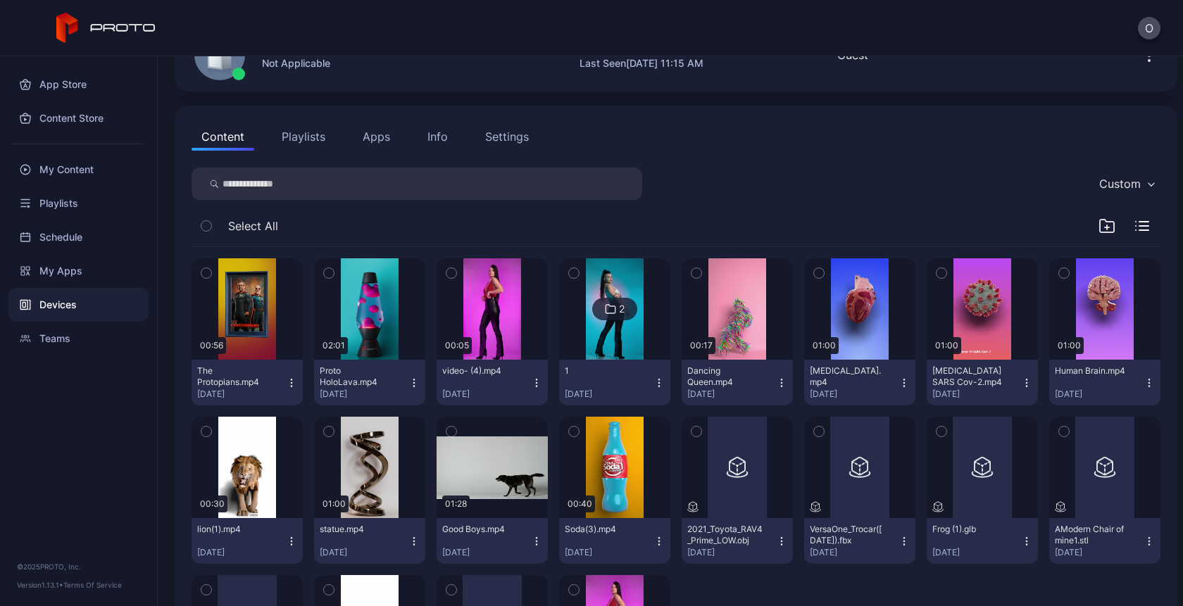
click at [879, 178] on div "Custom" at bounding box center [676, 184] width 969 height 32
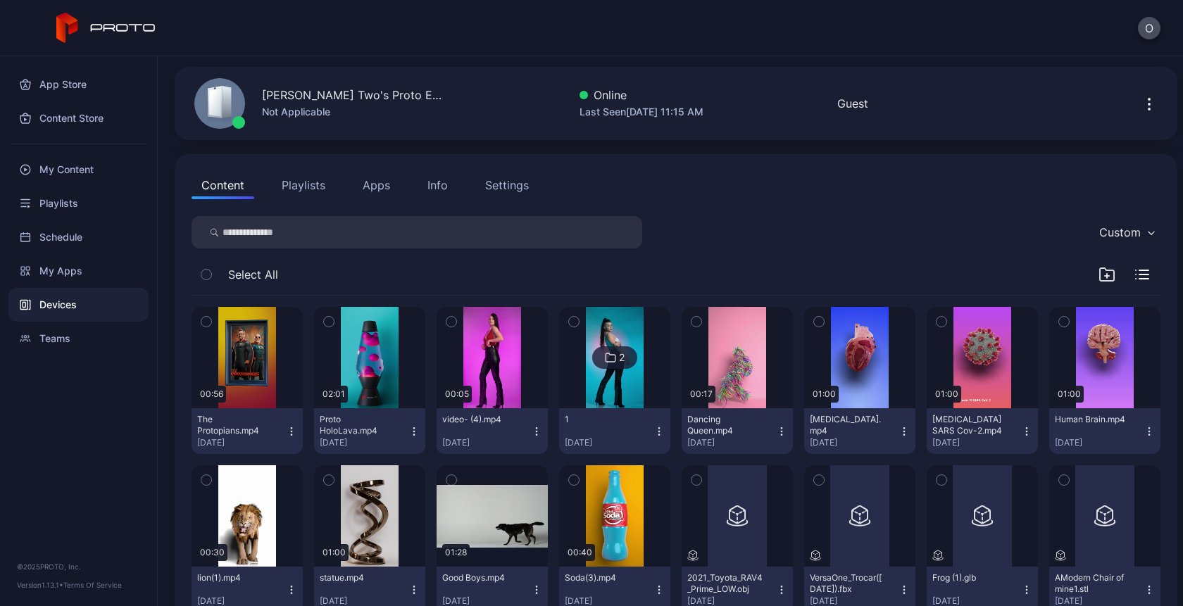
scroll to position [12, 0]
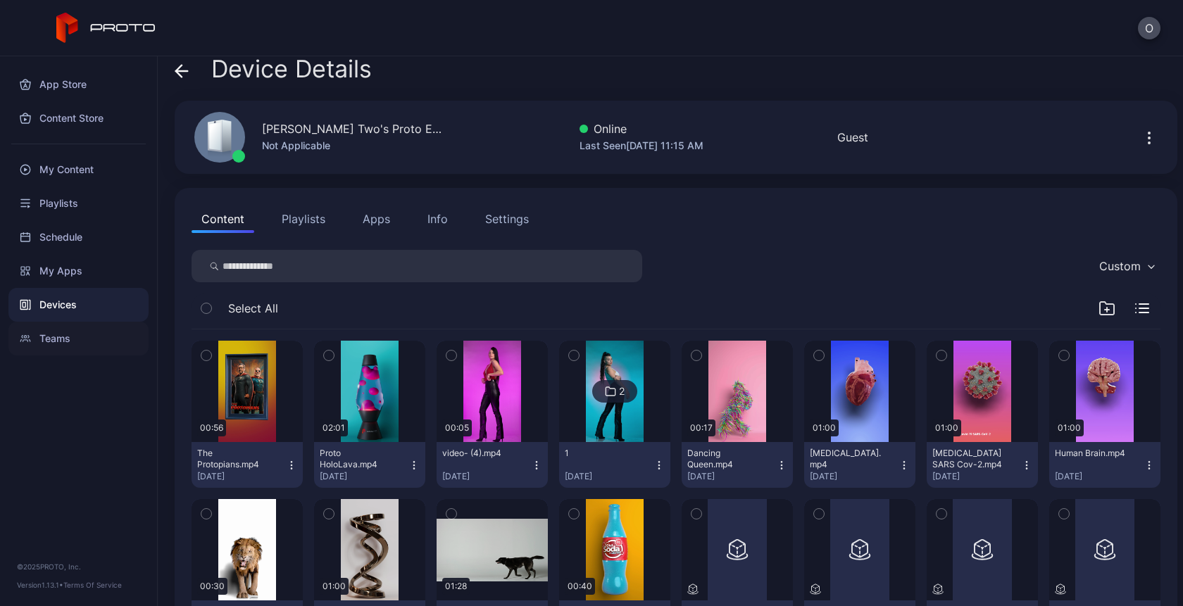
click at [79, 336] on div "Teams" at bounding box center [78, 339] width 140 height 34
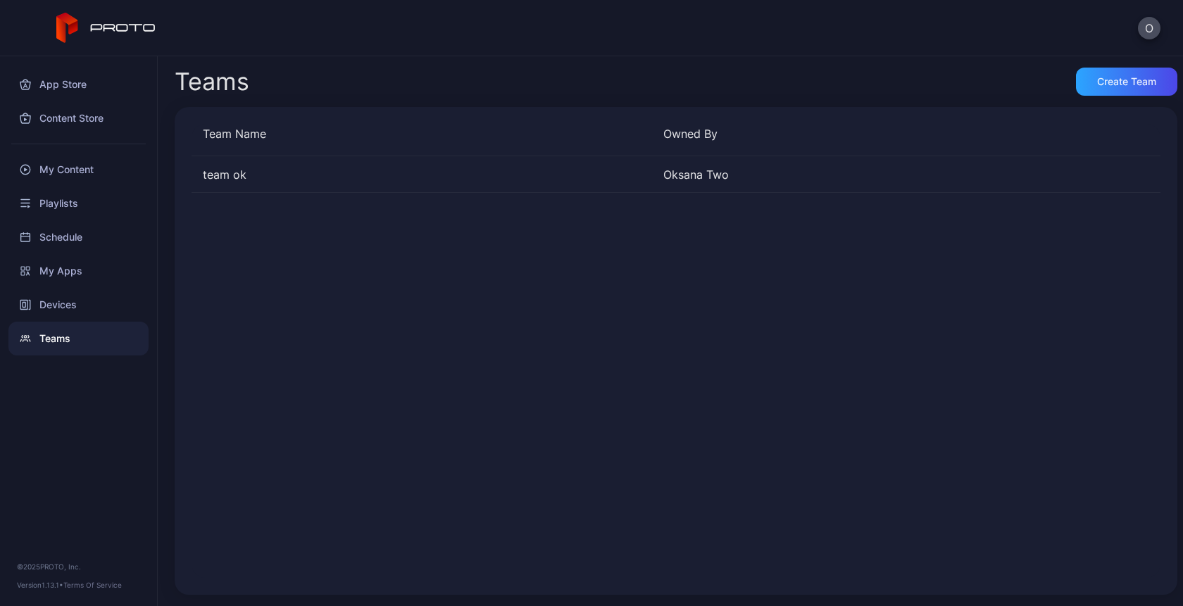
click at [972, 142] on div "Team Name Owned By" at bounding box center [676, 140] width 969 height 32
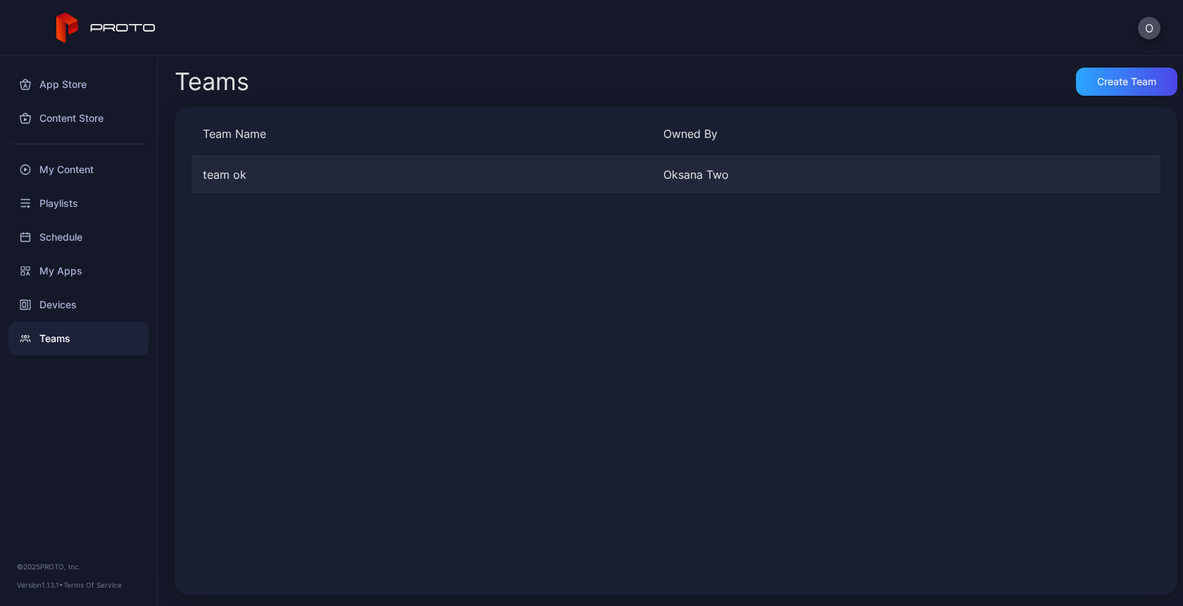
click at [887, 160] on div "team ok Oksana Two" at bounding box center [676, 174] width 969 height 37
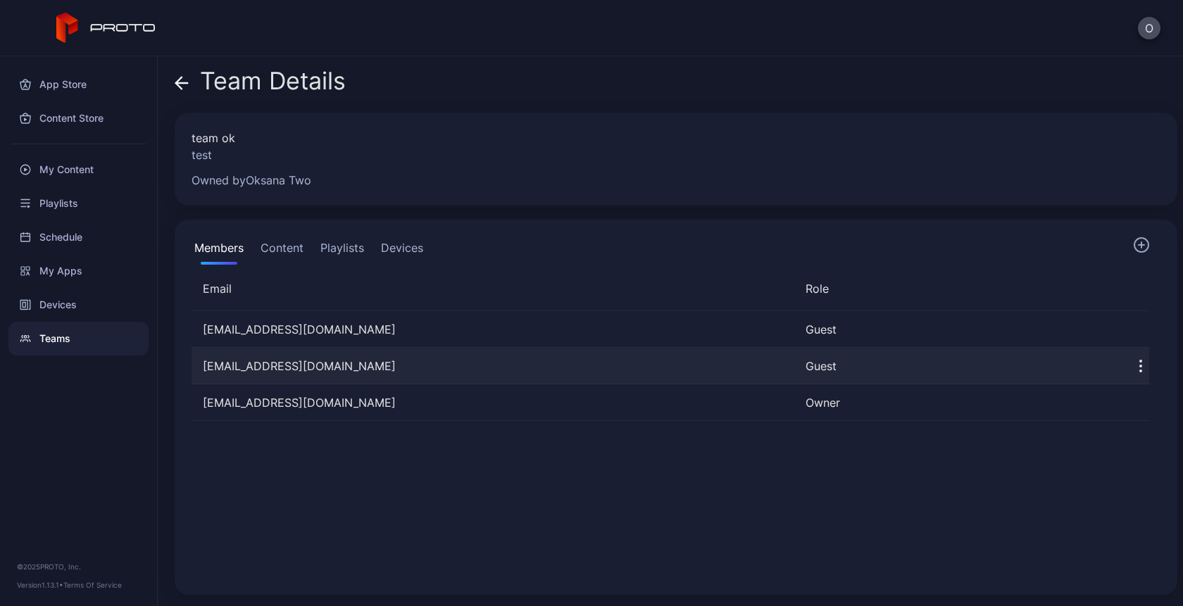
click at [1132, 368] on icon "button" at bounding box center [1140, 366] width 17 height 17
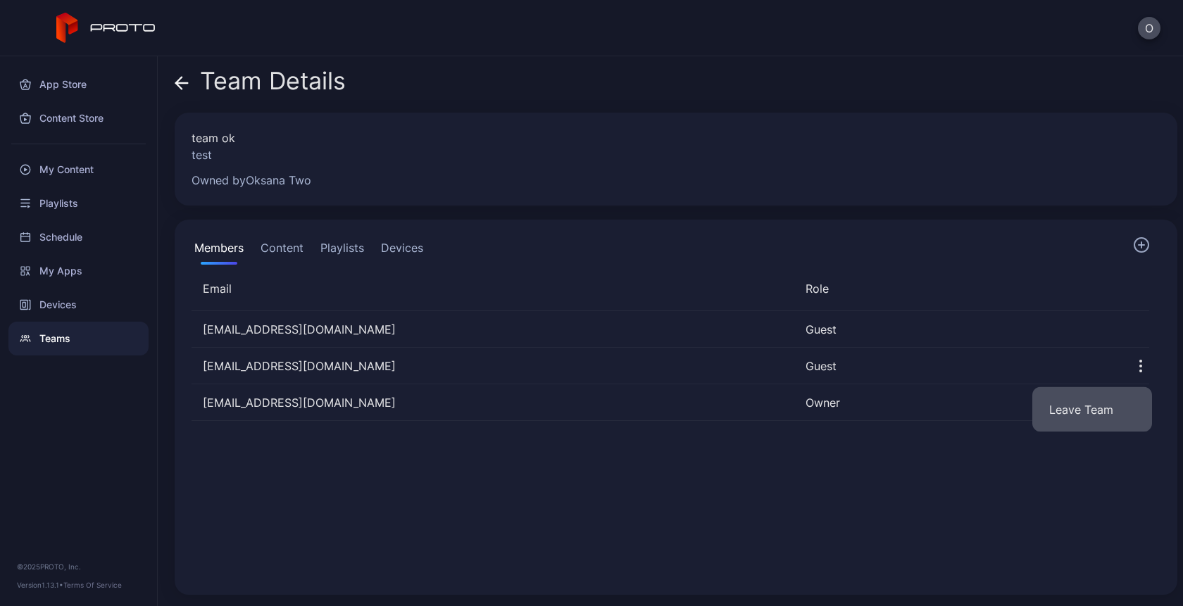
click at [1109, 408] on button "Leave Team" at bounding box center [1092, 409] width 120 height 45
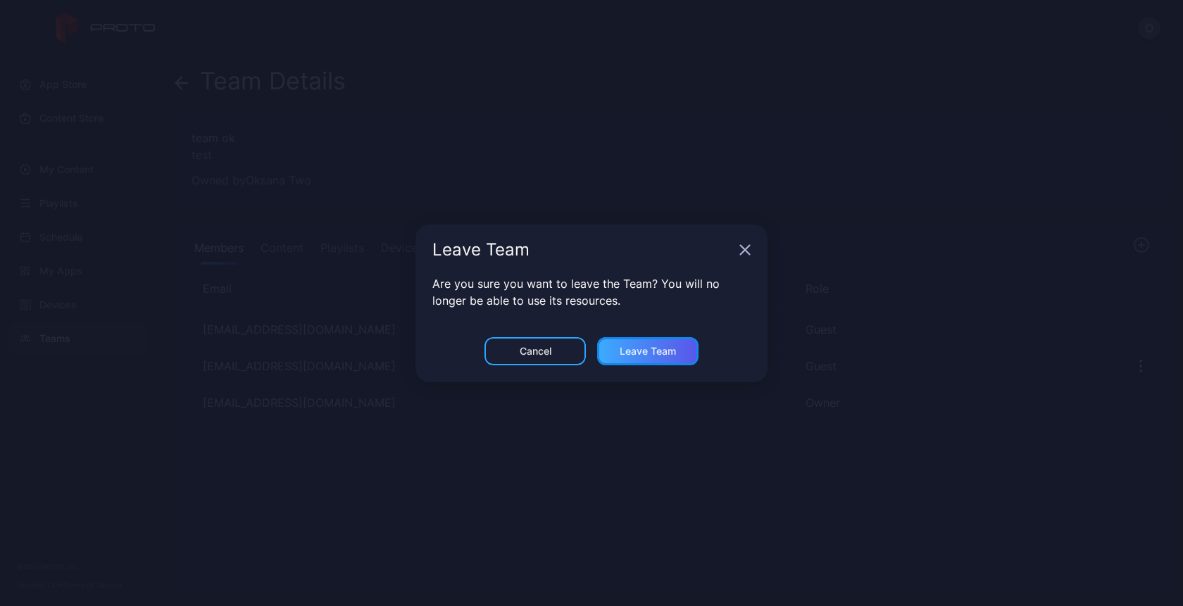
click at [663, 354] on div "Leave Team" at bounding box center [648, 351] width 56 height 11
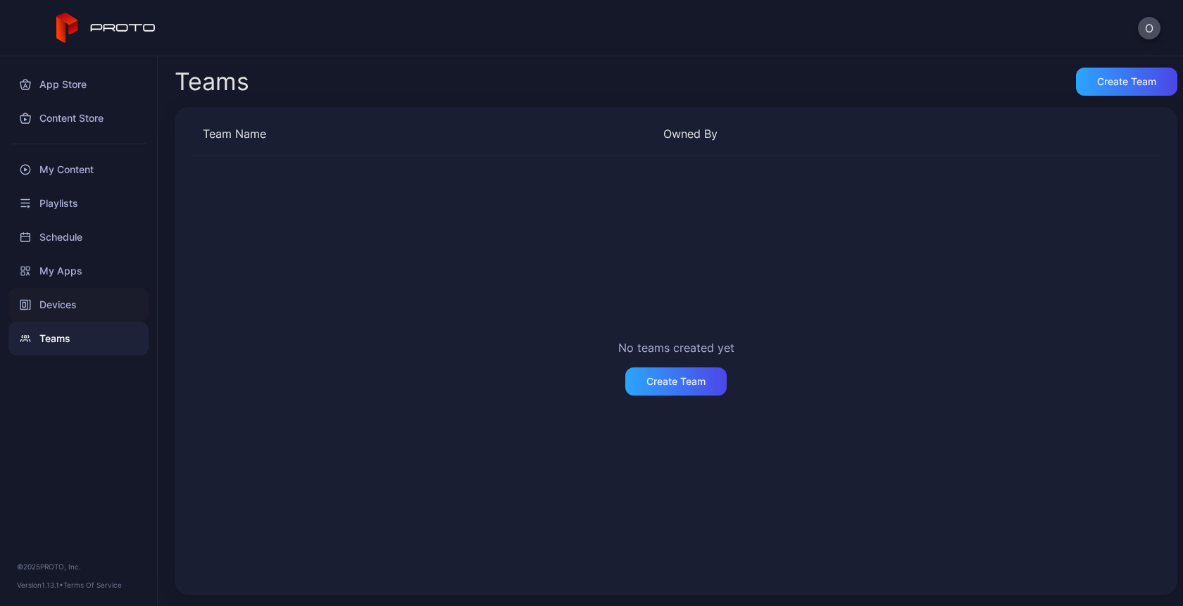
click at [71, 300] on div "Devices" at bounding box center [78, 305] width 140 height 34
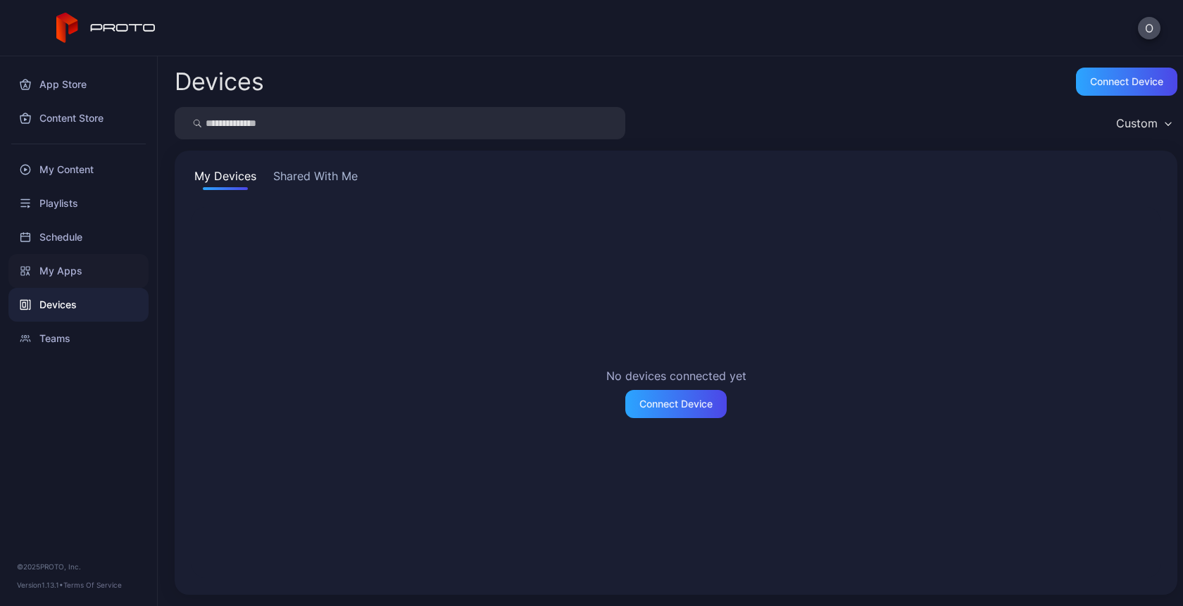
click at [68, 265] on div "My Apps" at bounding box center [78, 271] width 140 height 34
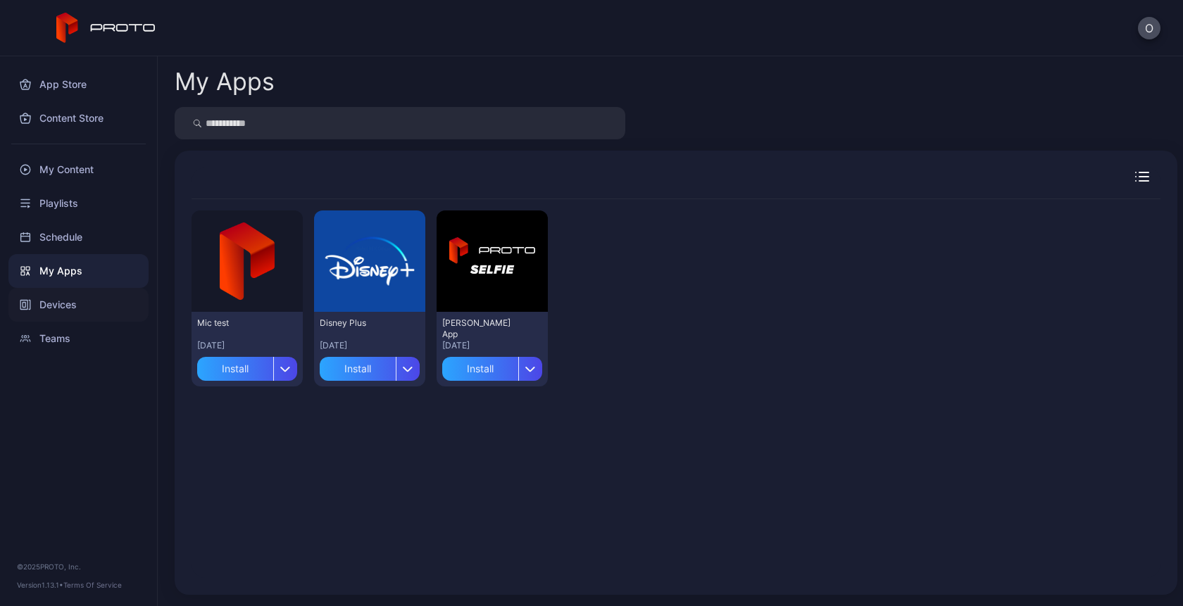
click at [66, 320] on div "Devices" at bounding box center [78, 305] width 140 height 34
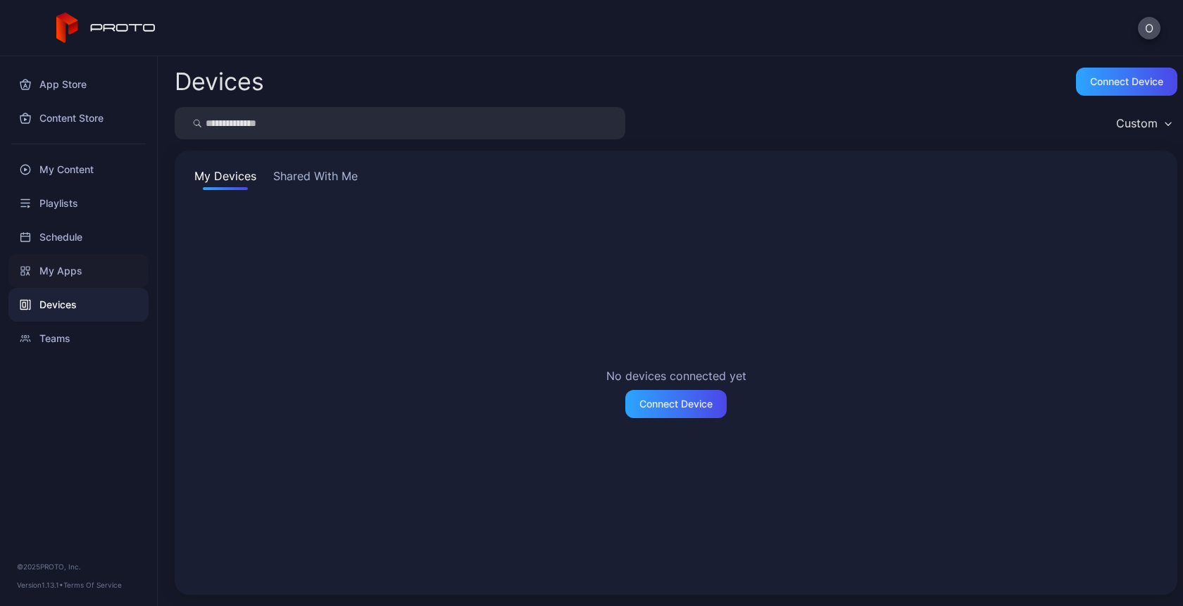
click at [52, 280] on div "My Apps" at bounding box center [78, 271] width 140 height 34
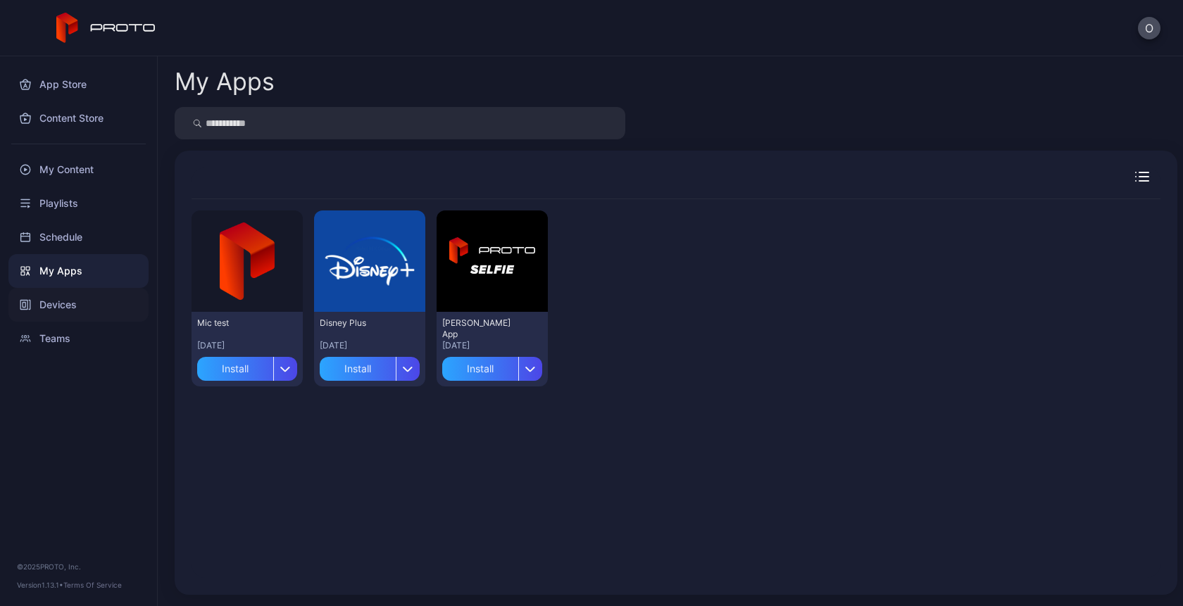
click at [62, 304] on div "Devices" at bounding box center [78, 305] width 140 height 34
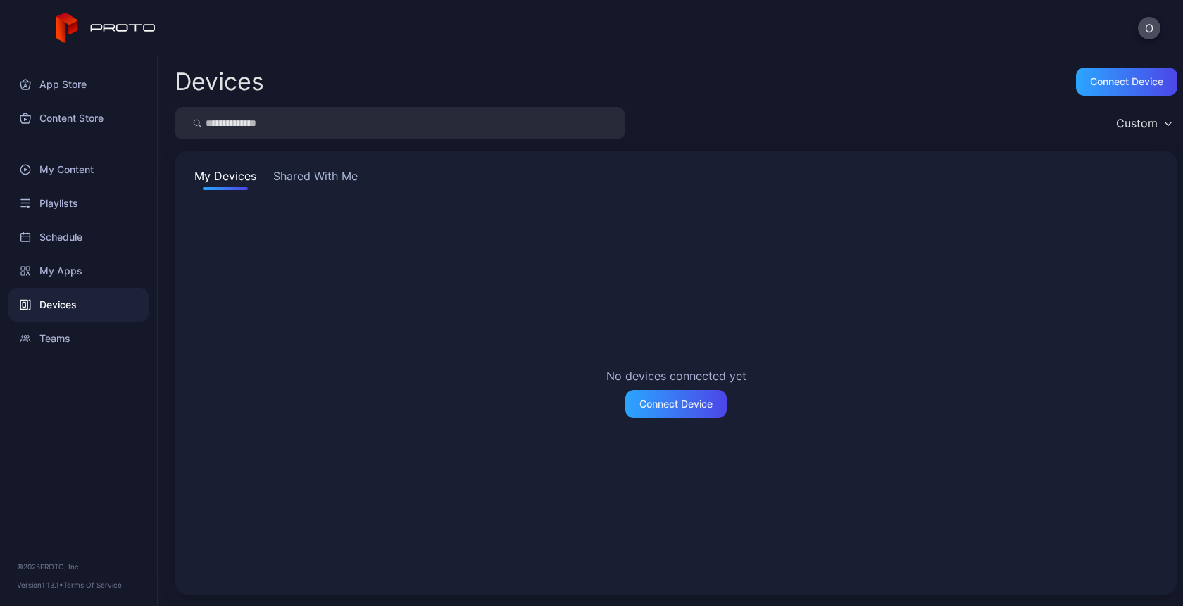
click at [313, 174] on button "Shared With Me" at bounding box center [315, 179] width 90 height 23
